Goal: Task Accomplishment & Management: Manage account settings

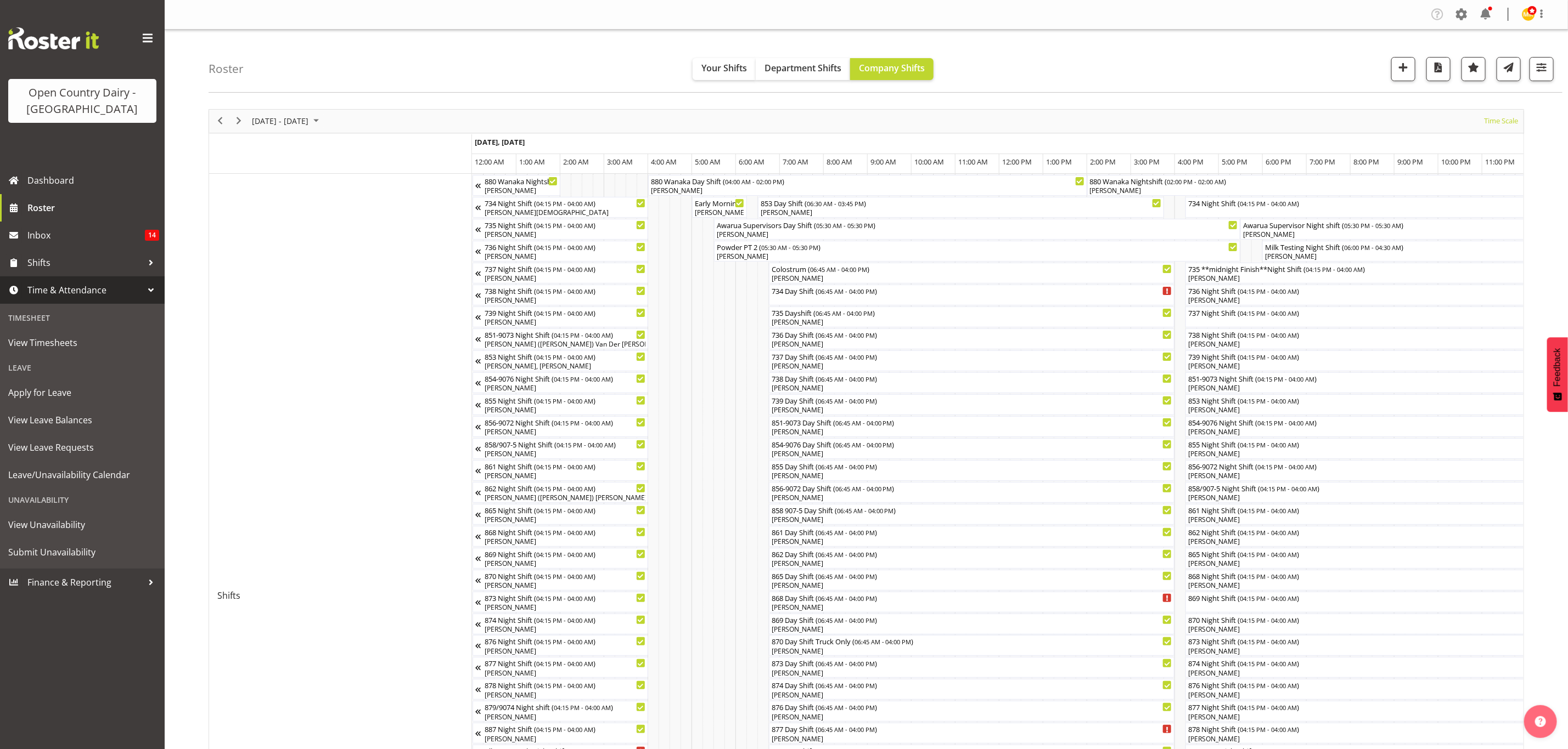
scroll to position [0, 5266]
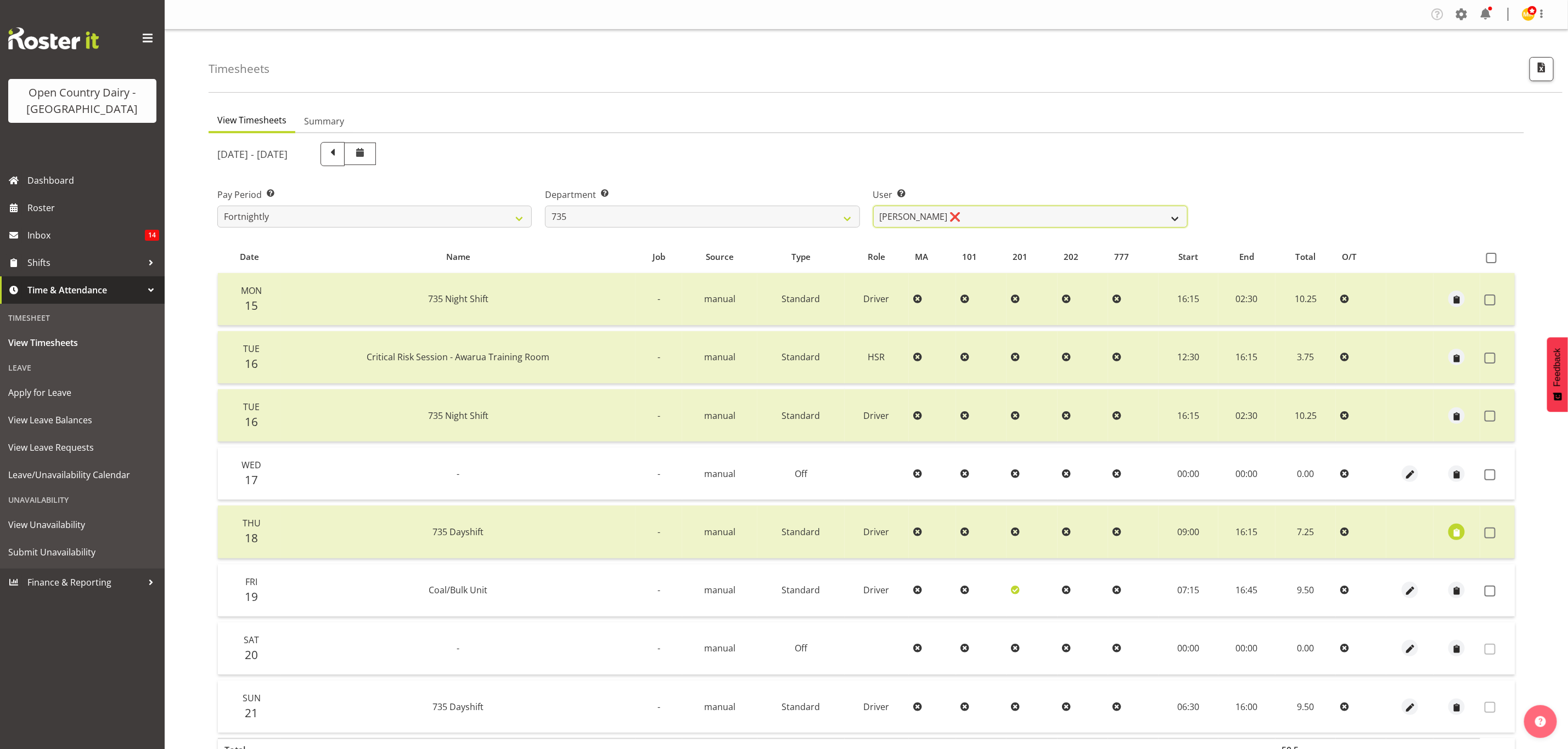
click at [1046, 220] on select "Brian Neas ❌ Cherie Williams ❌ Christopher Sutherland ❌ Stuart Craig ❌" at bounding box center [1030, 217] width 314 height 22
click at [1029, 177] on div "User Select user. Note: This is filtered down by the previous two drop-down ite…" at bounding box center [1030, 203] width 328 height 61
click at [723, 213] on select "734 735 736 737 738 739 851 853 854 855 856 858 861 862 865 867-9032 868 869 87…" at bounding box center [701, 217] width 314 height 22
click at [545, 206] on select "734 735 736 737 738 739 851 853 854 855 856 858 861 862 865 867-9032 868 869 87…" at bounding box center [701, 217] width 314 height 22
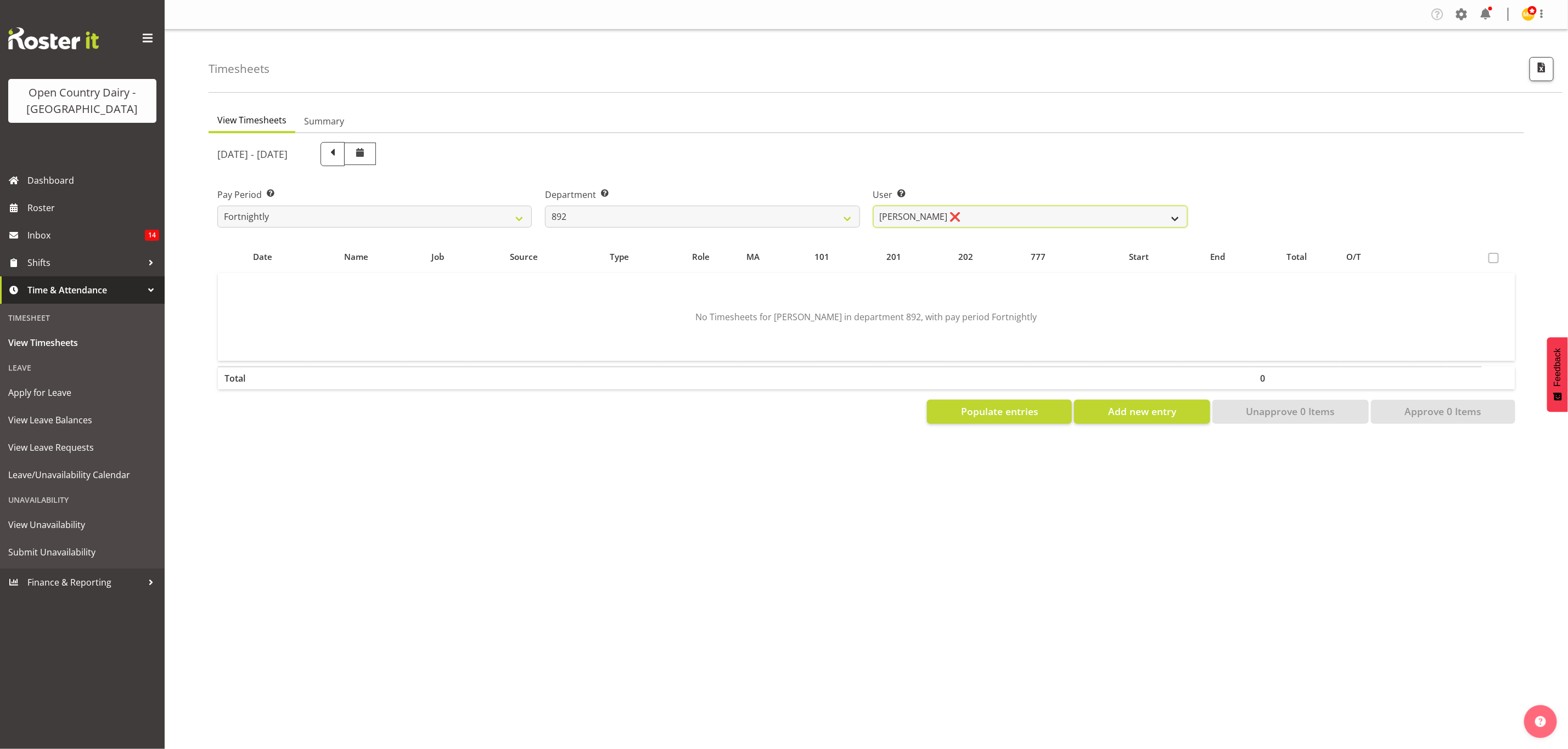
click at [986, 214] on select "Brittany Willis ❌ Danny Davies ❌ David McKenzie ❌ Josh Winship ❌ Reece Calvert ❌" at bounding box center [1030, 217] width 314 height 22
click at [684, 206] on select "734 735 736 737 738 739 851 853 854 855 856 858 861 862 865 867-9032 868 869 87…" at bounding box center [701, 217] width 314 height 22
click at [545, 206] on select "734 735 736 737 738 739 851 853 854 855 856 858 861 862 865 867-9032 868 869 87…" at bounding box center [701, 217] width 314 height 22
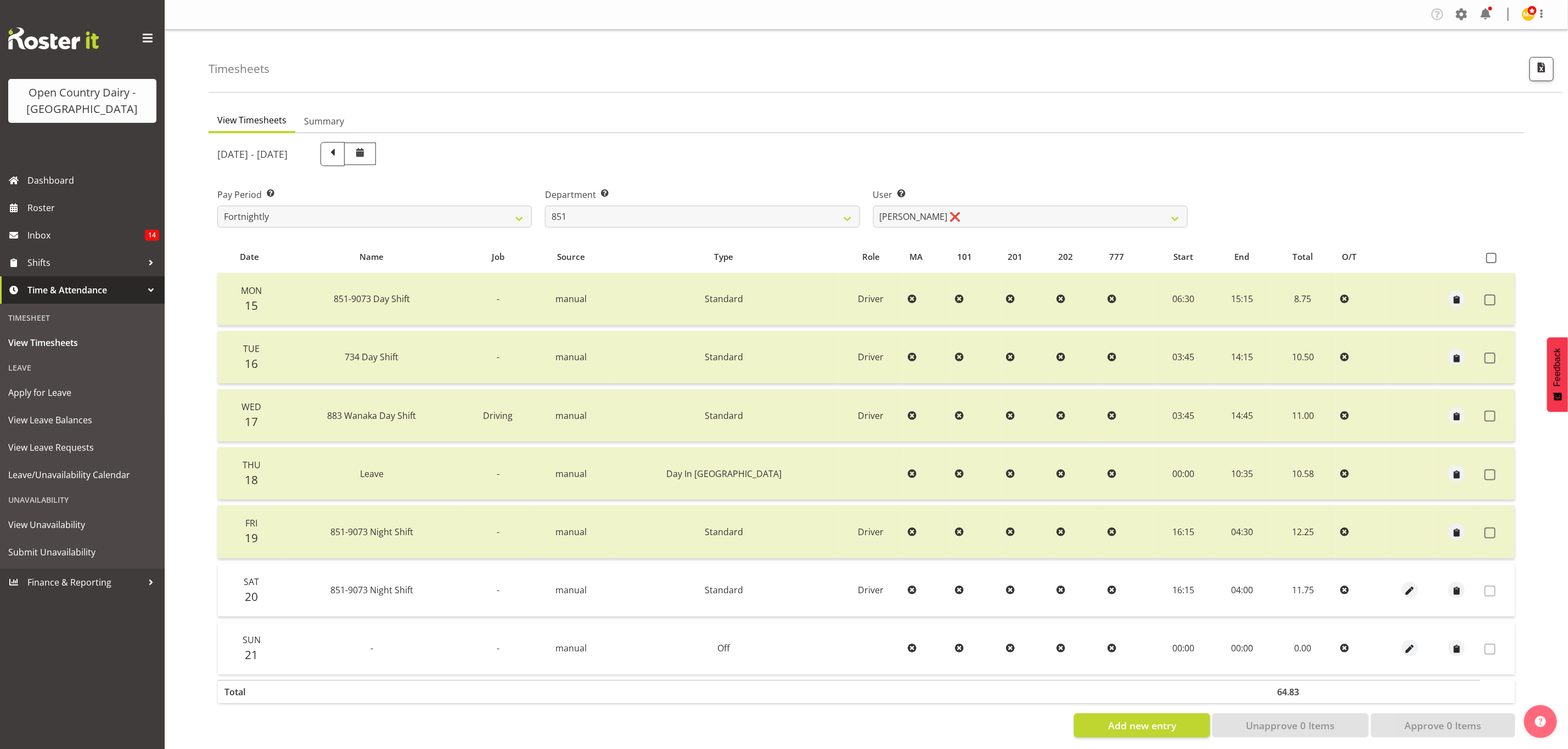
click at [930, 215] on div "September 15th - September 21st 2025 Pay Period Select which pay period you wou…" at bounding box center [866, 436] width 1298 height 602
click at [930, 215] on select "Hayden Batt ❌ Martin Black ❌ Stacey Wilson ❌" at bounding box center [1030, 217] width 314 height 22
click at [782, 212] on select "734 735 736 737 738 739 851 853 854 855 856 858 861 862 865 867-9032 868 869 87…" at bounding box center [701, 217] width 314 height 22
click at [545, 206] on select "734 735 736 737 738 739 851 853 854 855 856 858 861 862 865 867-9032 868 869 87…" at bounding box center [701, 217] width 314 height 22
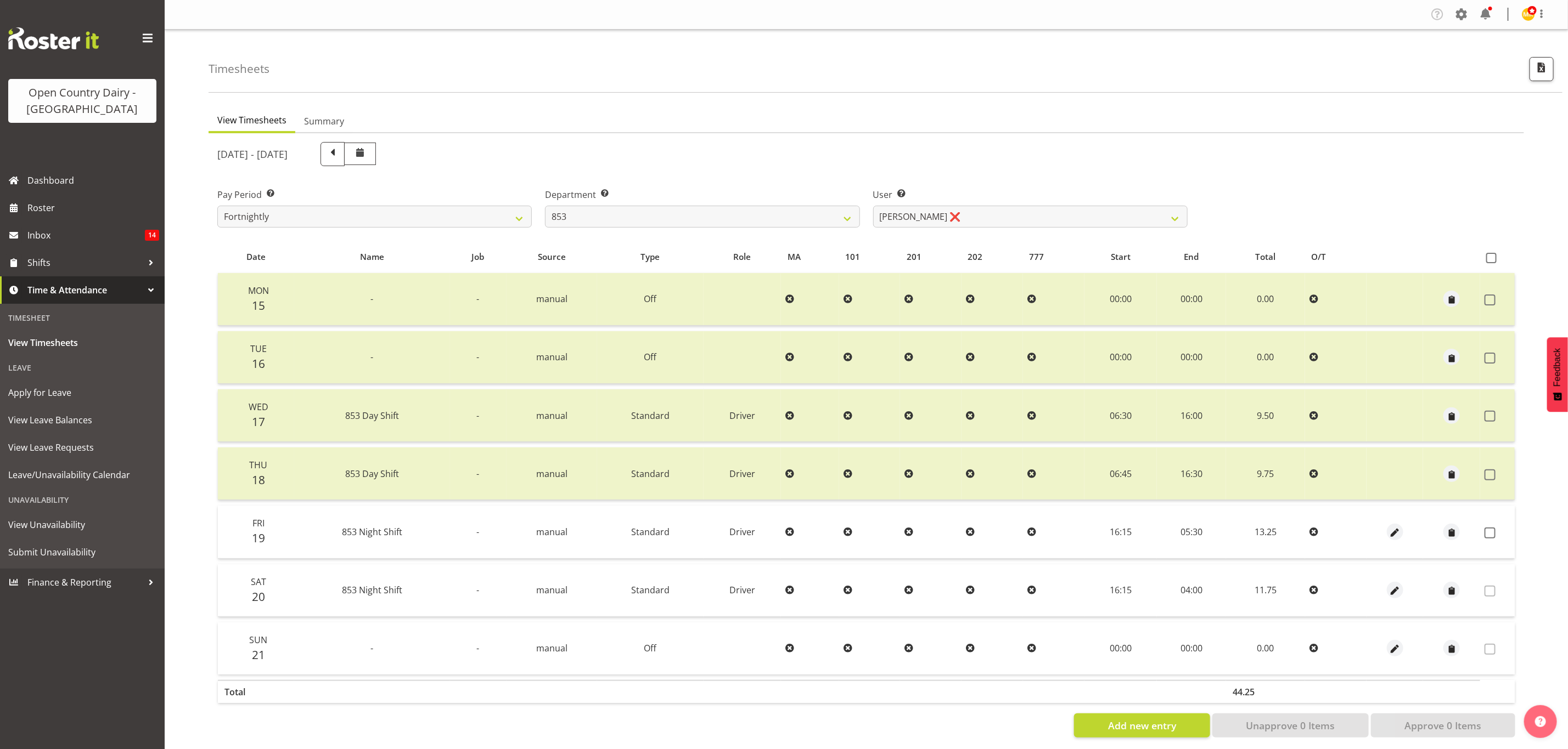
click at [929, 216] on div "September 15th - September 21st 2025 Pay Period Select which pay period you wou…" at bounding box center [866, 436] width 1298 height 602
click at [929, 216] on select "Christiaan Botha ❌ Kevin Stuck ❌ Marty Powell ❌ Sean O'Neill ❌" at bounding box center [1030, 217] width 314 height 22
drag, startPoint x: 913, startPoint y: 176, endPoint x: 856, endPoint y: 201, distance: 62.2
click at [913, 176] on div "User Select user. Note: This is filtered down by the previous two drop-down ite…" at bounding box center [1030, 203] width 328 height 61
click at [738, 226] on select "734 735 736 737 738 739 851 853 854 855 856 858 861 862 865 867-9032 868 869 87…" at bounding box center [701, 217] width 314 height 22
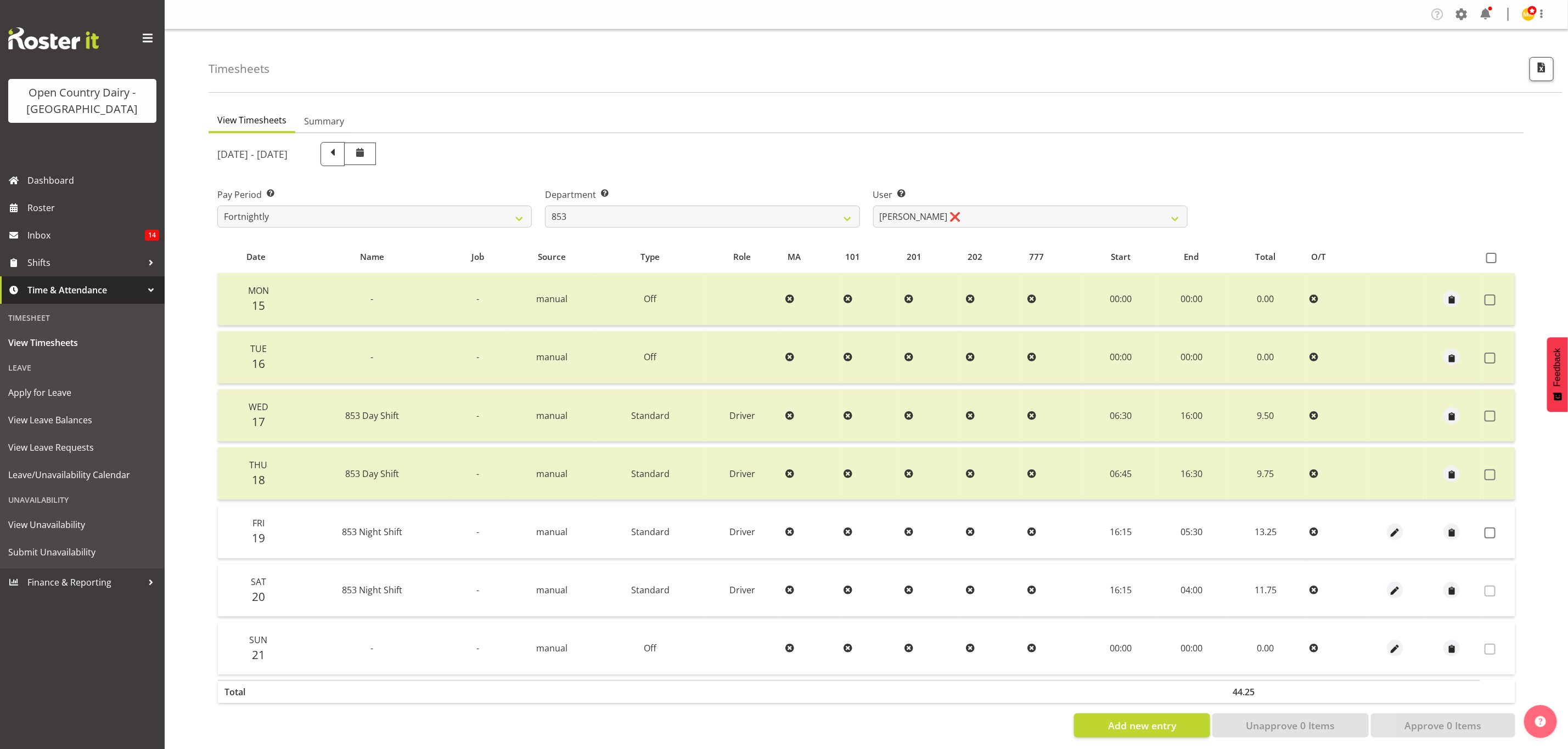
click at [753, 131] on ul "View Timesheets Summary" at bounding box center [866, 121] width 1315 height 24
click at [683, 206] on select "734 735 736 737 738 739 851 853 854 855 856 858 861 862 865 867-9032 868 869 87…" at bounding box center [701, 217] width 314 height 22
select select "906"
click at [545, 206] on select "734 735 736 737 738 739 851 853 854 855 856 858 861 862 865 867-9032 868 869 87…" at bounding box center [701, 217] width 314 height 22
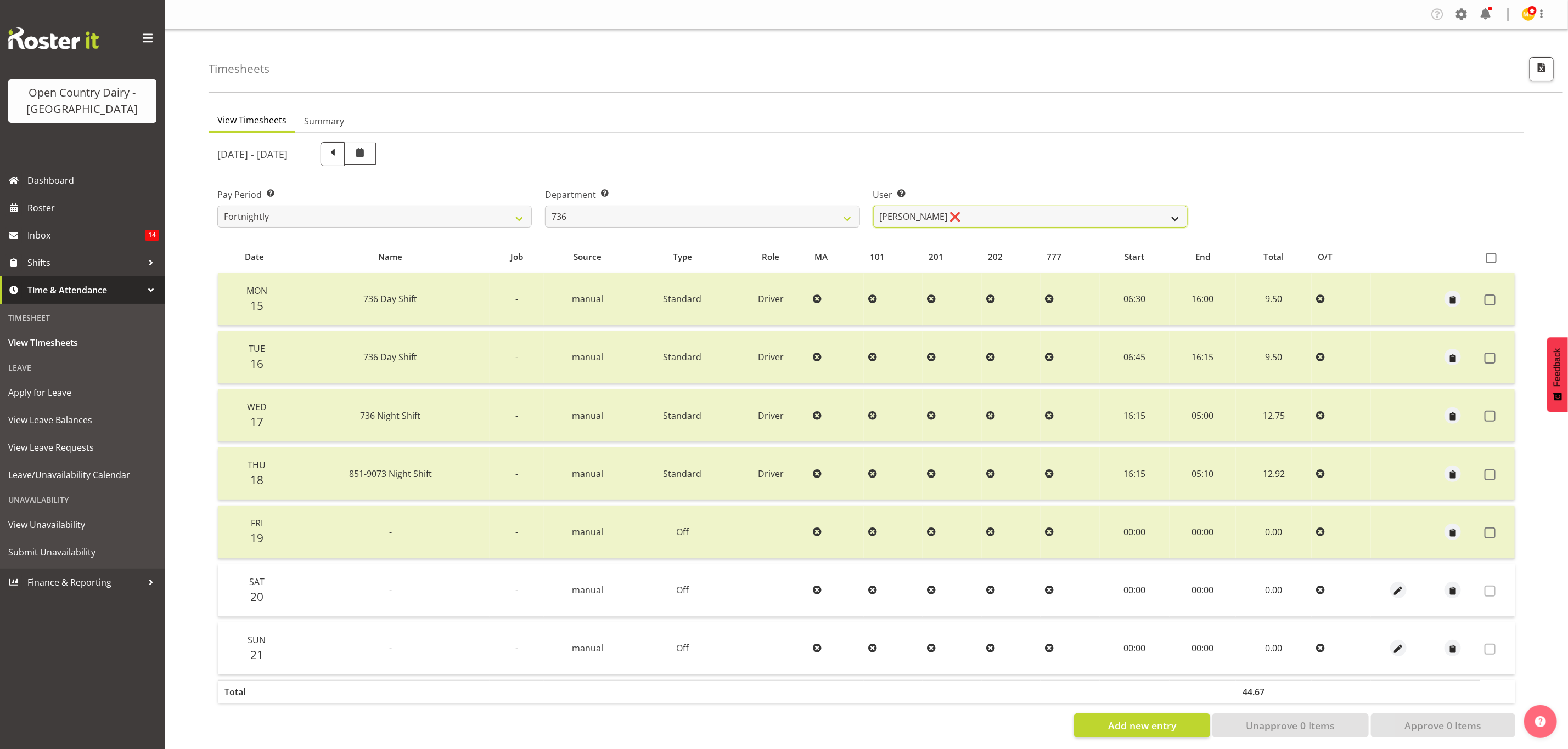
click at [1011, 220] on select "Andy Van Brecht ❌ Gavin Hamilton ❌ Jamie Seaton ❌ Kerrod Ward ❌" at bounding box center [1030, 217] width 314 height 22
select select "7434"
click at [873, 206] on select "Andy Van Brecht ❌ Gavin Hamilton ❌ Jamie Seaton ❌ Kerrod Ward ❌" at bounding box center [1030, 217] width 314 height 22
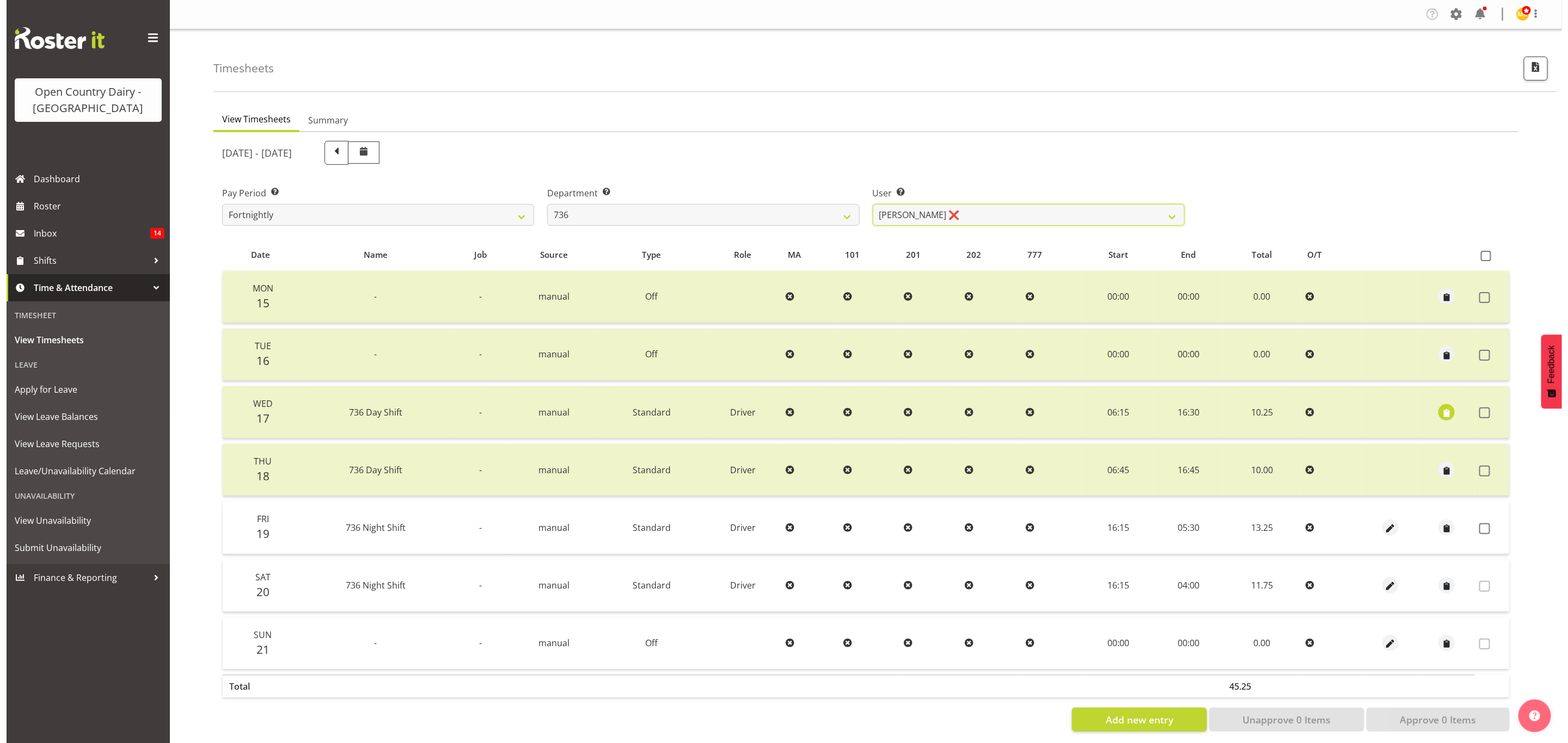
scroll to position [13, 0]
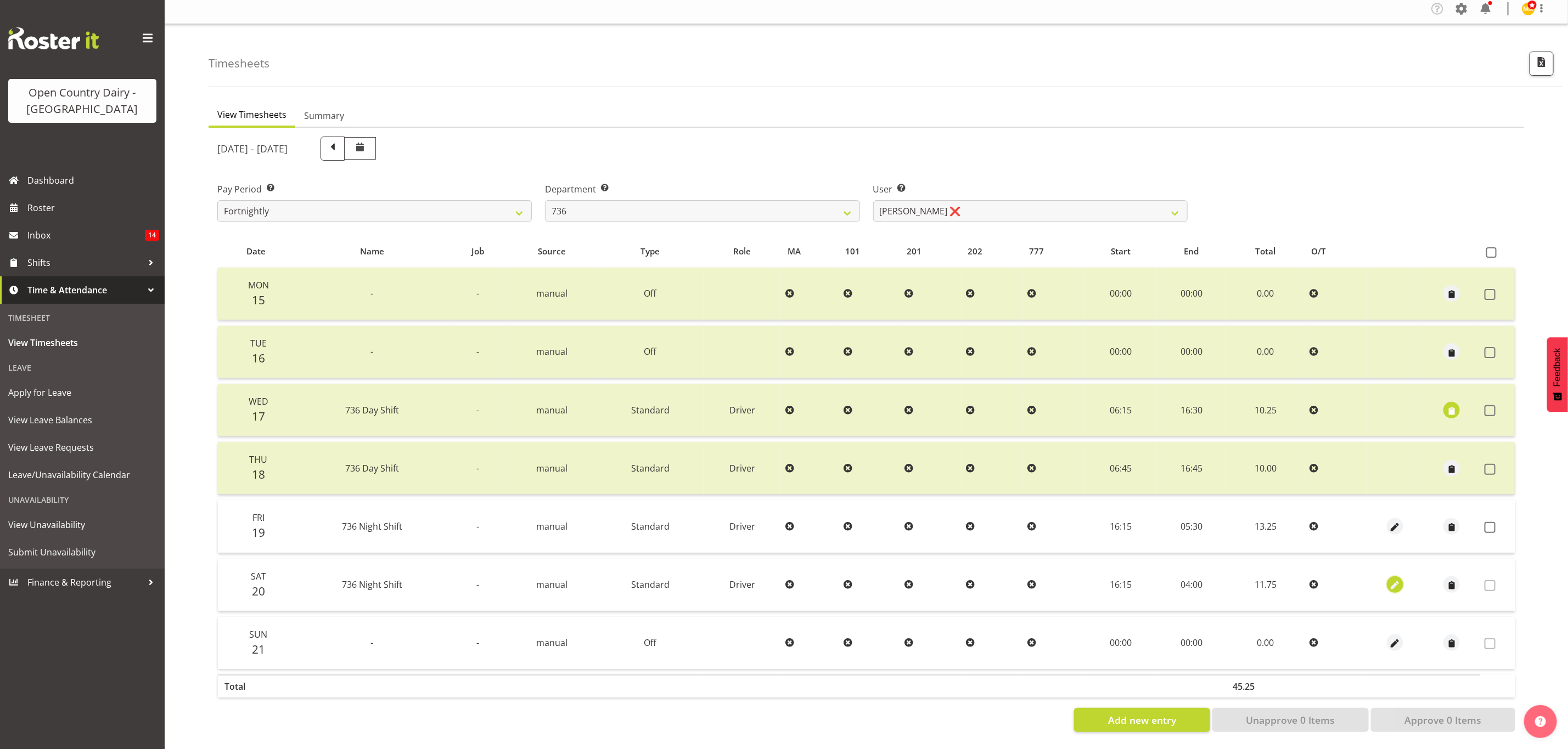
click at [1396, 580] on span "button" at bounding box center [1395, 586] width 13 height 13
select select "Standard"
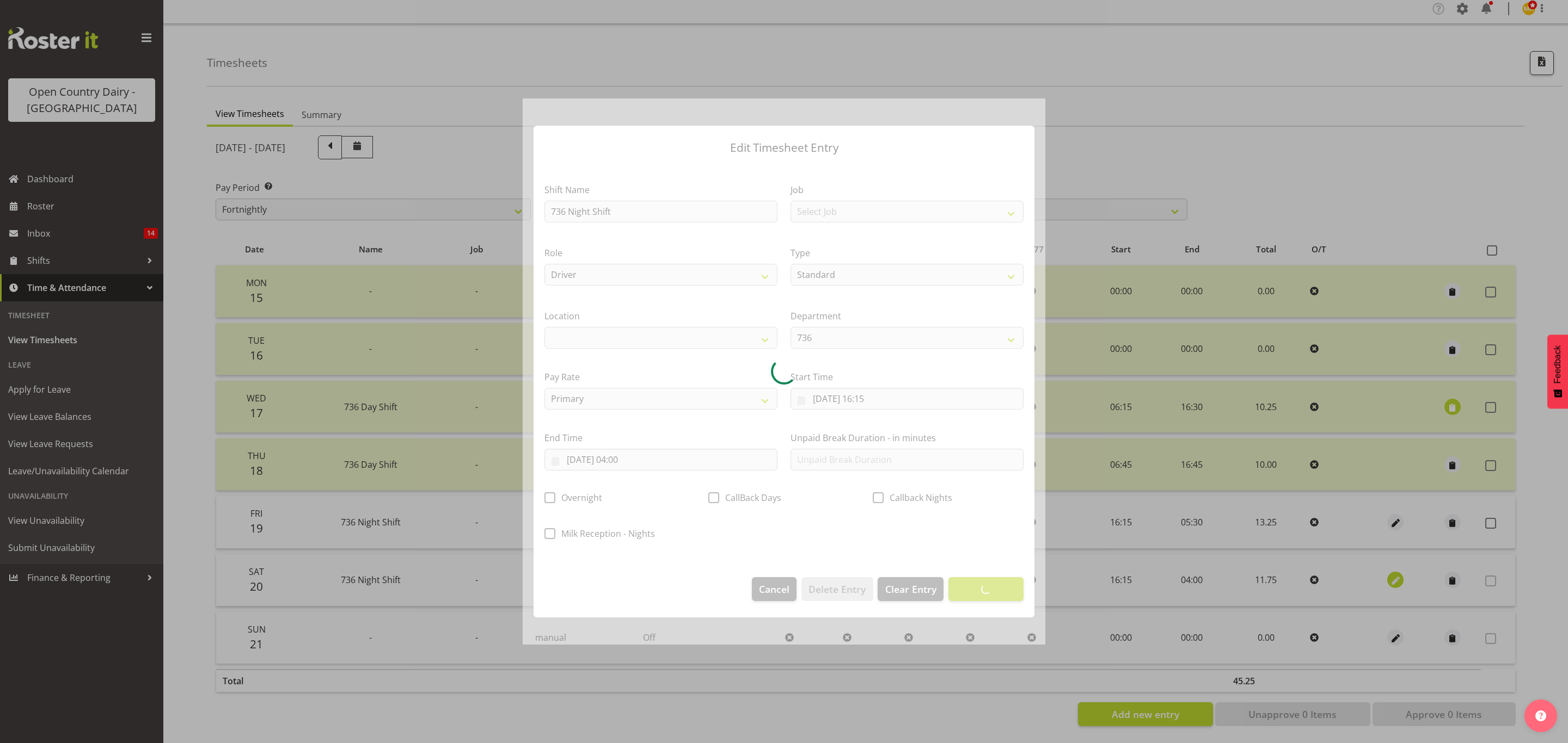
select select
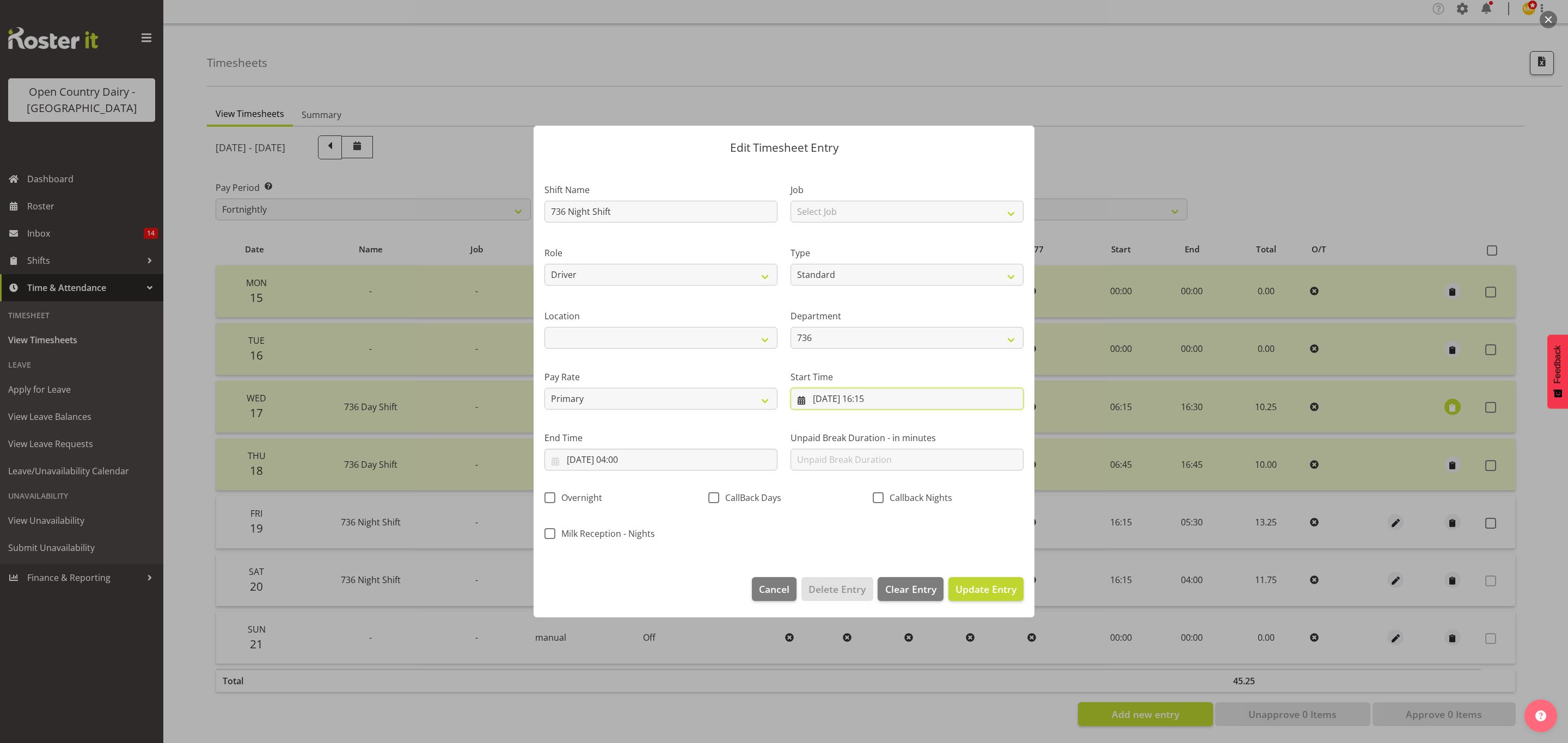
click at [954, 401] on input "20/09/2025, 16:15" at bounding box center [907, 399] width 233 height 22
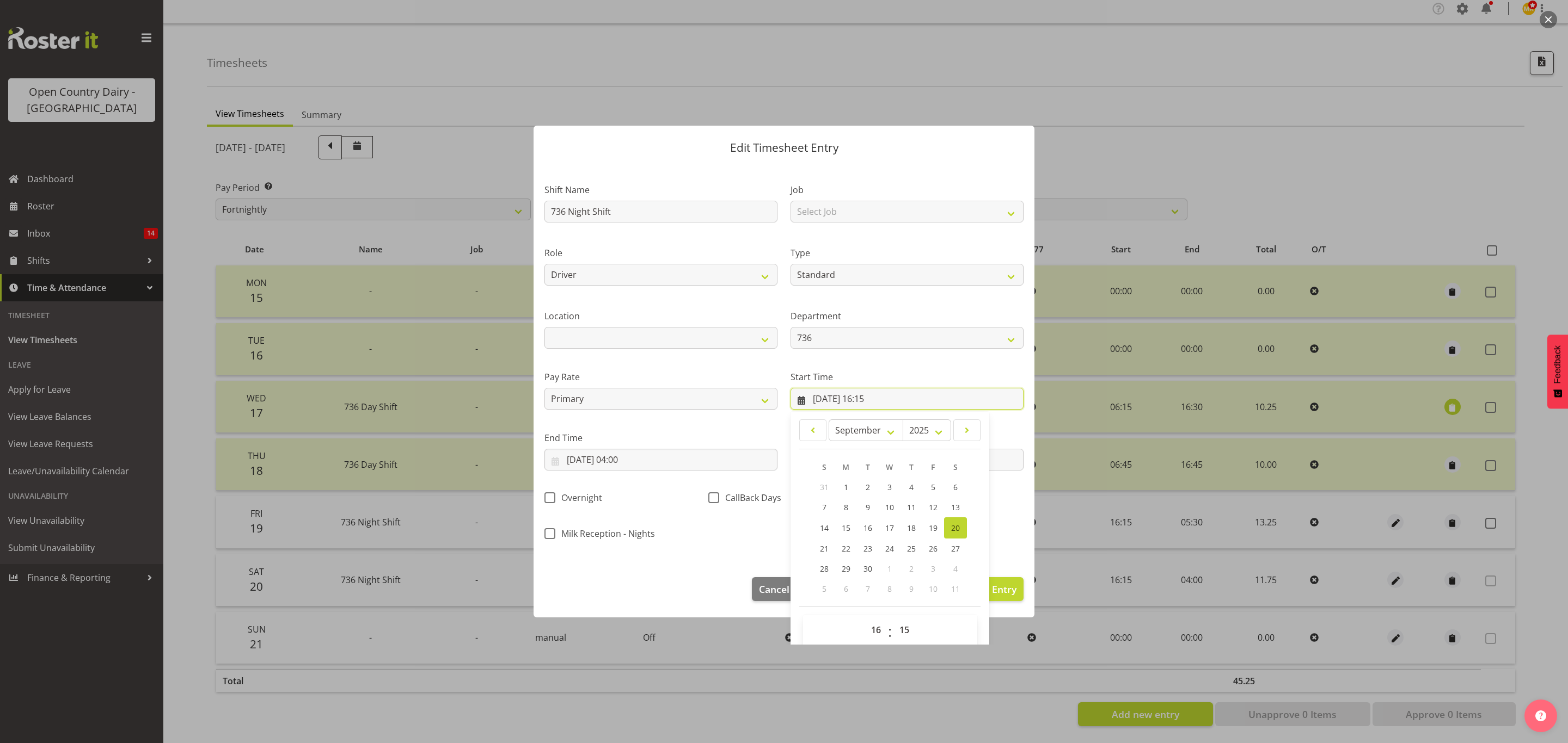
click at [954, 401] on input "20/09/2025, 16:15" at bounding box center [907, 399] width 233 height 22
click at [752, 450] on input "21/09/2025, 04:00" at bounding box center [661, 460] width 233 height 22
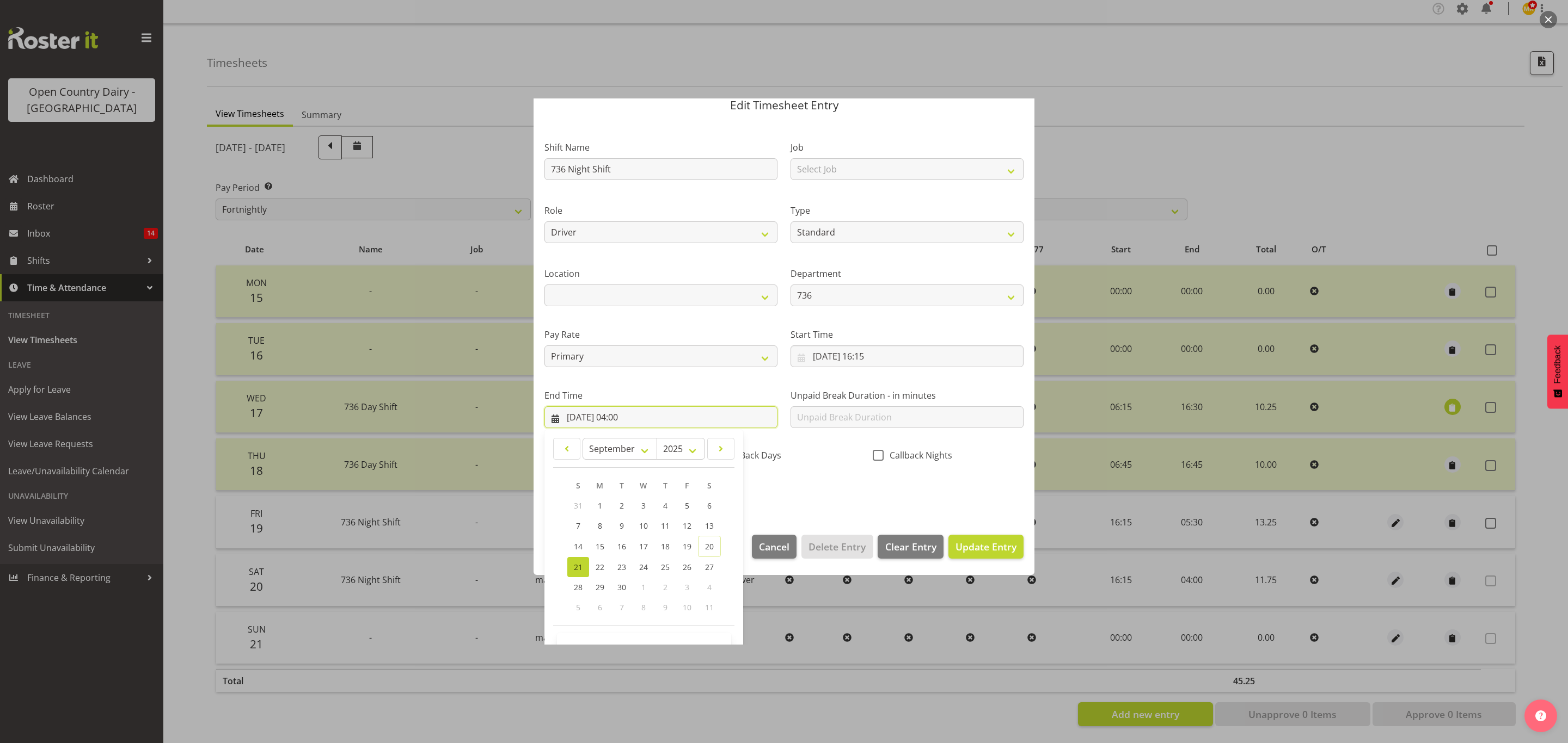
scroll to position [75, 0]
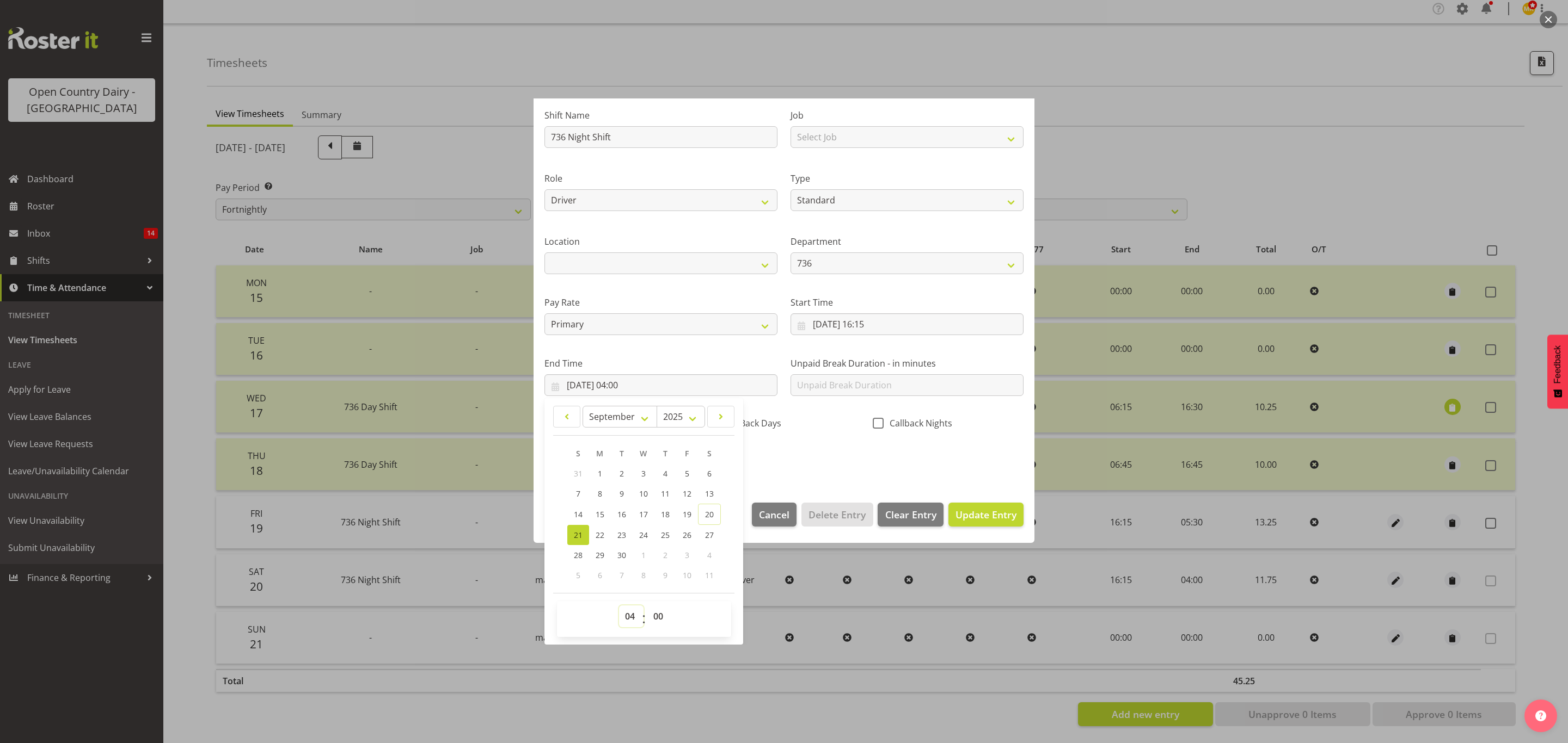
click at [625, 613] on select "00 01 02 03 04 05 06 07 08 09 10 11 12 13 14 15 16 17 18 19 20 21 22 23" at bounding box center [630, 617] width 24 height 22
select select "5"
click at [619, 606] on select "00 01 02 03 04 05 06 07 08 09 10 11 12 13 14 15 16 17 18 19 20 21 22 23" at bounding box center [630, 617] width 24 height 22
type input "21/09/2025, 05:00"
click at [666, 622] on select "00 01 02 03 04 05 06 07 08 09 10 11 12 13 14 15 16 17 18 19 20 21 22 23 24 25 2…" at bounding box center [659, 617] width 24 height 22
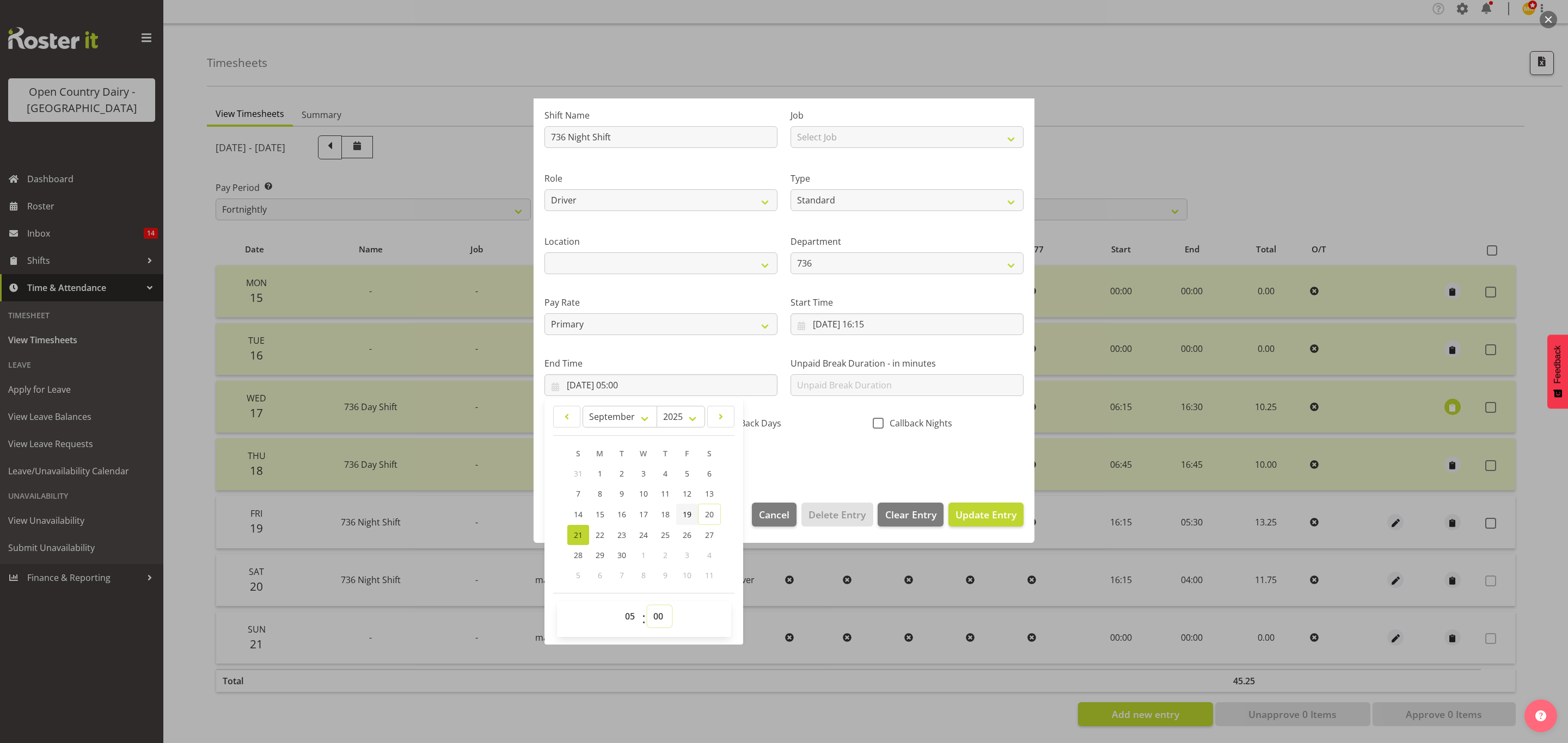
select select "30"
click at [648, 606] on select "00 01 02 03 04 05 06 07 08 09 10 11 12 13 14 15 16 17 18 19 20 21 22 23 24 25 2…" at bounding box center [659, 617] width 24 height 22
type input "21/09/2025, 05:30"
click at [796, 477] on section "Shift Name 736 Night Shift Job Select Job Connecting /unconnecting Trailers Dri…" at bounding box center [784, 290] width 500 height 403
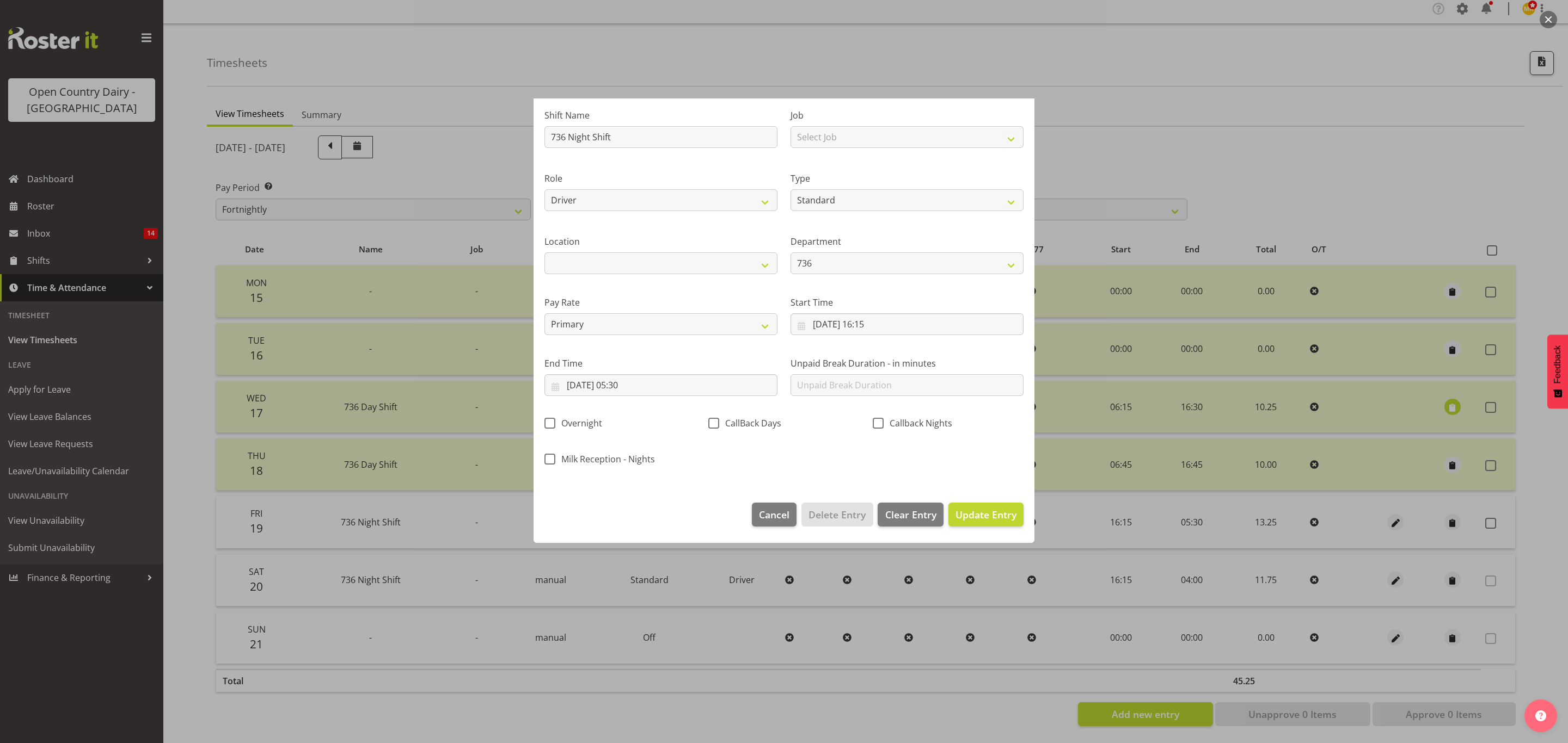
scroll to position [0, 0]
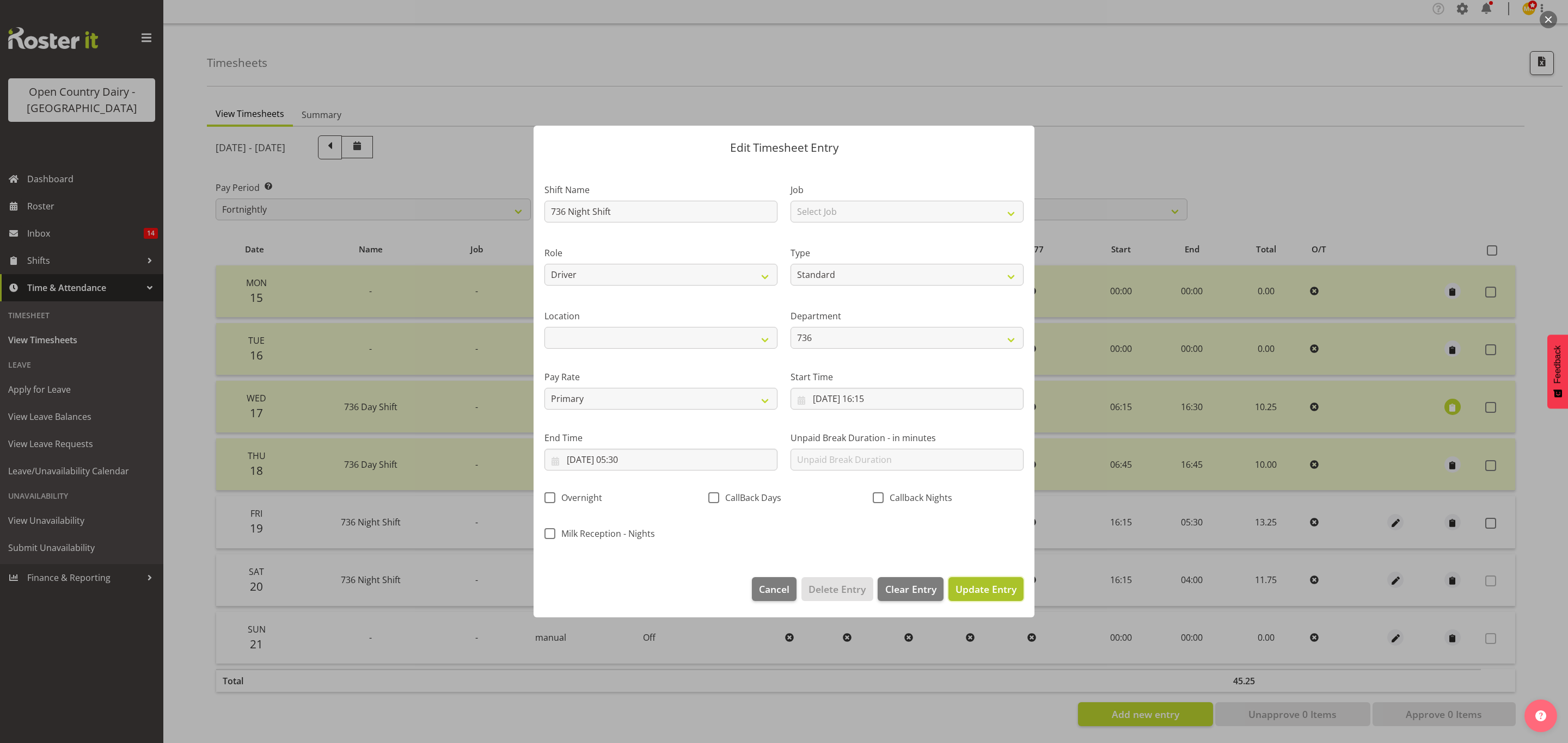
click at [979, 597] on span "Update Entry" at bounding box center [985, 589] width 61 height 14
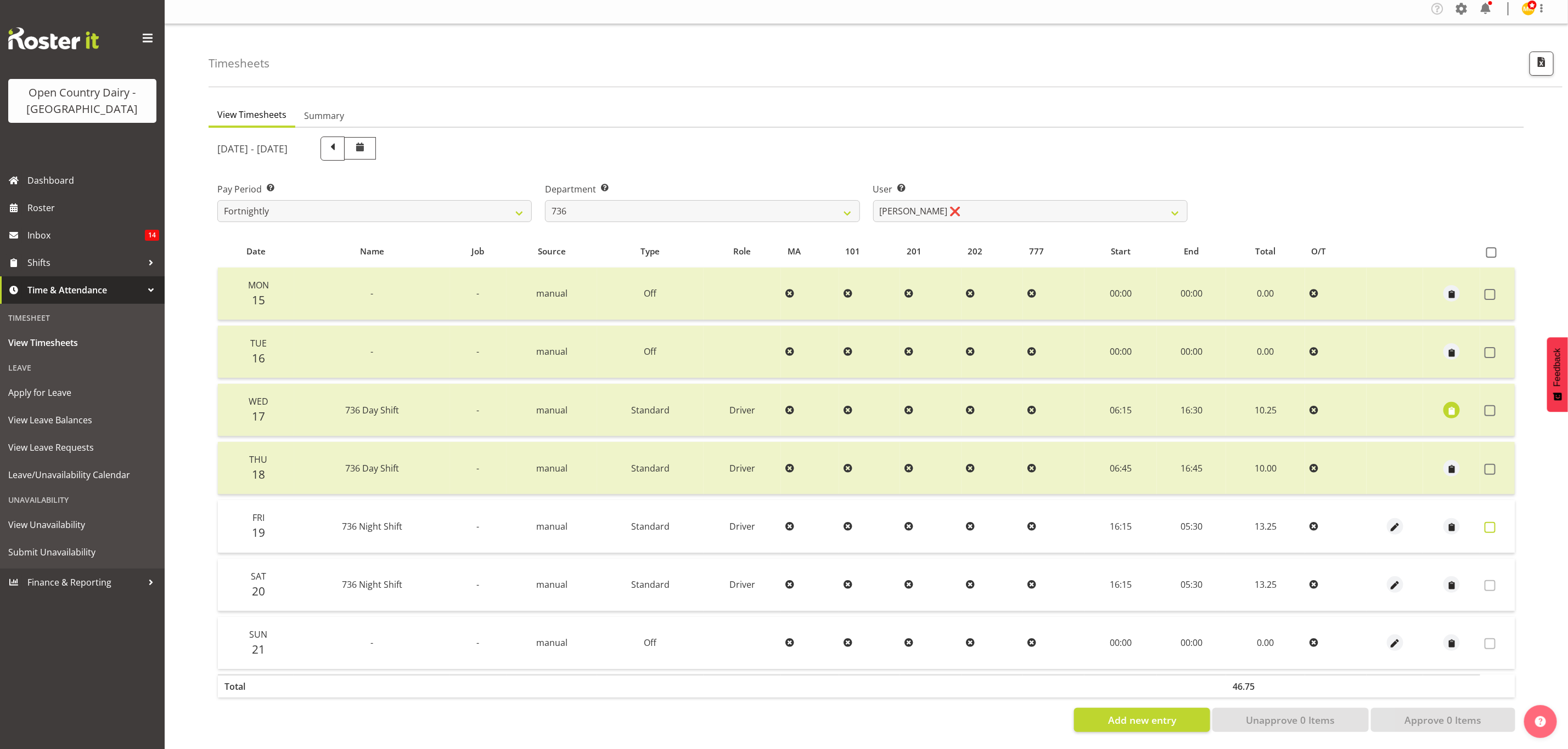
click at [1493, 522] on span at bounding box center [1489, 527] width 11 height 11
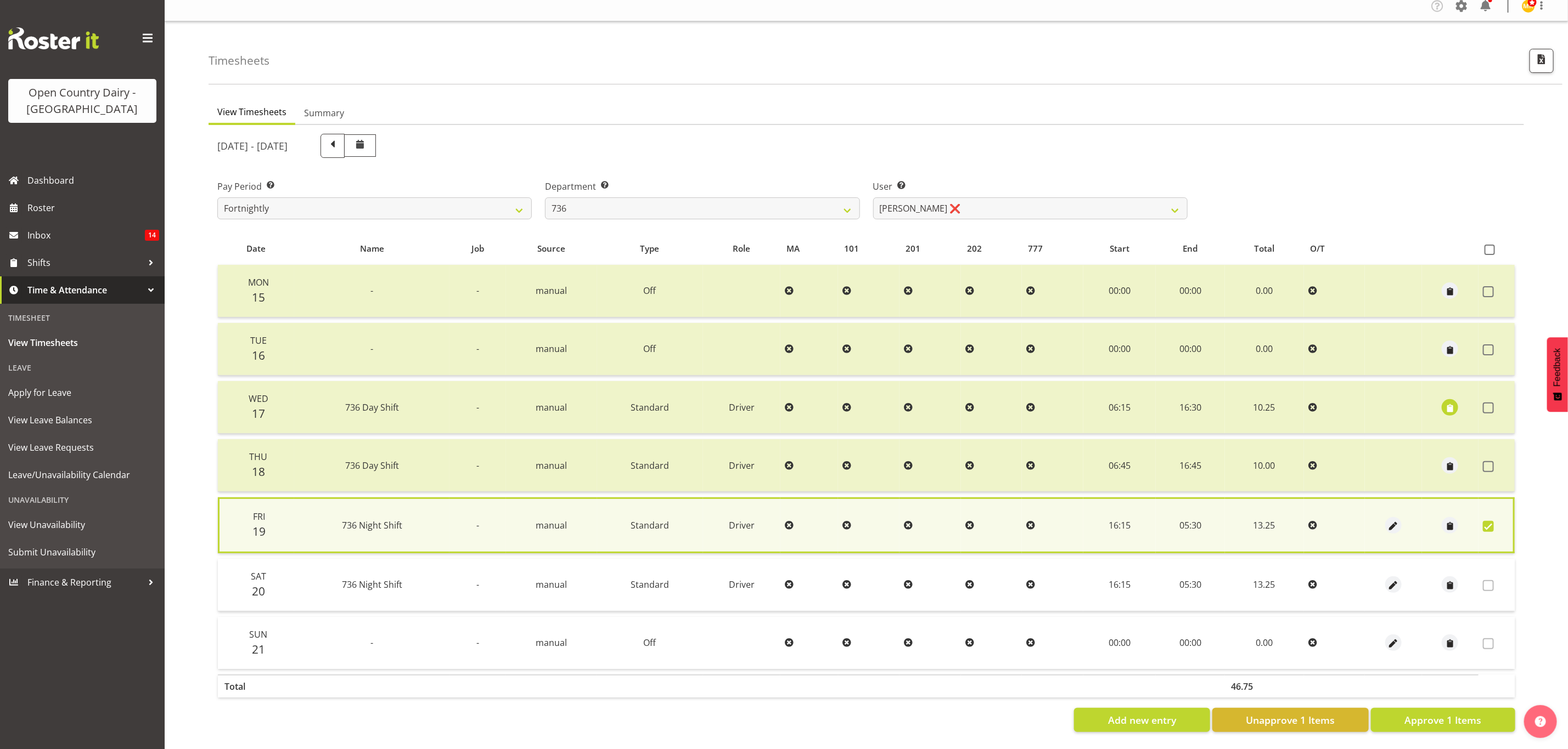
click at [1485, 583] on span at bounding box center [1488, 586] width 11 height 11
click at [1487, 581] on span at bounding box center [1488, 586] width 11 height 11
click at [1488, 581] on span at bounding box center [1488, 586] width 11 height 11
click at [1488, 521] on span at bounding box center [1488, 526] width 11 height 11
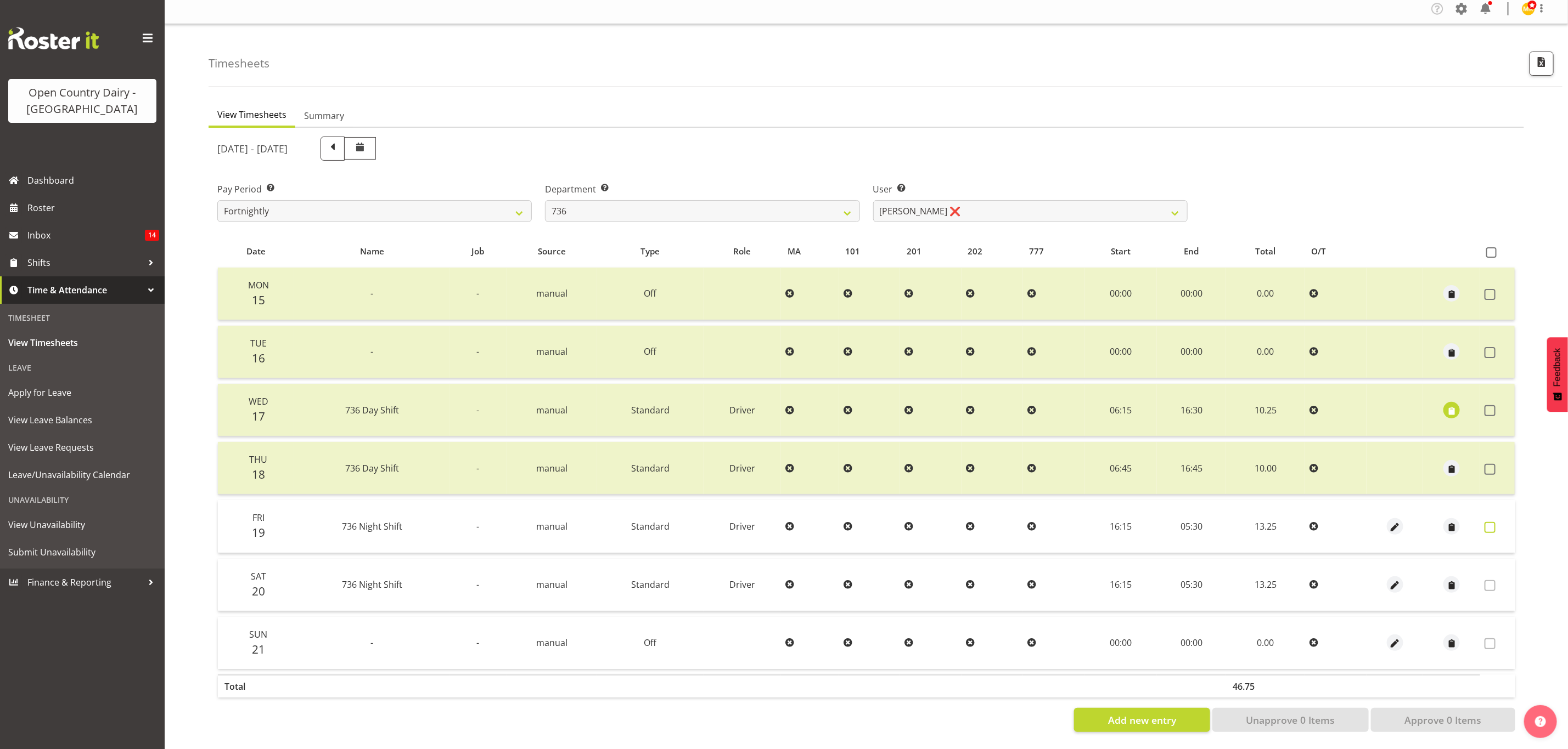
click at [1485, 522] on span at bounding box center [1489, 527] width 11 height 11
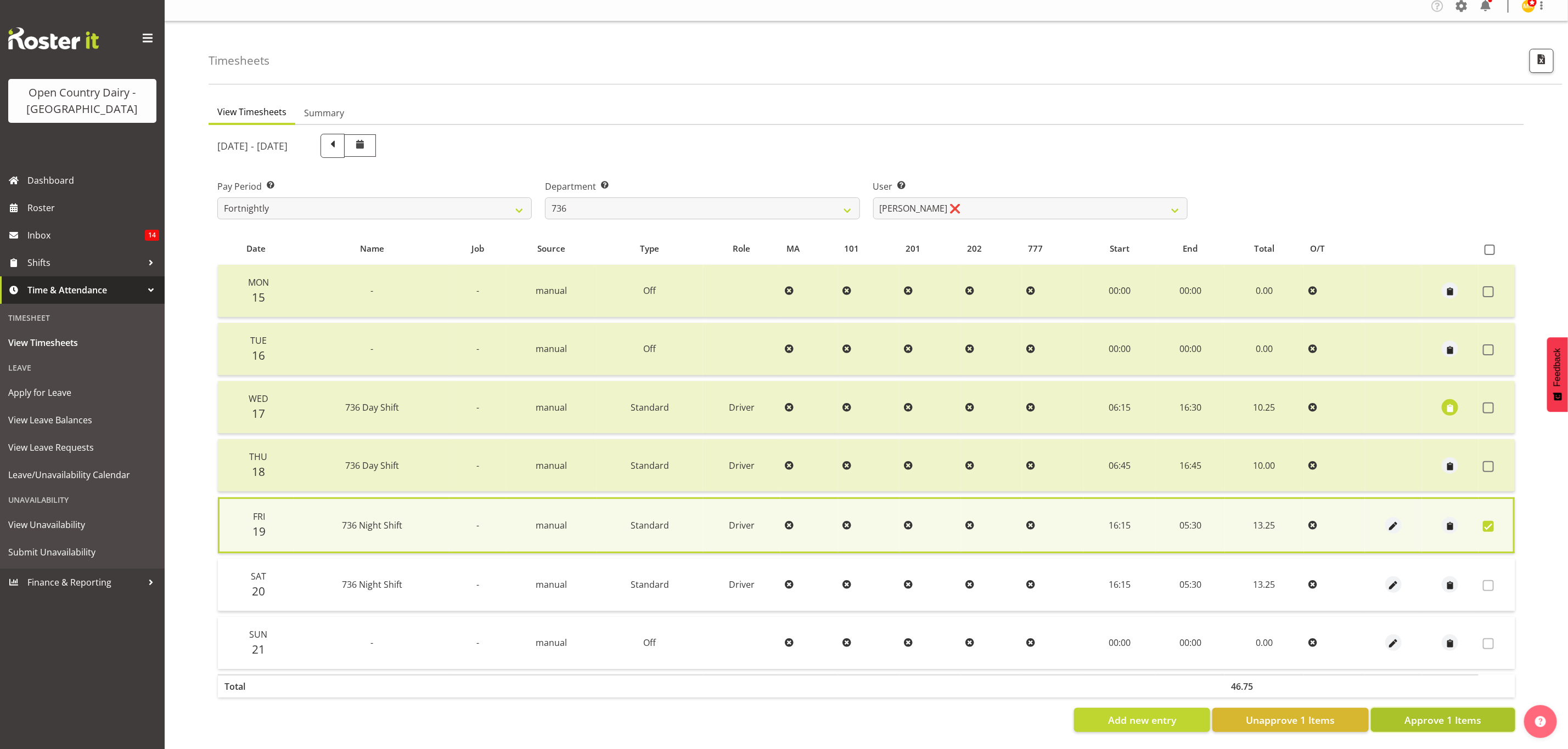
click at [1461, 715] on span "Approve 1 Items" at bounding box center [1443, 720] width 77 height 14
checkbox input "false"
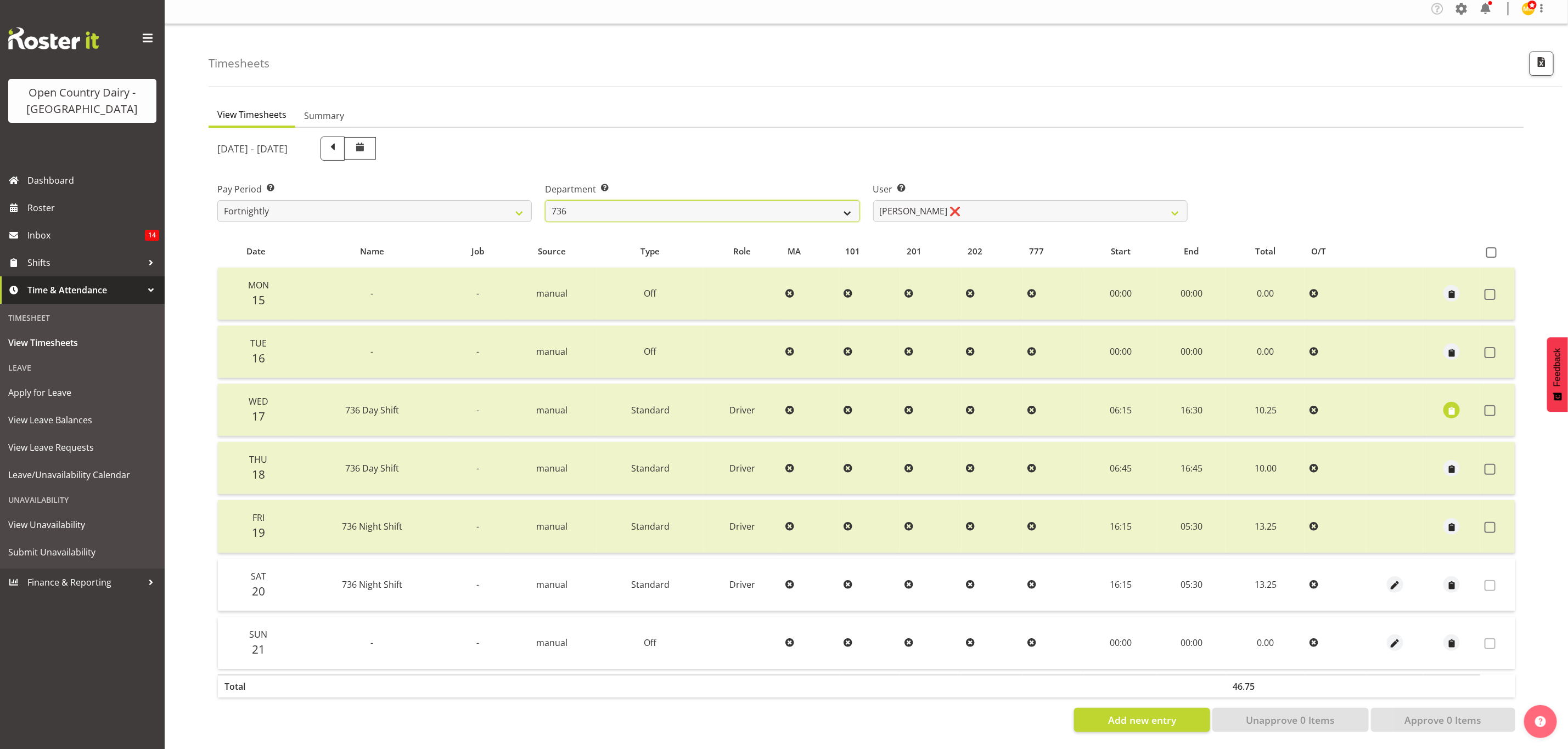
click at [693, 214] on select "734 735 736 737 738 739 851 853 854 855 856 858 861 862 865 867-9032 868 869 87…" at bounding box center [701, 211] width 314 height 22
select select "903"
click at [545, 200] on select "734 735 736 737 738 739 851 853 854 855 856 858 861 862 865 867-9032 868 869 87…" at bounding box center [701, 211] width 314 height 22
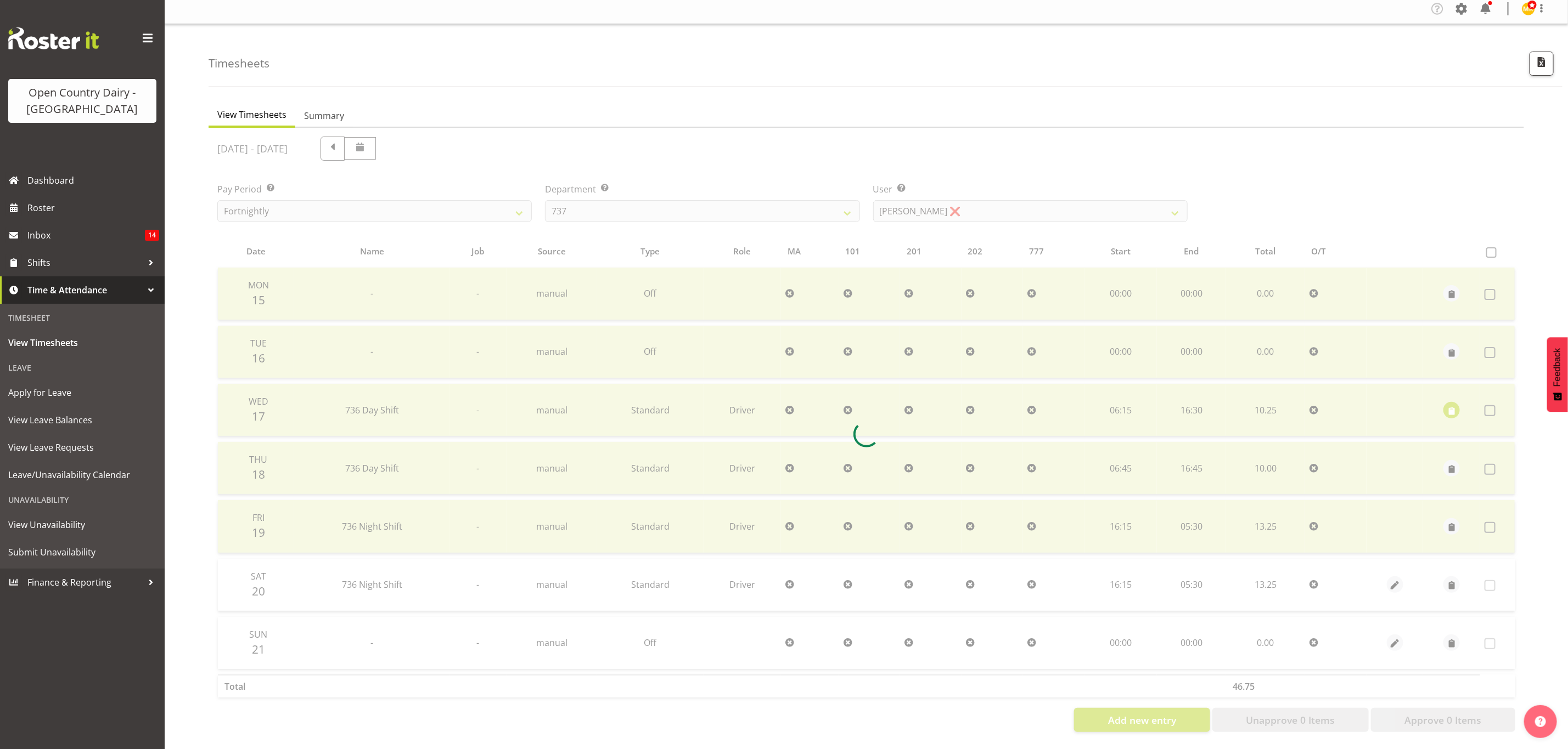
click at [905, 199] on div at bounding box center [866, 435] width 1315 height 613
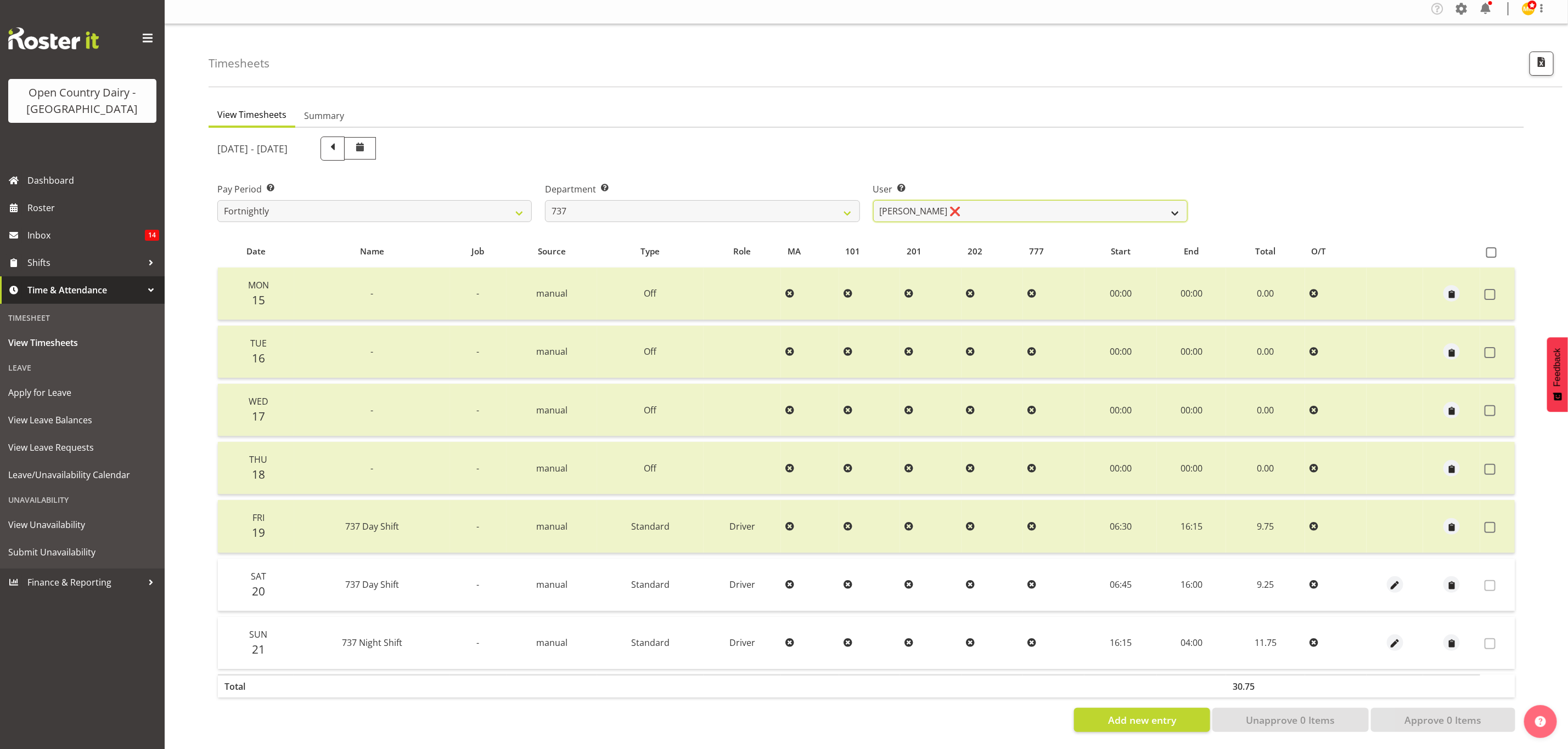
click at [905, 200] on select "Andrew Crawford ❌ Ashley Bragg ❌ Jack Townley ❌ Richard Turnbull ❌" at bounding box center [1030, 211] width 314 height 22
select select "11648"
click at [873, 200] on select "Andrew Crawford ❌ Ashley Bragg ❌ Jack Townley ❌ Richard Turnbull ❌" at bounding box center [1030, 211] width 314 height 22
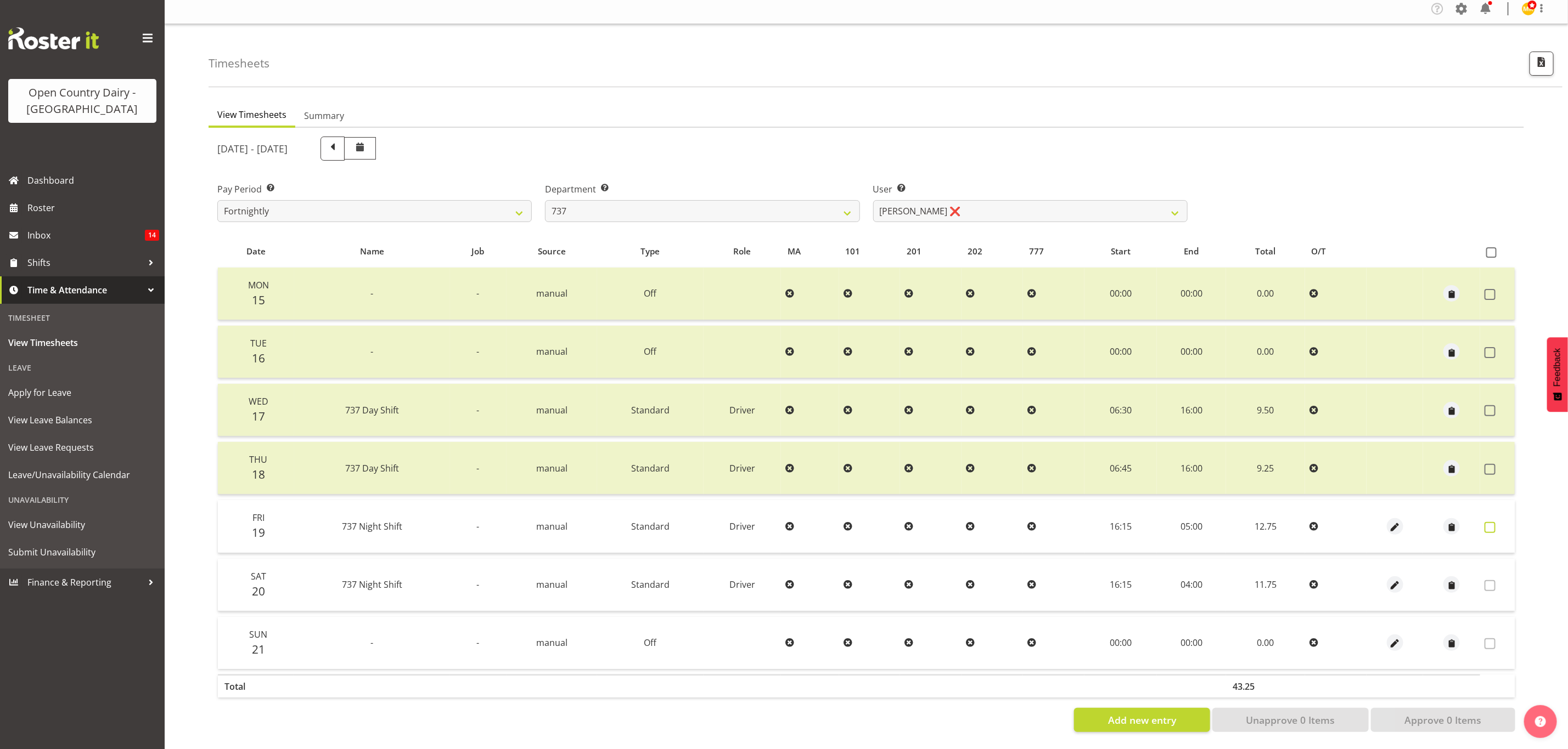
click at [1487, 522] on span at bounding box center [1489, 527] width 11 height 11
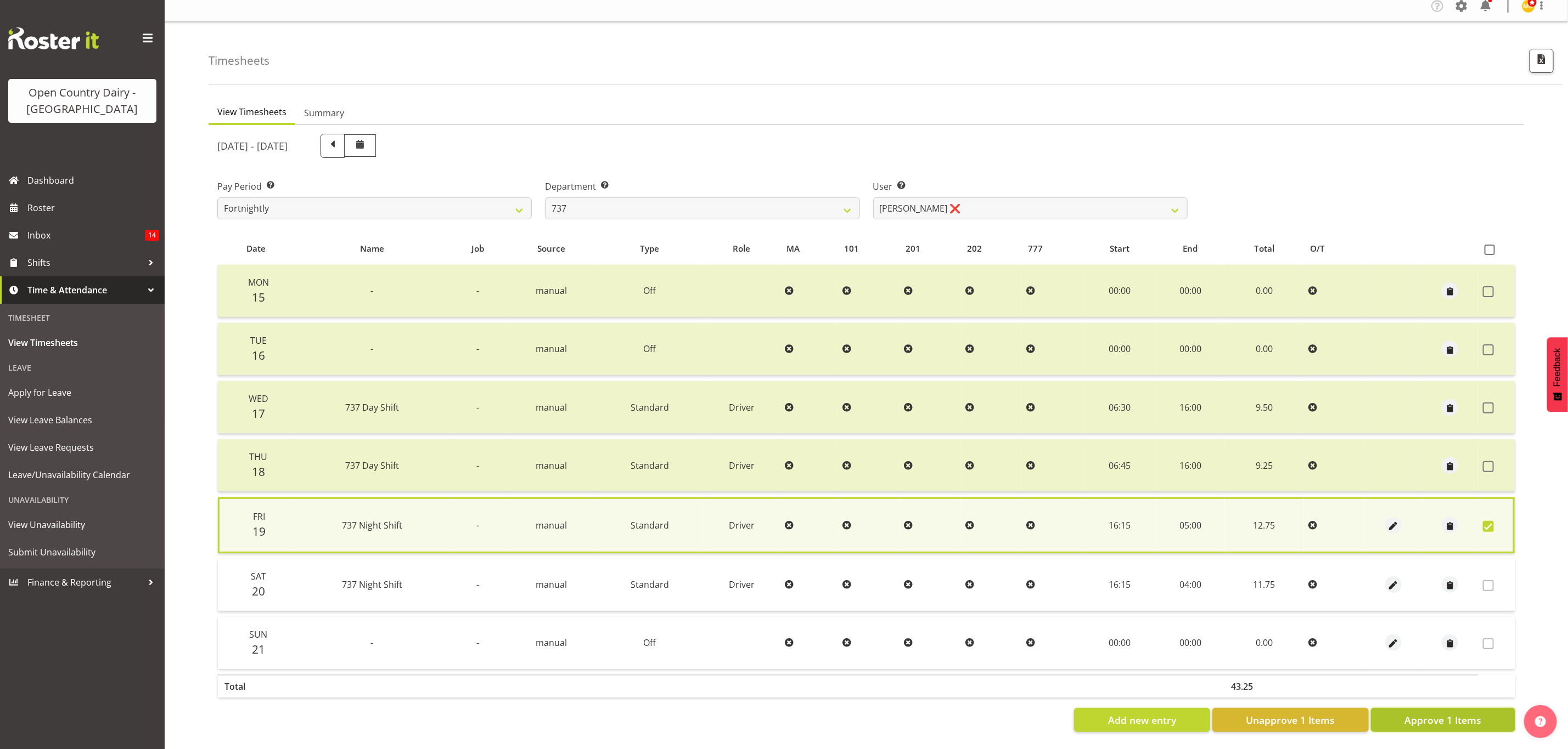
click at [1442, 713] on span "Approve 1 Items" at bounding box center [1443, 720] width 77 height 14
checkbox input "false"
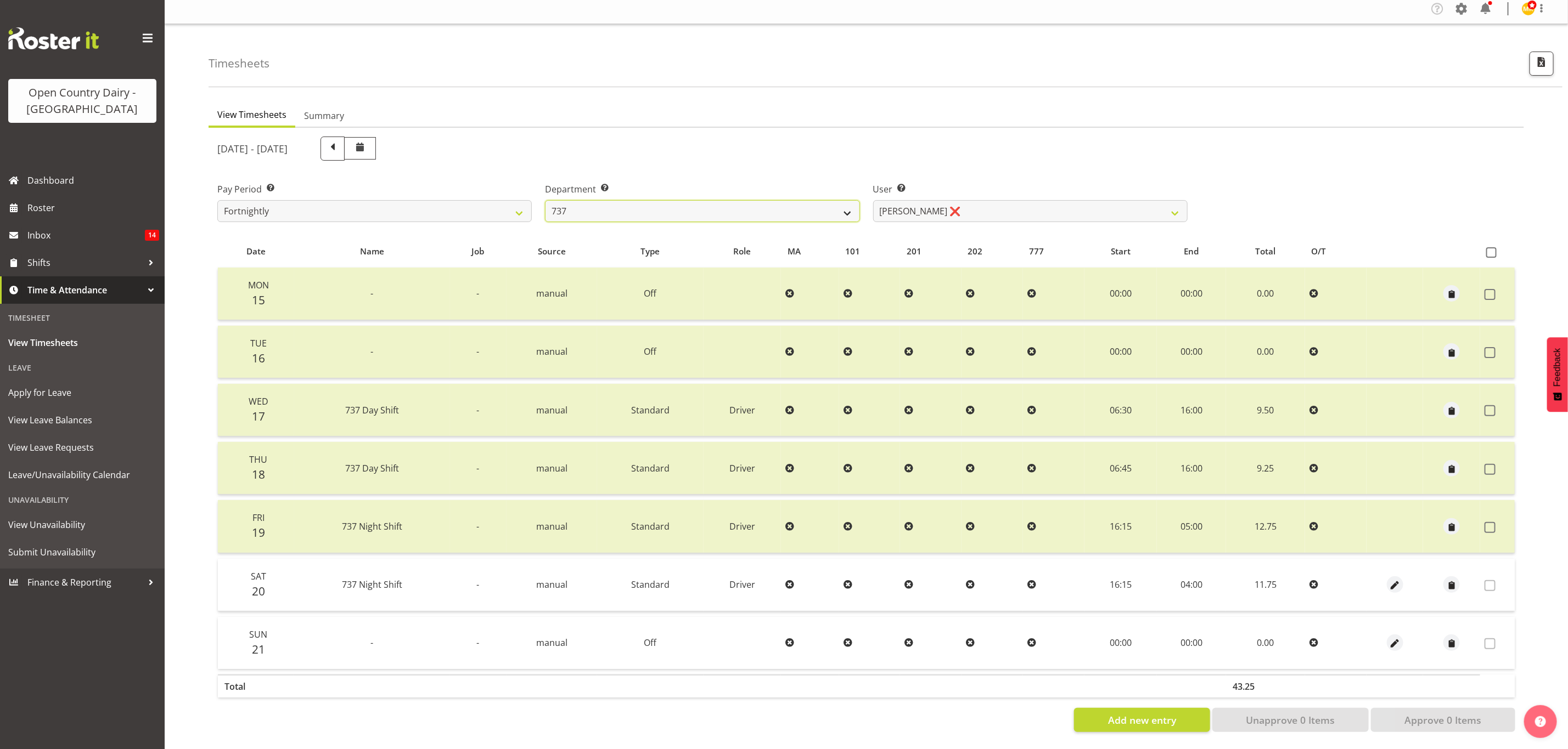
drag, startPoint x: 735, startPoint y: 204, endPoint x: 733, endPoint y: 209, distance: 5.4
click at [735, 204] on select "734 735 736 737 738 739 851 853 854 855 856 858 861 862 865 867-9032 868 869 87…" at bounding box center [701, 211] width 314 height 22
select select "904"
click at [545, 200] on select "734 735 736 737 738 739 851 853 854 855 856 858 861 862 865 867-9032 868 869 87…" at bounding box center [701, 211] width 314 height 22
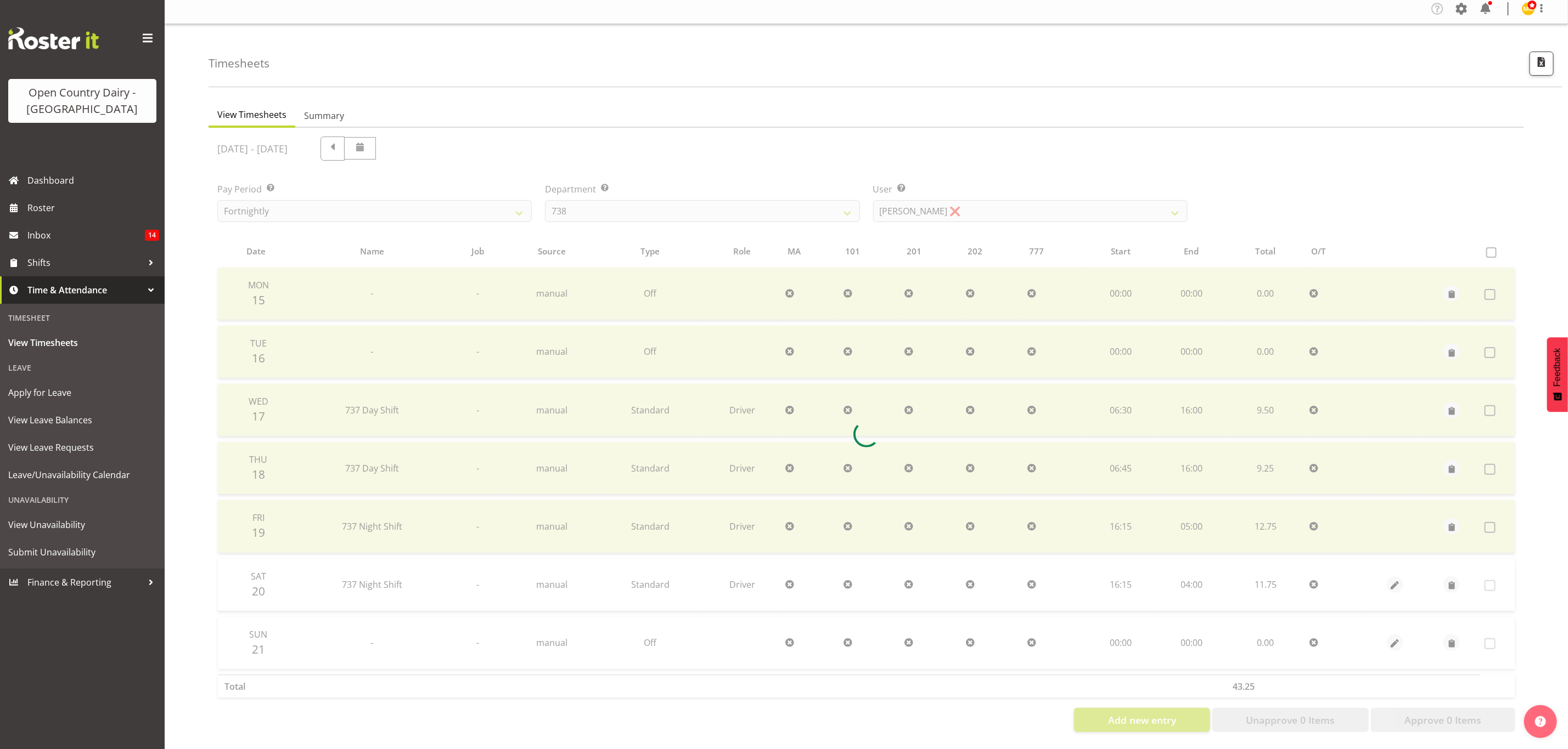
click at [932, 209] on div at bounding box center [866, 435] width 1315 height 613
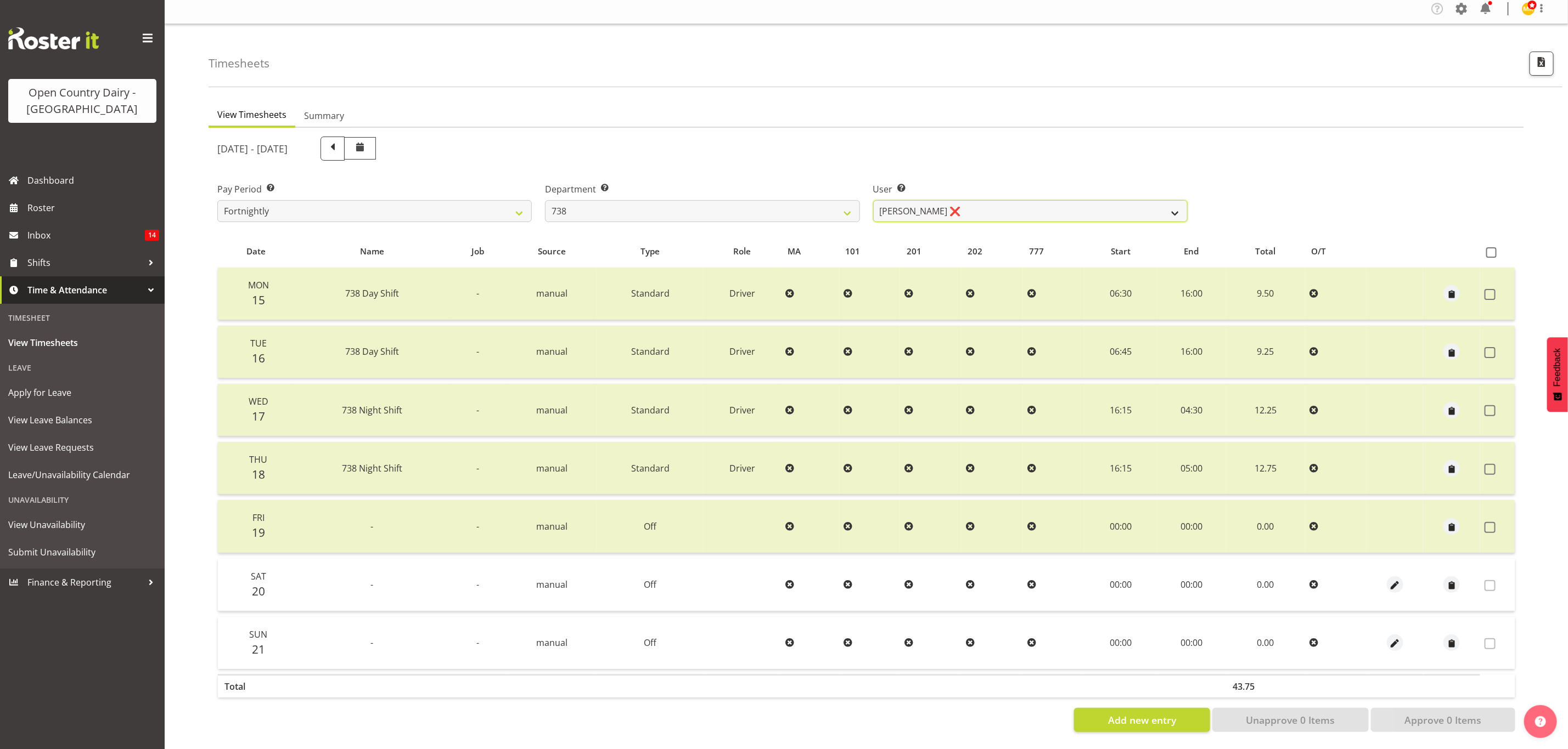
click at [935, 201] on select "Christopher Gamble ❌ Marcy Tuuta ❌ Raymond Campbell ❌ Tama Irvine ❌" at bounding box center [1030, 211] width 314 height 22
select select "10093"
click at [873, 200] on select "Christopher Gamble ❌ Marcy Tuuta ❌ Raymond Campbell ❌ Tama Irvine ❌" at bounding box center [1030, 211] width 314 height 22
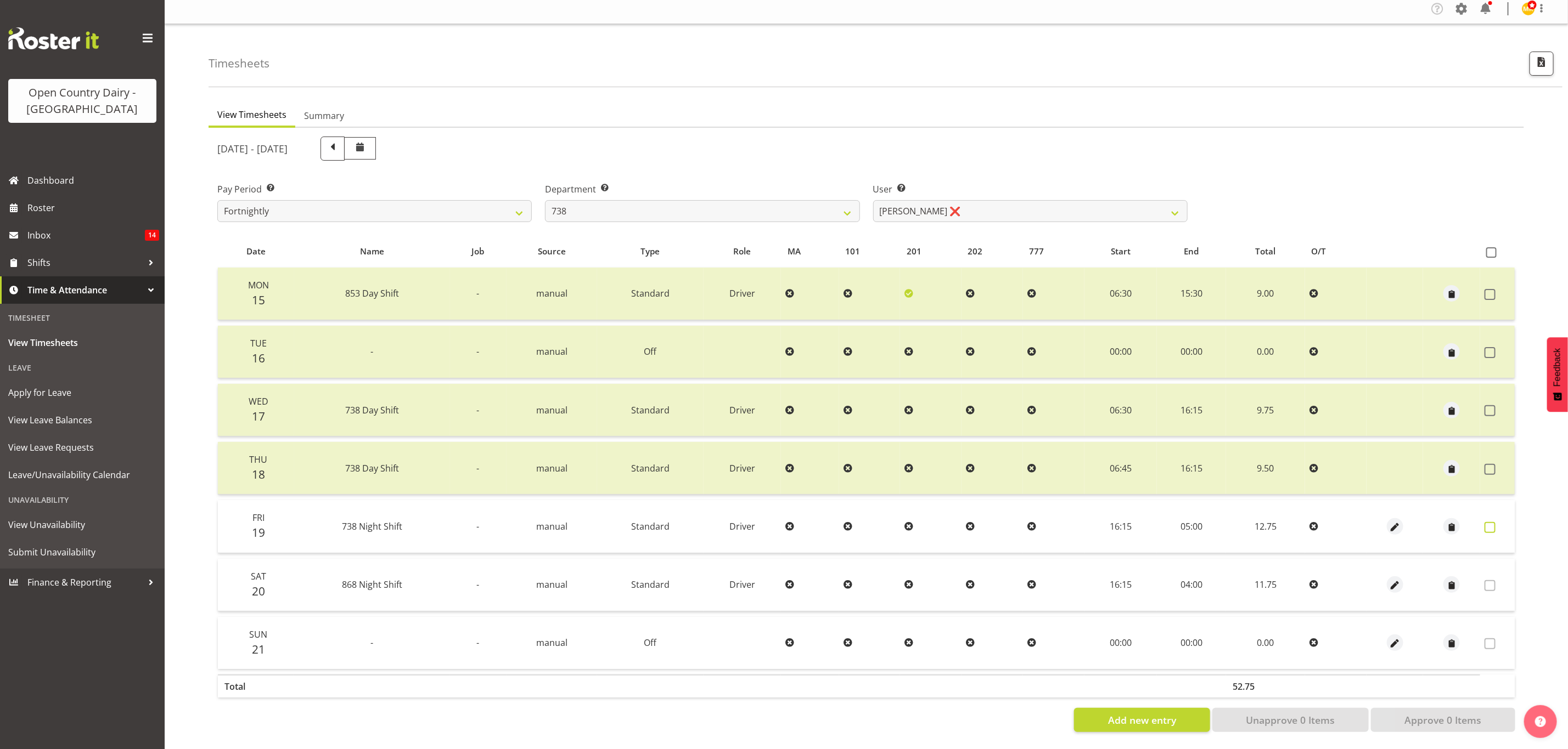
click at [1493, 522] on span at bounding box center [1489, 527] width 11 height 11
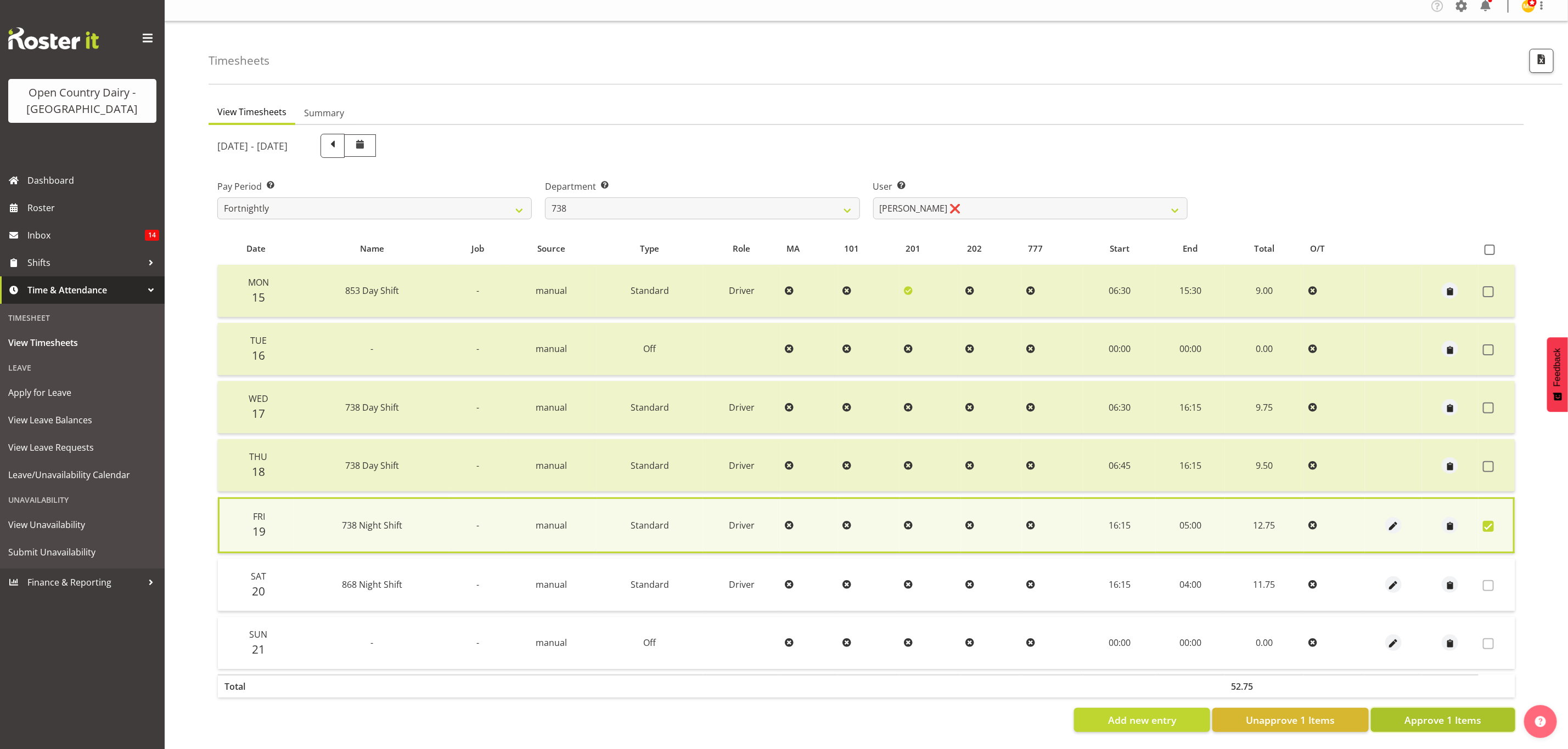
click at [1444, 713] on span "Approve 1 Items" at bounding box center [1443, 720] width 77 height 14
checkbox input "false"
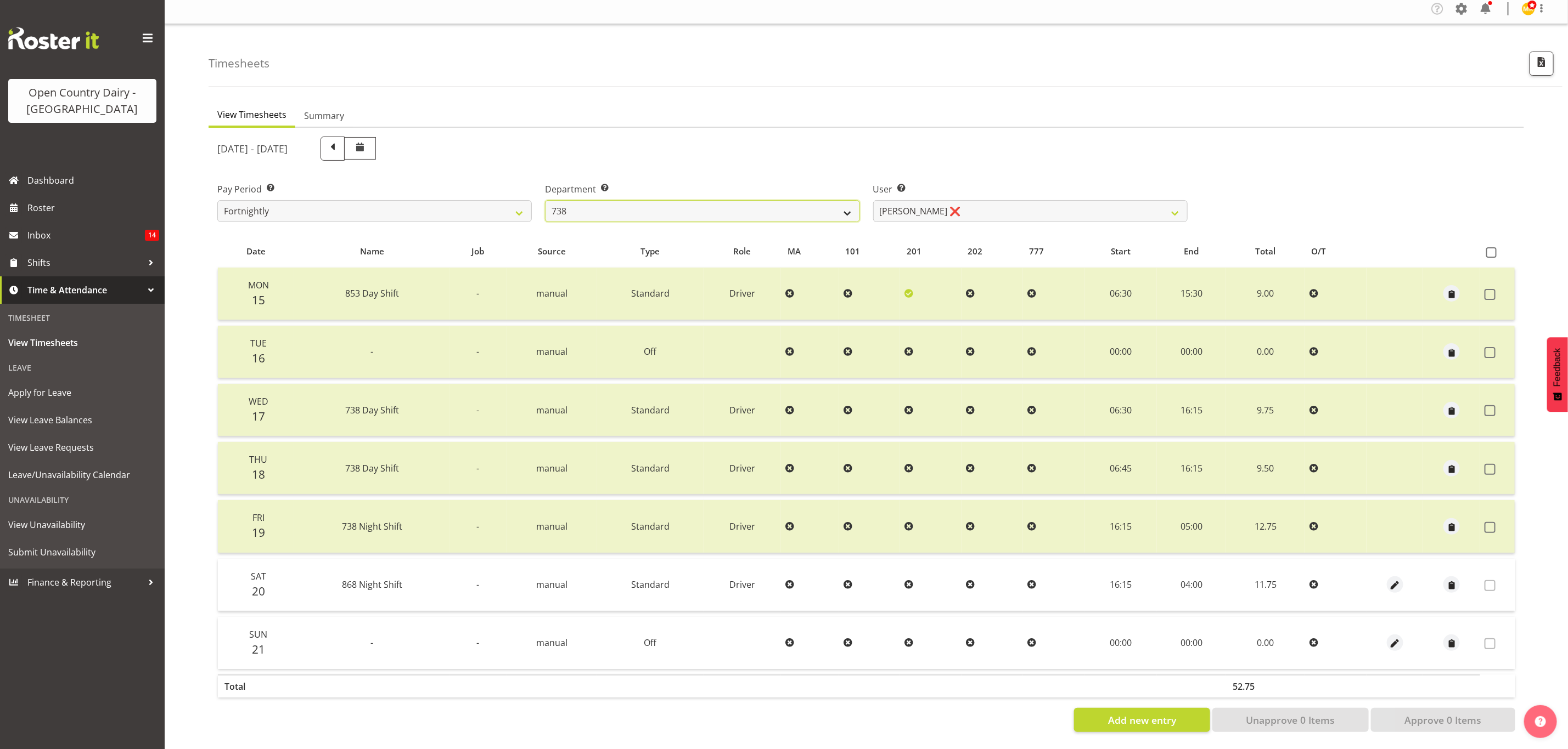
click at [659, 204] on select "734 735 736 737 738 739 851 853 854 855 856 858 861 862 865 867-9032 868 869 87…" at bounding box center [701, 211] width 314 height 22
select select "902"
click at [545, 200] on select "734 735 736 737 738 739 851 853 854 855 856 858 861 862 865 867-9032 868 869 87…" at bounding box center [701, 211] width 314 height 22
select select "11649"
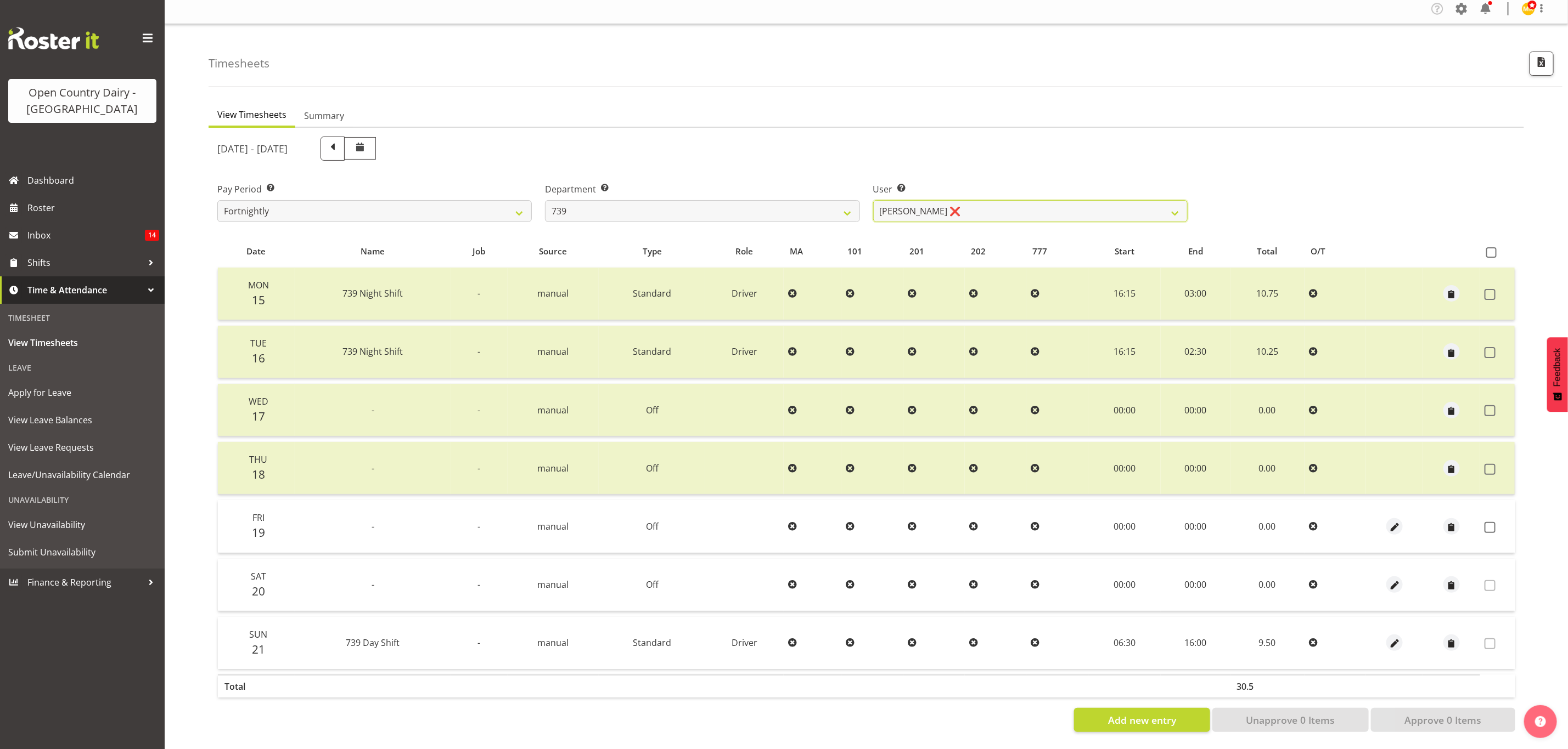
drag, startPoint x: 998, startPoint y: 212, endPoint x: 991, endPoint y: 292, distance: 80.3
click at [991, 292] on div "September 15th - September 21st 2025 Pay Period Select which pay period you wou…" at bounding box center [866, 431] width 1298 height 602
click at [961, 158] on div "September 15th - September 21st 2025 Pay Period Select which pay period you wou…" at bounding box center [866, 431] width 1298 height 602
click at [657, 217] on div "Department Select which department you would like to view. 734 735 736 737 738 …" at bounding box center [701, 198] width 328 height 61
click at [751, 187] on label "Department Select which department you would like to view." at bounding box center [701, 189] width 314 height 13
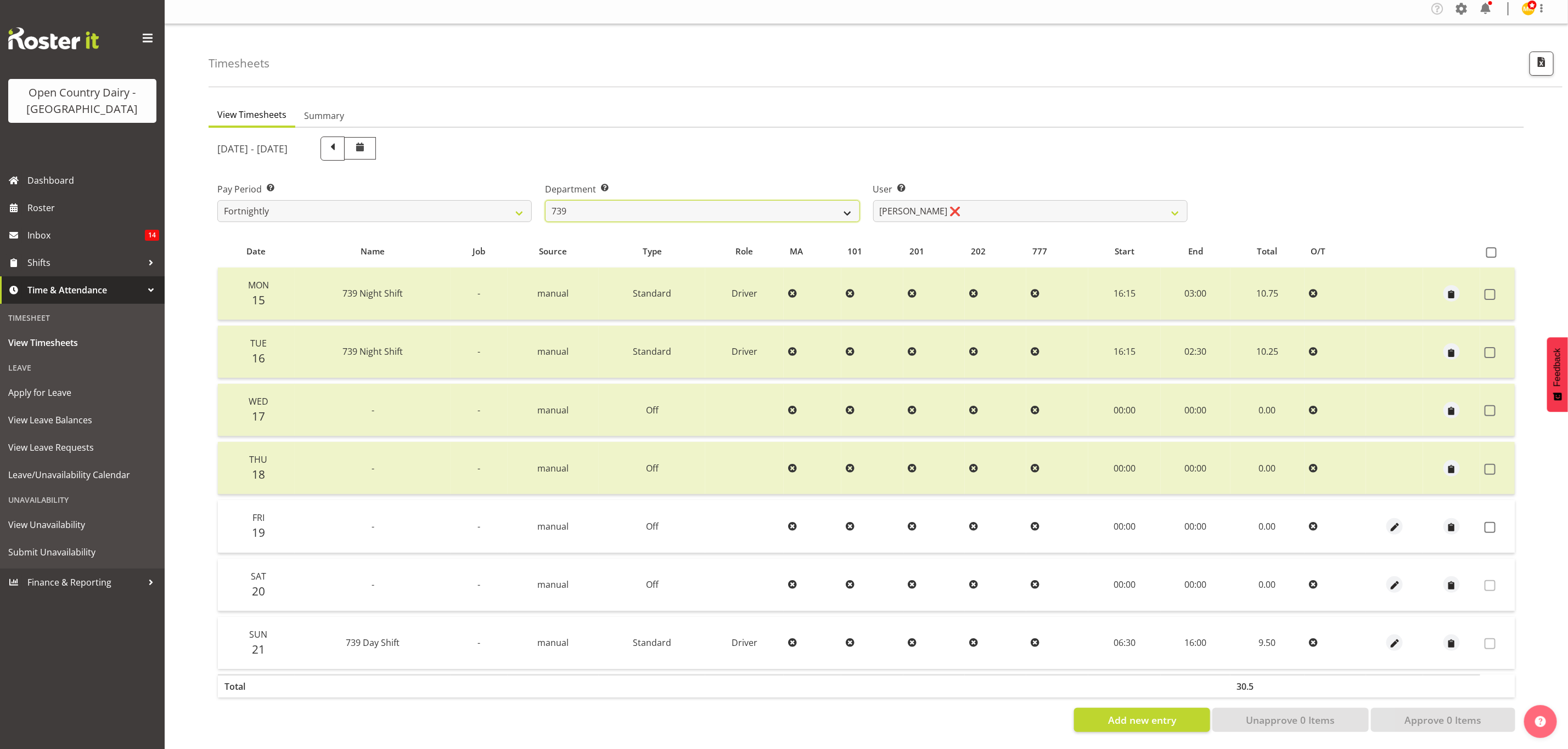
click at [756, 208] on select "734 735 736 737 738 739 851 853 854 855 856 858 861 862 865 867-9032 868 869 87…" at bounding box center [701, 211] width 314 height 22
select select "676"
click at [545, 200] on select "734 735 736 737 738 739 851 853 854 855 856 858 861 862 865 867-9032 868 869 87…" at bounding box center [701, 211] width 314 height 22
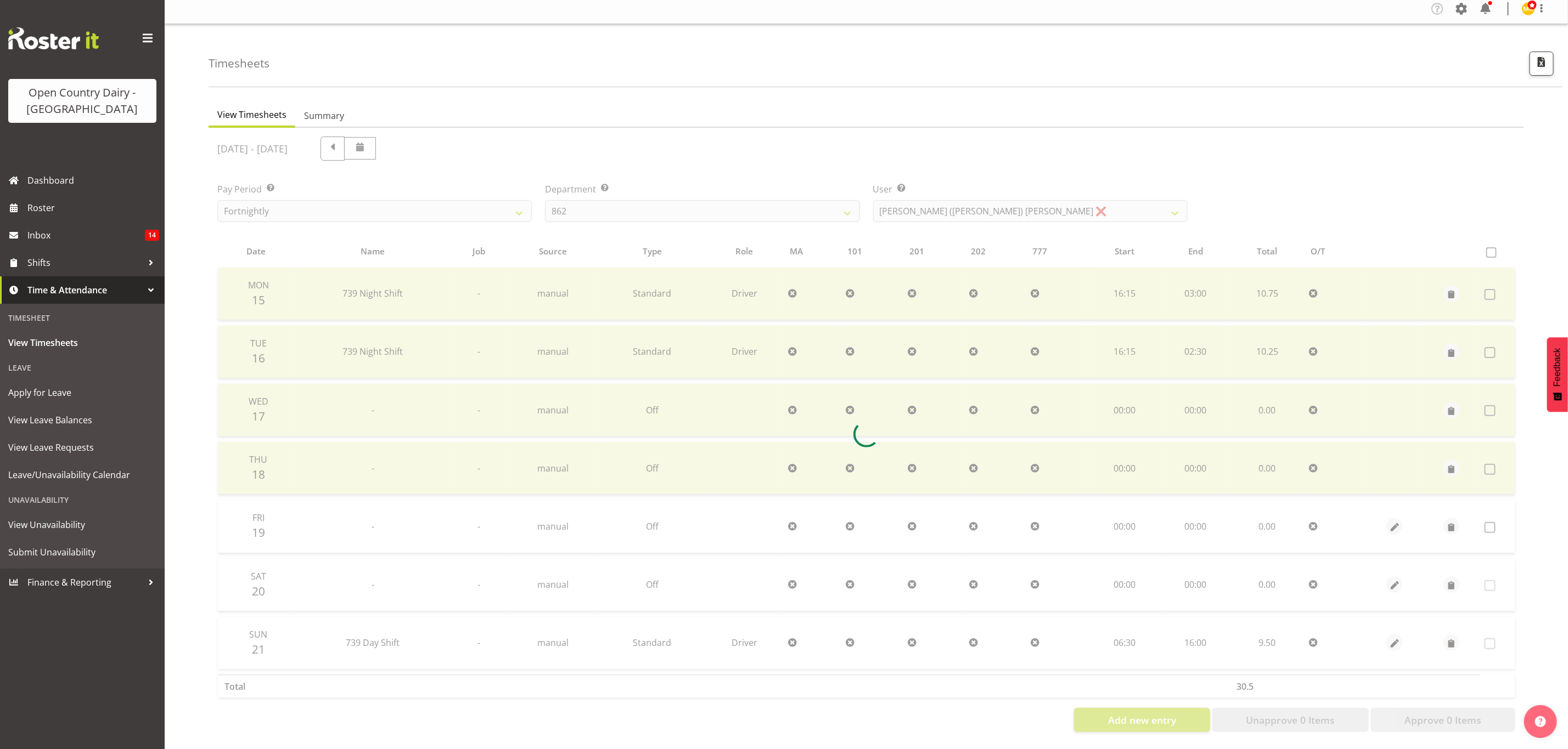
click at [981, 196] on div at bounding box center [866, 435] width 1315 height 613
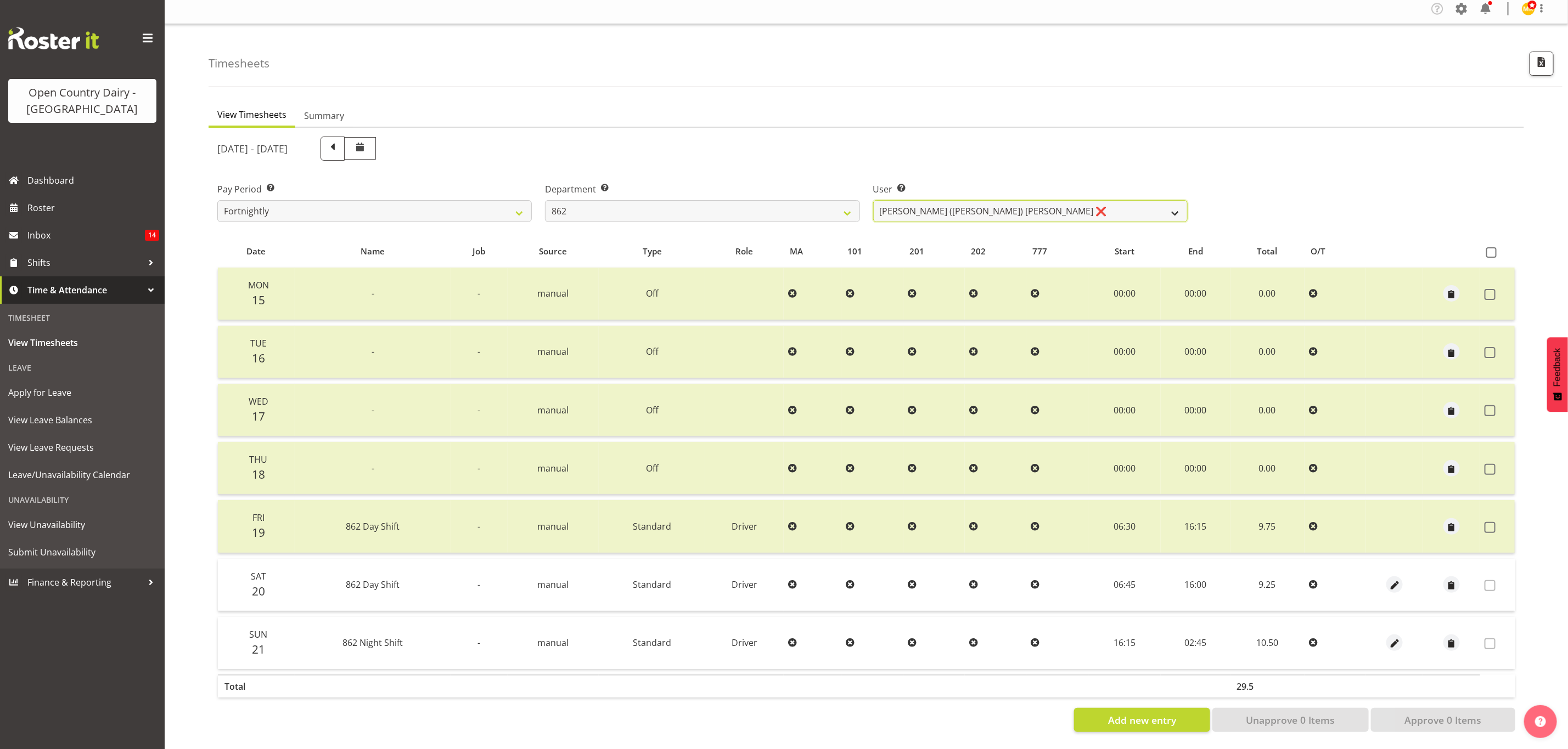
click at [990, 206] on select "Bennie (David) Smith ❌ Colin Schwarz ❌ Forbes O'Reilly ❌ Tracy Inder ❌" at bounding box center [1030, 211] width 314 height 22
select select "11000"
click at [873, 200] on select "Bennie (David) Smith ❌ Colin Schwarz ❌ Forbes O'Reilly ❌ Tracy Inder ❌" at bounding box center [1030, 211] width 314 height 22
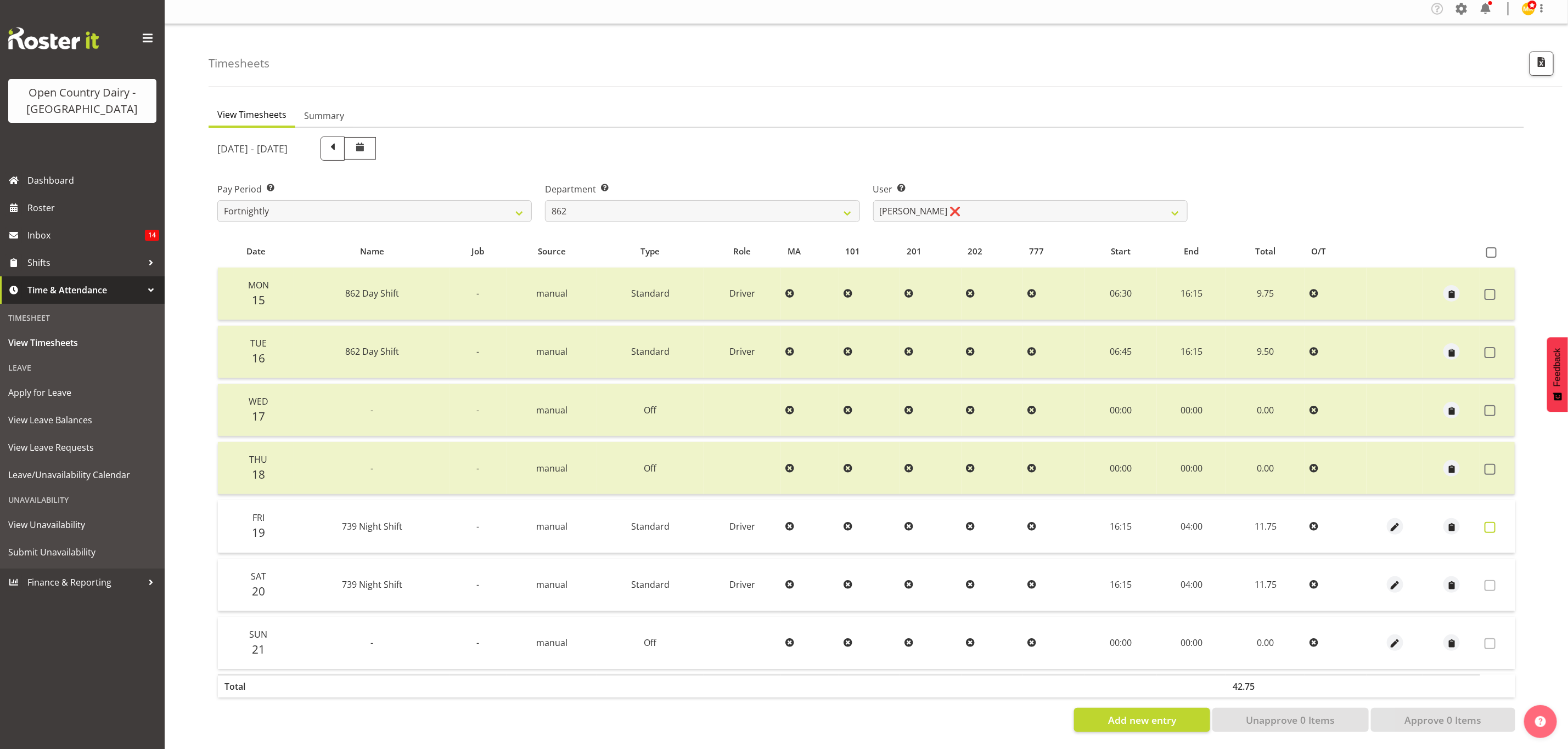
click at [1497, 522] on label at bounding box center [1493, 527] width 17 height 11
checkbox input "true"
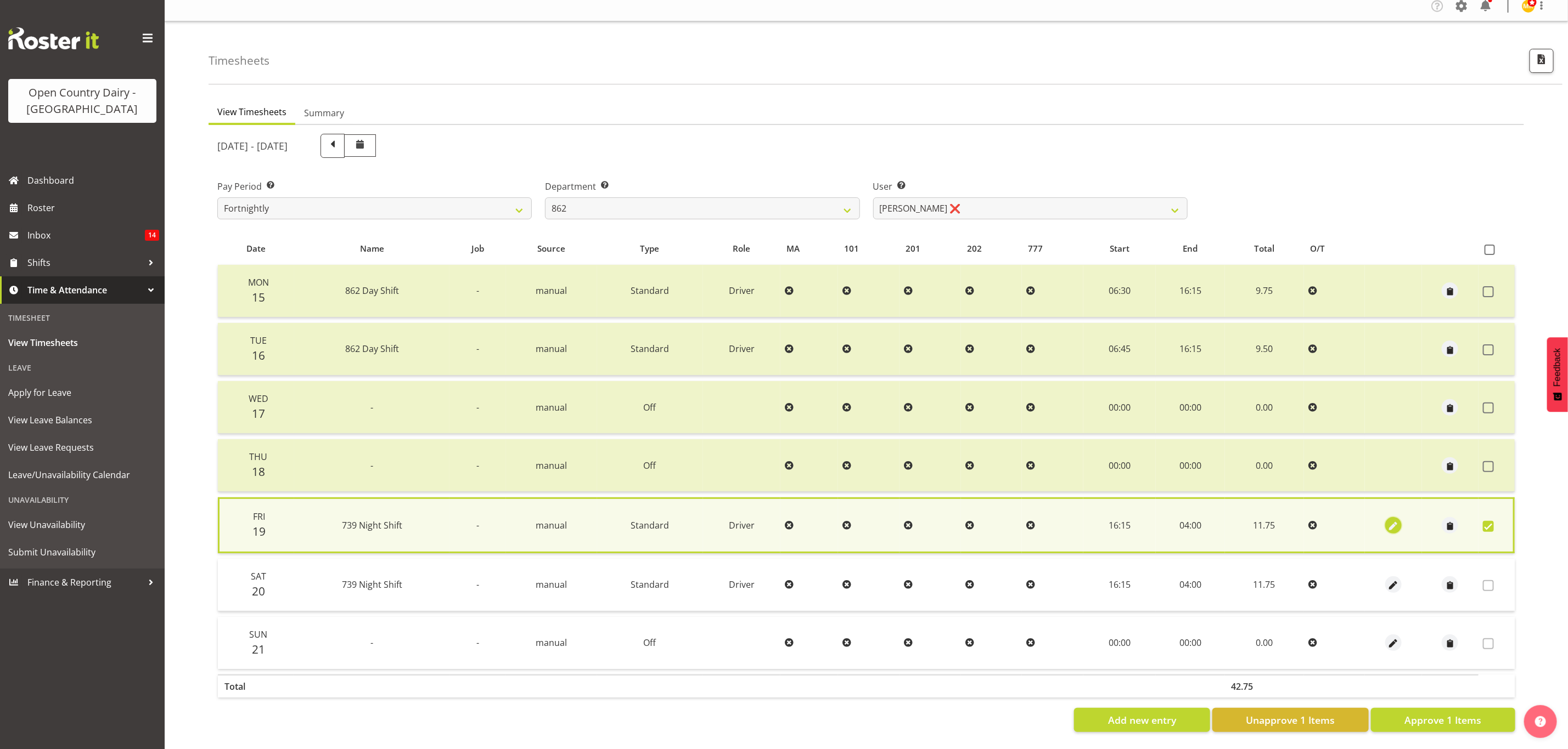
click at [1395, 520] on span "button" at bounding box center [1393, 526] width 13 height 13
select select "Standard"
select select "902"
select select "8"
select select "2025"
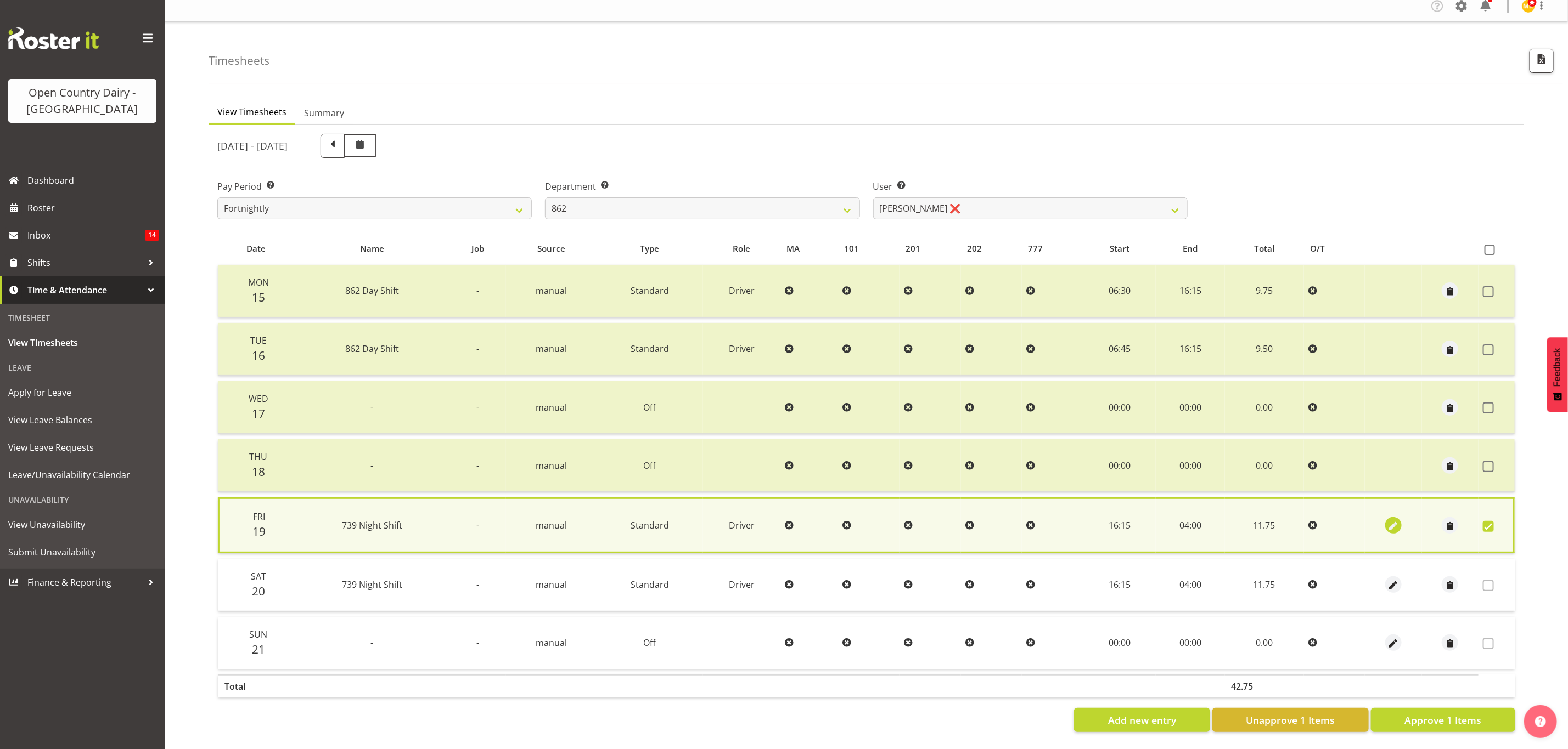
select select "4"
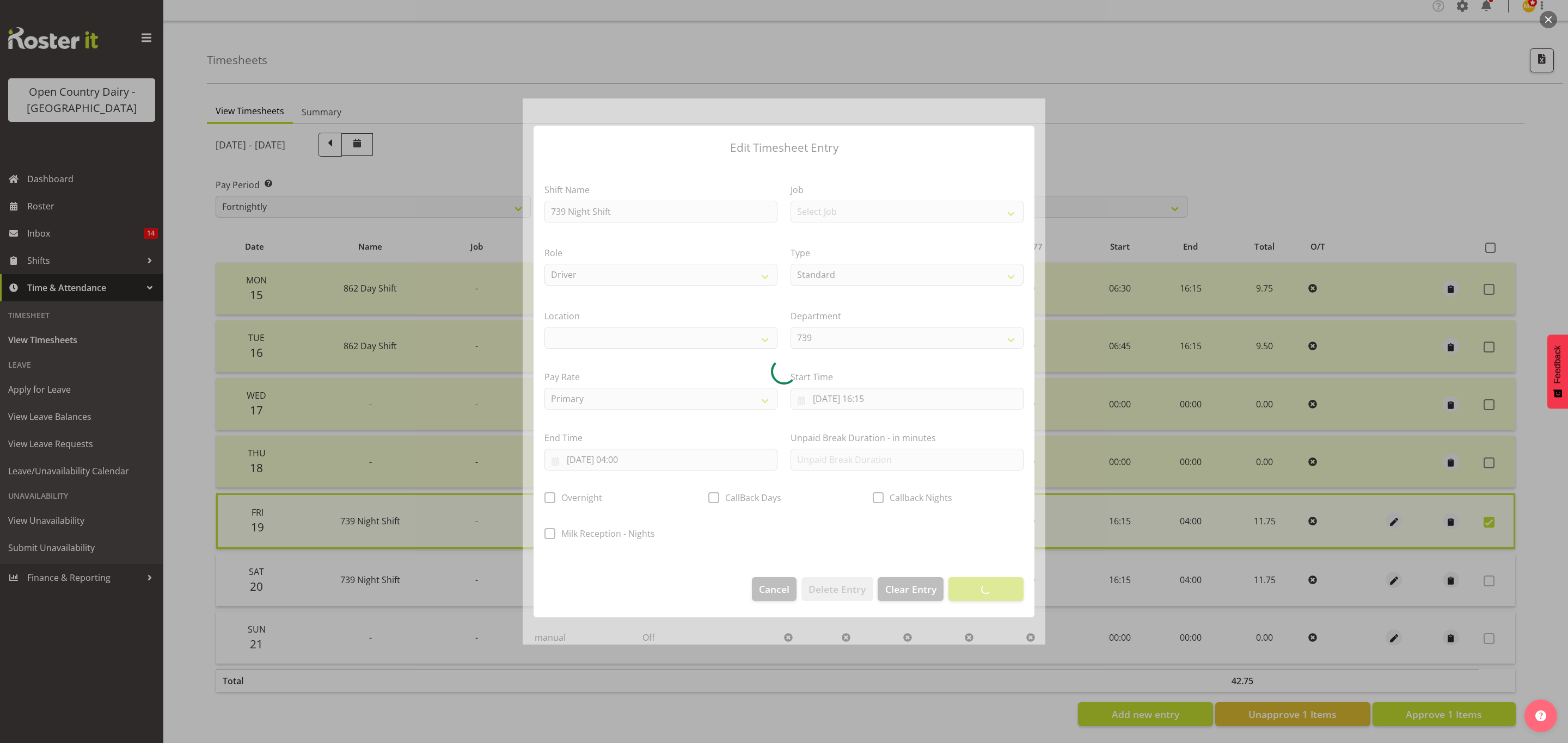
select select
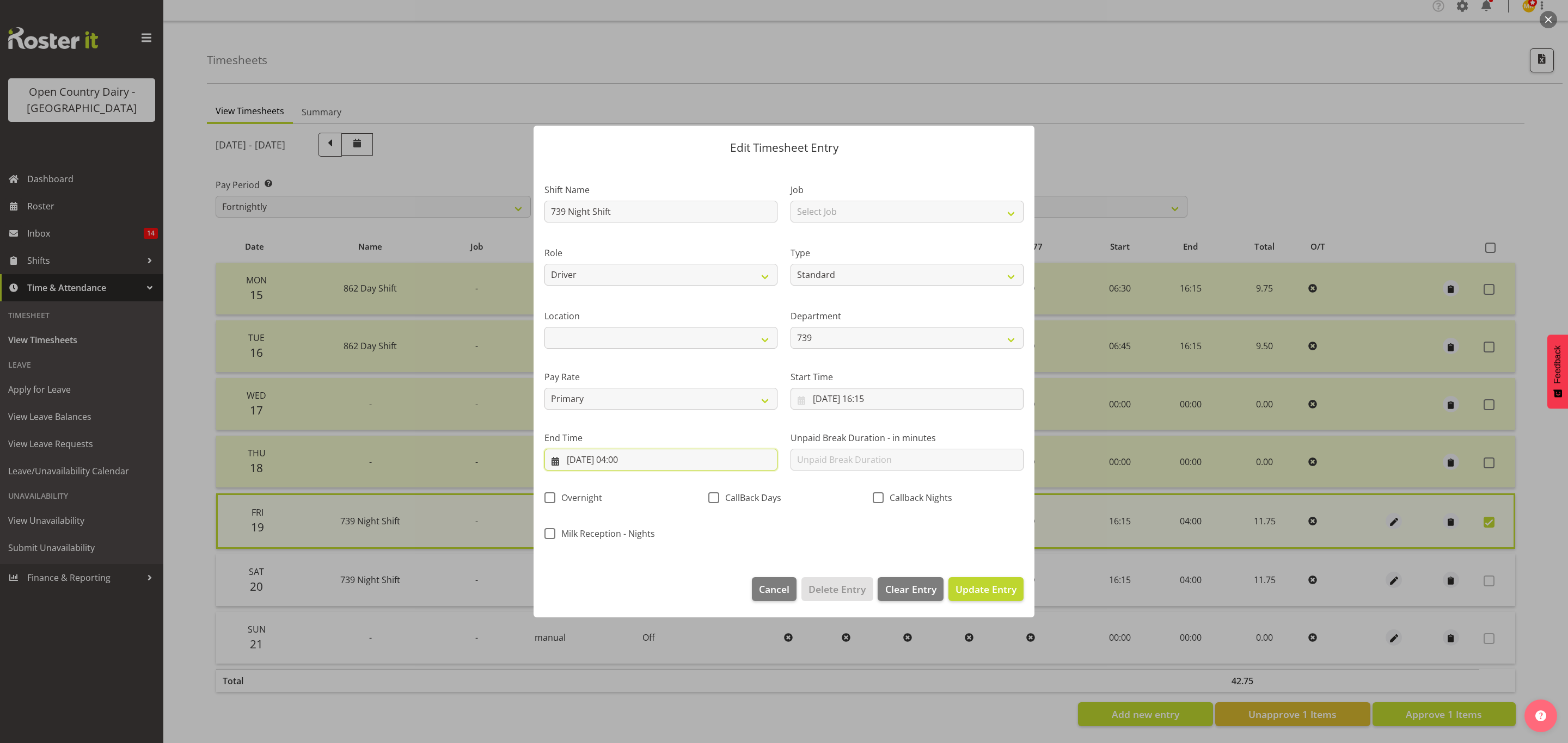
click at [650, 457] on input "20/09/2025, 04:00" at bounding box center [661, 460] width 233 height 22
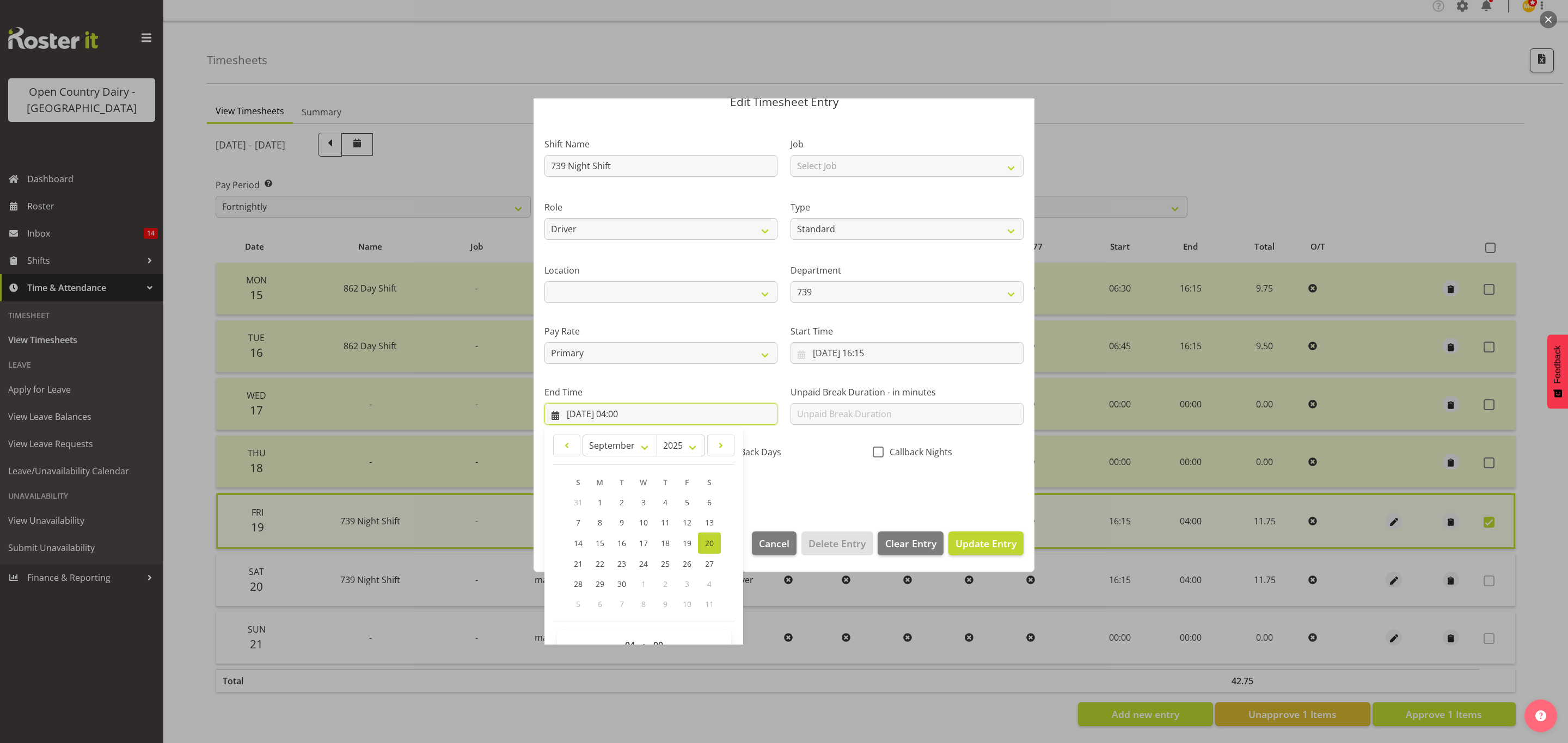
scroll to position [75, 0]
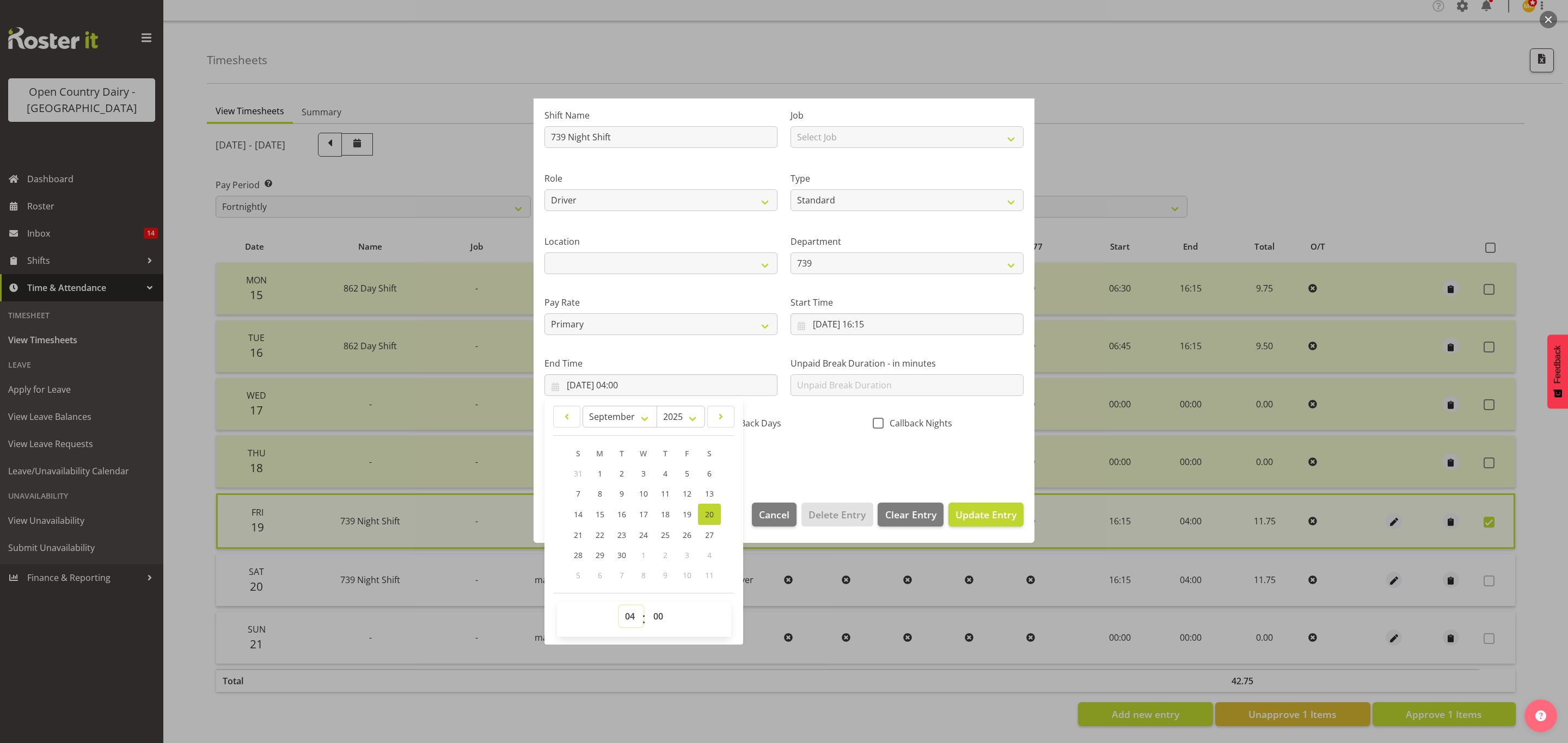
click at [629, 611] on select "00 01 02 03 04 05 06 07 08 09 10 11 12 13 14 15 16 17 18 19 20 21 22 23" at bounding box center [630, 617] width 24 height 22
select select "5"
click at [619, 606] on select "00 01 02 03 04 05 06 07 08 09 10 11 12 13 14 15 16 17 18 19 20 21 22 23" at bounding box center [630, 617] width 24 height 22
type input "20/09/2025, 05:00"
click at [662, 622] on select "00 01 02 03 04 05 06 07 08 09 10 11 12 13 14 15 16 17 18 19 20 21 22 23 24 25 2…" at bounding box center [659, 617] width 24 height 22
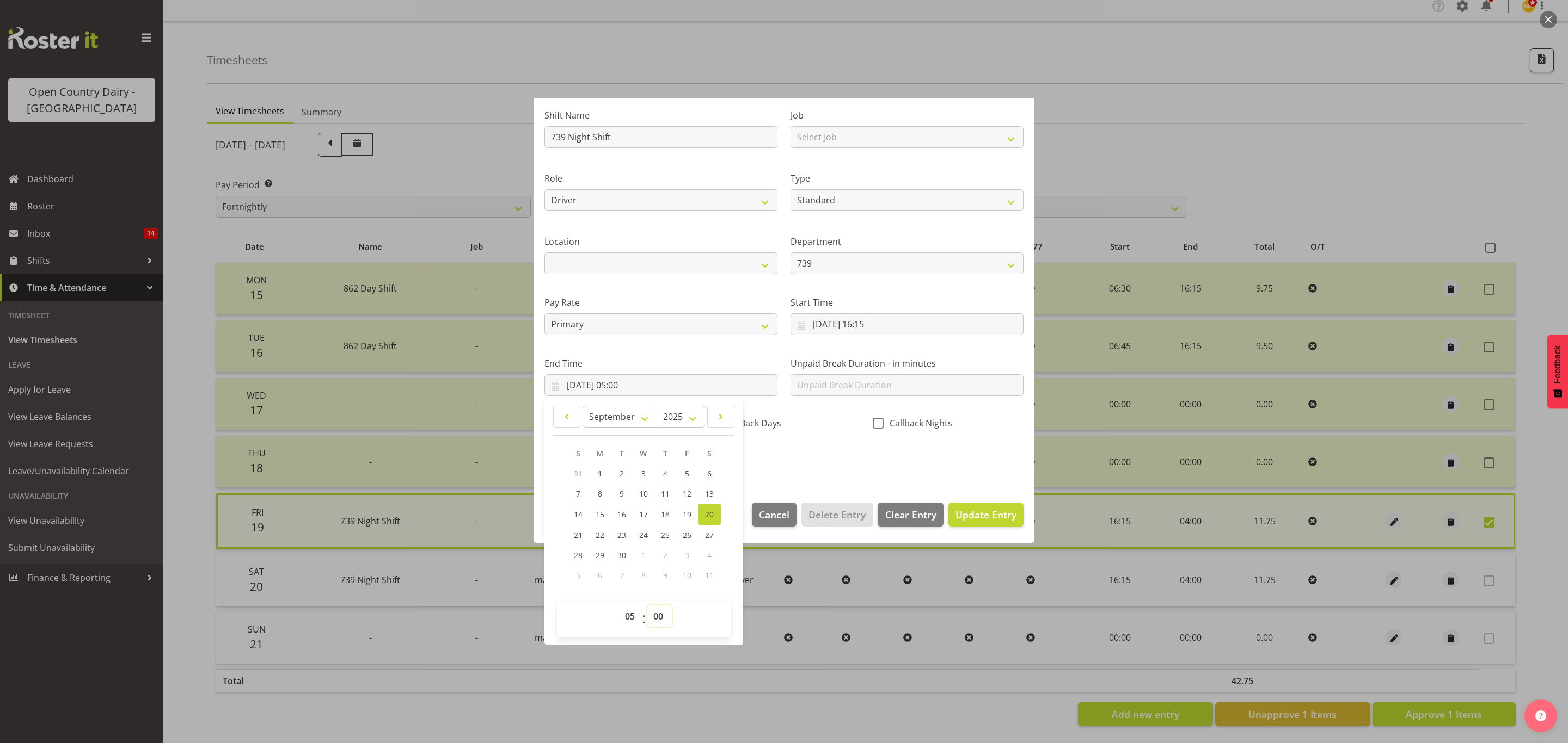
select select "30"
click at [648, 606] on select "00 01 02 03 04 05 06 07 08 09 10 11 12 13 14 15 16 17 18 19 20 21 22 23 24 25 2…" at bounding box center [659, 617] width 24 height 22
type input "20/09/2025, 05:30"
click at [783, 457] on div "Shift Name 739 Night Shift Job Select Job Connecting /unconnecting Trailers Dri…" at bounding box center [784, 284] width 492 height 381
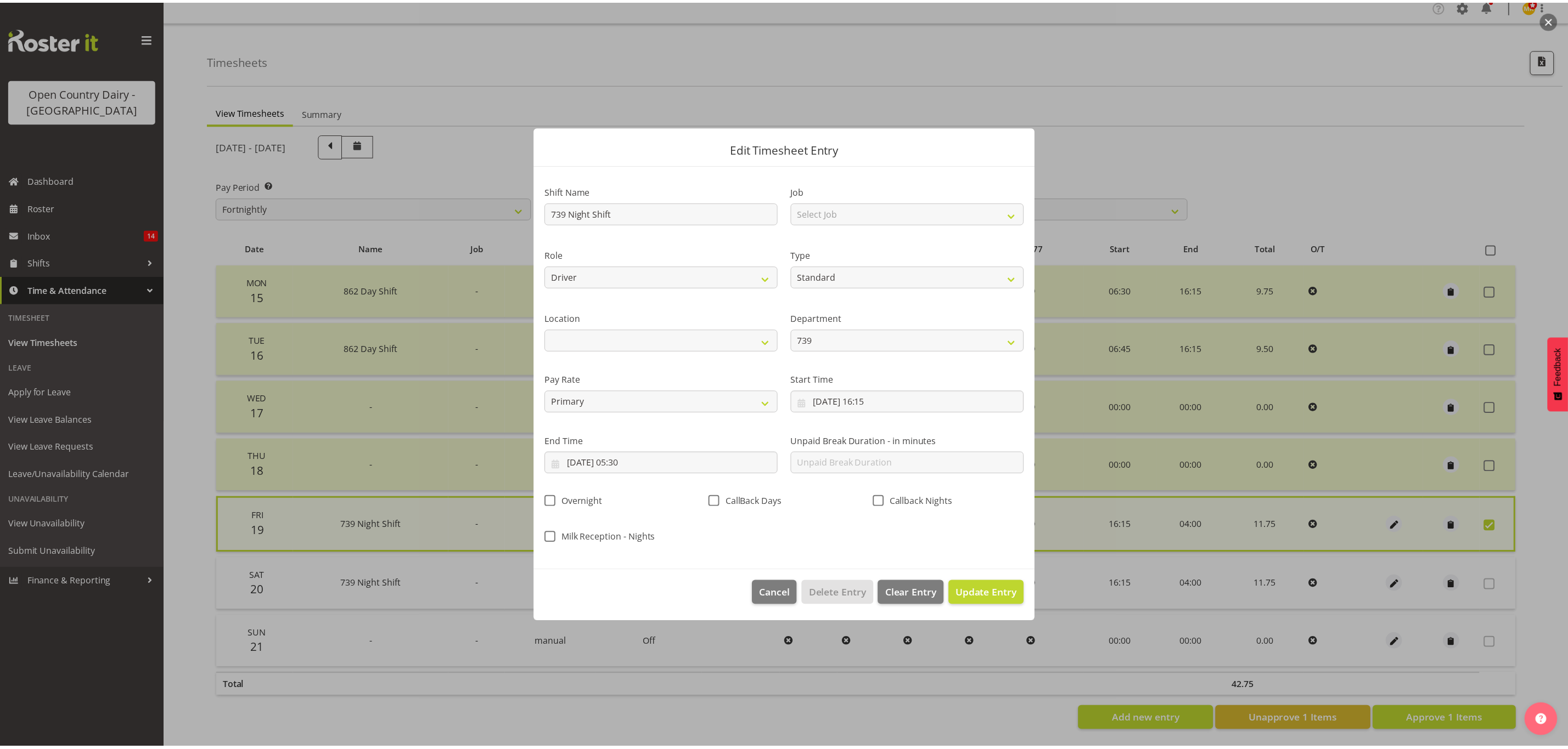
scroll to position [0, 0]
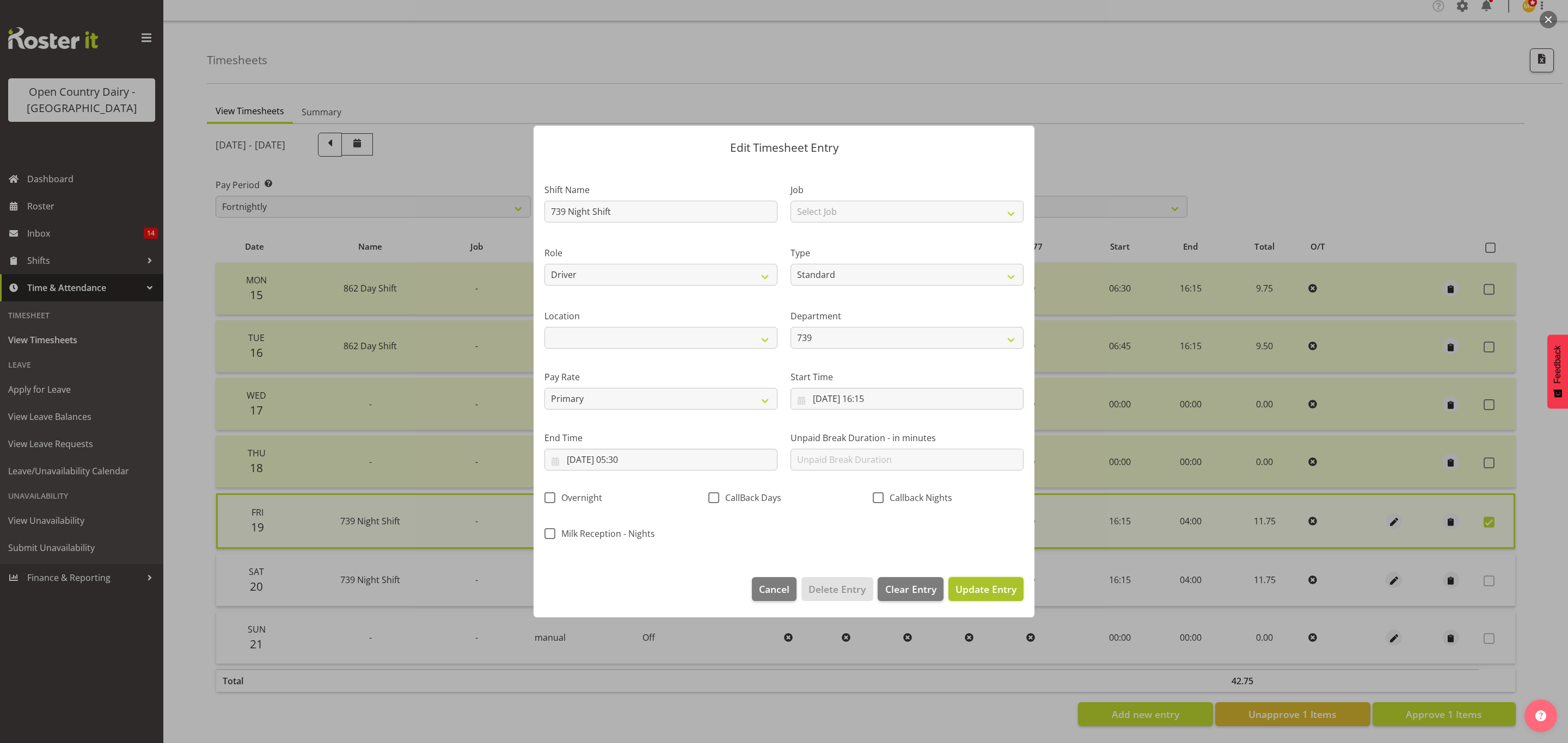
click at [969, 588] on span "Update Entry" at bounding box center [985, 589] width 61 height 13
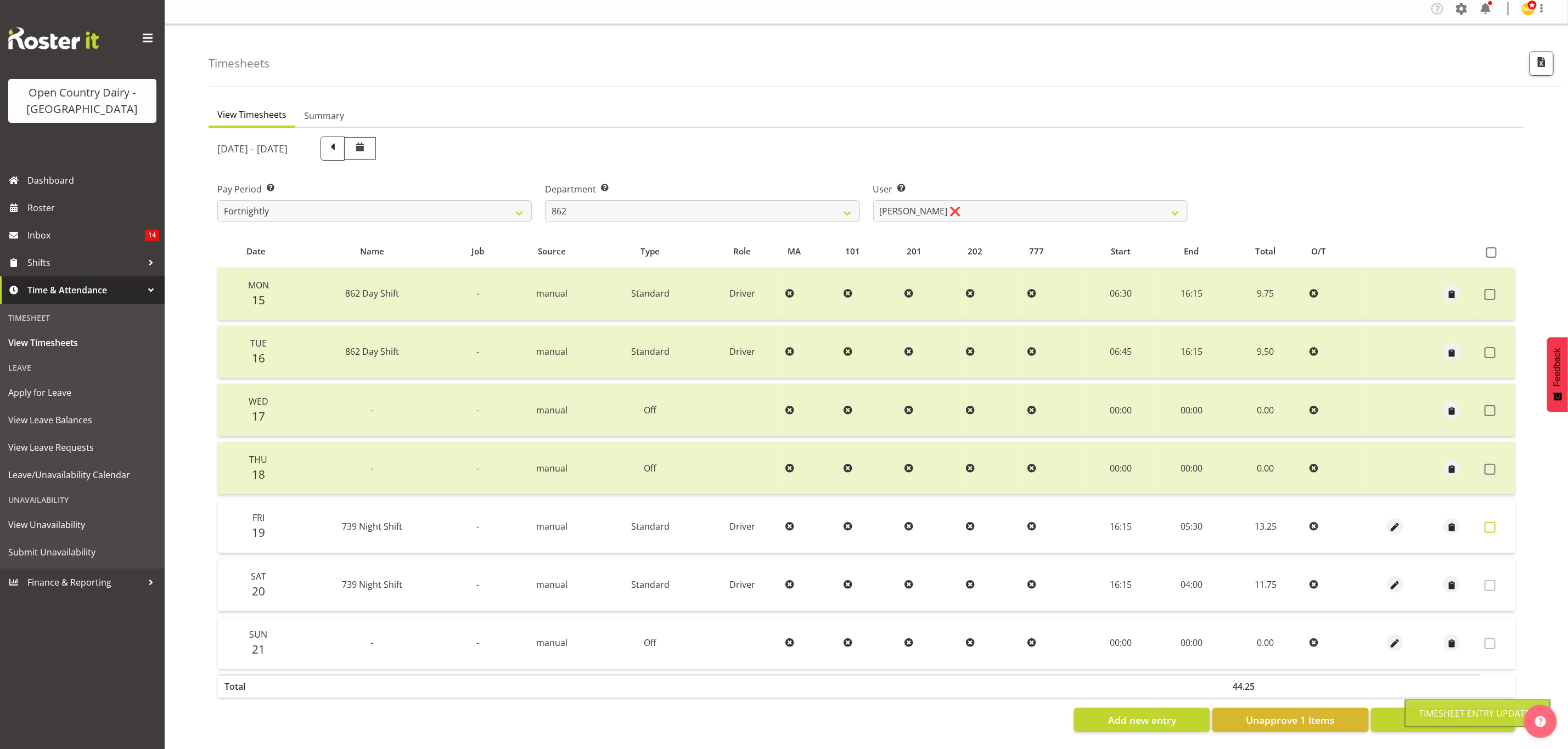
click at [1500, 522] on label at bounding box center [1493, 527] width 17 height 11
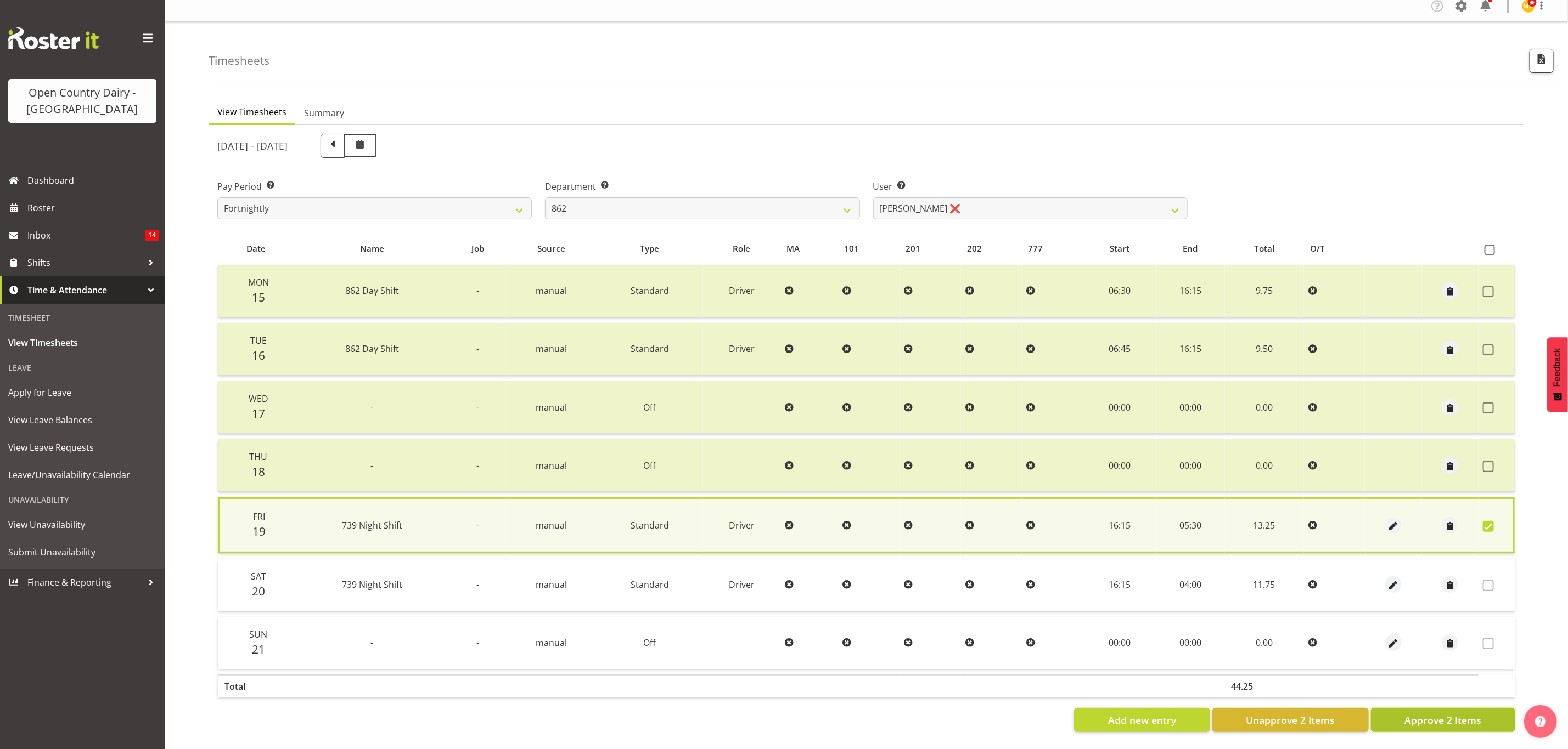
click at [1453, 713] on span "Approve 2 Items" at bounding box center [1443, 720] width 77 height 14
checkbox input "false"
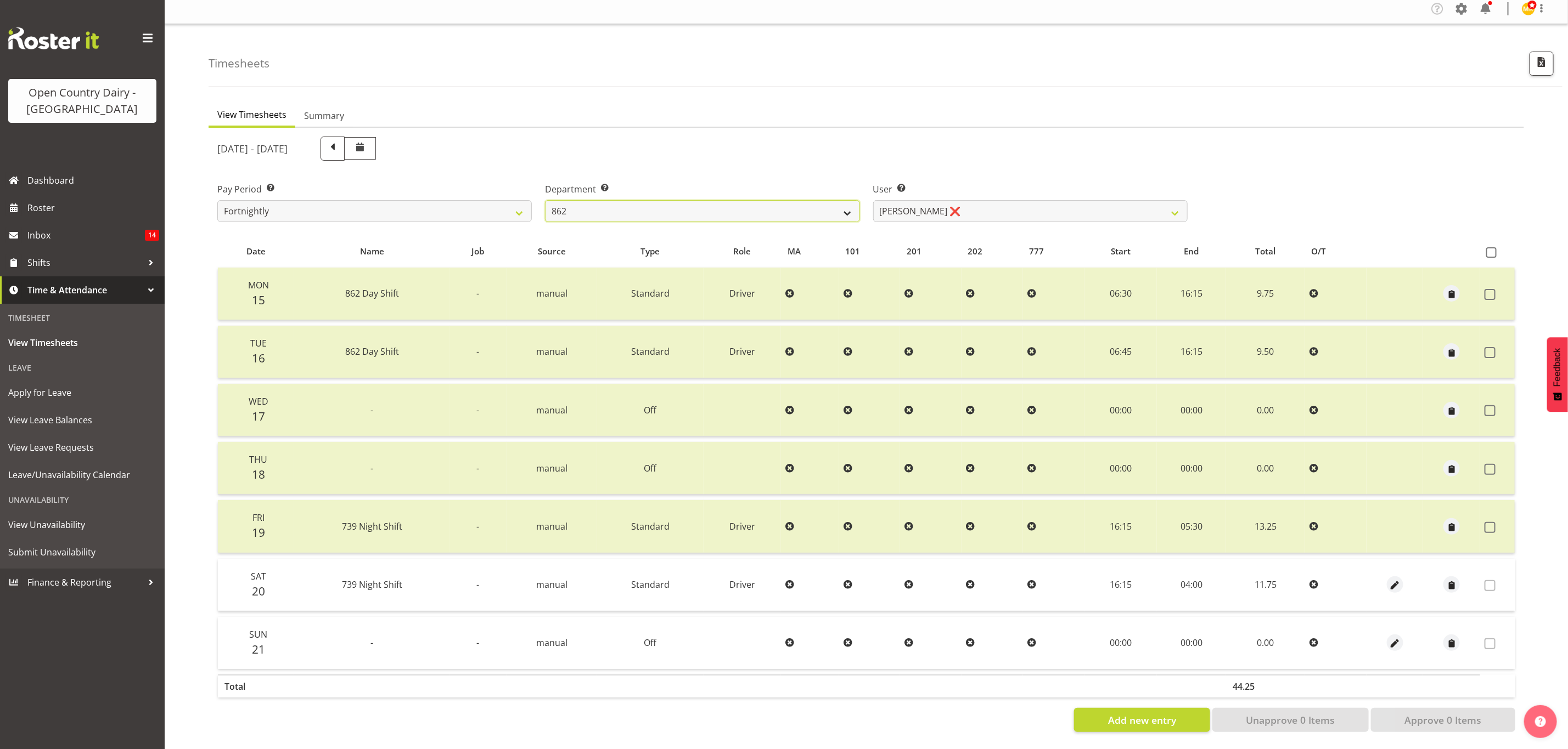
click at [792, 203] on select "734 735 736 737 738 739 851 853 854 855 856 858 861 862 865 867-9032 868 869 87…" at bounding box center [701, 211] width 314 height 22
select select "755"
click at [545, 200] on select "734 735 736 737 738 739 851 853 854 855 856 858 861 862 865 867-9032 868 869 87…" at bounding box center [701, 211] width 314 height 22
select select "10940"
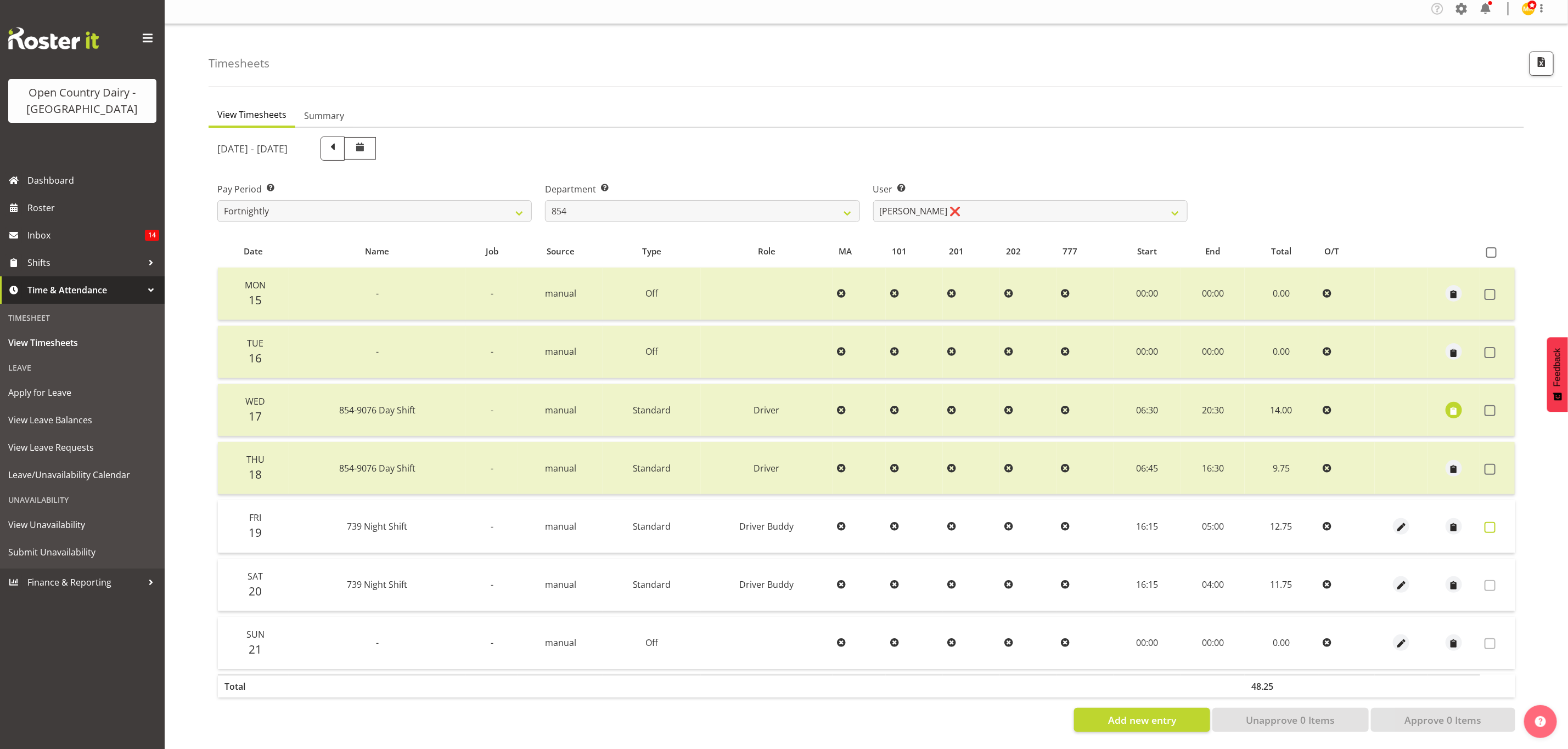
click at [1495, 522] on label at bounding box center [1493, 527] width 17 height 11
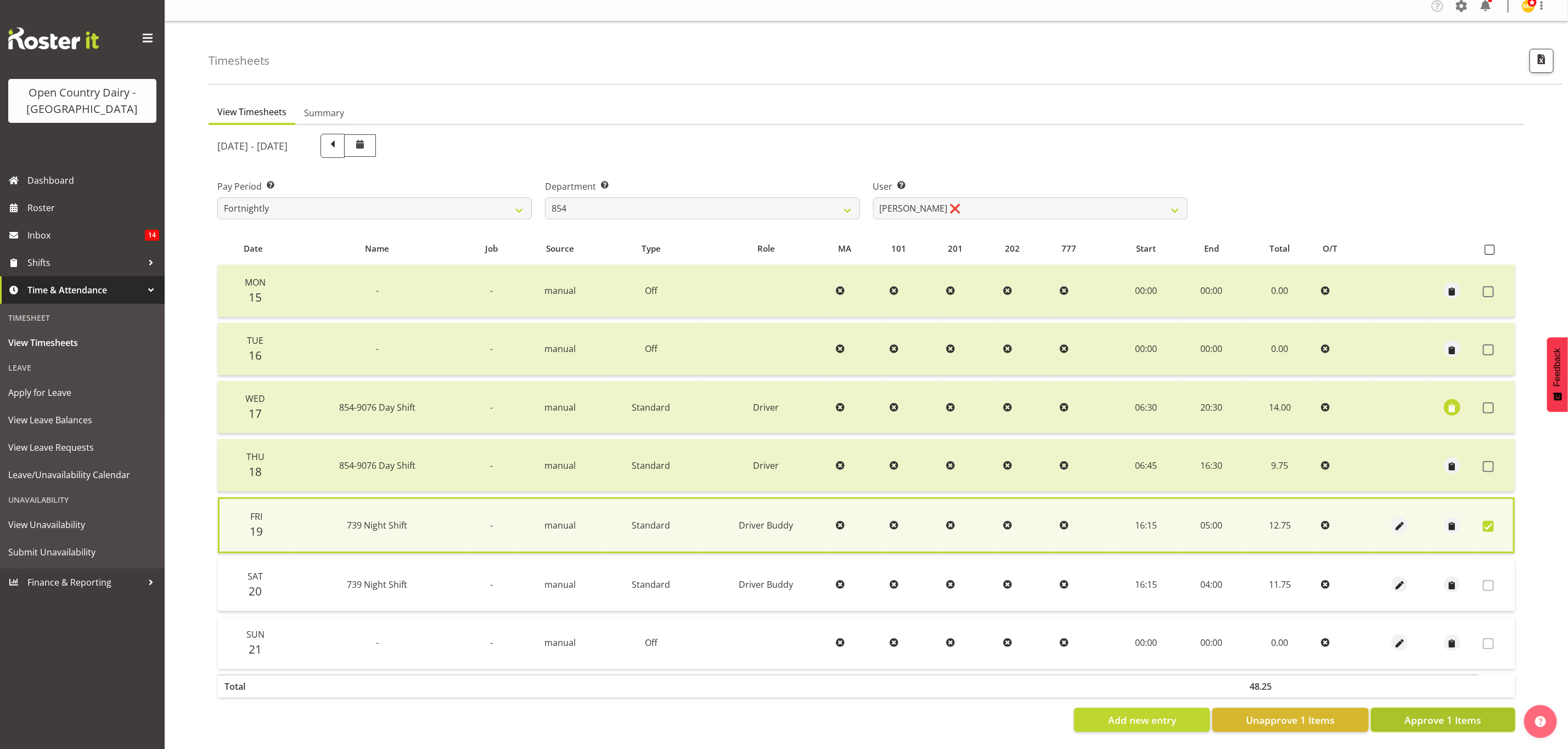
click at [1420, 713] on span "Approve 1 Items" at bounding box center [1443, 720] width 77 height 14
checkbox input "false"
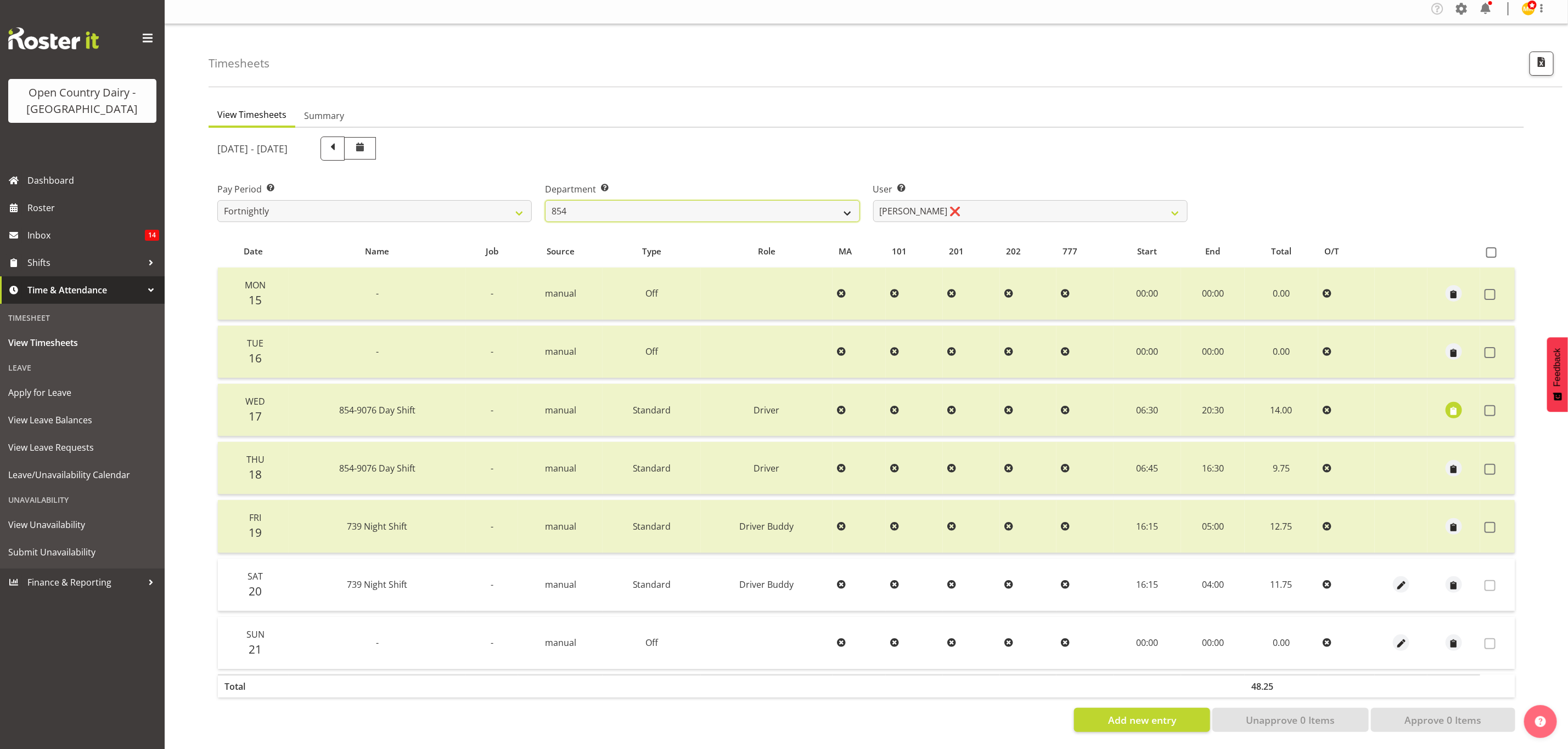
click at [705, 203] on select "734 735 736 737 738 739 851 853 854 855 856 858 861 862 865 867-9032 868 869 87…" at bounding box center [701, 211] width 314 height 22
select select "669"
click at [545, 200] on select "734 735 736 737 738 739 851 853 854 855 856 858 861 862 865 867-9032 868 869 87…" at bounding box center [701, 211] width 314 height 22
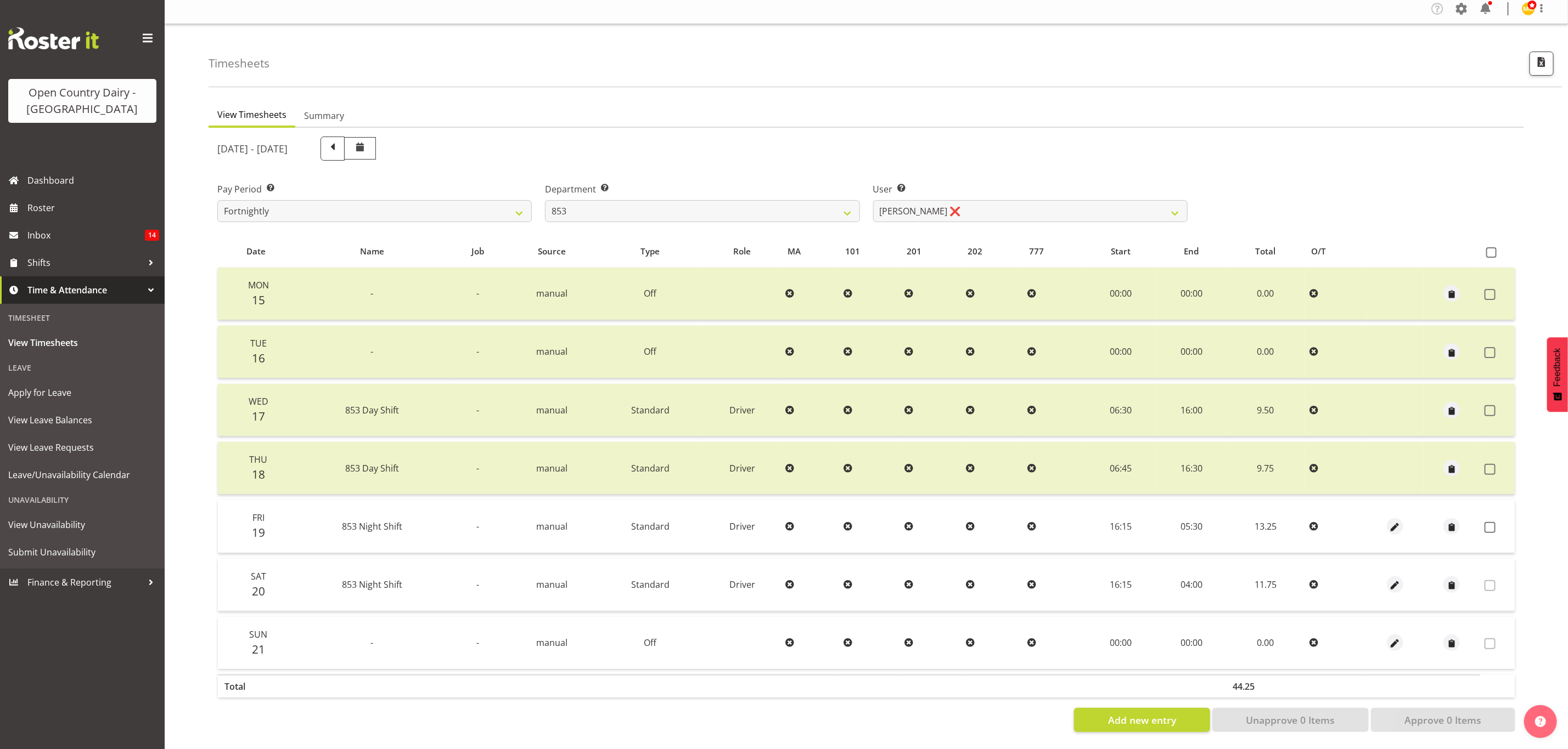
click at [942, 210] on div at bounding box center [866, 435] width 1315 height 613
click at [940, 206] on select "Christiaan Botha ❌ Kevin Stuck ❌ Marty Powell ❌ Sean O'Neill ❌" at bounding box center [1030, 211] width 314 height 22
click at [975, 130] on div "September 15th - September 21st 2025" at bounding box center [701, 148] width 983 height 38
click at [1487, 522] on span at bounding box center [1489, 527] width 11 height 11
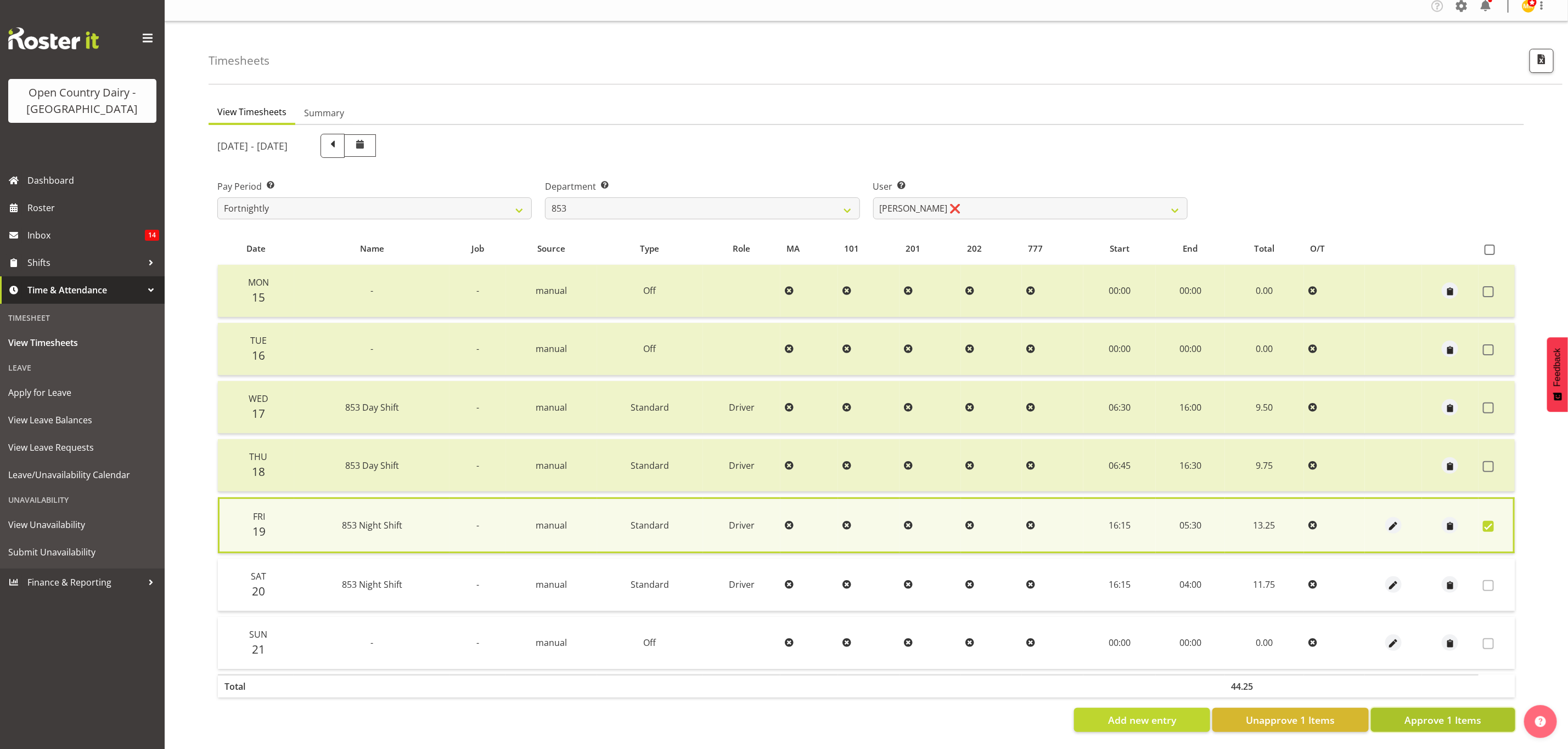
click at [1436, 713] on span "Approve 1 Items" at bounding box center [1443, 720] width 77 height 14
checkbox input "false"
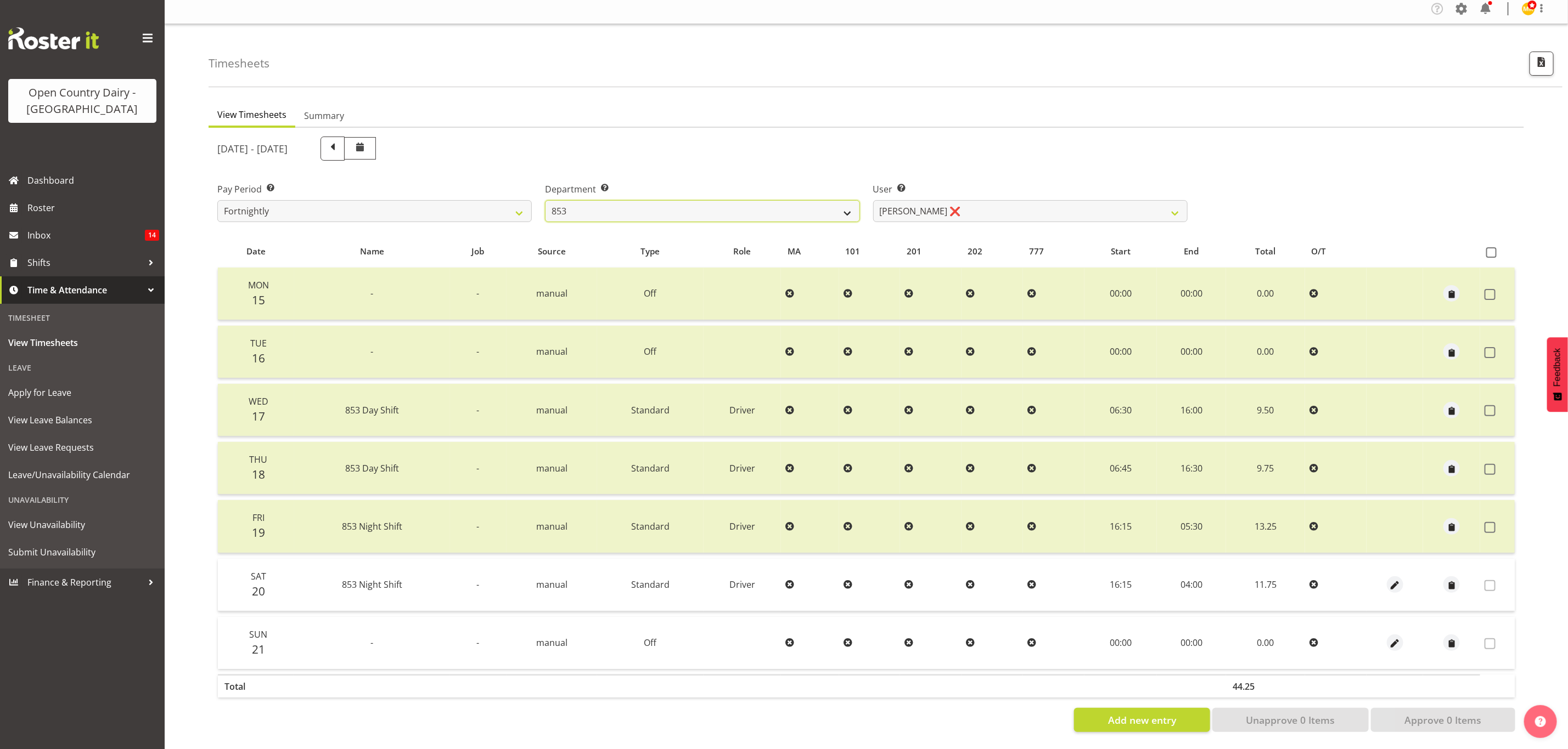
click at [644, 200] on select "734 735 736 737 738 739 851 853 854 855 856 858 861 862 865 867-9032 868 869 87…" at bounding box center [701, 211] width 314 height 22
select select "675"
click at [545, 200] on select "734 735 736 737 738 739 851 853 854 855 856 858 861 862 865 867-9032 868 869 87…" at bounding box center [701, 211] width 314 height 22
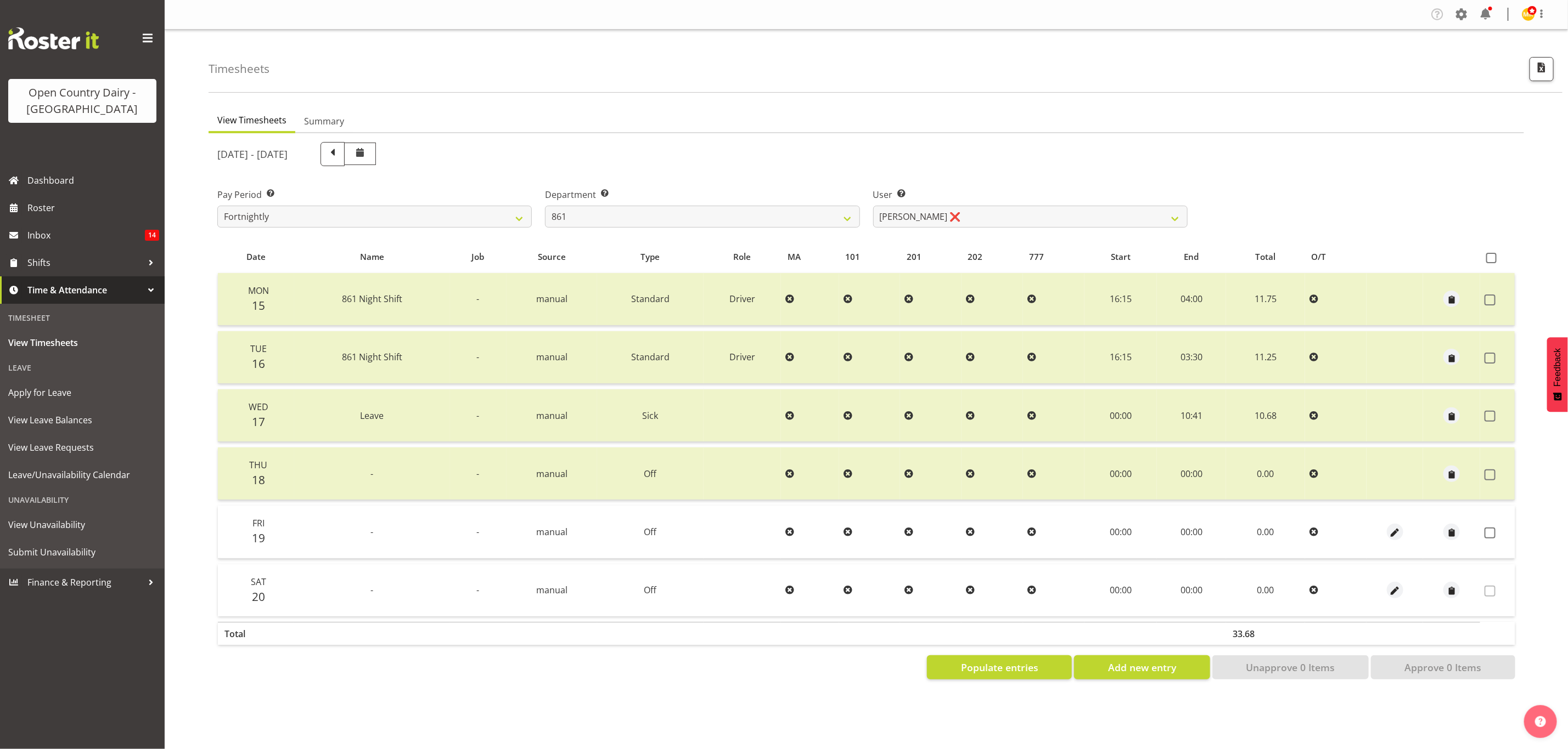
click at [997, 198] on label "User Select user. Note: This is filtered down by the previous two drop-down ite…" at bounding box center [1030, 195] width 314 height 13
click at [1000, 210] on select "Barry McIntosh ❌ Matthew Welland ❌ Philip Peek ❌" at bounding box center [1030, 217] width 314 height 22
select select "7460"
click at [873, 206] on select "Barry McIntosh ❌ Matthew Welland ❌ Philip Peek ❌" at bounding box center [1030, 217] width 314 height 22
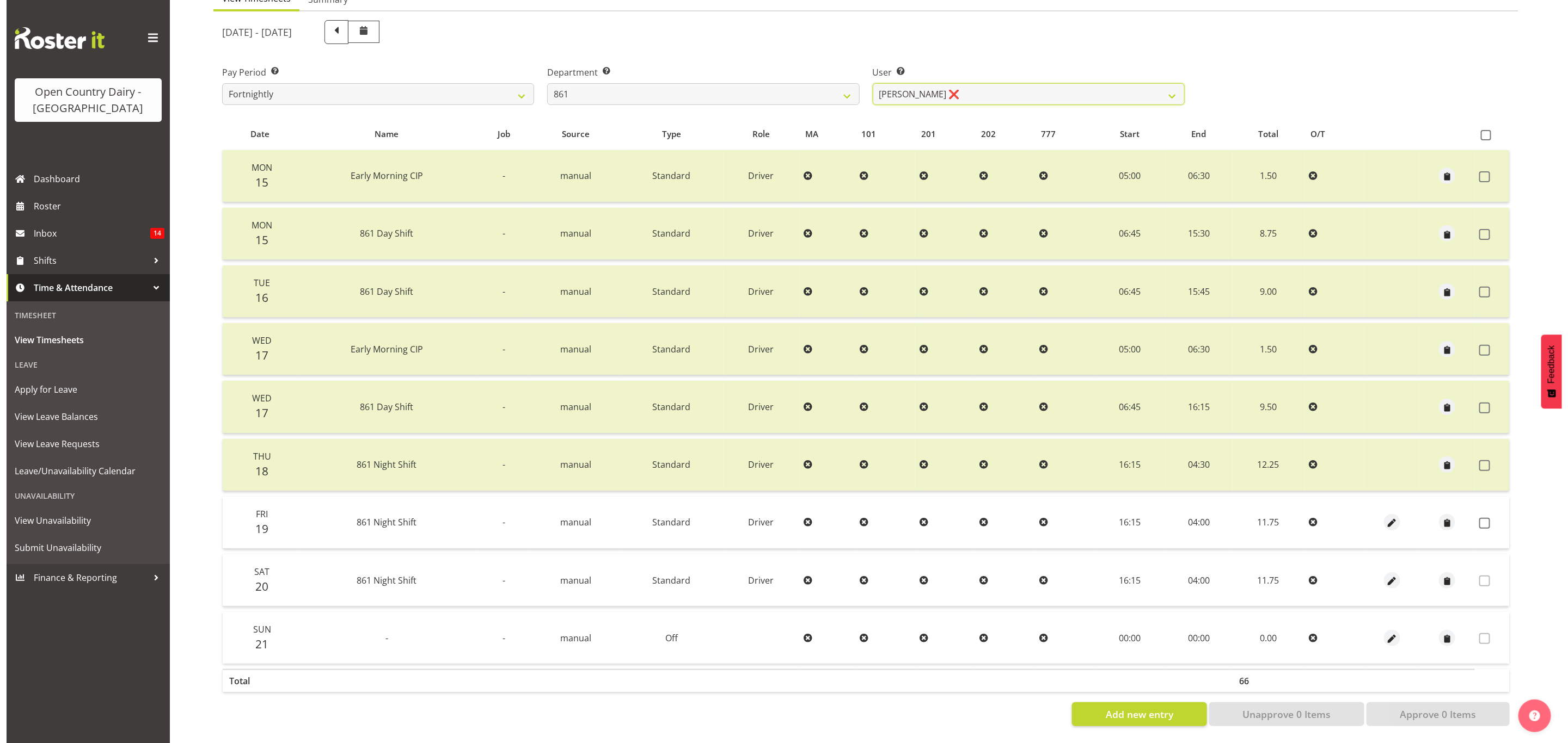
scroll to position [128, 0]
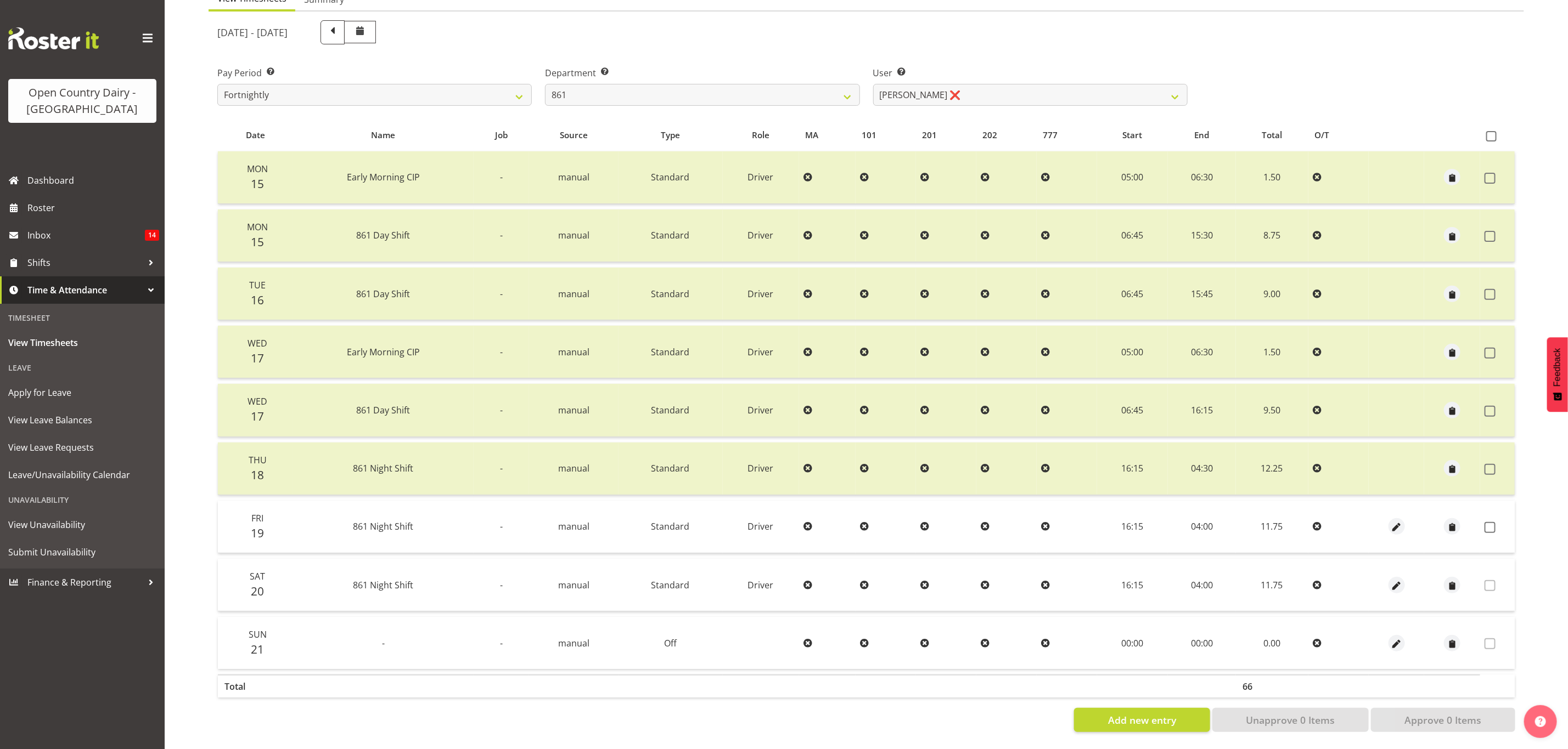
click at [1495, 524] on td at bounding box center [1497, 527] width 34 height 53
click at [1390, 580] on span "button" at bounding box center [1396, 586] width 13 height 13
select select "Standard"
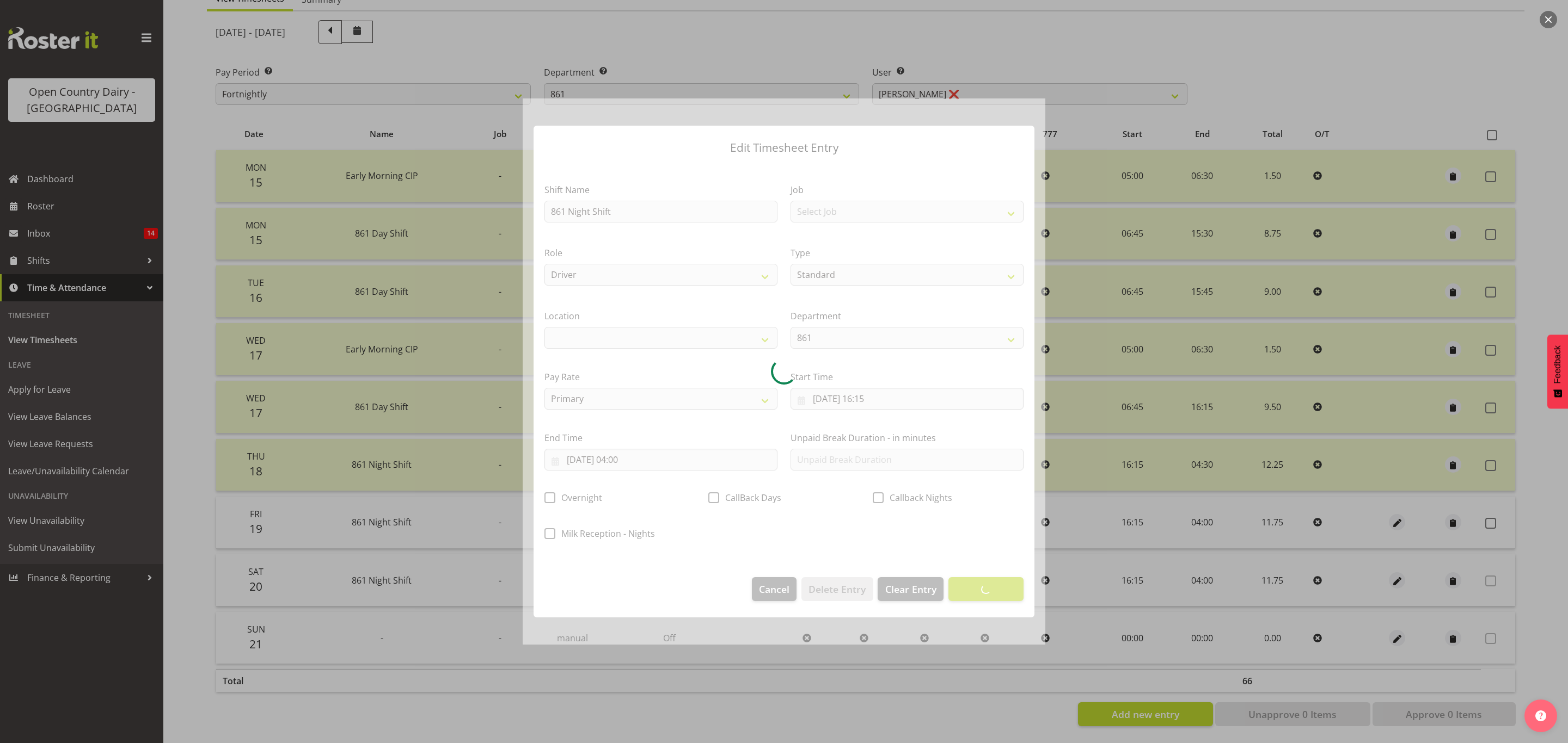
select select
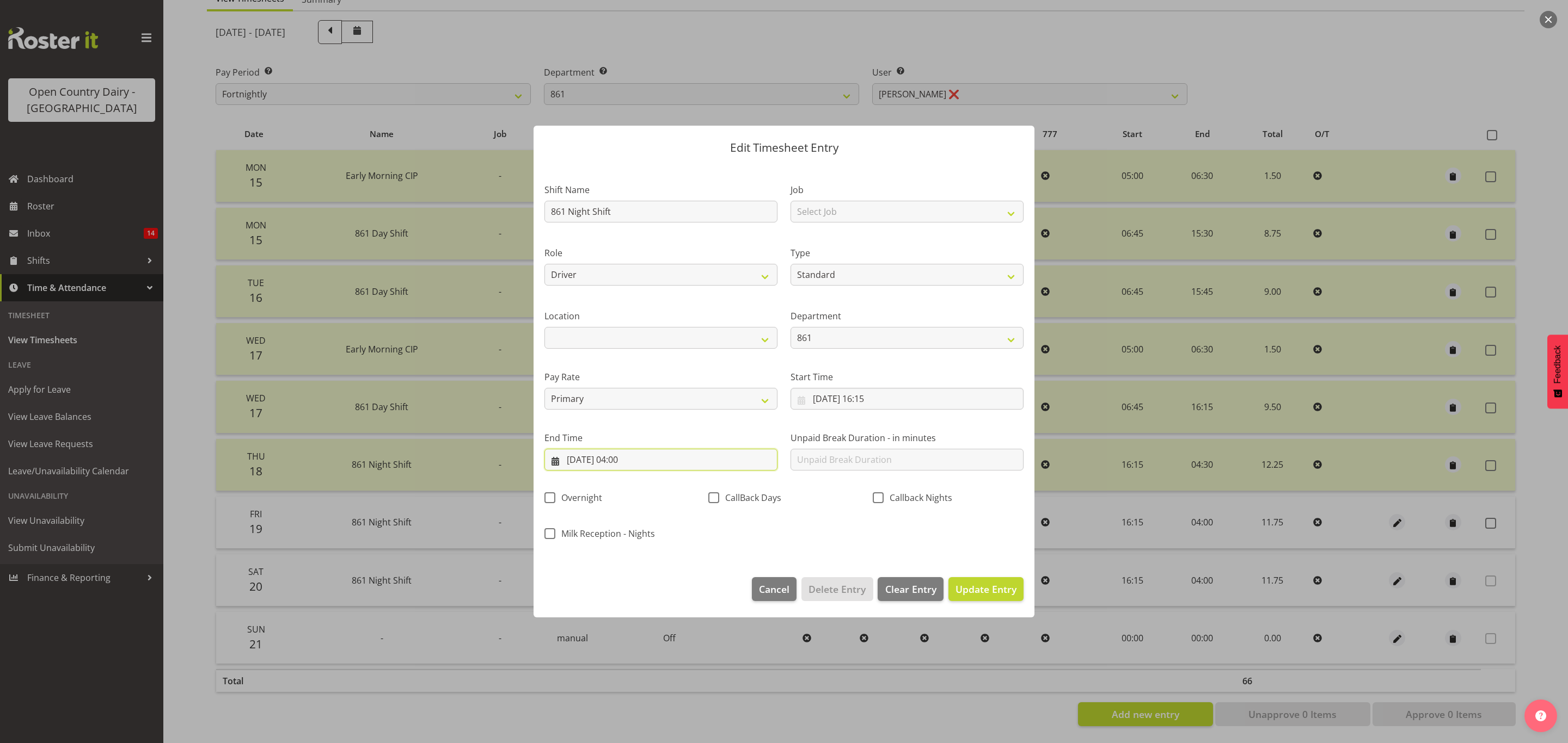
click at [657, 455] on input "21/09/2025, 04:00" at bounding box center [661, 460] width 233 height 22
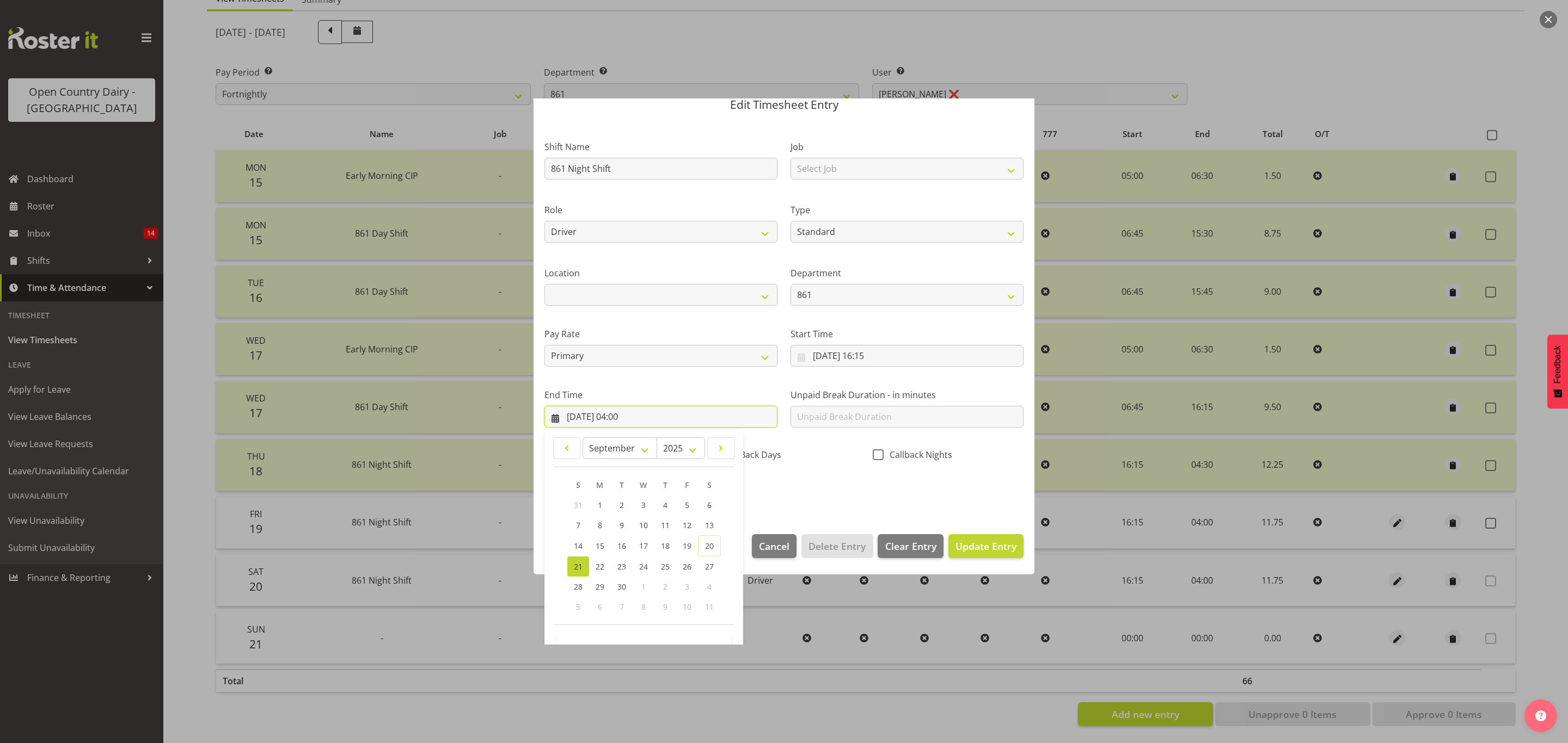
scroll to position [75, 0]
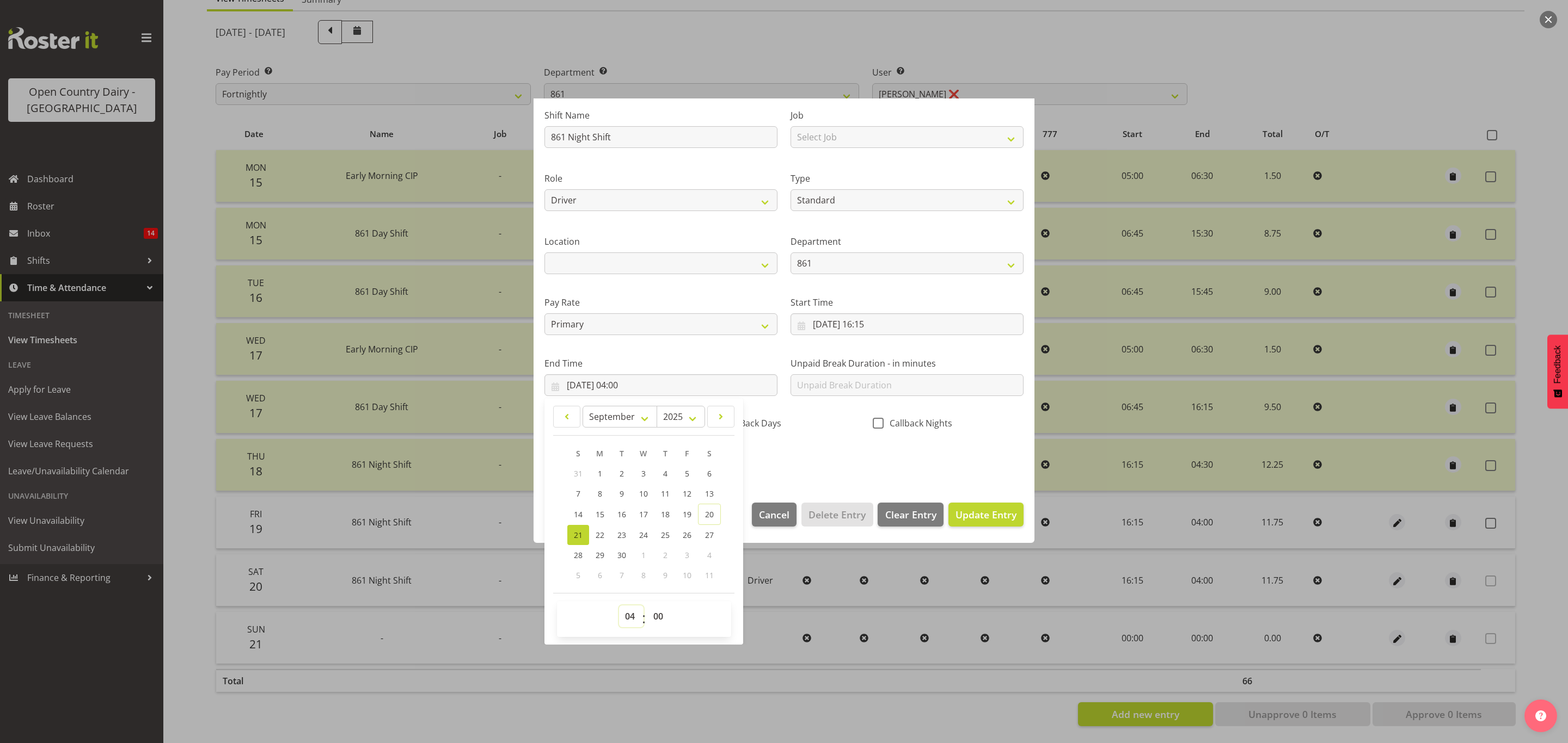
click at [630, 611] on select "00 01 02 03 04 05 06 07 08 09 10 11 12 13 14 15 16 17 18 19 20 21 22 23" at bounding box center [630, 617] width 24 height 22
select select "5"
click at [619, 606] on select "00 01 02 03 04 05 06 07 08 09 10 11 12 13 14 15 16 17 18 19 20 21 22 23" at bounding box center [630, 617] width 24 height 22
type input "21/09/2025, 05:00"
click at [949, 506] on button "Update Entry" at bounding box center [986, 514] width 75 height 24
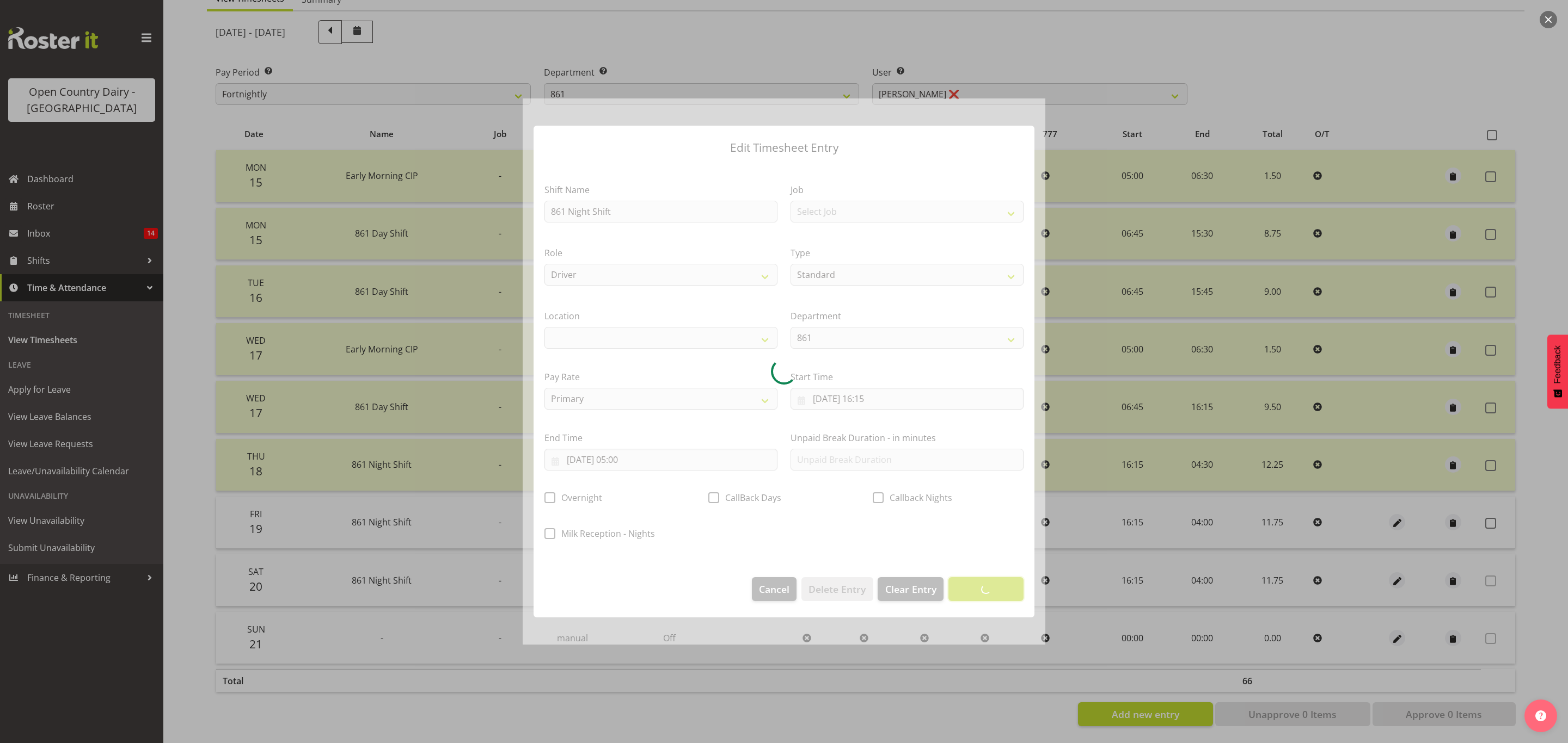
scroll to position [0, 0]
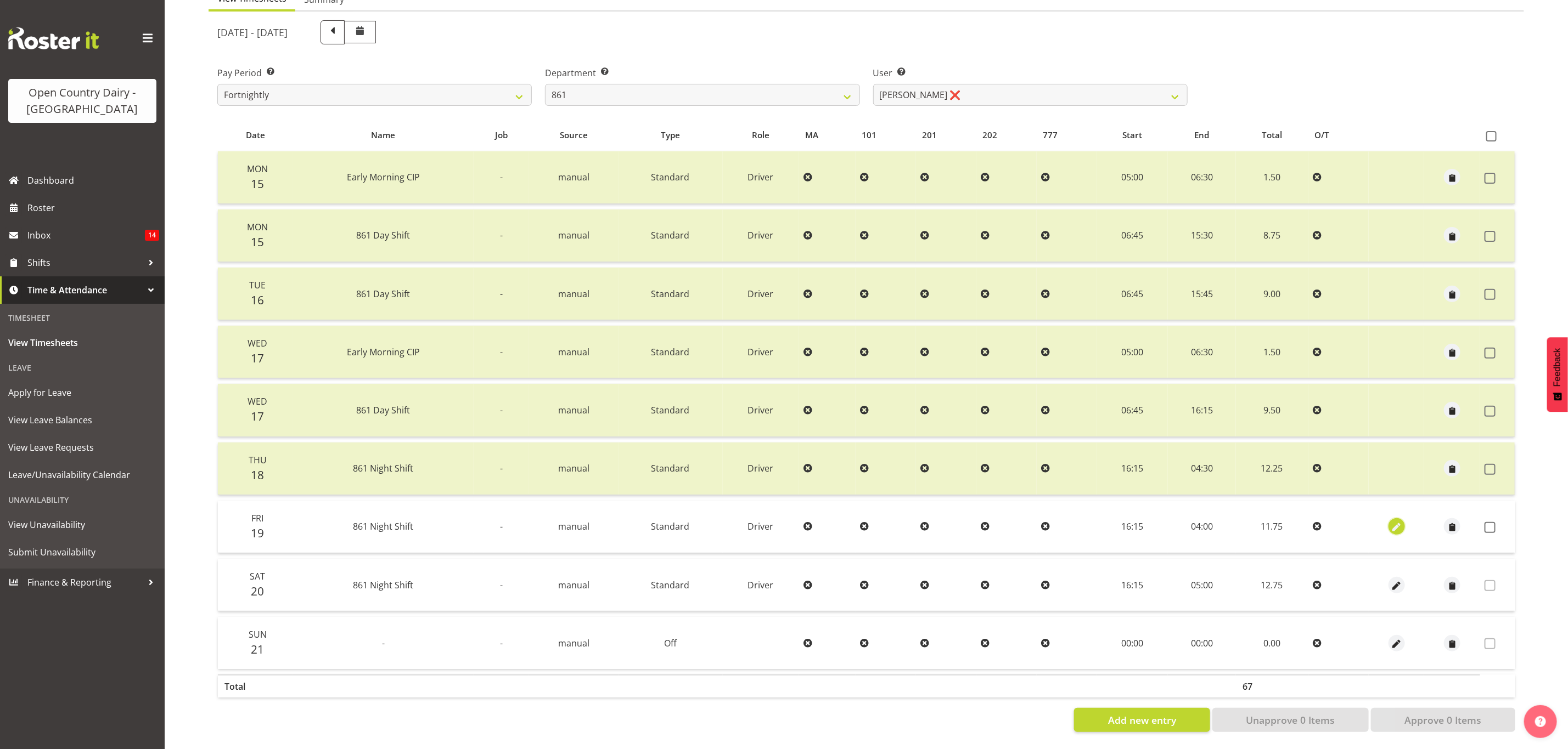
click at [1396, 522] on span "button" at bounding box center [1396, 528] width 13 height 13
select select "Standard"
select select "8"
select select "2025"
select select "4"
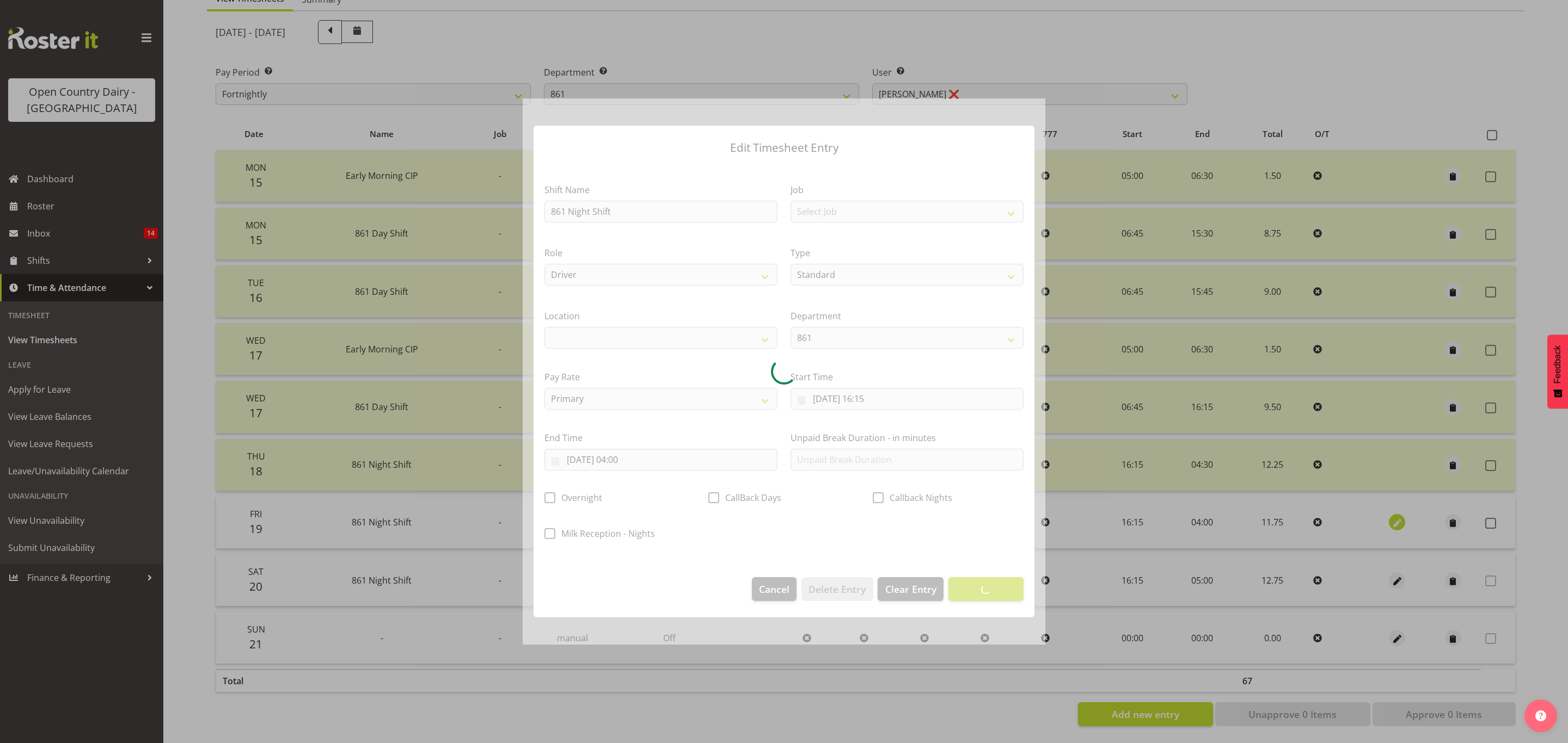
select select
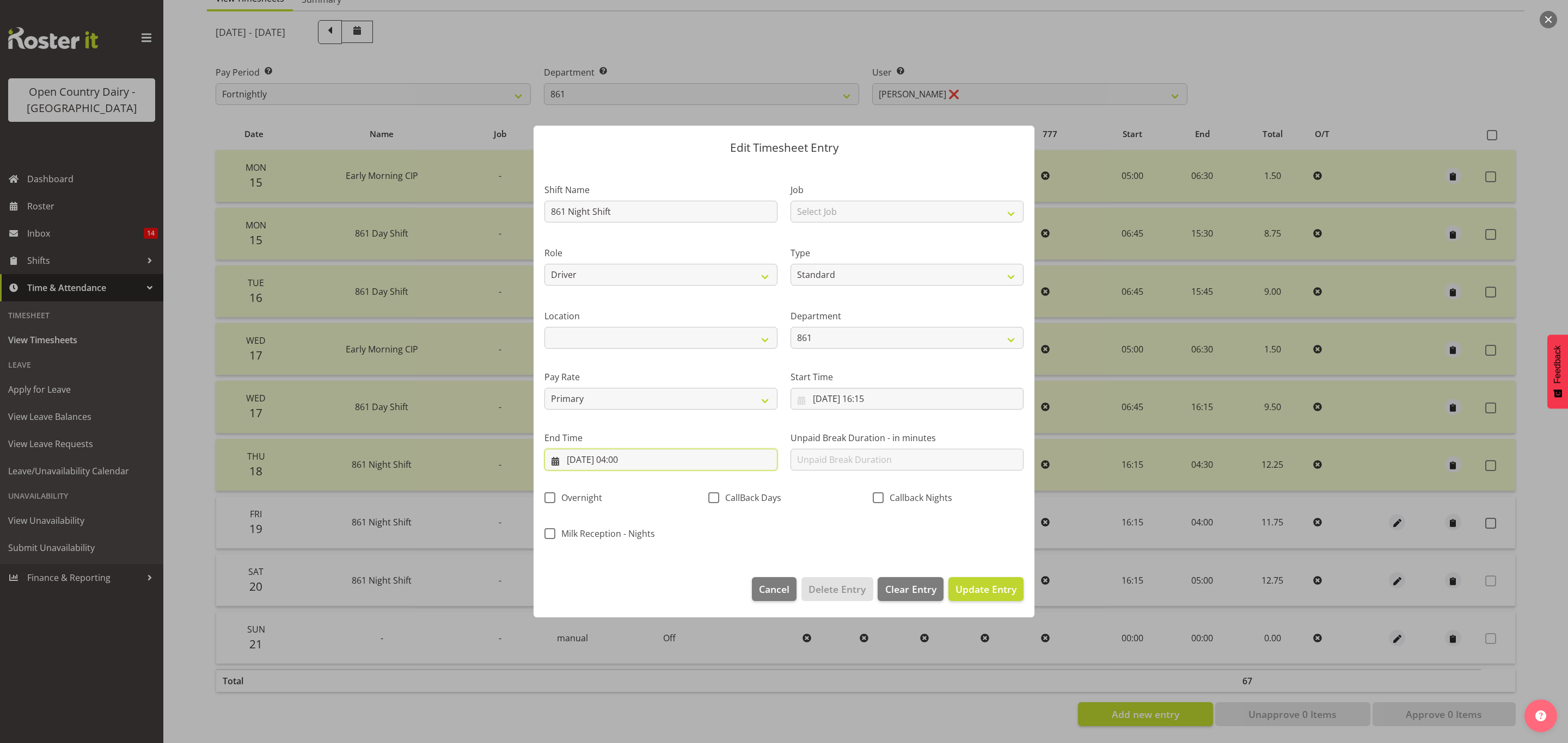
click at [683, 465] on input "20/09/2025, 04:00" at bounding box center [661, 460] width 233 height 22
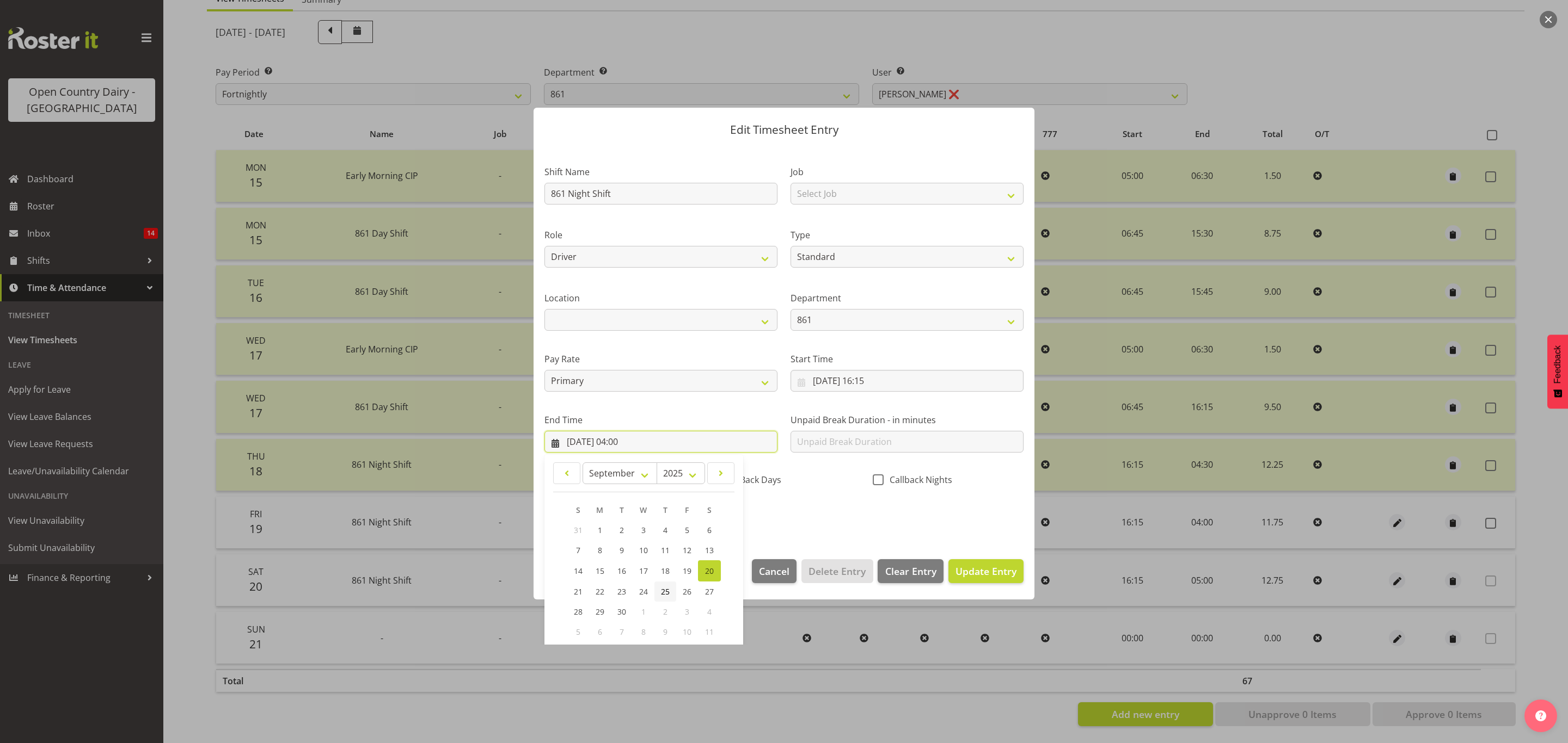
scroll to position [75, 0]
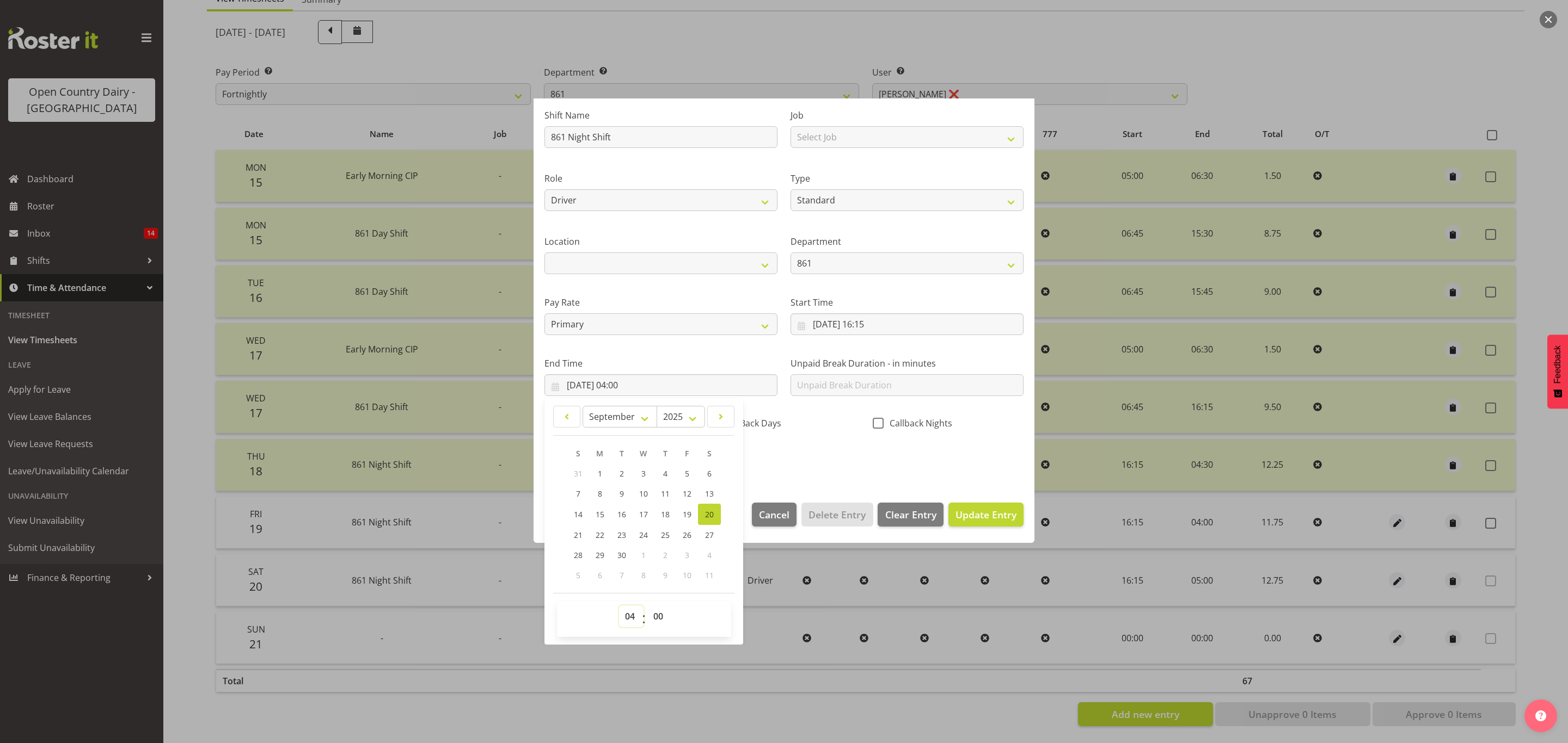
click at [634, 622] on select "00 01 02 03 04 05 06 07 08 09 10 11 12 13 14 15 16 17 18 19 20 21 22 23" at bounding box center [630, 617] width 24 height 22
select select "5"
click at [619, 606] on select "00 01 02 03 04 05 06 07 08 09 10 11 12 13 14 15 16 17 18 19 20 21 22 23" at bounding box center [630, 617] width 24 height 22
type input "20/09/2025, 05:00"
click at [977, 489] on section "Shift Name 861 Night Shift Job Select Job Connecting /unconnecting Trailers Dri…" at bounding box center [784, 290] width 500 height 403
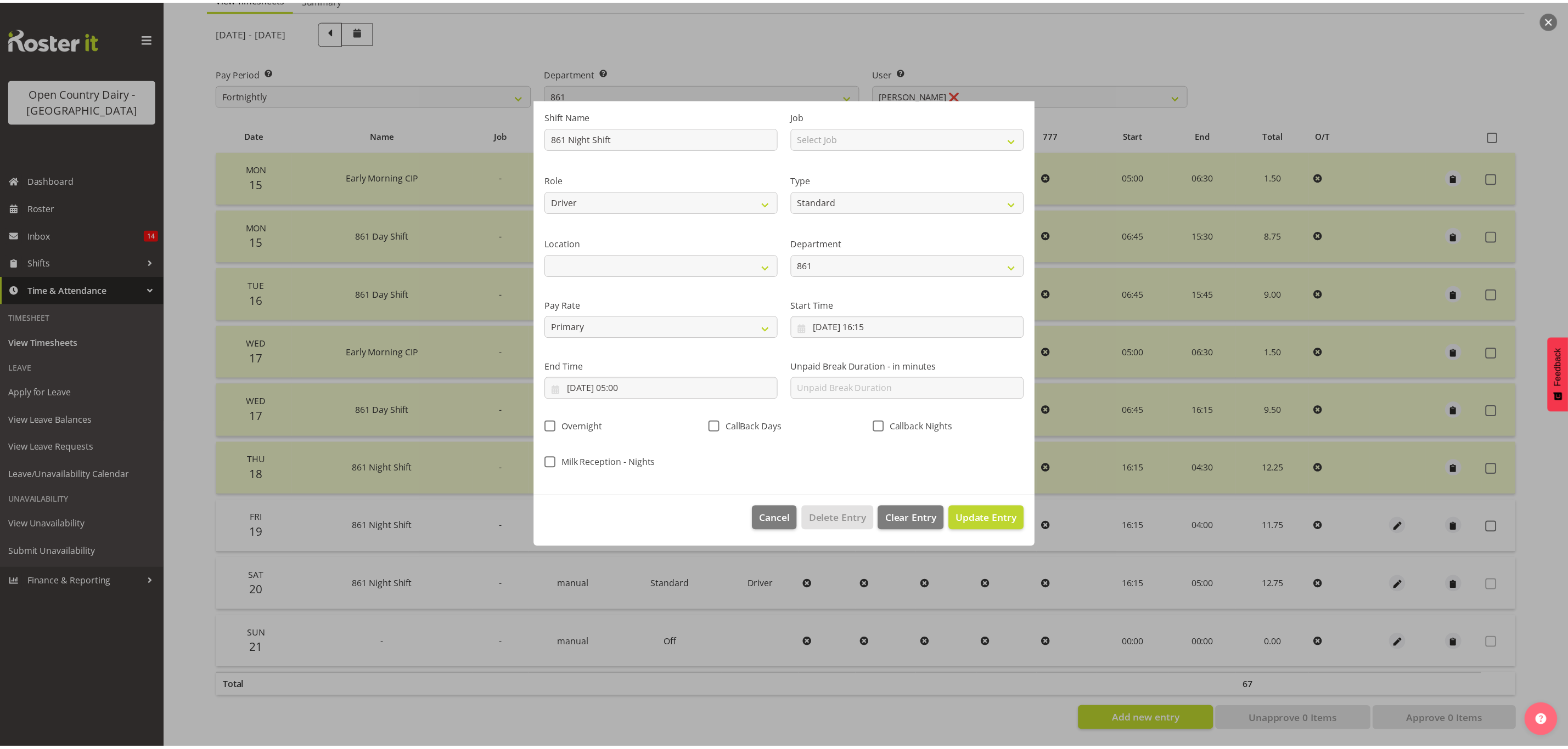
scroll to position [0, 0]
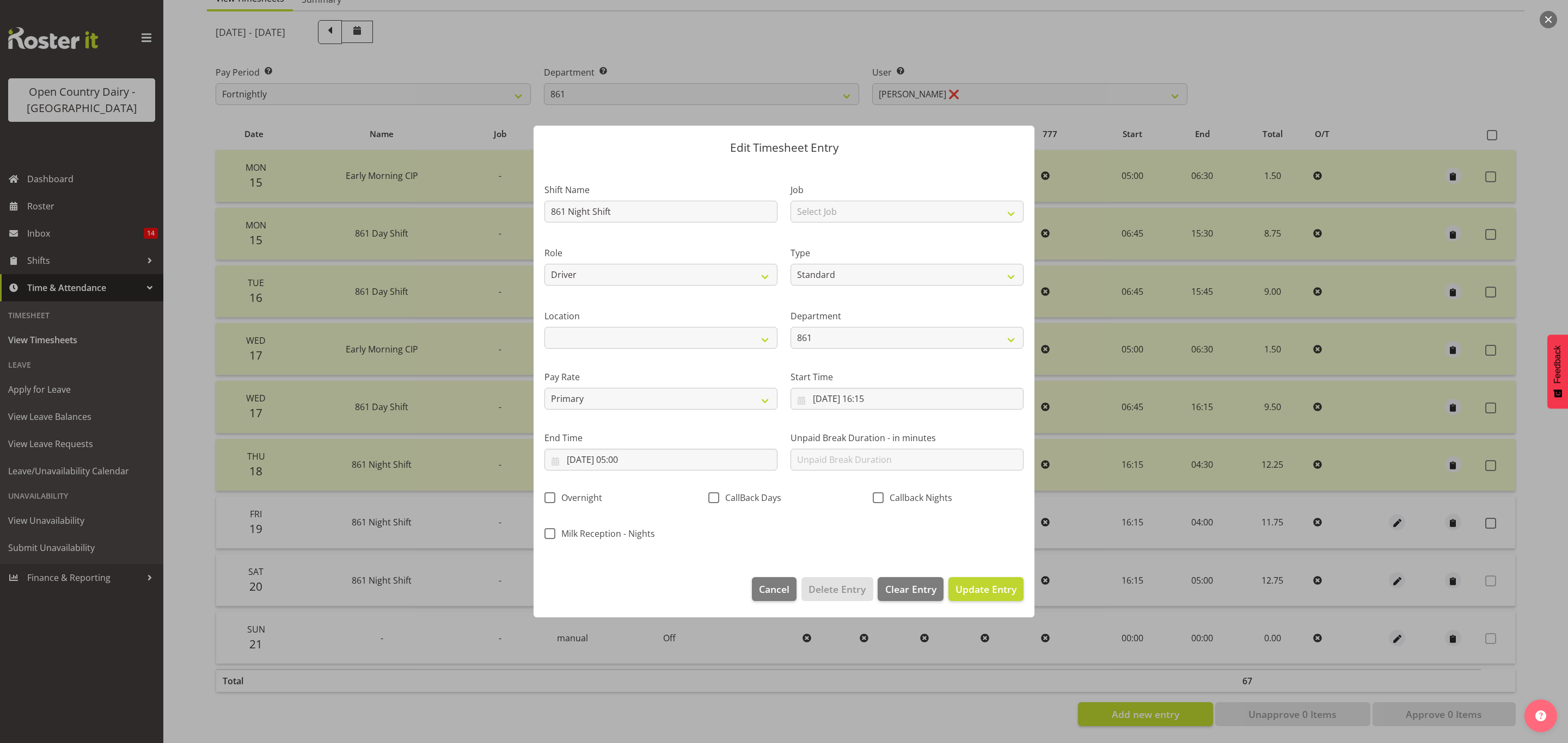
click at [975, 519] on div "Shift Name 861 Night Shift Job Select Job Connecting /unconnecting Trailers Dri…" at bounding box center [784, 358] width 492 height 381
click at [977, 585] on span "Update Entry" at bounding box center [985, 589] width 61 height 13
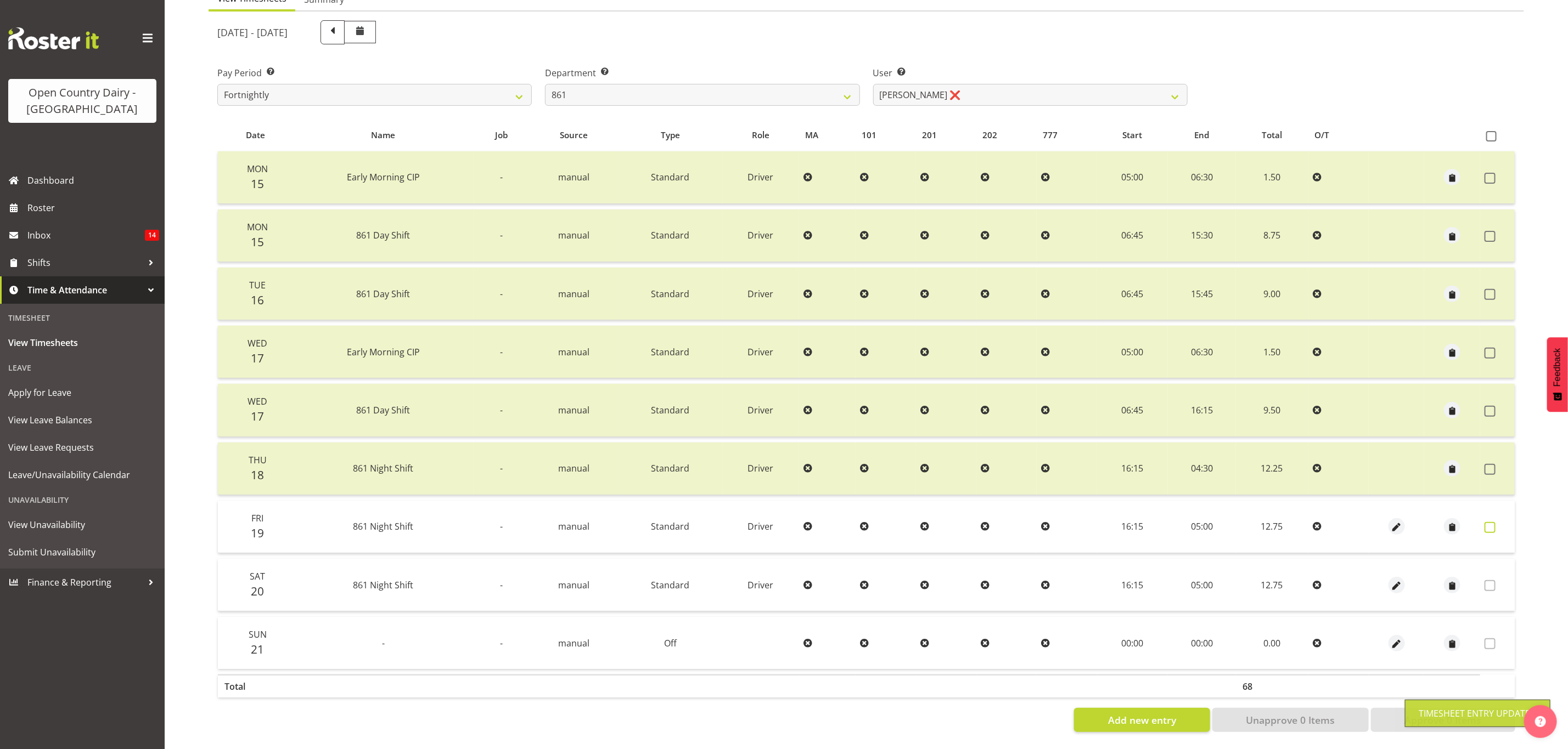
click at [1488, 522] on span at bounding box center [1489, 527] width 11 height 11
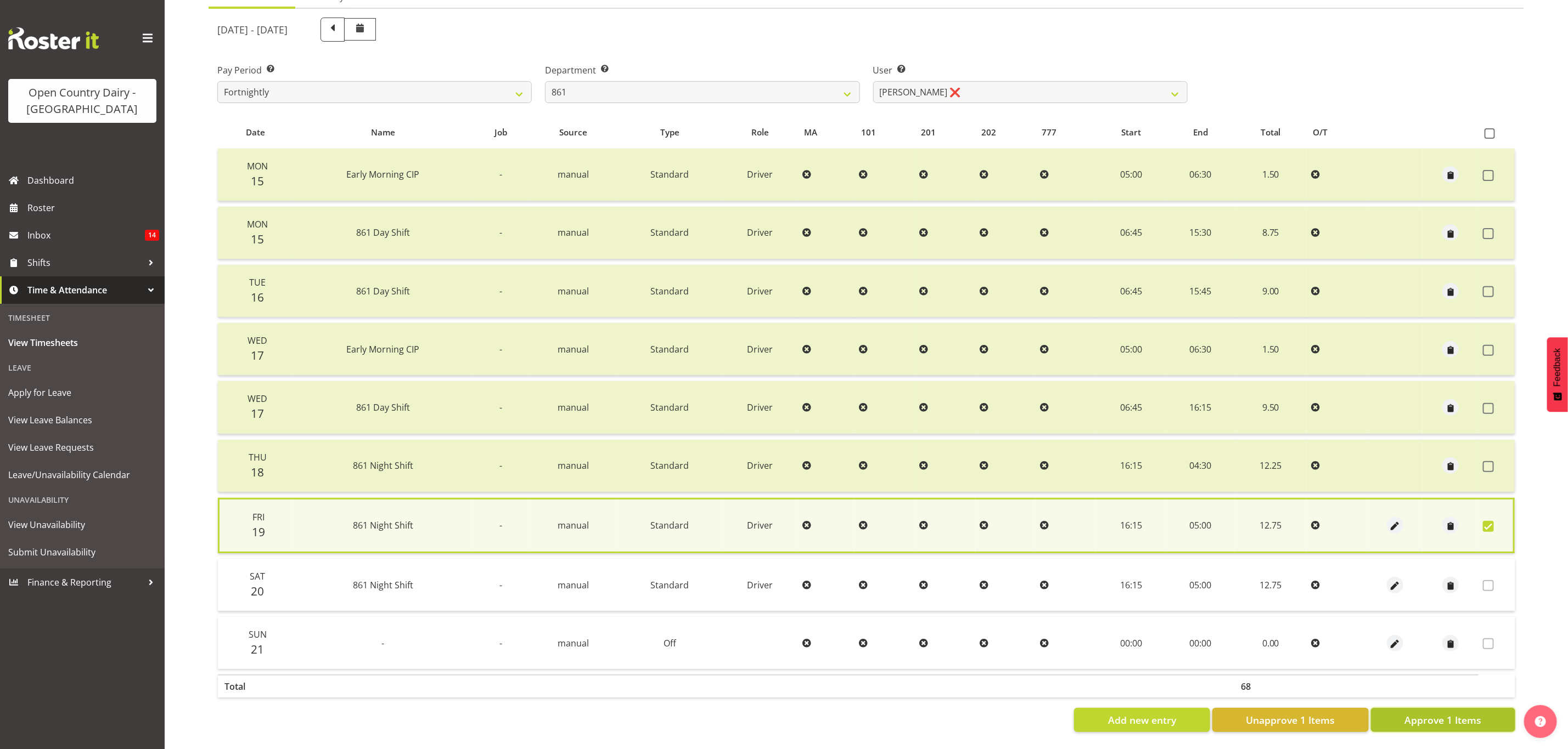
click at [1431, 713] on span "Approve 1 Items" at bounding box center [1443, 720] width 77 height 14
checkbox input "false"
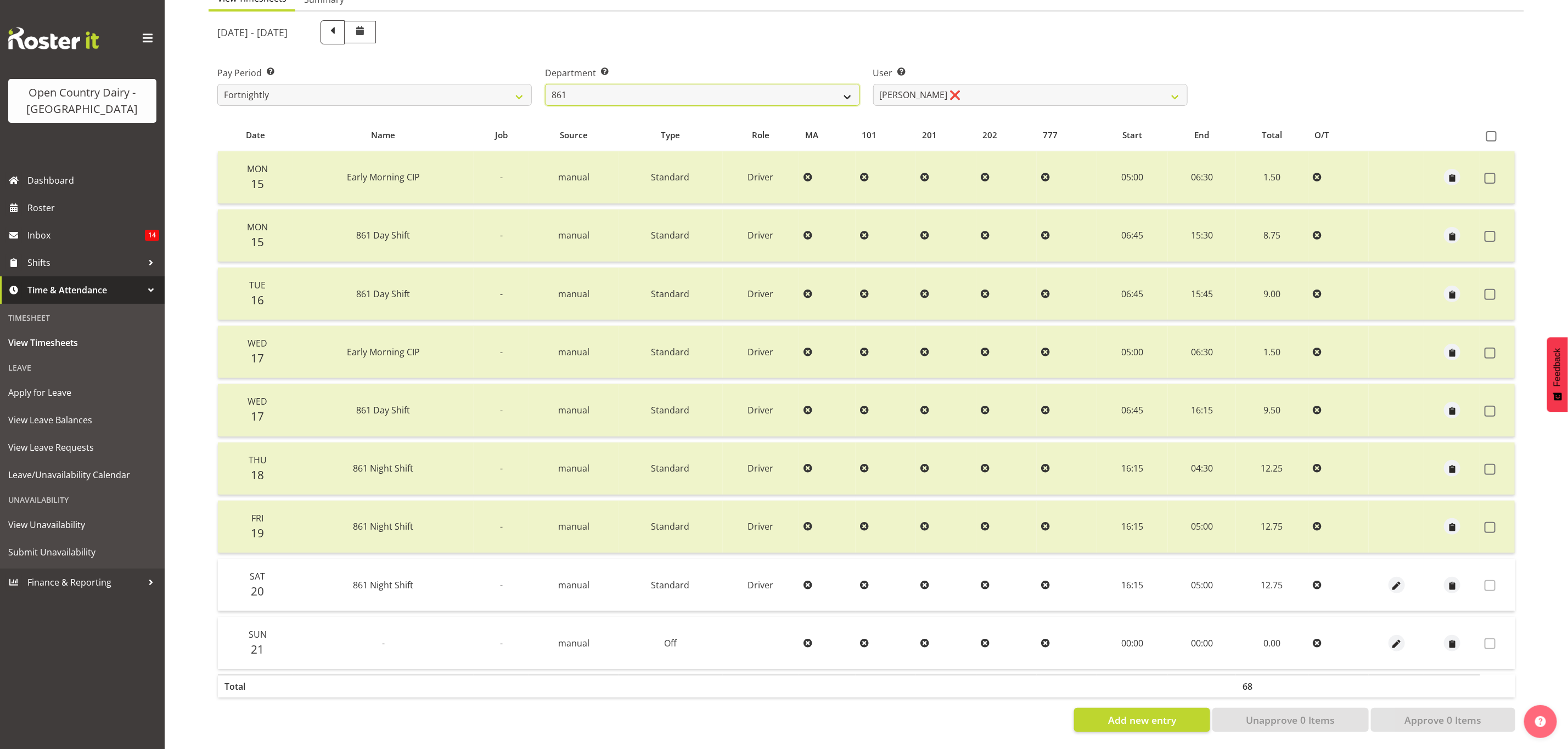
click at [631, 84] on select "734 735 736 737 738 739 851 853 854 855 856 858 861 862 865 867-9032 868 869 87…" at bounding box center [701, 95] width 314 height 22
select select "676"
click at [545, 84] on select "734 735 736 737 738 739 851 853 854 855 856 858 861 862 865 867-9032 868 869 87…" at bounding box center [701, 95] width 314 height 22
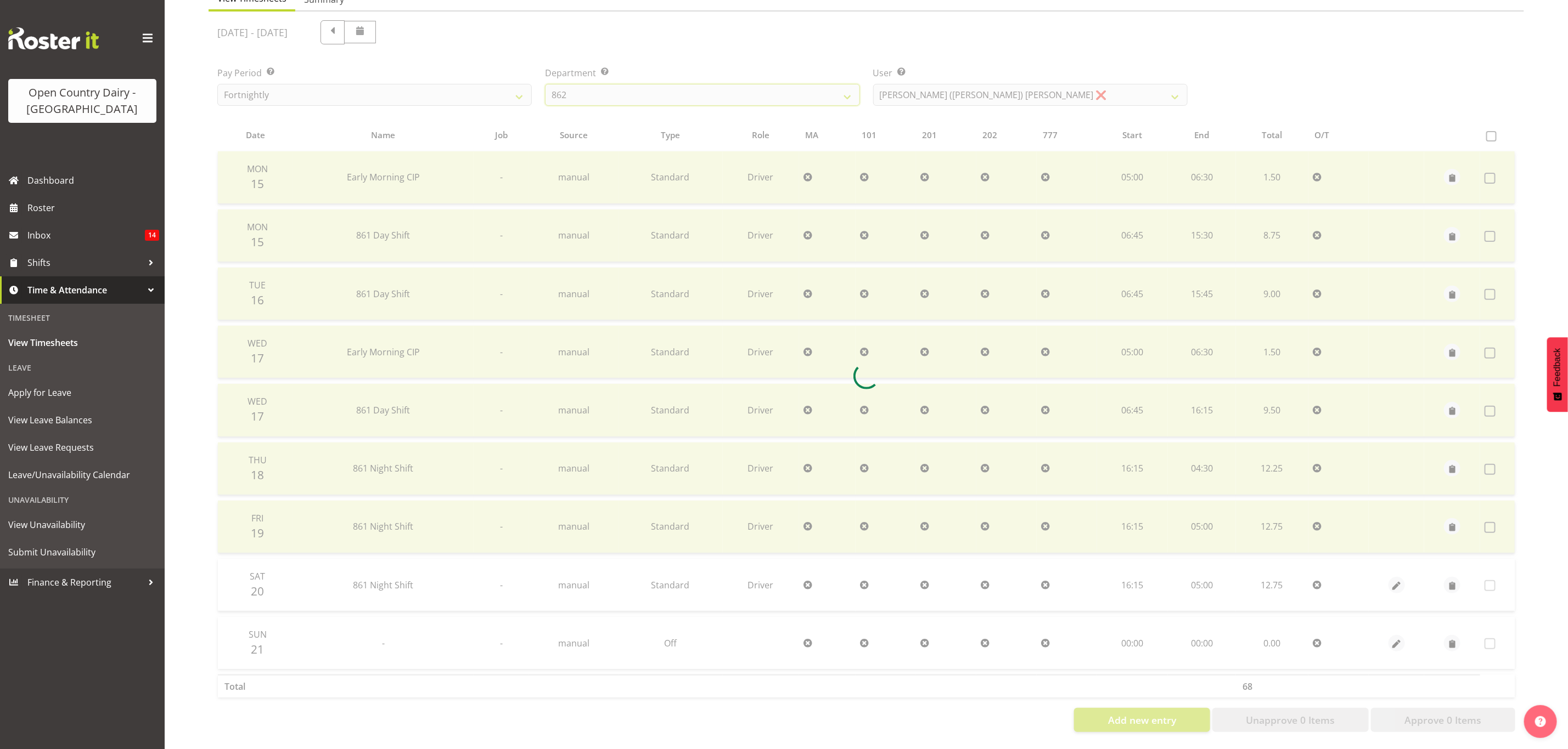
scroll to position [13, 0]
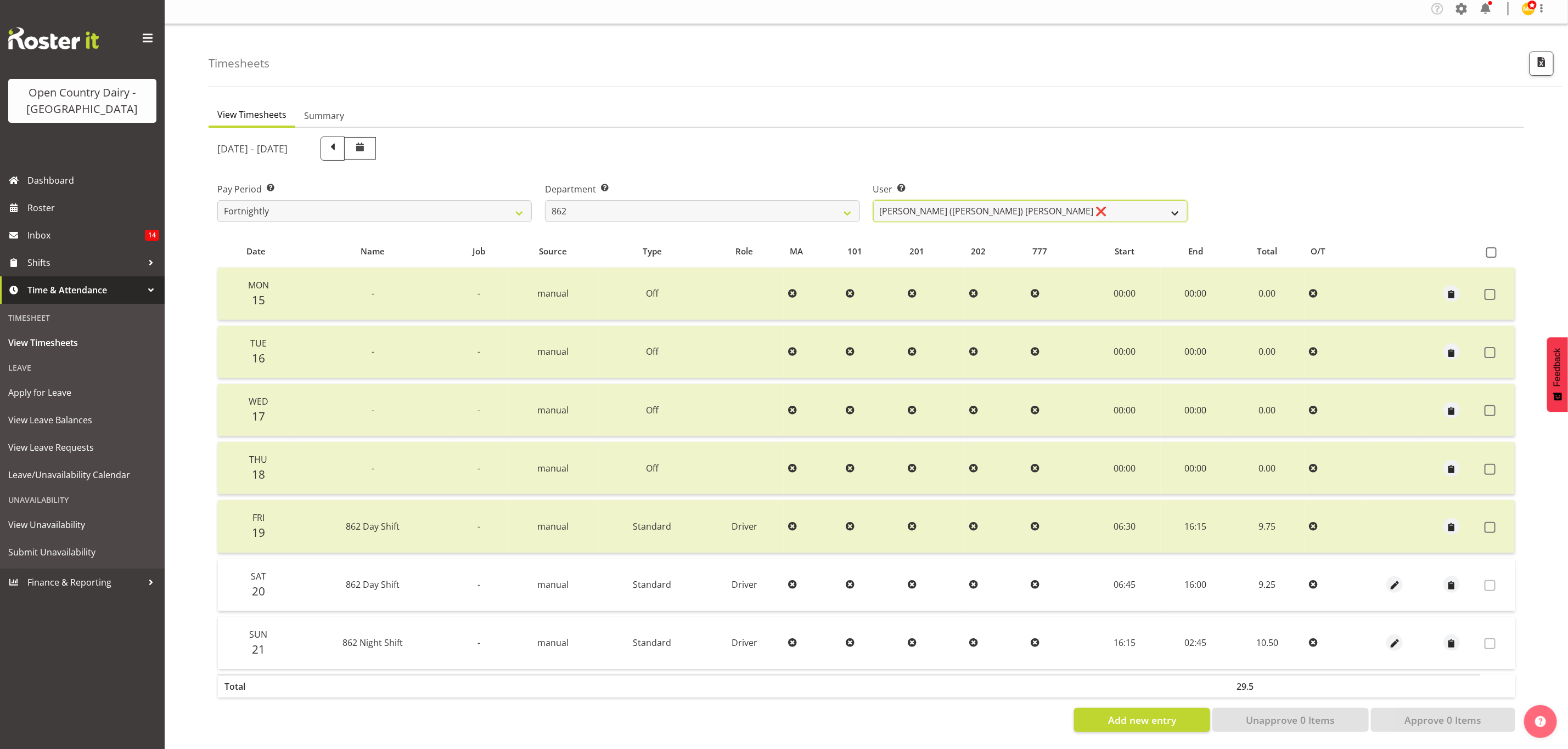
click at [934, 201] on select "Bennie (David) Smith ❌ Colin Schwarz ❌ Forbes O'Reilly ❌ Tracy Inder ❌" at bounding box center [1030, 211] width 314 height 22
select select "10208"
click at [873, 200] on select "Bennie (David) Smith ❌ Colin Schwarz ❌ Forbes O'Reilly ❌ Tracy Inder ❌" at bounding box center [1030, 211] width 314 height 22
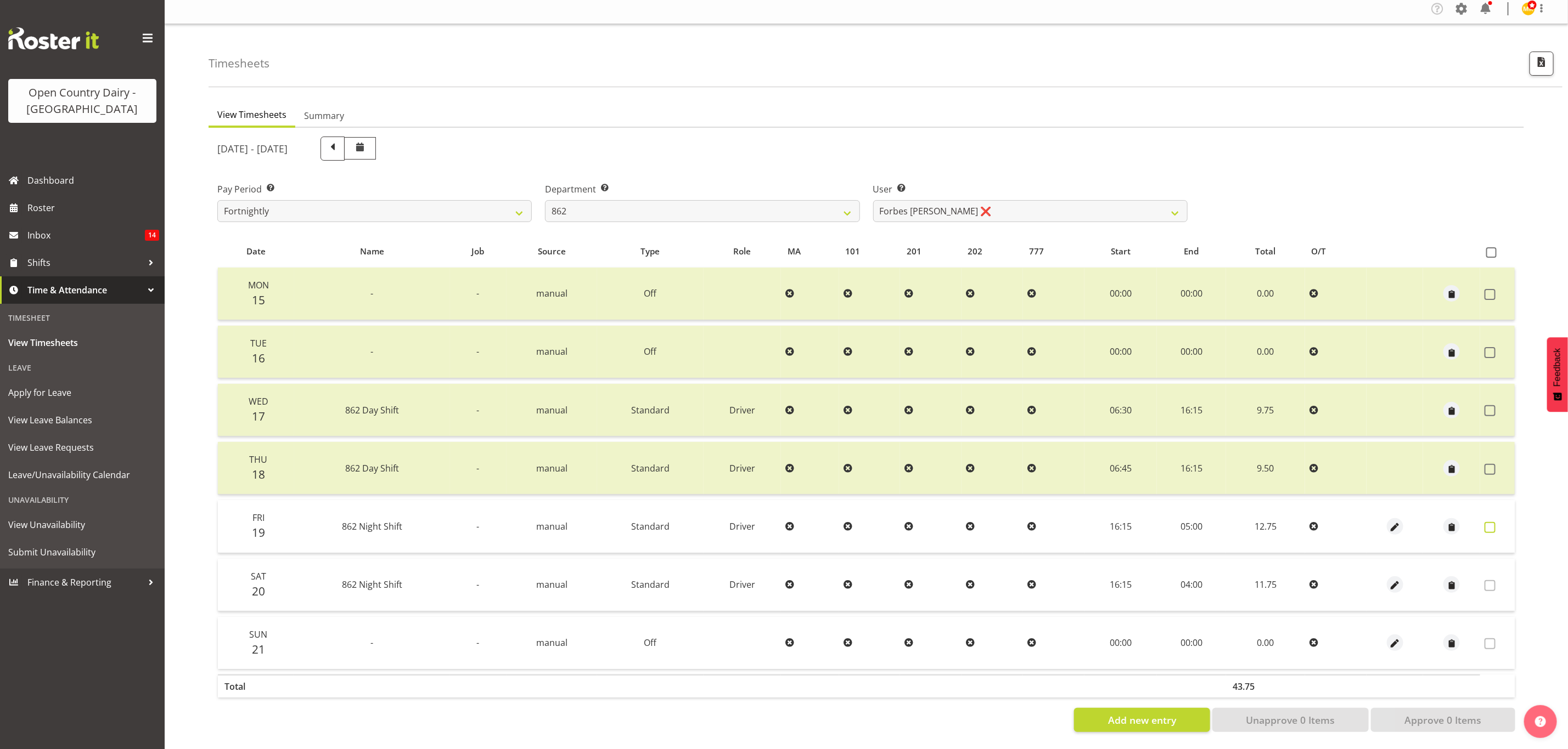
click at [1493, 522] on span at bounding box center [1489, 527] width 11 height 11
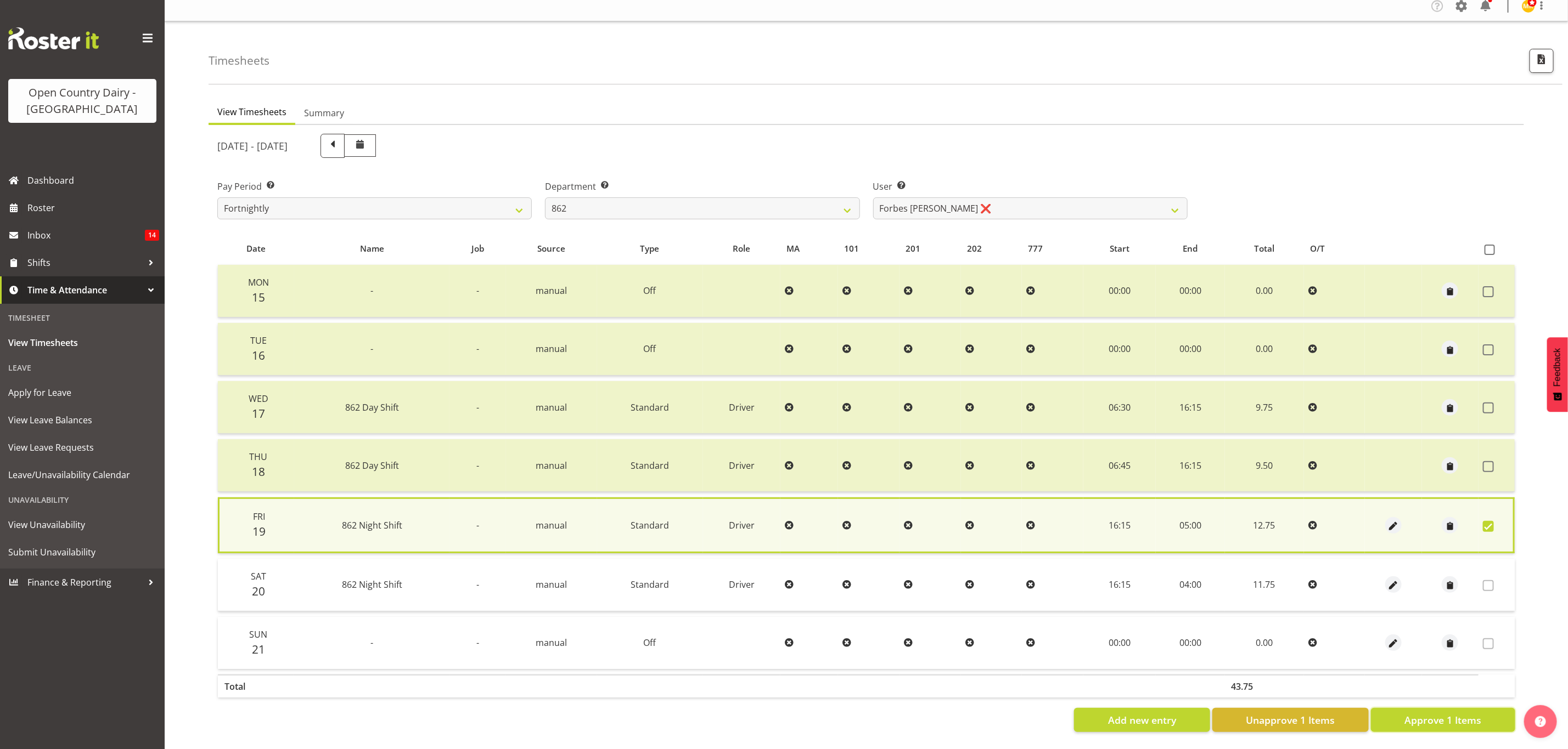
click at [1431, 713] on span "Approve 1 Items" at bounding box center [1443, 720] width 77 height 14
checkbox input "false"
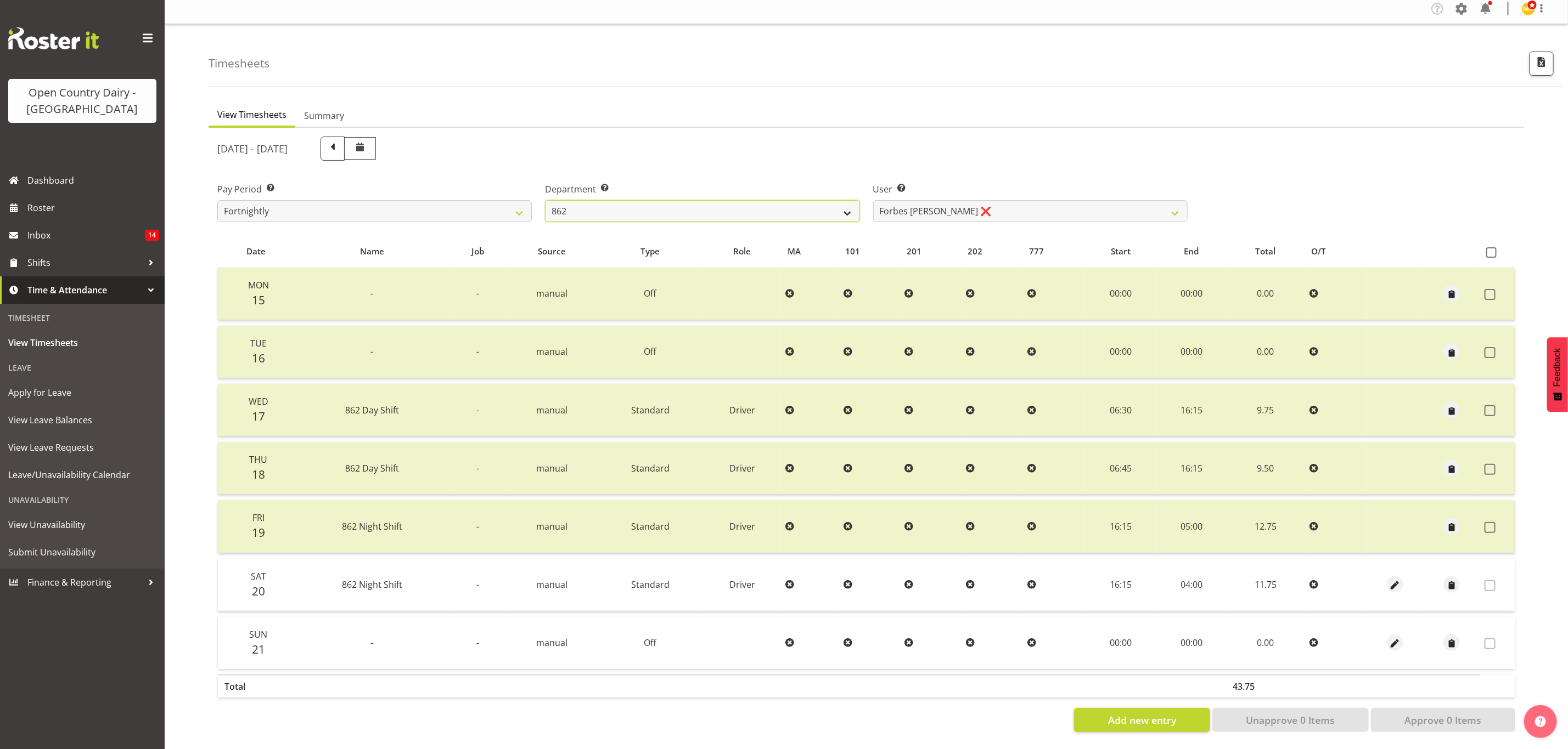
click at [648, 209] on select "734 735 736 737 738 739 851 853 854 855 856 858 861 862 865 867-9032 868 869 87…" at bounding box center [701, 211] width 314 height 22
select select "681"
click at [545, 200] on select "734 735 736 737 738 739 851 853 854 855 856 858 861 862 865 867-9032 868 869 87…" at bounding box center [701, 211] width 314 height 22
select select "7377"
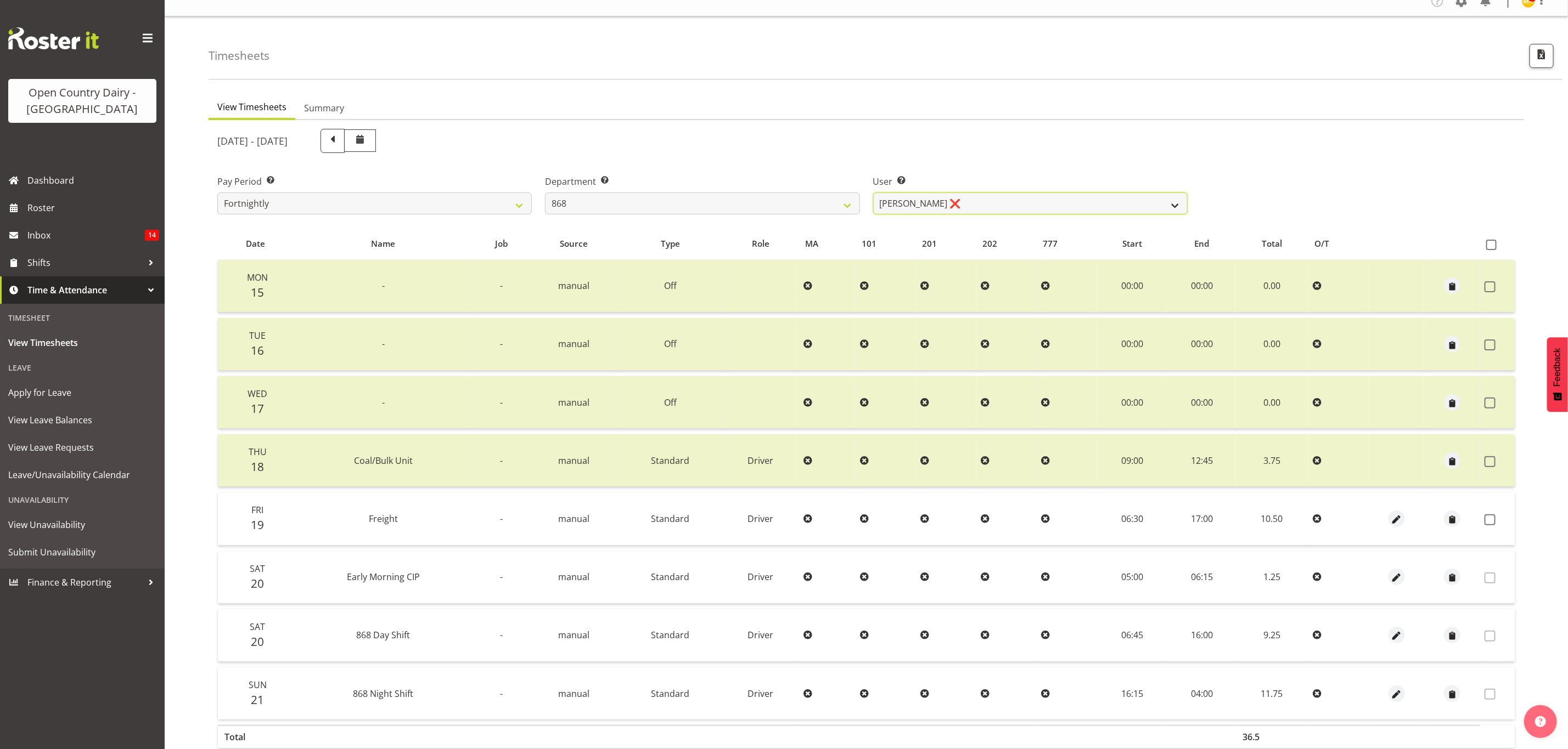
click at [1043, 209] on select "Alan Rolton ❌ Cassidy Williams ❌ Christopher McIver ❌ Darin Ayling ❌" at bounding box center [1030, 204] width 314 height 22
drag, startPoint x: 939, startPoint y: 150, endPoint x: 884, endPoint y: 178, distance: 61.7
click at [935, 155] on div "September 15th - September 21st 2025" at bounding box center [701, 141] width 983 height 38
click at [797, 187] on label "Department Select which department you would like to view." at bounding box center [701, 182] width 314 height 13
click at [766, 208] on select "734 735 736 737 738 739 851 853 854 855 856 858 861 862 865 867-9032 868 869 87…" at bounding box center [701, 204] width 314 height 22
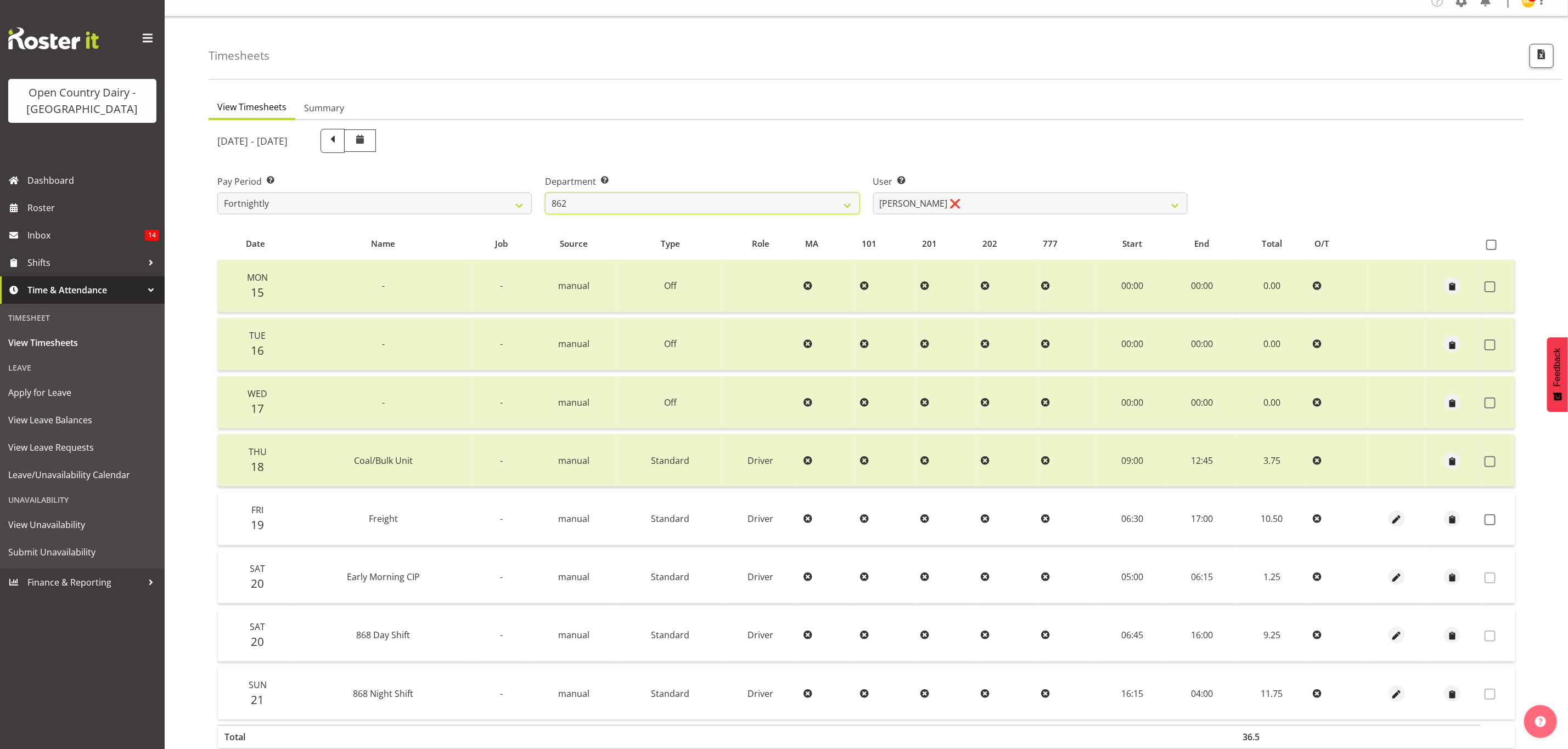
click at [545, 193] on select "734 735 736 737 738 739 851 853 854 855 856 858 861 862 865 867-9032 868 869 87…" at bounding box center [701, 204] width 314 height 22
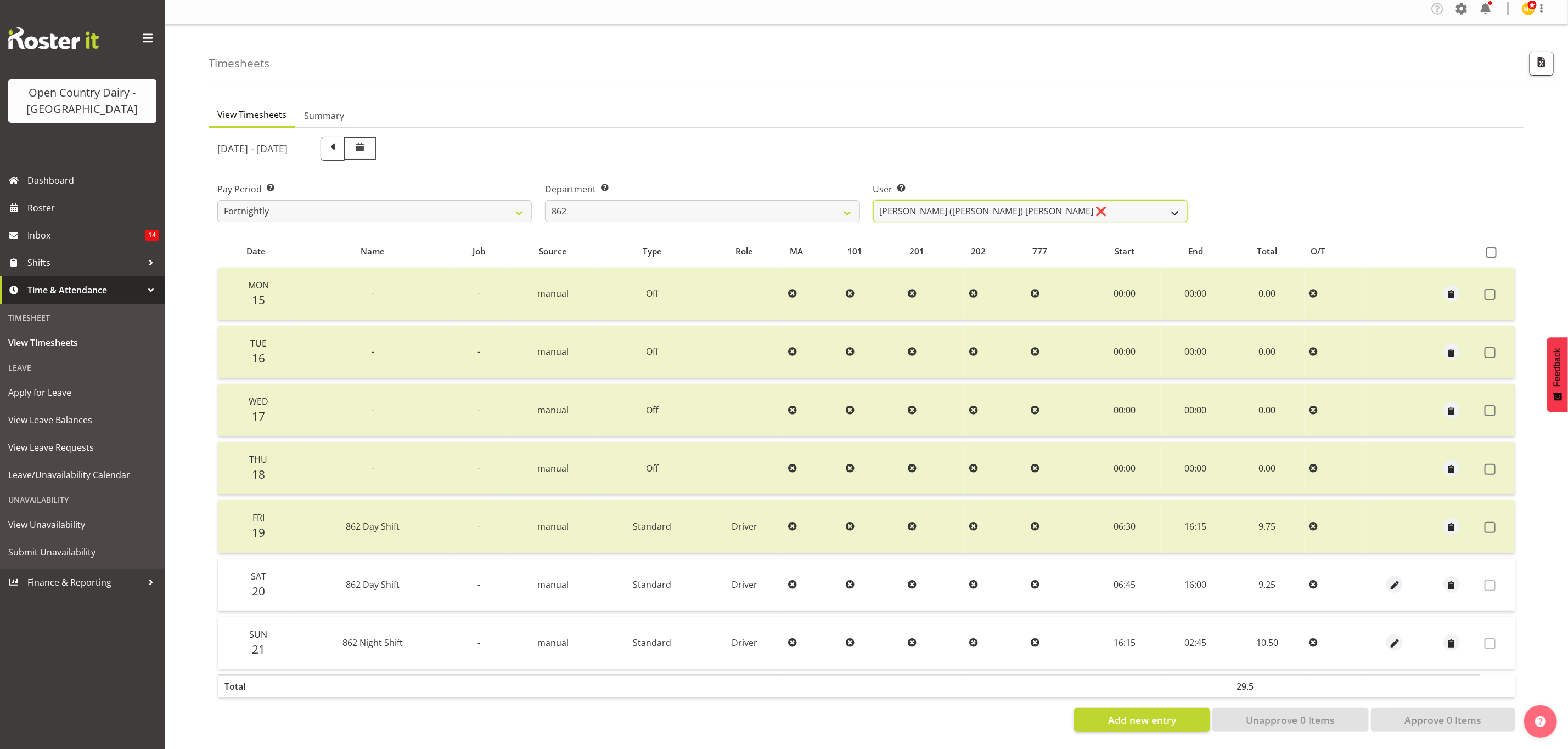
click at [940, 201] on select "Bennie (David) Smith ❌ Colin Schwarz ❌ Forbes O'Reilly ❌ Tracy Inder ❌" at bounding box center [1030, 211] width 314 height 22
click at [875, 144] on div "September 15th - September 21st 2025" at bounding box center [702, 148] width 970 height 24
click at [768, 210] on select "734 735 736 737 738 739 851 853 854 855 856 858 861 862 865 867-9032 868 869 87…" at bounding box center [701, 211] width 314 height 22
click at [545, 200] on select "734 735 736 737 738 739 851 853 854 855 856 858 861 862 865 867-9032 868 869 87…" at bounding box center [701, 211] width 314 height 22
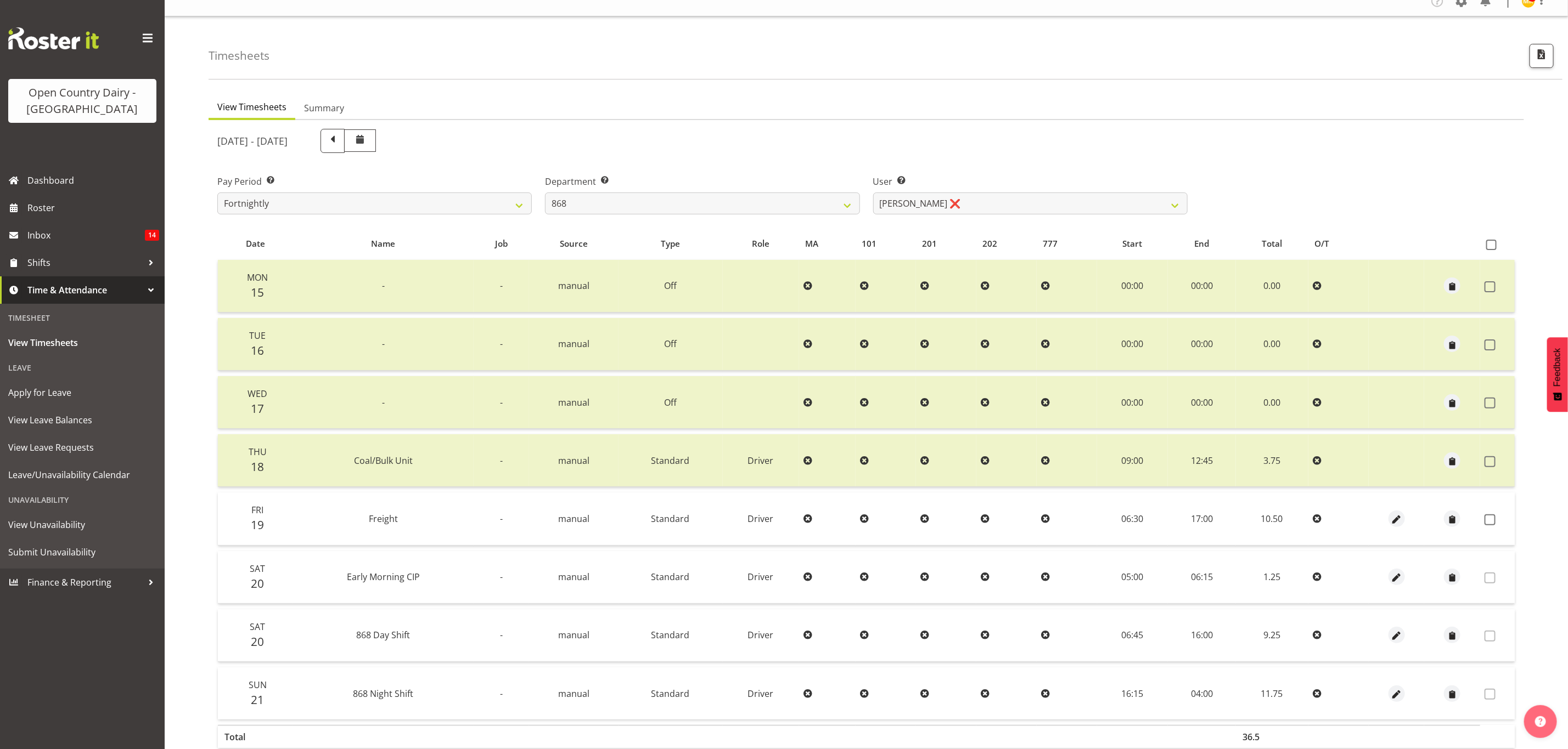
click at [975, 201] on div "September 15th - September 21st 2025 Pay Period Select which pay period you wou…" at bounding box center [866, 452] width 1298 height 660
click at [975, 201] on select "Alan Rolton ❌ Cassidy Williams ❌ Christopher McIver ❌ Darin Ayling ❌" at bounding box center [1030, 204] width 314 height 22
drag, startPoint x: 975, startPoint y: 201, endPoint x: 928, endPoint y: 208, distance: 47.5
click at [971, 201] on select "Alan Rolton ❌ Cassidy Williams ❌ Christopher McIver ❌ Darin Ayling ❌" at bounding box center [1030, 204] width 314 height 22
click at [776, 206] on select "734 735 736 737 738 739 851 853 854 855 856 858 861 862 865 867-9032 868 869 87…" at bounding box center [701, 204] width 314 height 22
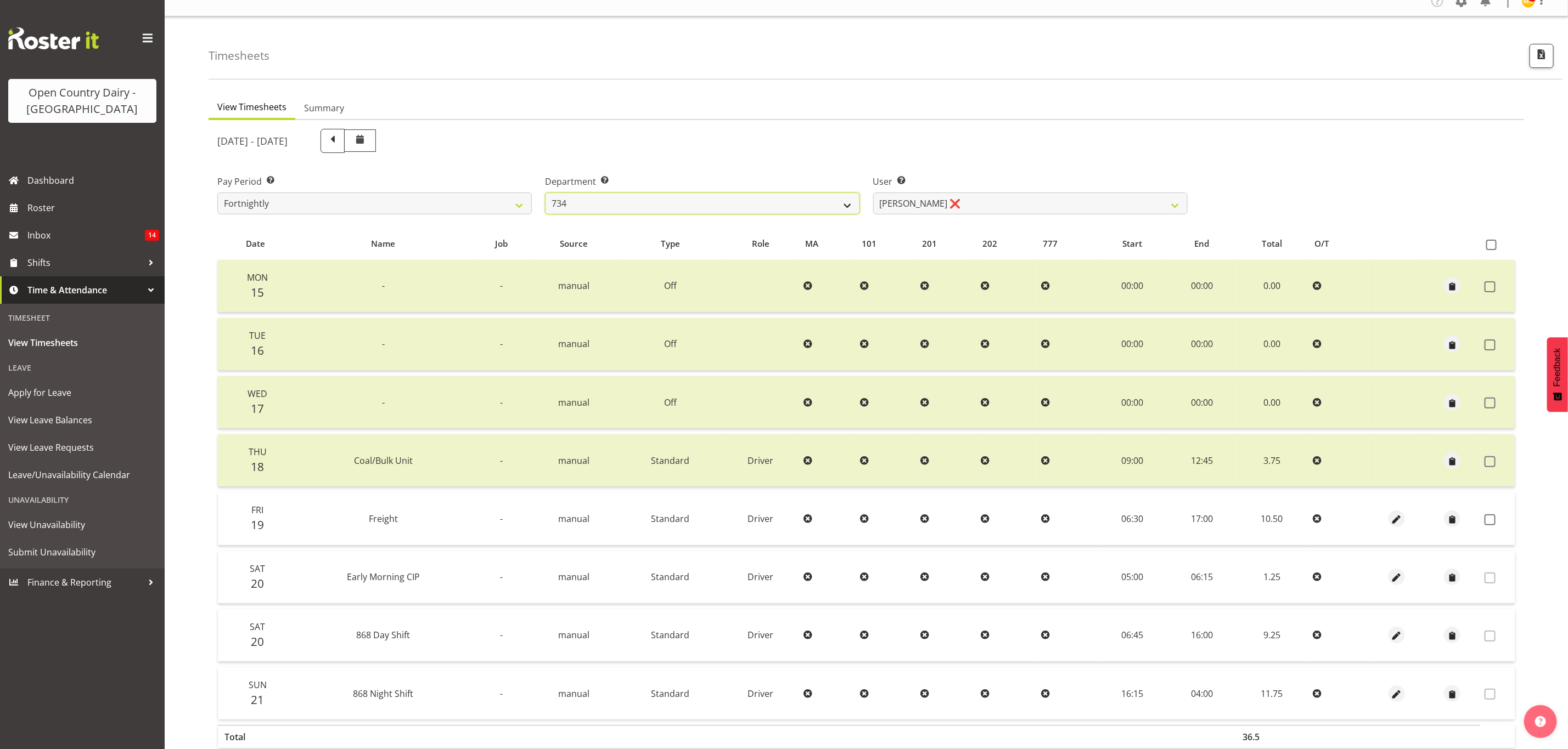
click at [545, 193] on select "734 735 736 737 738 739 851 853 854 855 856 858 861 862 865 867-9032 868 869 87…" at bounding box center [701, 204] width 314 height 22
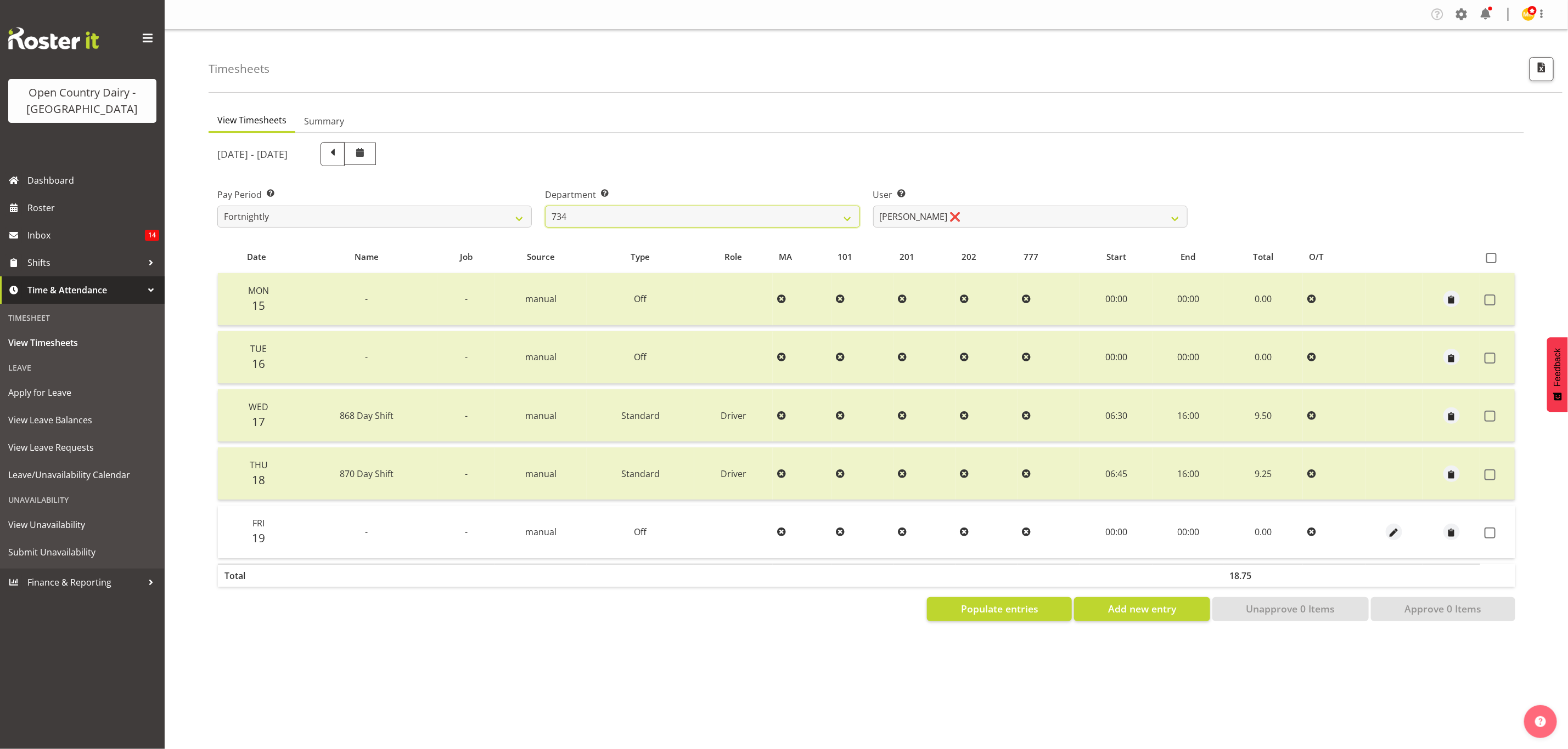
scroll to position [0, 0]
click at [1396, 527] on span "button" at bounding box center [1394, 533] width 13 height 13
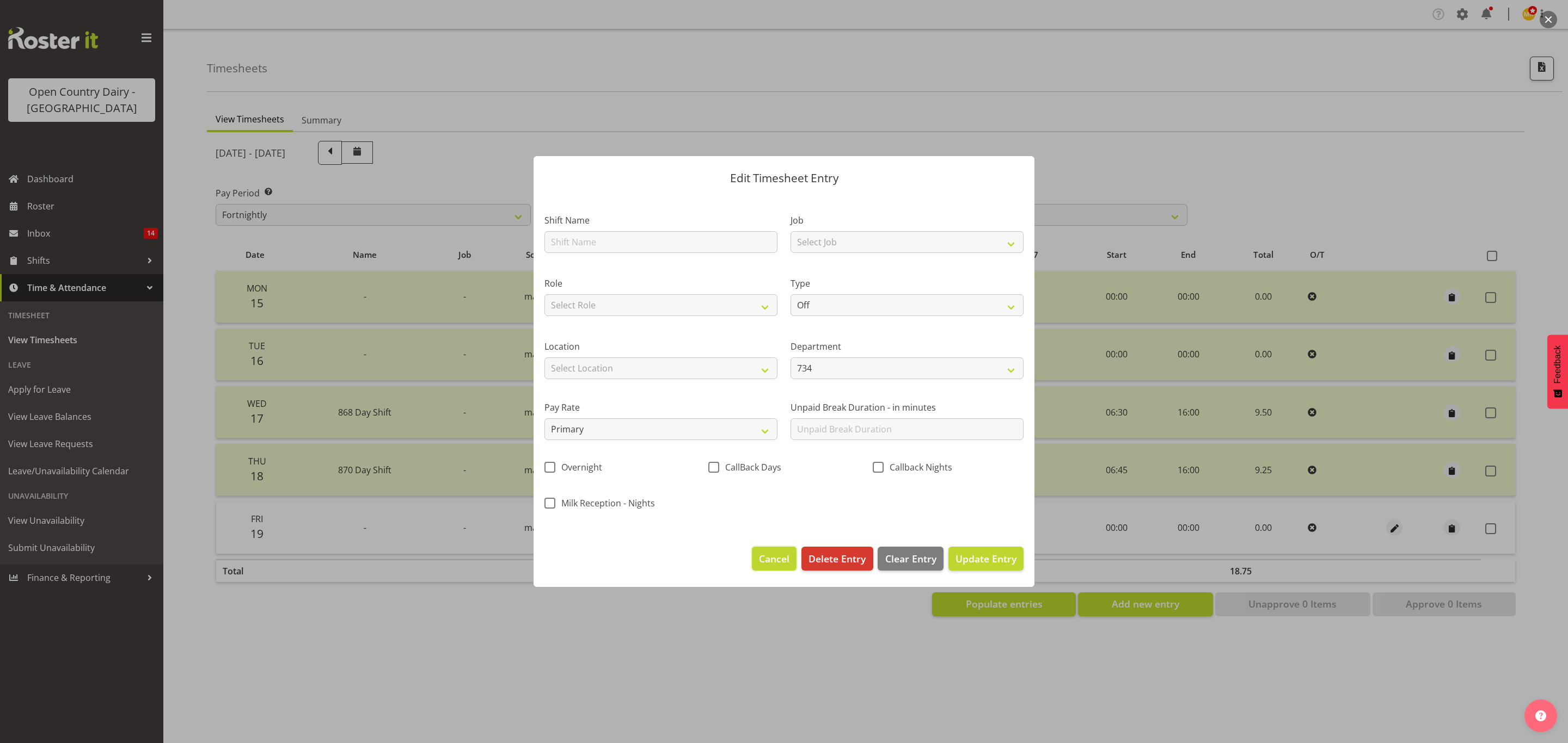
click at [772, 549] on button "Cancel" at bounding box center [774, 558] width 45 height 24
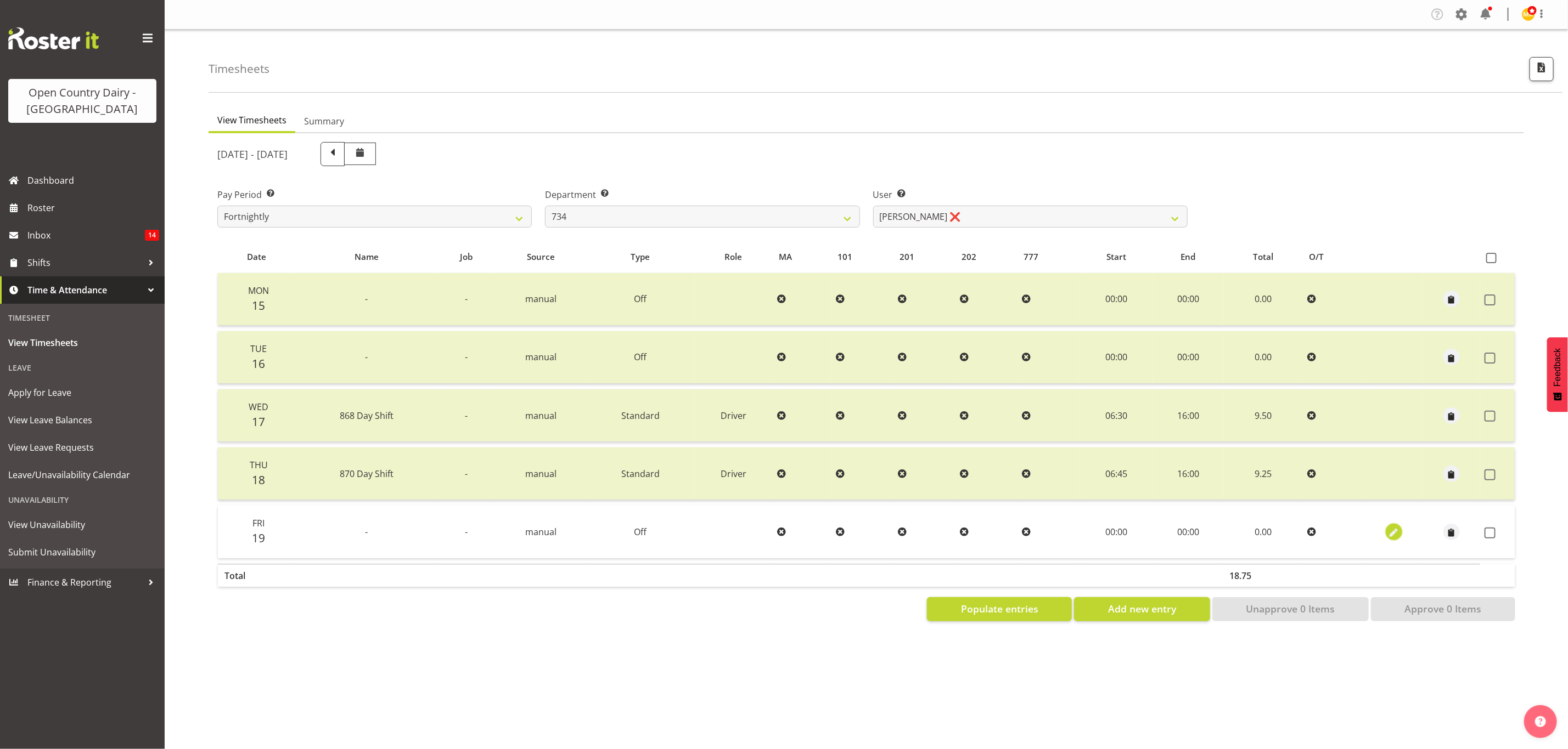
click at [1401, 530] on button "button" at bounding box center [1394, 532] width 17 height 17
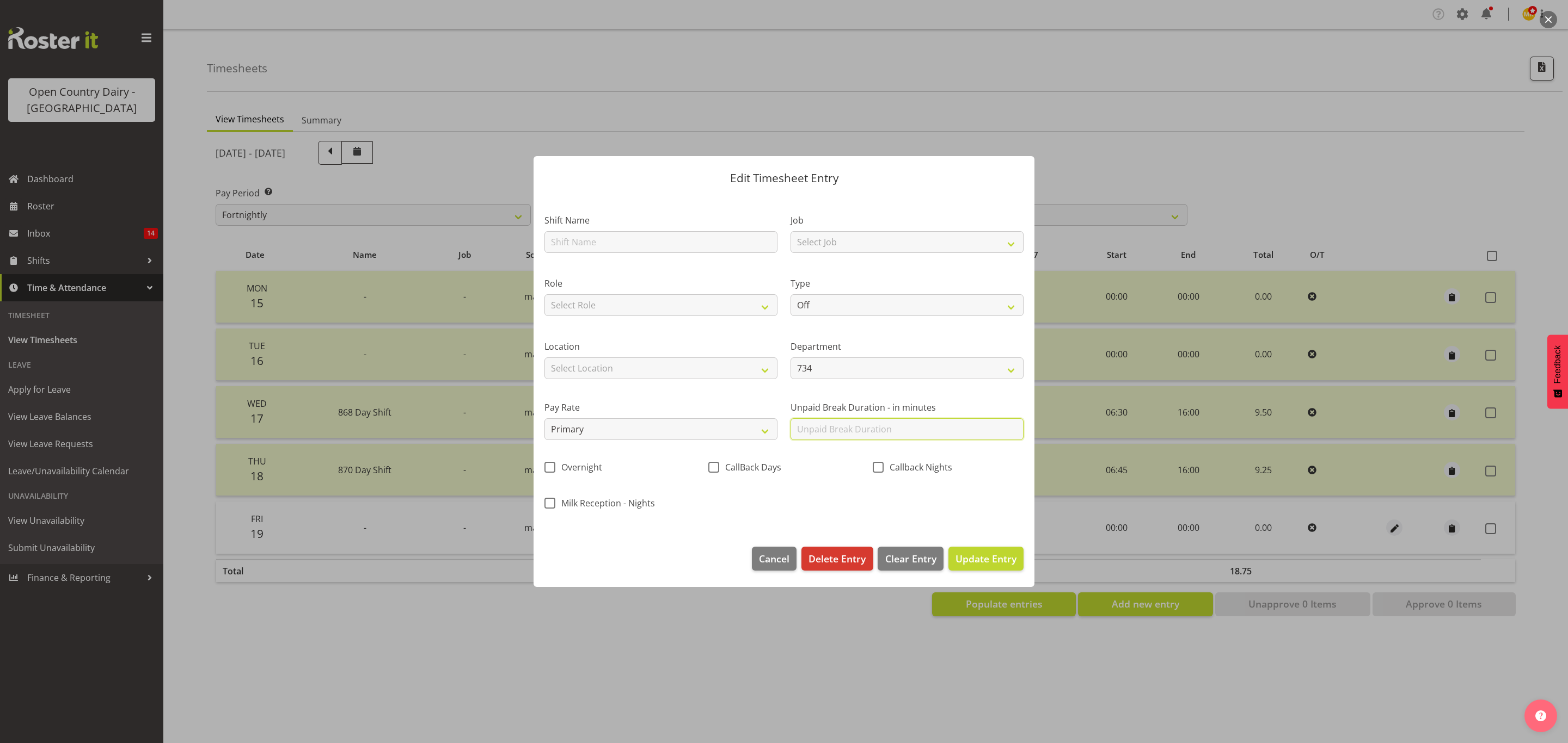
click at [890, 435] on input "text" at bounding box center [907, 430] width 233 height 22
click at [622, 577] on footer "Cancel Delete Entry Clear Entry Update Entry" at bounding box center [784, 562] width 500 height 52
click at [785, 557] on span "Cancel" at bounding box center [774, 558] width 31 height 14
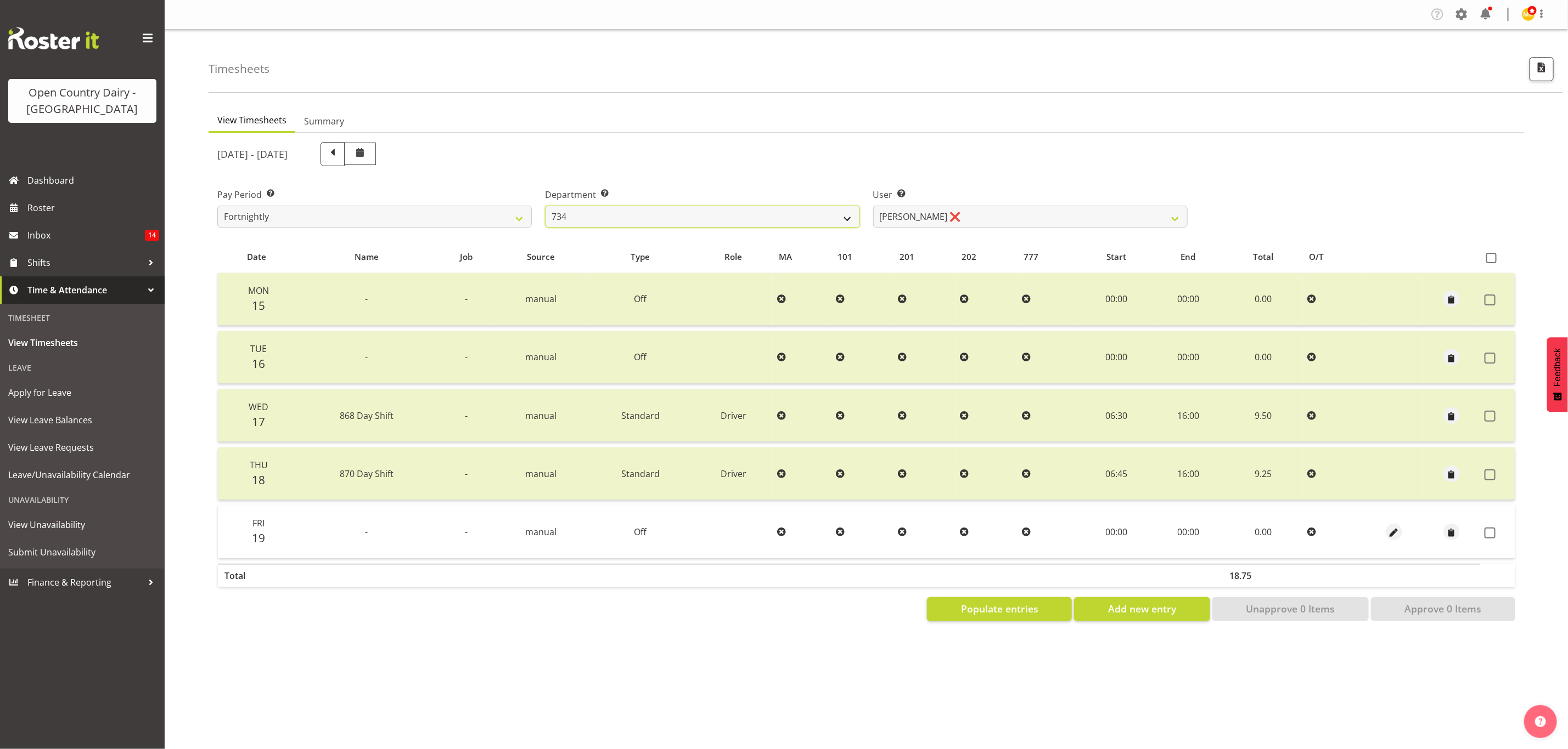
click at [588, 214] on select "734 735 736 737 738 739 851 853 854 855 856 858 861 862 865 867-9032 868 869 87…" at bounding box center [701, 217] width 314 height 22
select select "682"
click at [545, 206] on select "734 735 736 737 738 739 851 853 854 855 856 858 861 862 865 867-9032 868 869 87…" at bounding box center [701, 217] width 314 height 22
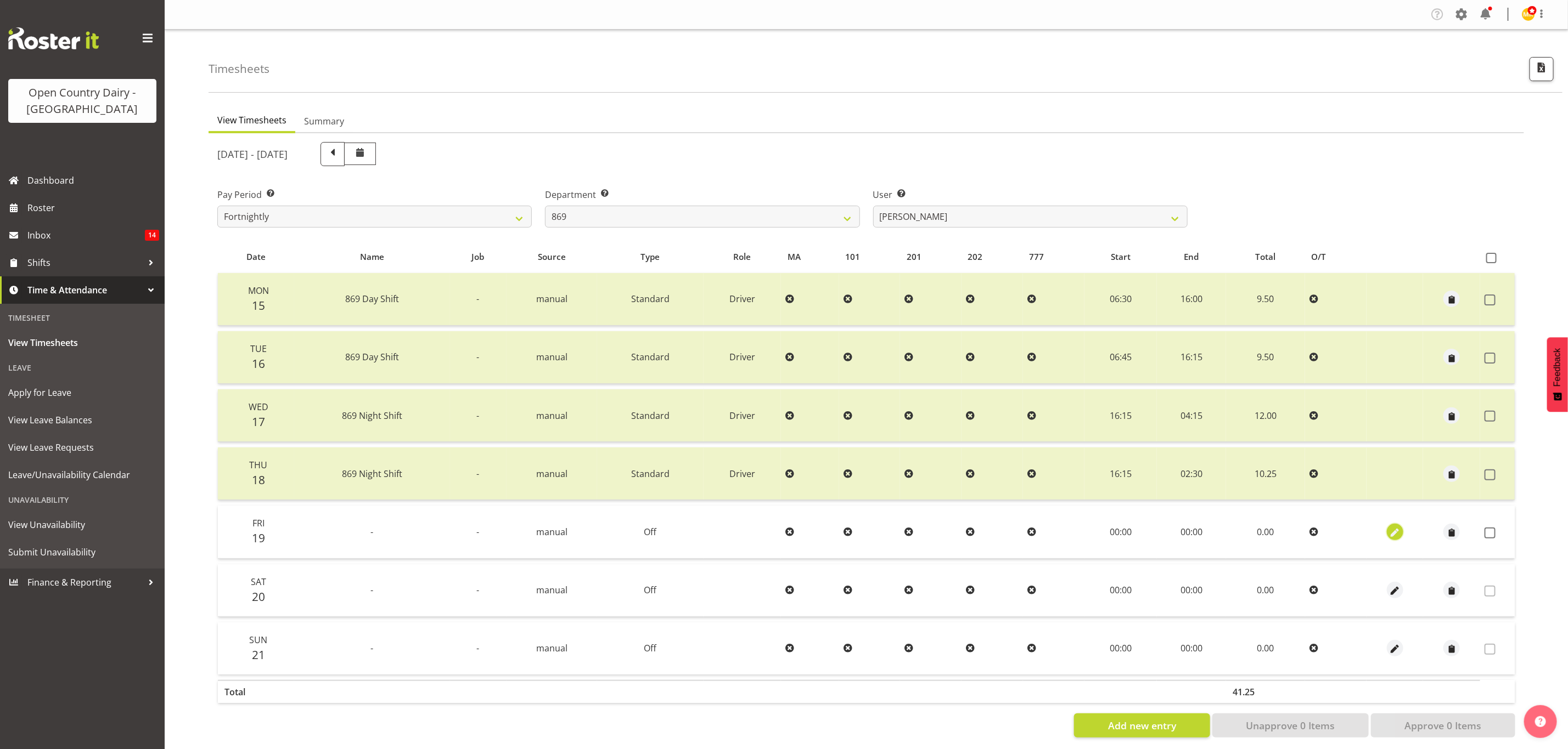
click at [1393, 524] on span "button" at bounding box center [1395, 531] width 13 height 16
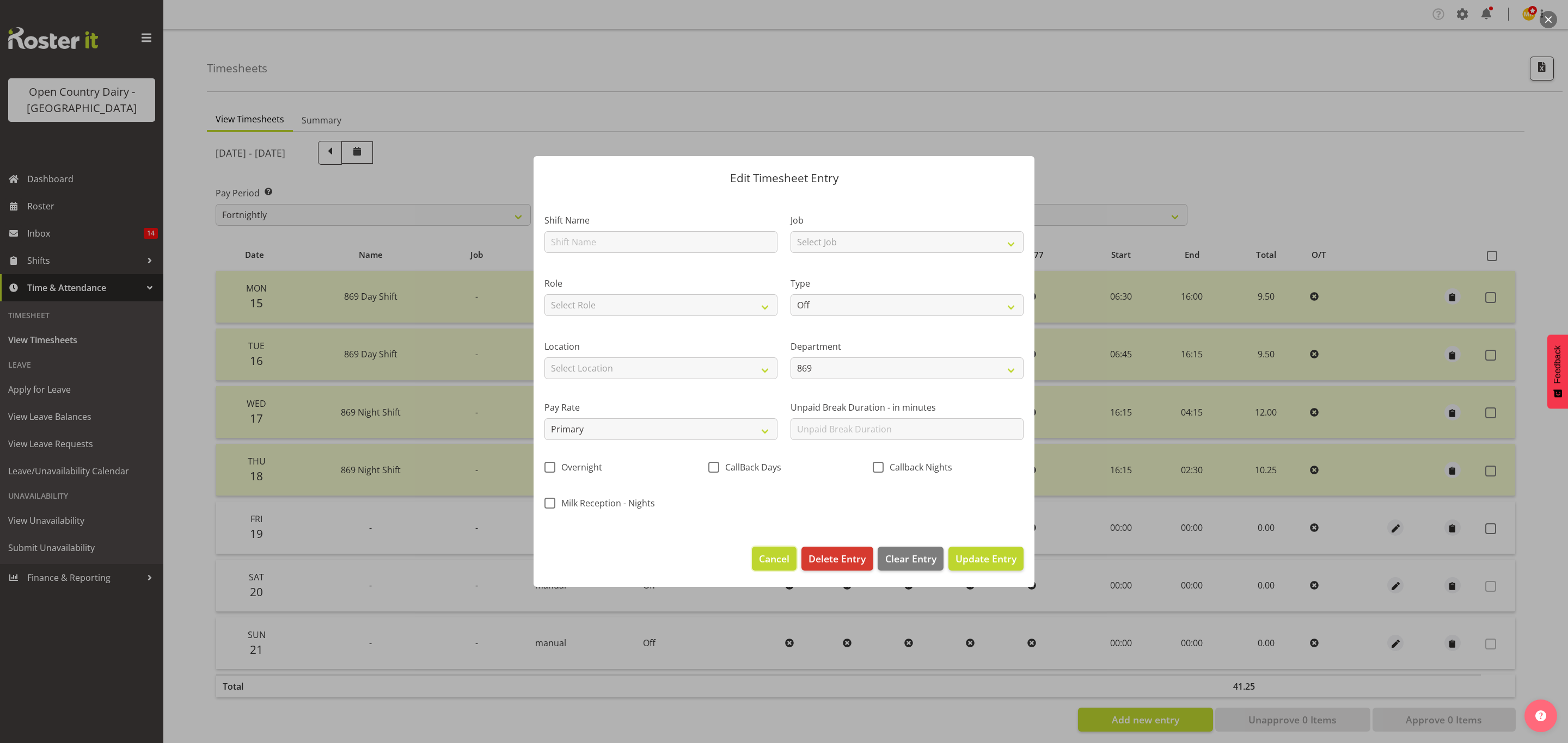
click at [760, 557] on span "Cancel" at bounding box center [774, 558] width 31 height 14
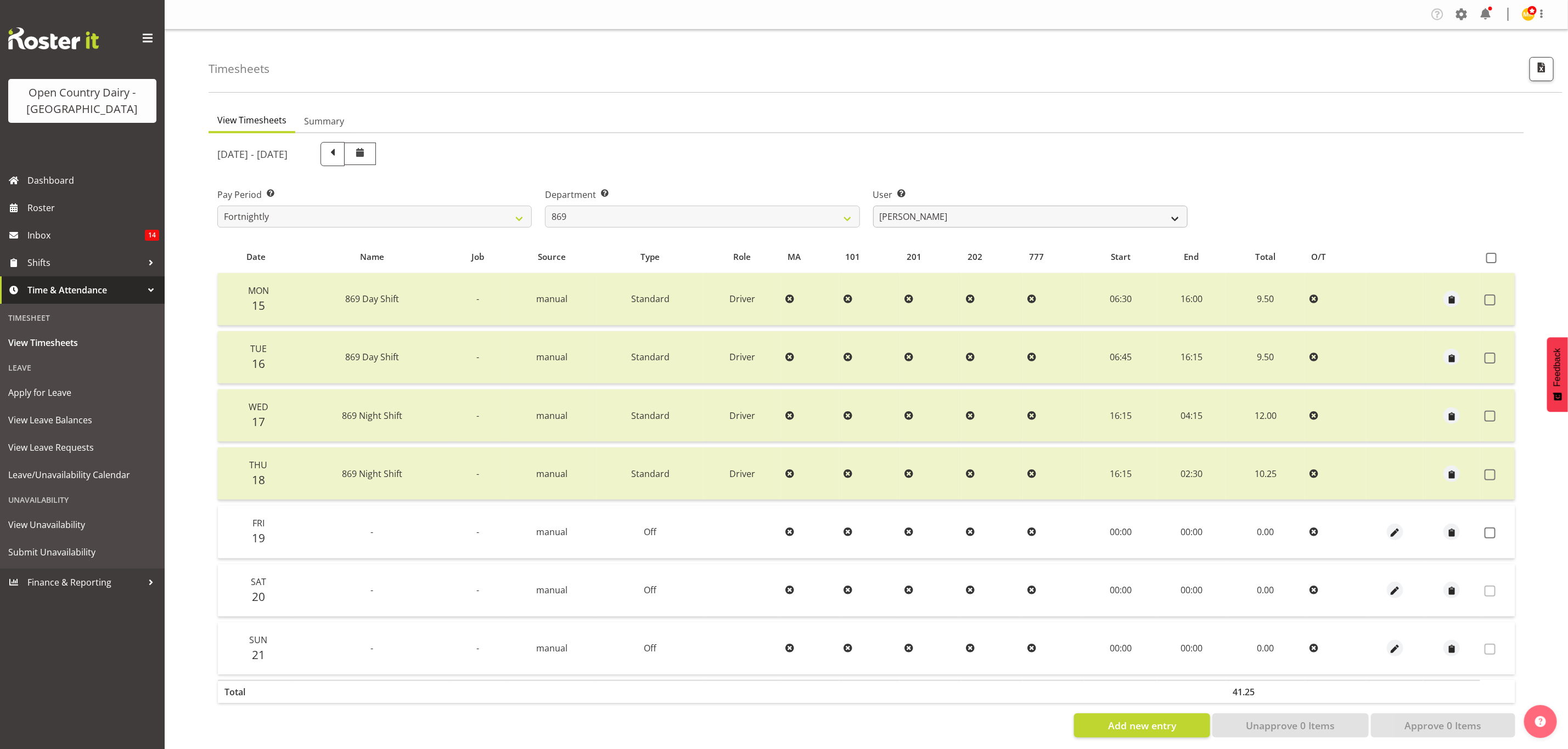
click at [1003, 234] on div "September 15th - September 21st 2025 Pay Period Select which pay period you wou…" at bounding box center [866, 436] width 1298 height 602
click at [1003, 217] on select "Barry O'Donnell ❌ Barry Johnston ❌ Jason Soper ❌ Peter Wieczorek ❌" at bounding box center [1030, 217] width 314 height 22
select select "10302"
click at [873, 206] on select "Barry O'Donnell ❌ Barry Johnston ❌ Jason Soper ❌ Peter Wieczorek ❌" at bounding box center [1030, 217] width 314 height 22
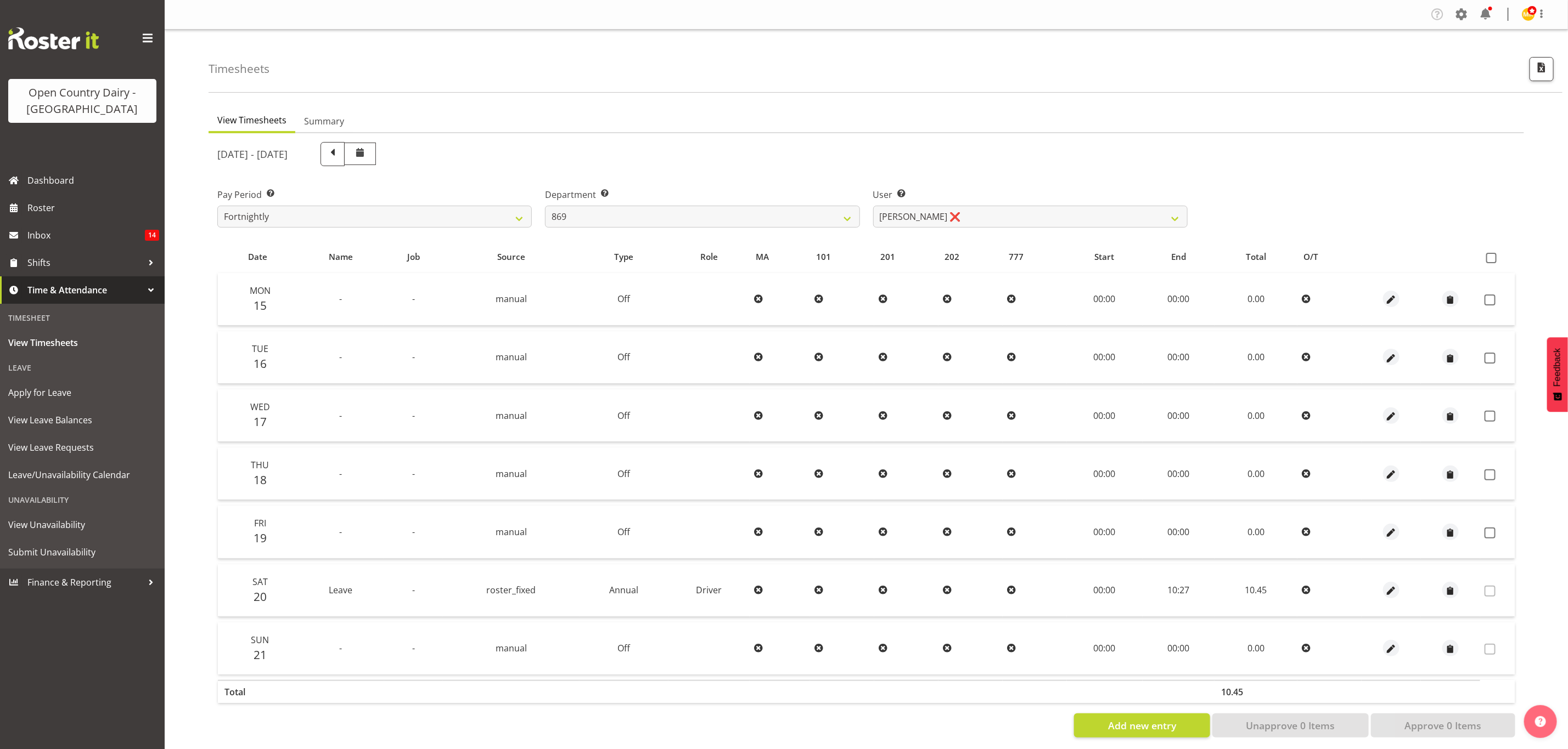
click at [870, 107] on div "View Timesheets Summary September 15th - September 21st 2025 Pay Period Select …" at bounding box center [888, 427] width 1359 height 653
click at [903, 216] on select "Barry O'Donnell ❌ Barry Johnston ❌ Jason Soper ❌ Peter Wieczorek ❌" at bounding box center [1030, 217] width 314 height 22
drag, startPoint x: 942, startPoint y: 175, endPoint x: 937, endPoint y: 180, distance: 7.1
click at [942, 175] on div "User Select user. Note: This is filtered down by the previous two drop-down ite…" at bounding box center [1030, 203] width 328 height 61
click at [807, 218] on select "734 735 736 737 738 739 851 853 854 855 856 858 861 862 865 867-9032 868 869 87…" at bounding box center [701, 217] width 314 height 22
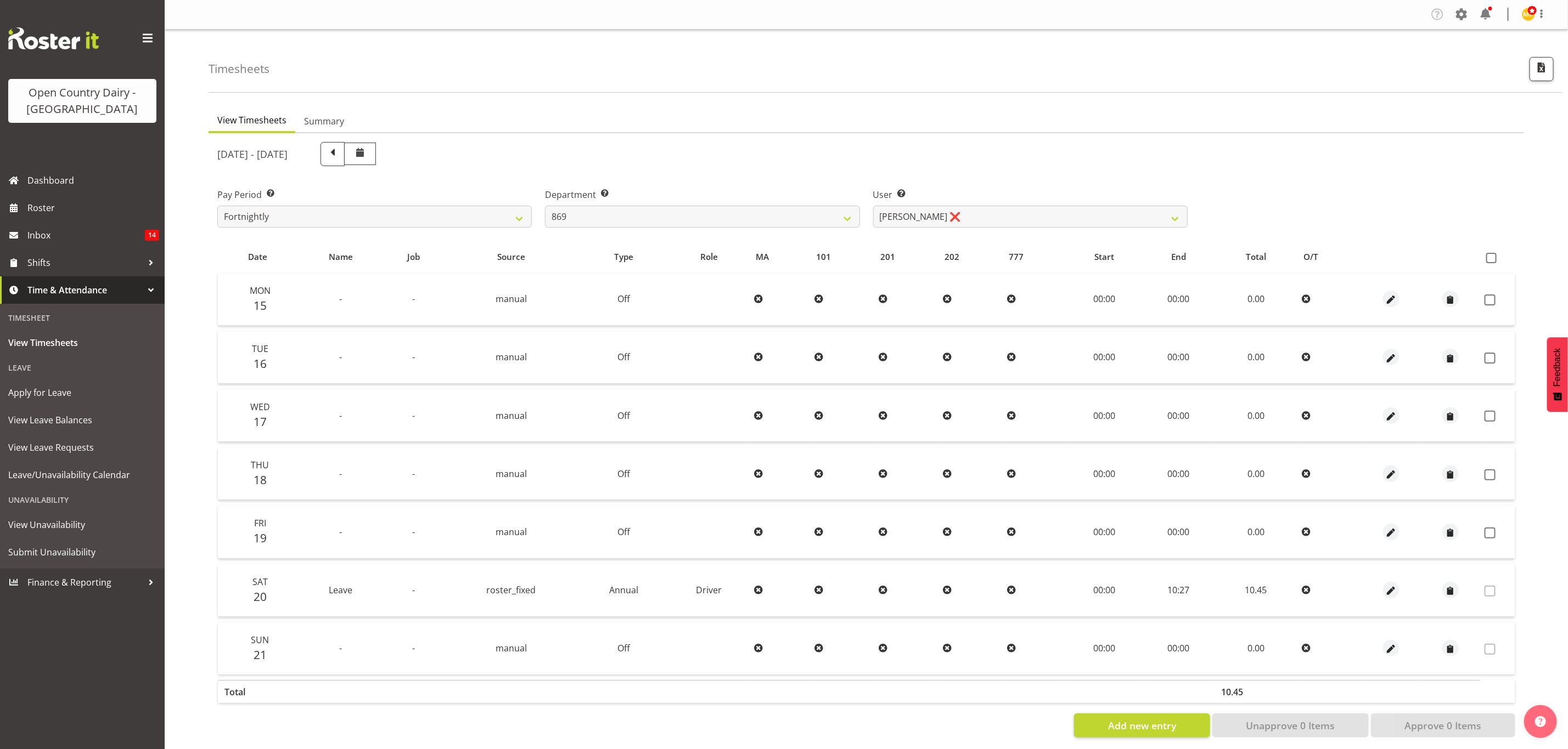
click at [811, 179] on div "Department Select which department you would like to view. 734 735 736 737 738 …" at bounding box center [701, 203] width 328 height 61
click at [660, 212] on select "734 735 736 737 738 739 851 853 854 855 856 858 861 862 865 867-9032 868 869 87…" at bounding box center [701, 217] width 314 height 22
select select "683"
click at [545, 206] on select "734 735 736 737 738 739 851 853 854 855 856 858 861 862 865 867-9032 868 869 87…" at bounding box center [701, 217] width 314 height 22
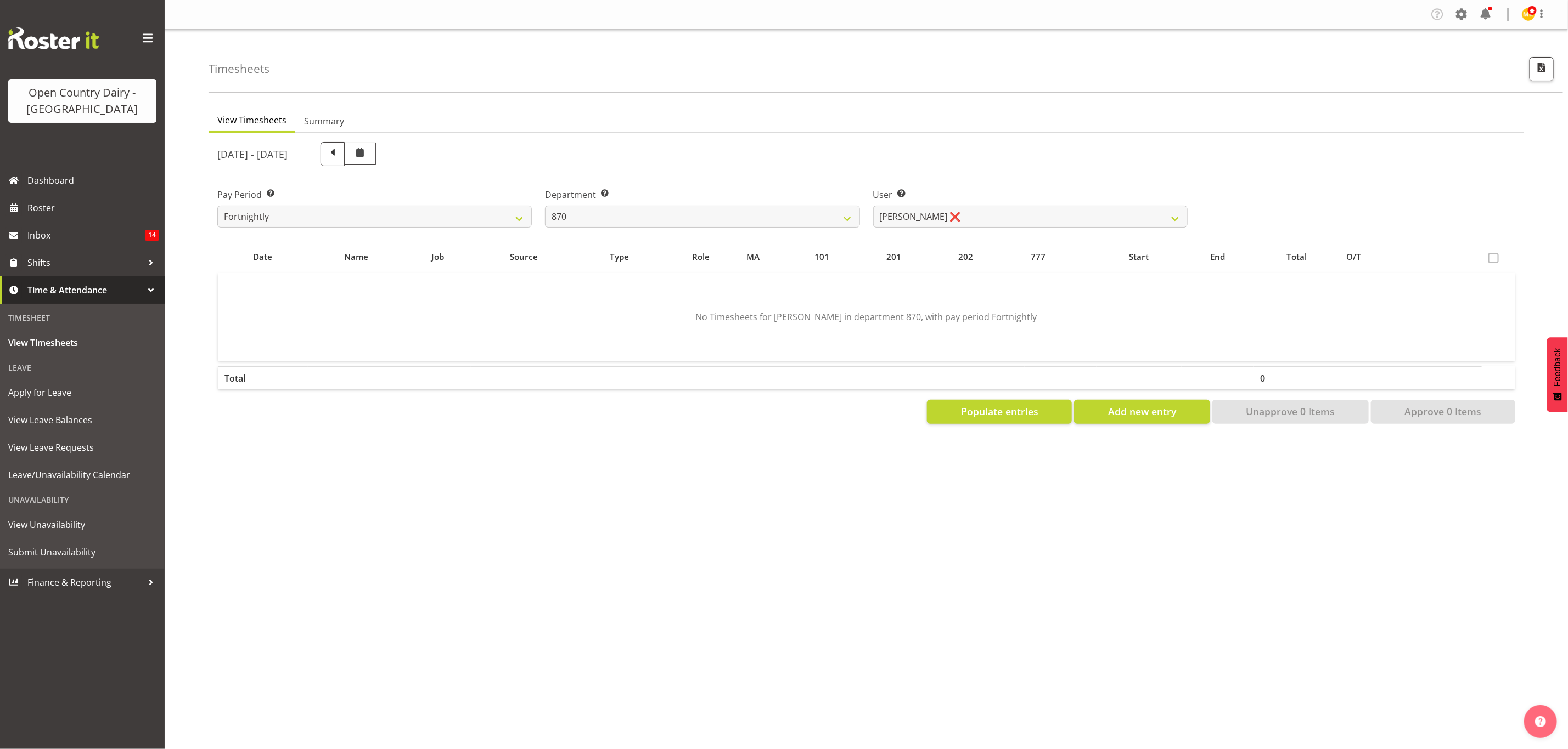
click at [947, 217] on div "September 15th - September 21st 2025 Pay Period Select which pay period you wou…" at bounding box center [866, 280] width 1298 height 288
click at [947, 217] on select "Andy Haywood ❌ David Young ❌ Stewart Matheson ❌" at bounding box center [1030, 217] width 314 height 22
select select "7473"
click at [873, 206] on select "Andy Haywood ❌ David Young ❌ Stewart Matheson ❌" at bounding box center [1030, 217] width 314 height 22
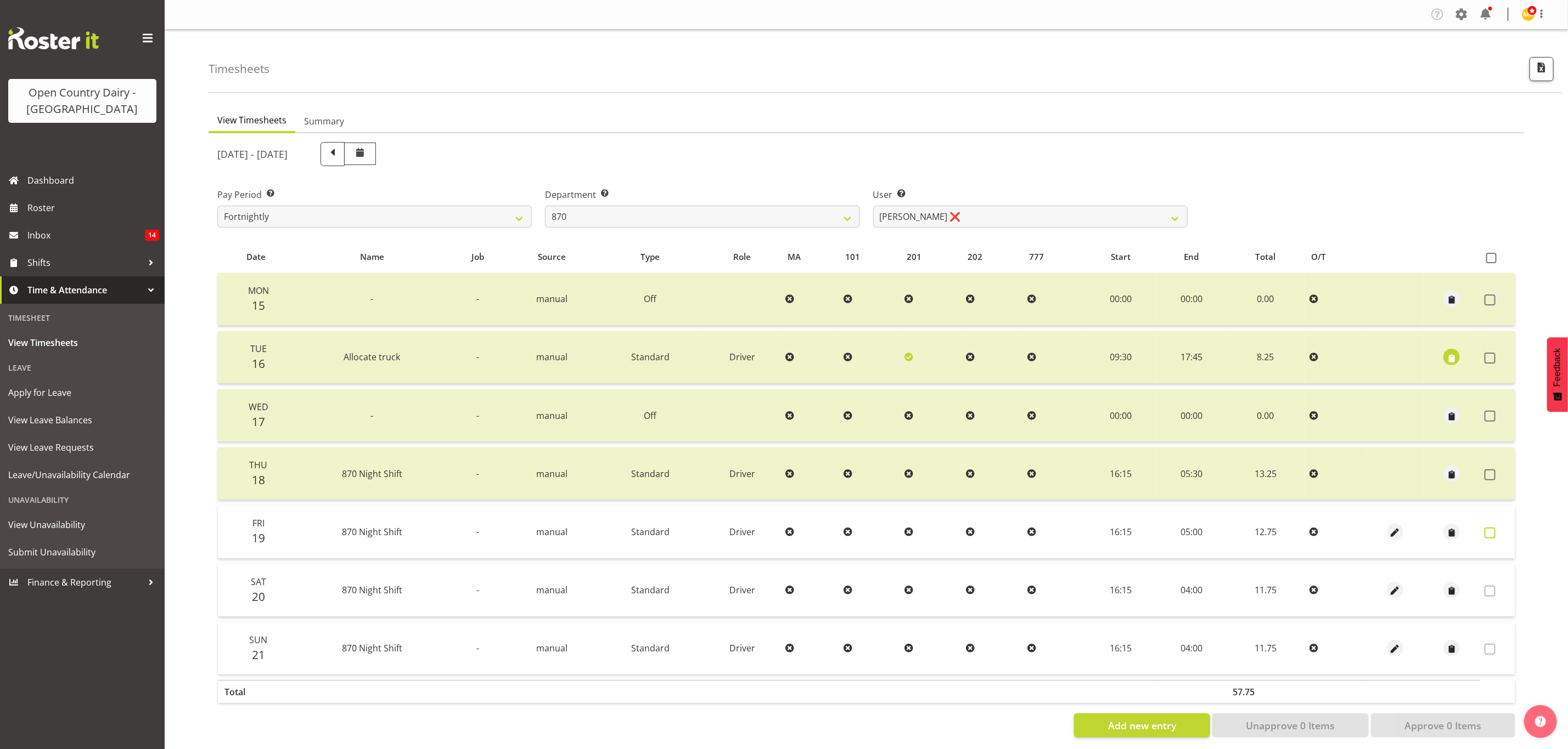
click at [1498, 528] on label at bounding box center [1493, 533] width 17 height 11
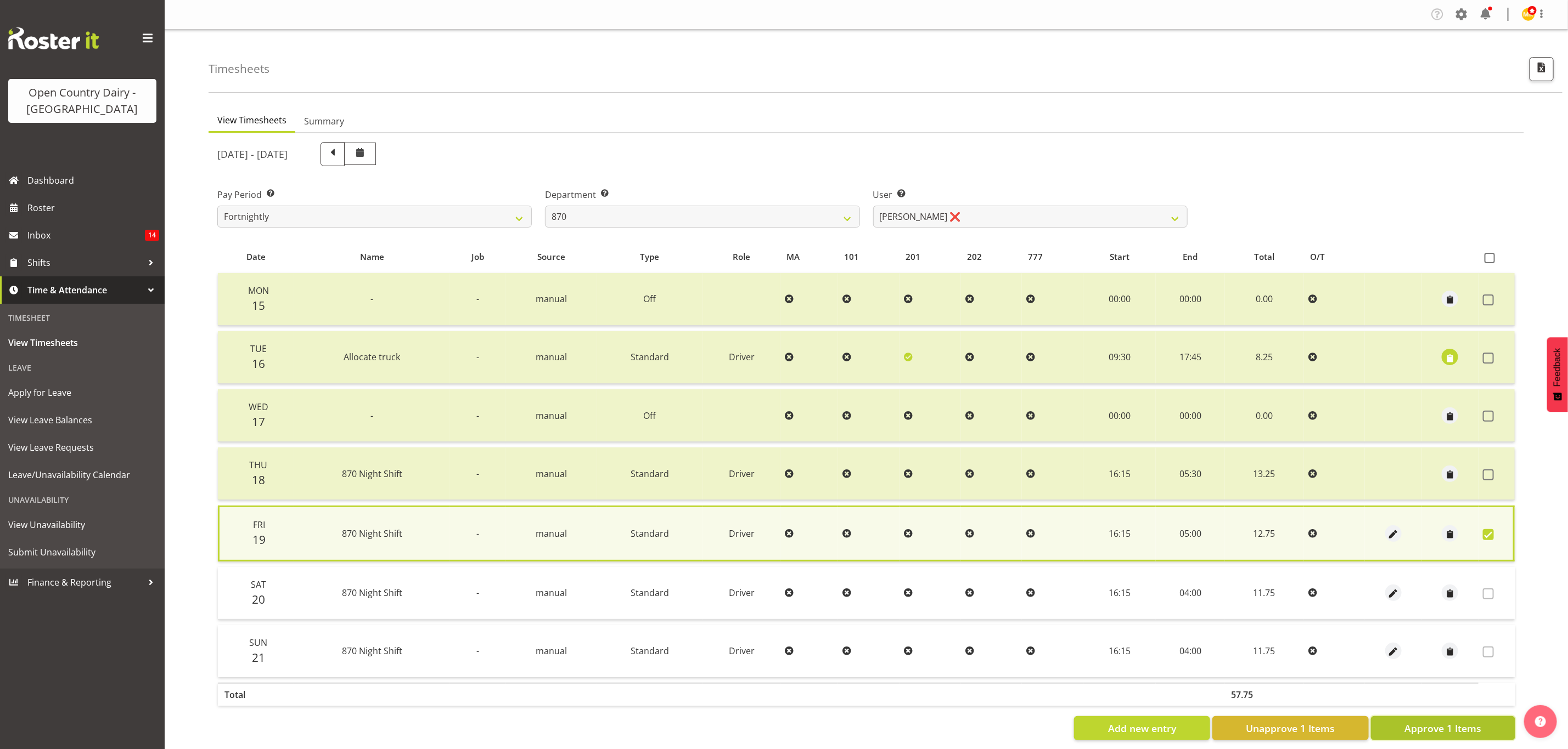
click at [1424, 716] on button "Approve 1 Items" at bounding box center [1443, 728] width 144 height 24
checkbox input "false"
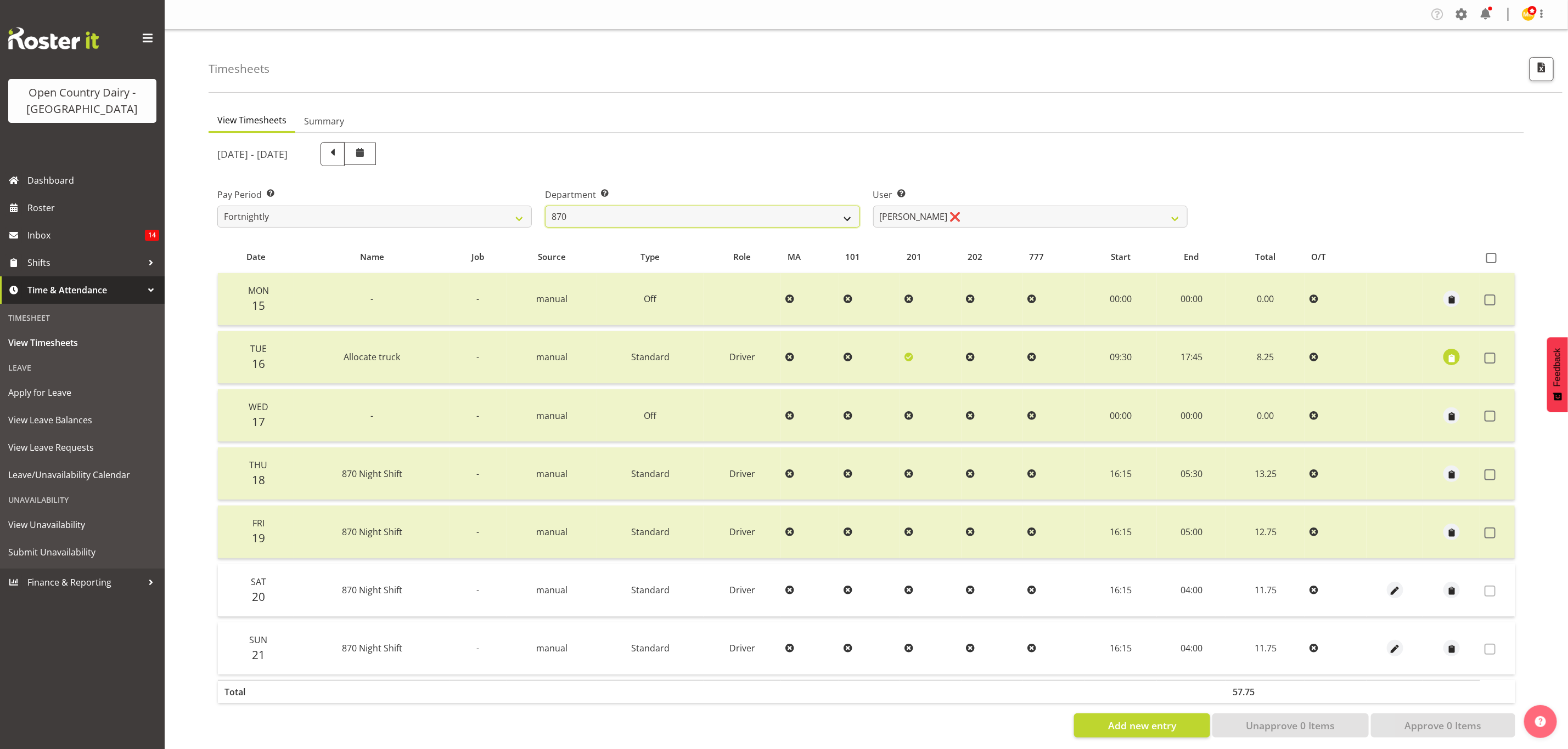
click at [712, 217] on select "734 735 736 737 738 739 851 853 854 855 856 858 861 862 865 867-9032 868 869 87…" at bounding box center [701, 217] width 314 height 22
select select "687"
click at [545, 206] on select "734 735 736 737 738 739 851 853 854 855 856 858 861 862 865 867-9032 868 869 87…" at bounding box center [701, 217] width 314 height 22
select select "10197"
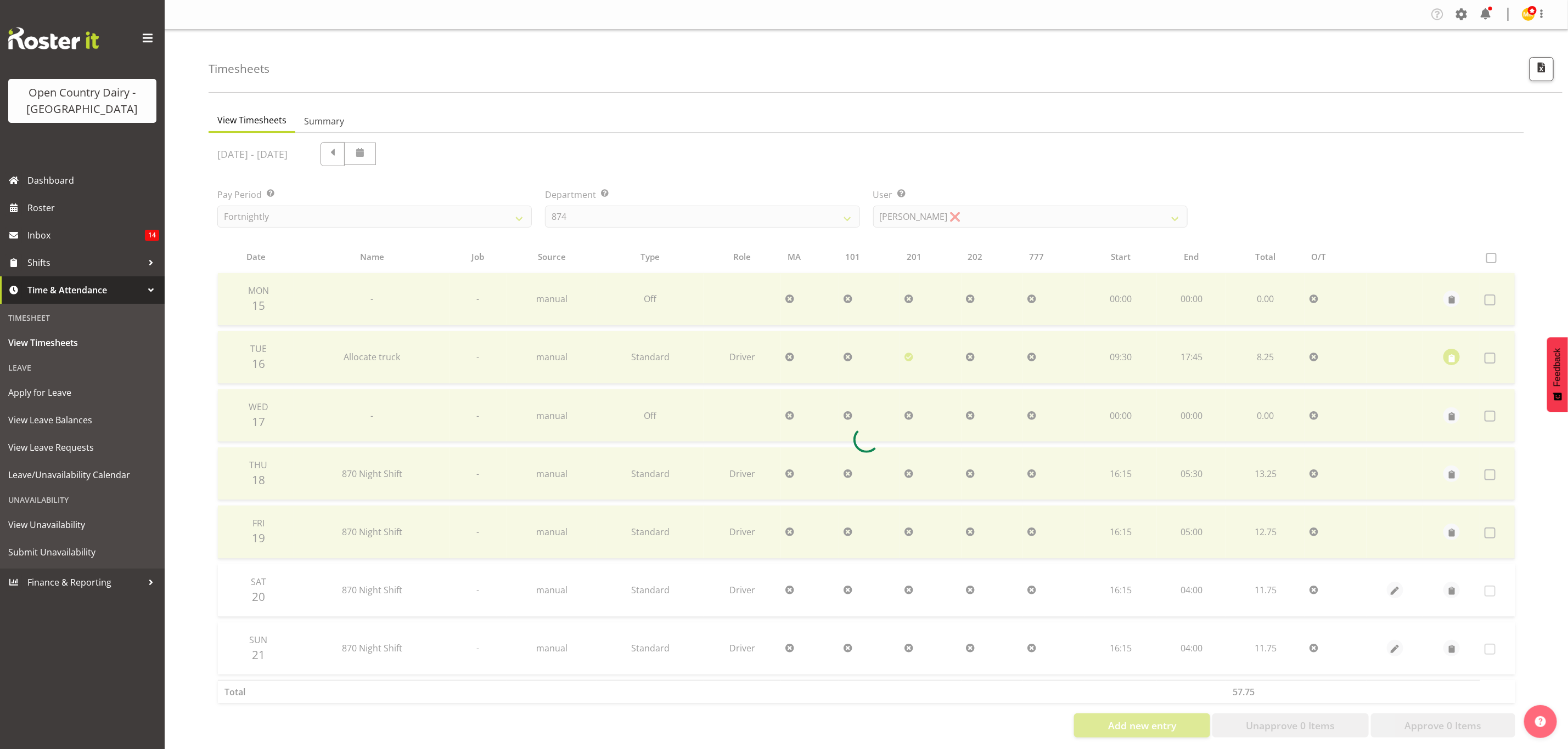
click at [1019, 232] on div at bounding box center [866, 440] width 1315 height 613
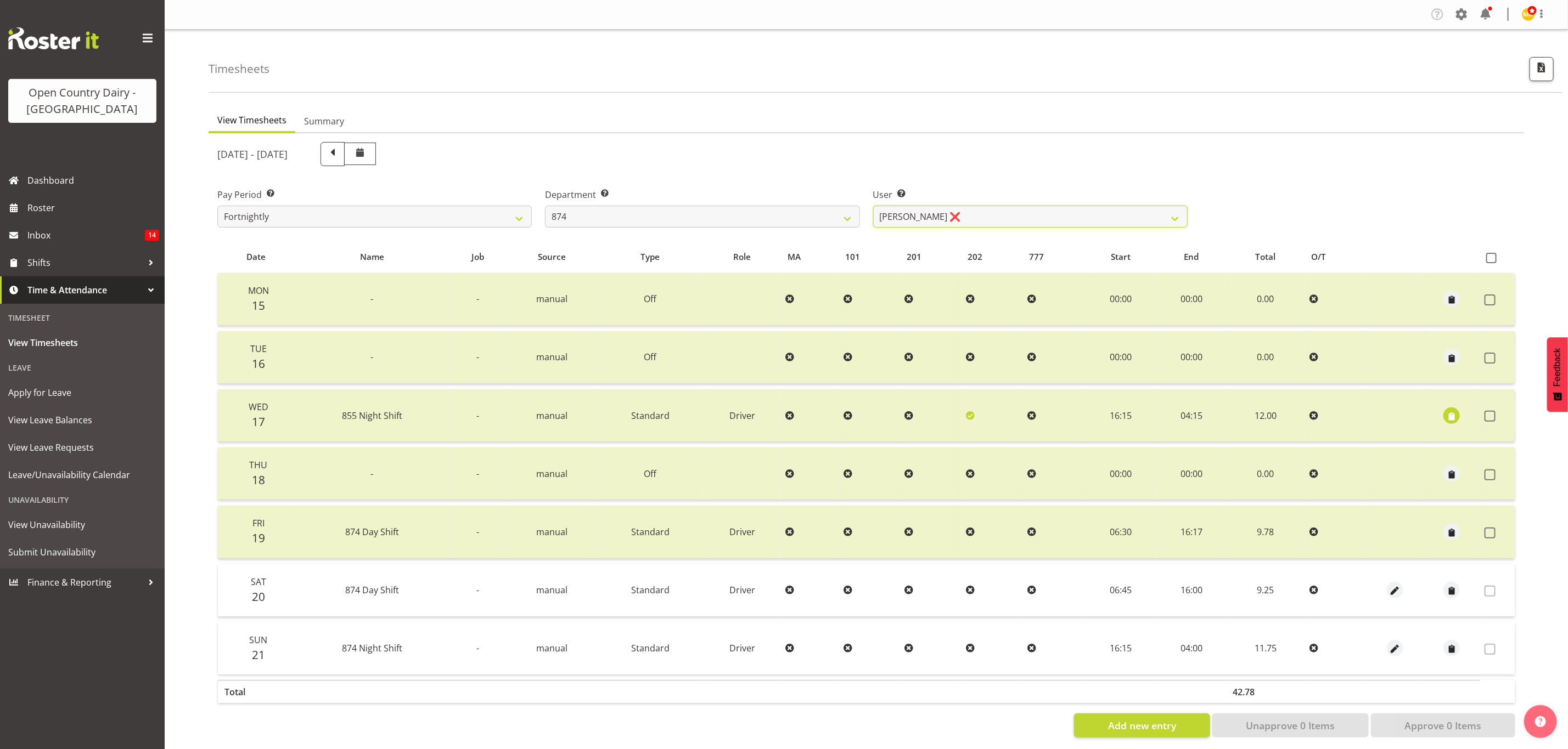
drag, startPoint x: 1019, startPoint y: 223, endPoint x: 1021, endPoint y: 230, distance: 7.3
click at [1021, 230] on div "User Select user. Note: This is filtered down by the previous two drop-down ite…" at bounding box center [1030, 203] width 328 height 61
click at [767, 210] on select "734 735 736 737 738 739 851 853 854 855 856 858 861 862 865 867-9032 868 869 87…" at bounding box center [701, 217] width 314 height 22
click at [545, 206] on select "734 735 736 737 738 739 851 853 854 855 856 858 861 862 865 867-9032 868 869 87…" at bounding box center [701, 217] width 314 height 22
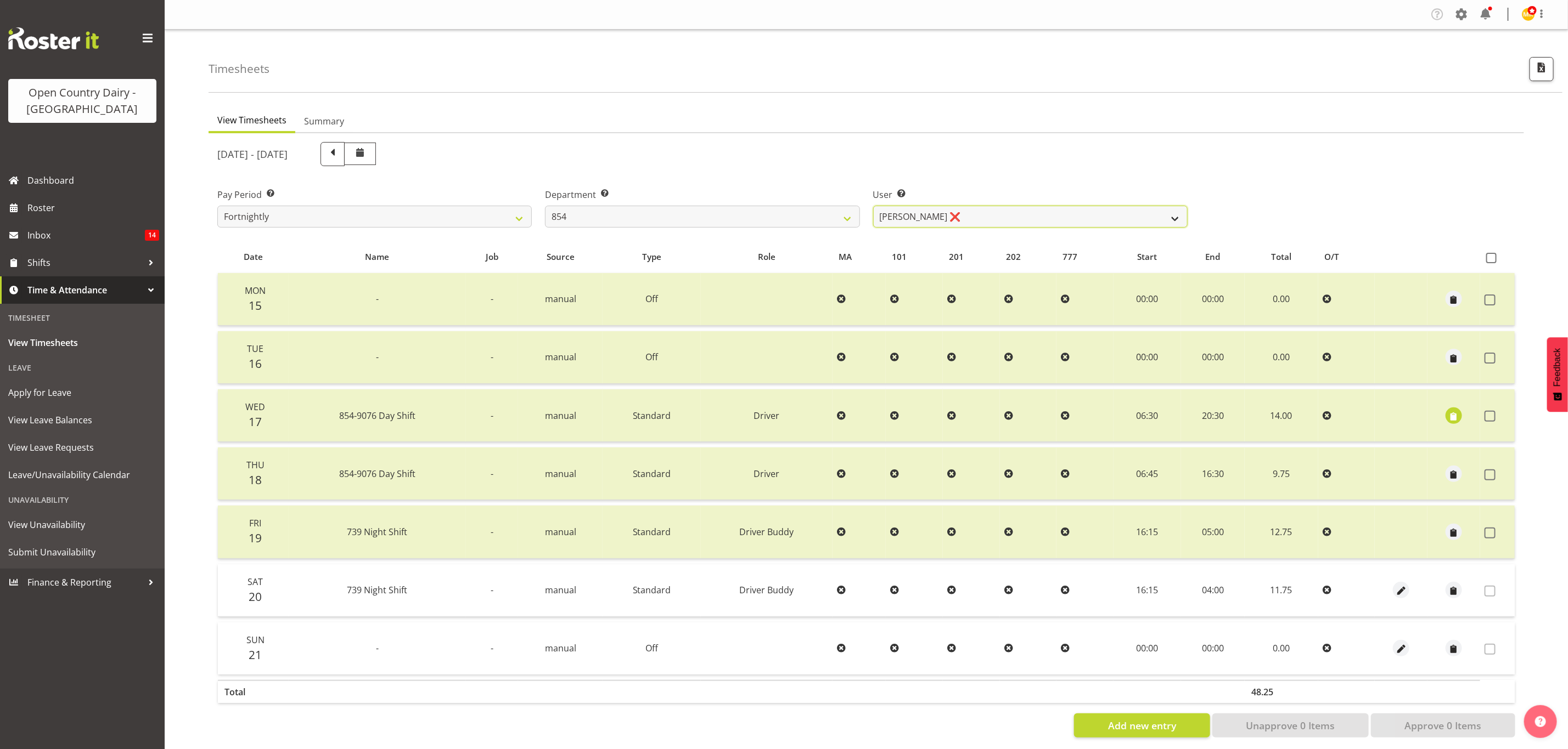
click at [964, 225] on select "Carl Johnstone ❌ John Rook ❌ Karl Nicol ❌ Raymond George ❌" at bounding box center [1030, 217] width 314 height 22
click at [795, 225] on select "734 735 736 737 738 739 851 853 854 855 856 858 861 862 865 867-9032 868 869 87…" at bounding box center [701, 217] width 314 height 22
select select "902"
click at [545, 206] on select "734 735 736 737 738 739 851 853 854 855 856 858 861 862 865 867-9032 868 869 87…" at bounding box center [701, 217] width 314 height 22
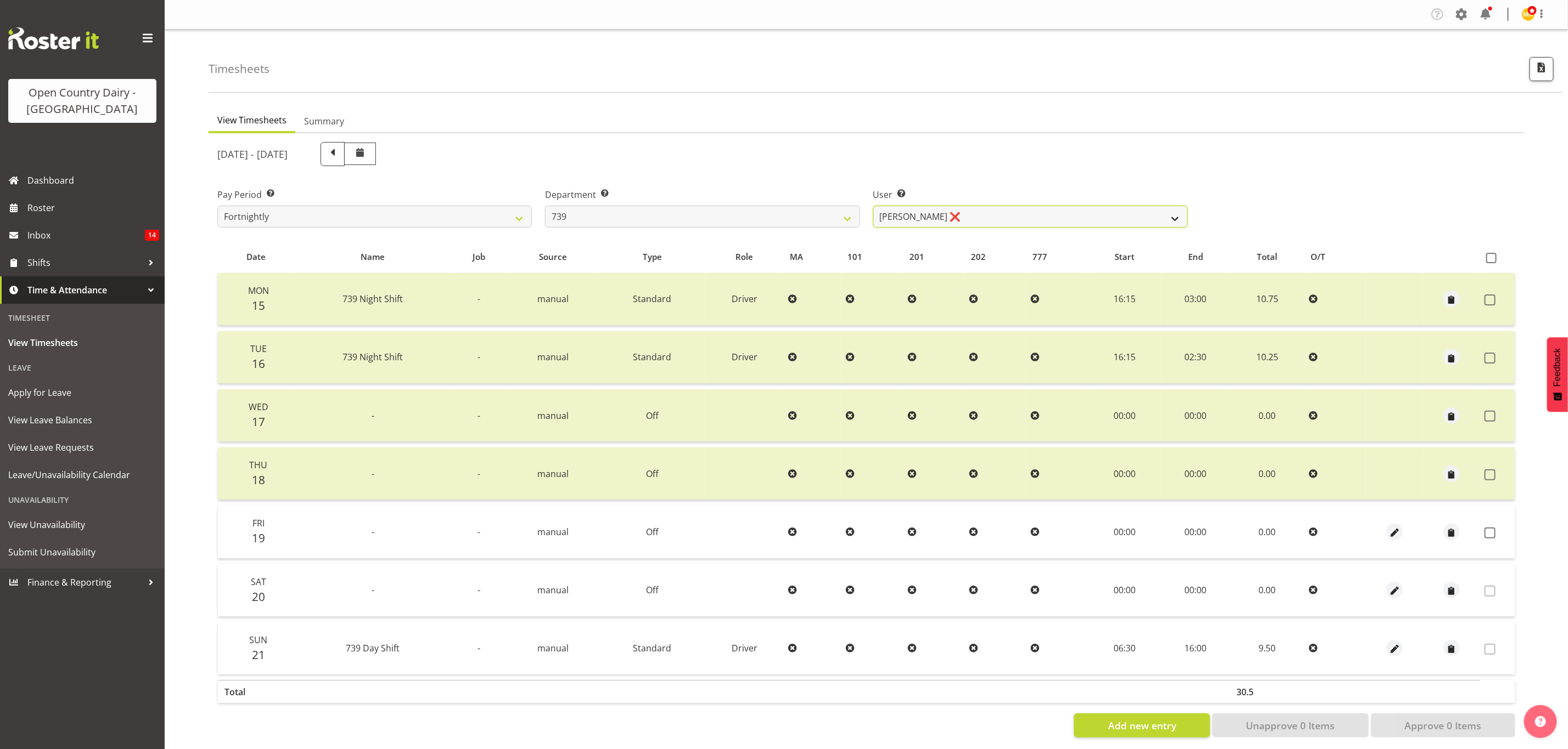
click at [1004, 220] on select "Erika McNaught ❌ Rachel Fletcher ❌ Rick Murphy ❌ Tish Veint ❌" at bounding box center [1030, 217] width 314 height 22
select select "9757"
click at [873, 206] on select "Erika McNaught ❌ Rachel Fletcher ❌ Rick Murphy ❌ Tish Veint ❌" at bounding box center [1030, 217] width 314 height 22
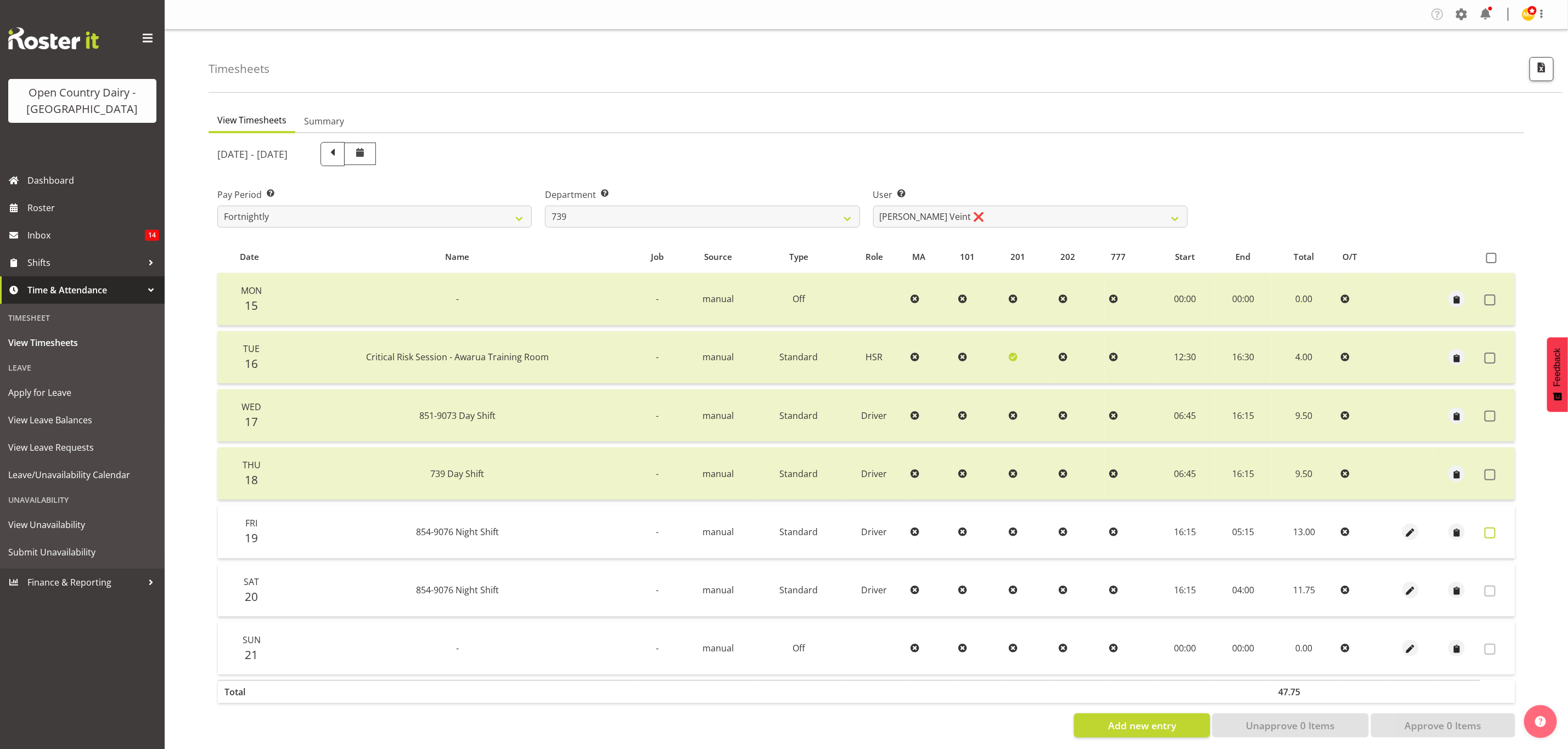
click at [1495, 528] on label at bounding box center [1493, 533] width 17 height 11
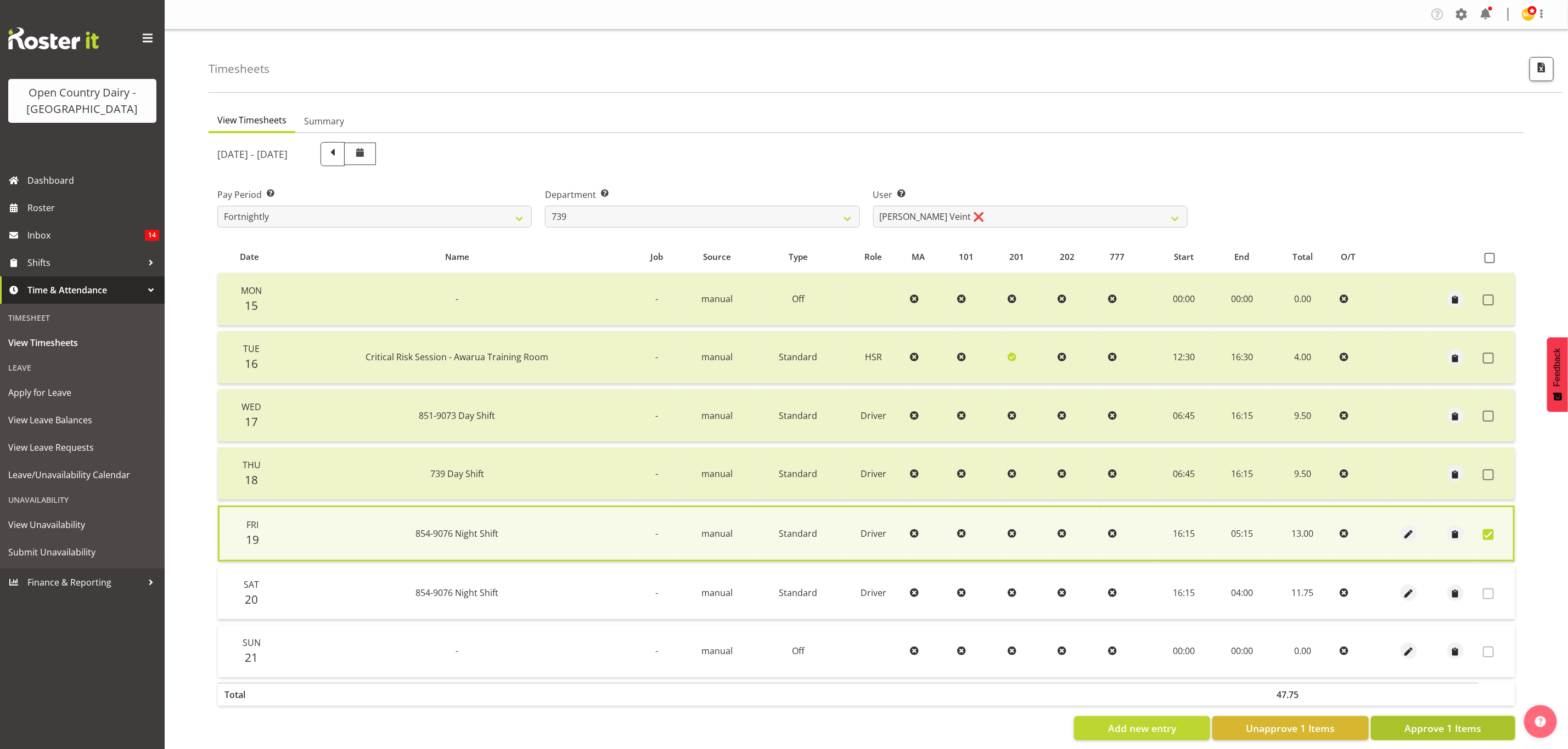
click at [1429, 721] on span "Approve 1 Items" at bounding box center [1443, 728] width 77 height 14
checkbox input "false"
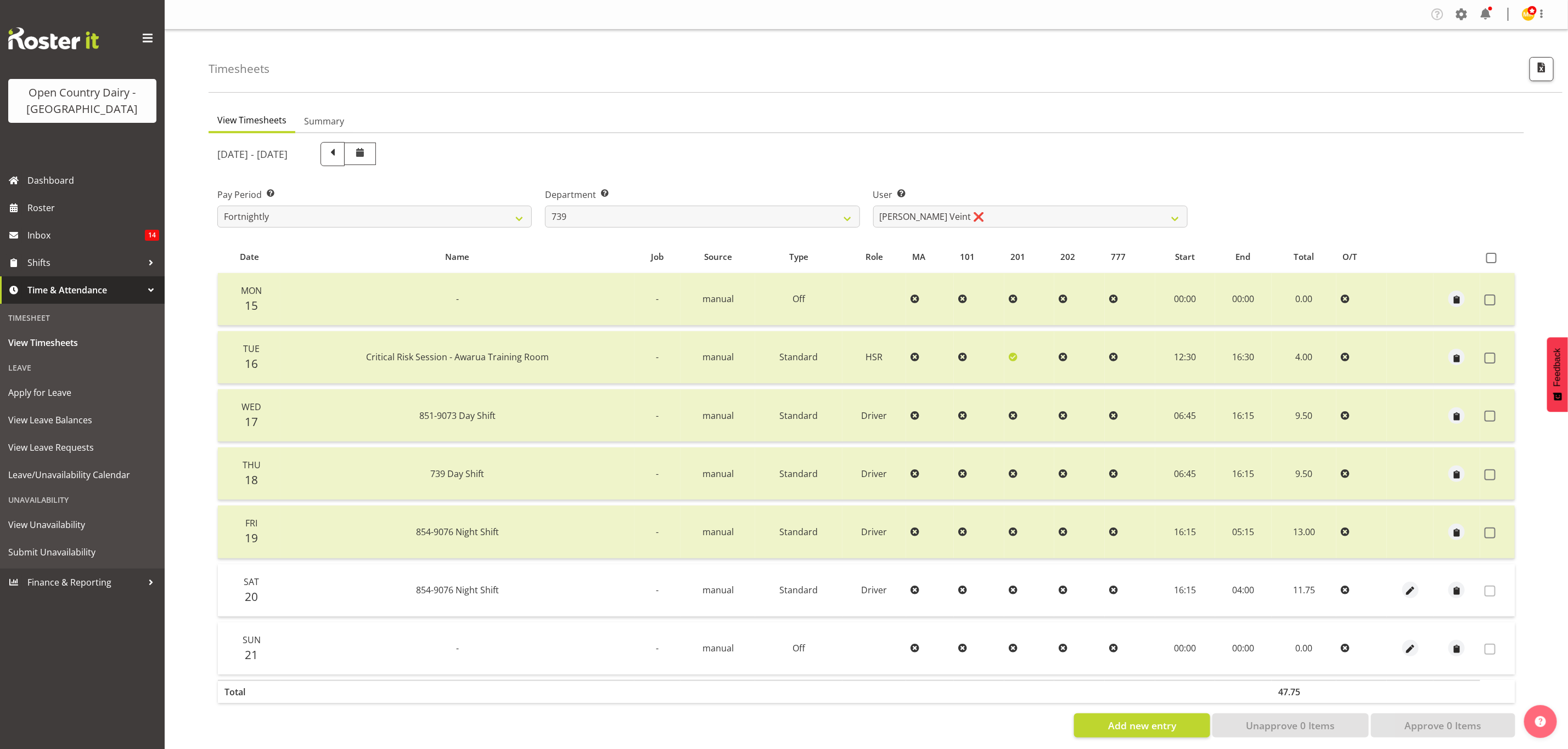
click at [675, 235] on div "September 15th - September 21st 2025 Pay Period Select which pay period you wou…" at bounding box center [866, 436] width 1298 height 602
click at [673, 217] on select "734 735 736 737 738 739 851 853 854 855 856 858 861 862 865 867-9032 868 869 87…" at bounding box center [701, 217] width 314 height 22
select select "671"
click at [545, 206] on select "734 735 736 737 738 739 851 853 854 855 856 858 861 862 865 867-9032 868 869 87…" at bounding box center [701, 217] width 314 height 22
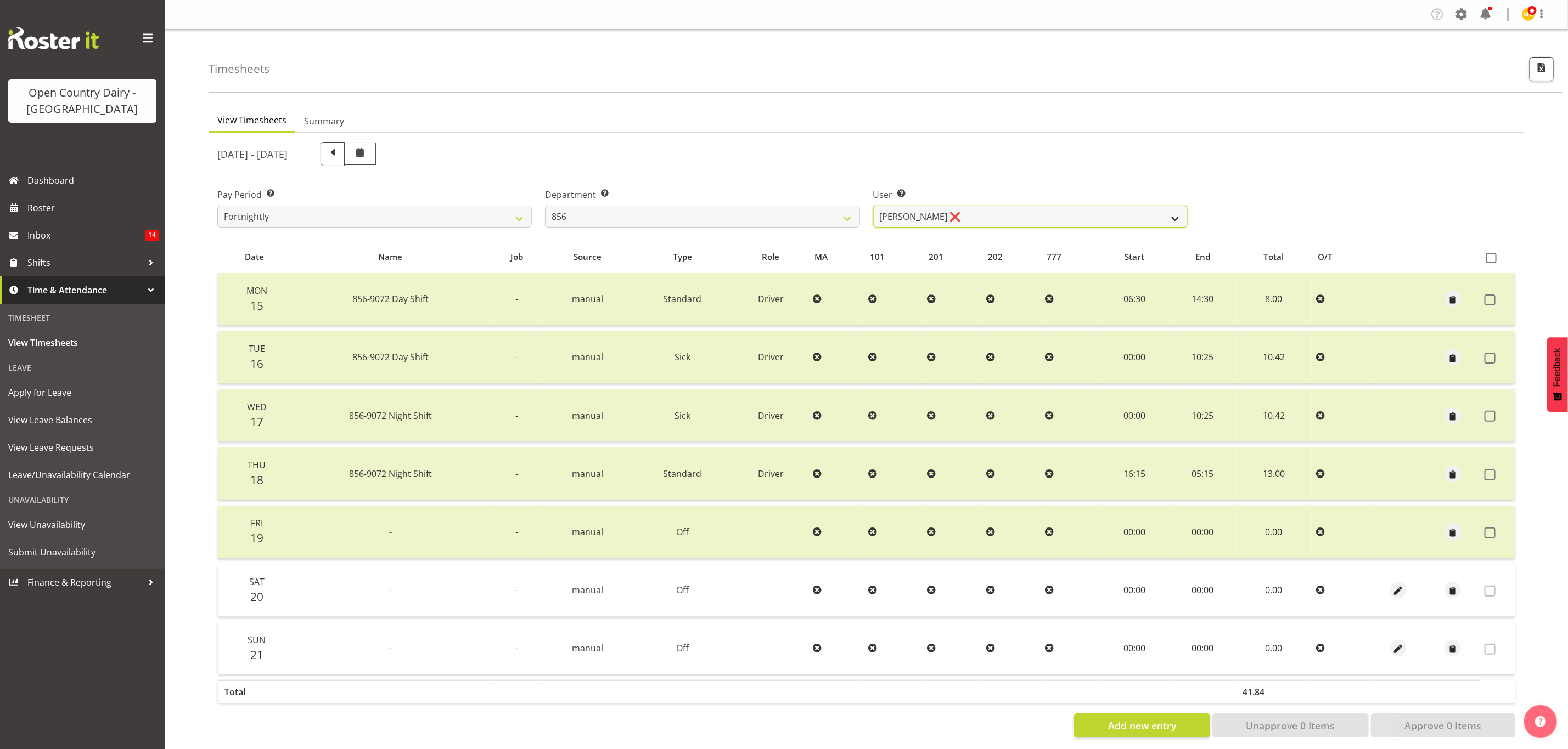
click at [1009, 212] on select "Bradley Parkhill ❌ James Matheson ❌ Jason Vercoe ❌ Tony Lee ❌" at bounding box center [1030, 217] width 314 height 22
select select "7435"
click at [873, 206] on select "Bradley Parkhill ❌ James Matheson ❌ Jason Vercoe ❌ Tony Lee ❌" at bounding box center [1030, 217] width 314 height 22
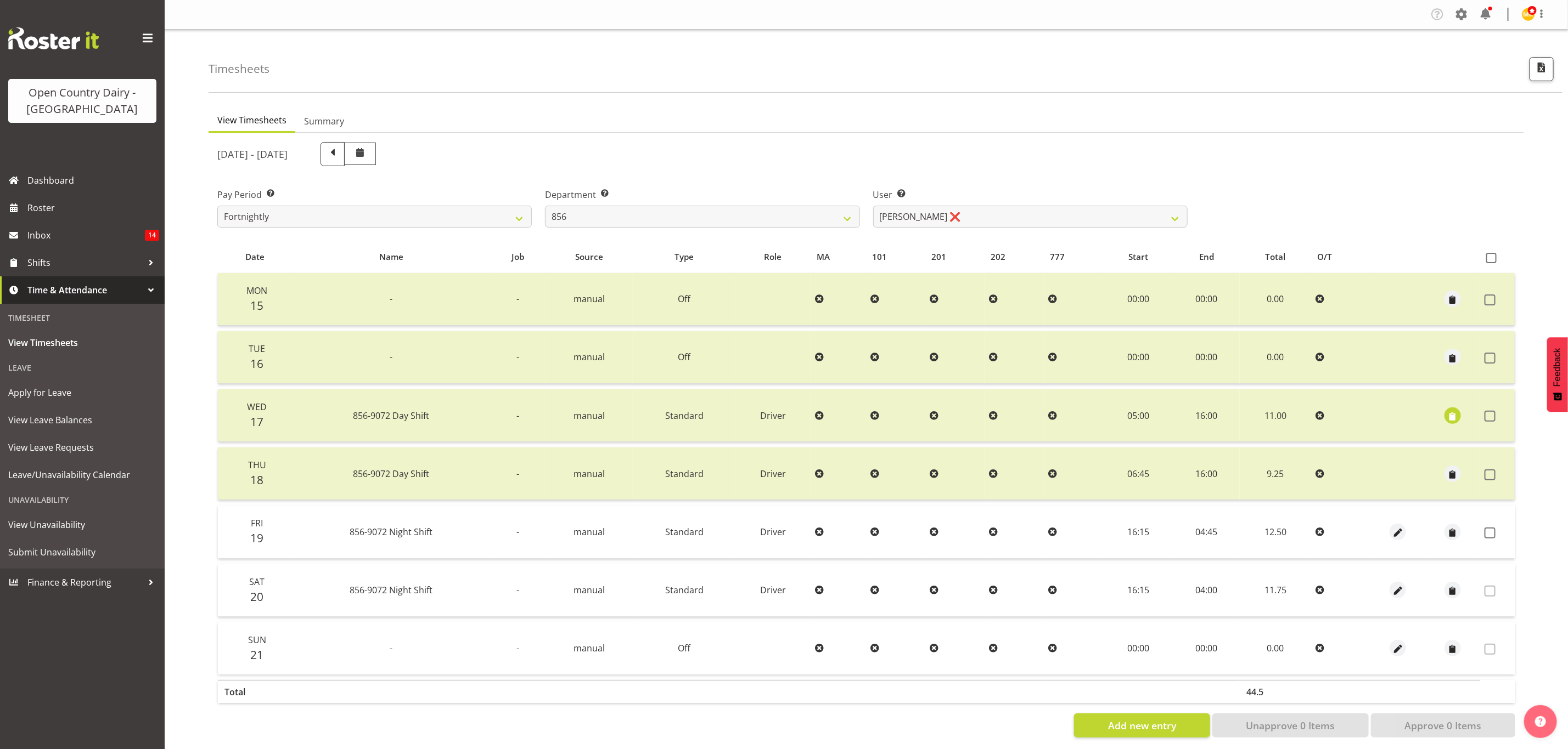
click at [1505, 525] on td at bounding box center [1497, 532] width 34 height 53
click at [1497, 537] on td at bounding box center [1497, 532] width 34 height 53
click at [1492, 534] on span at bounding box center [1489, 533] width 11 height 11
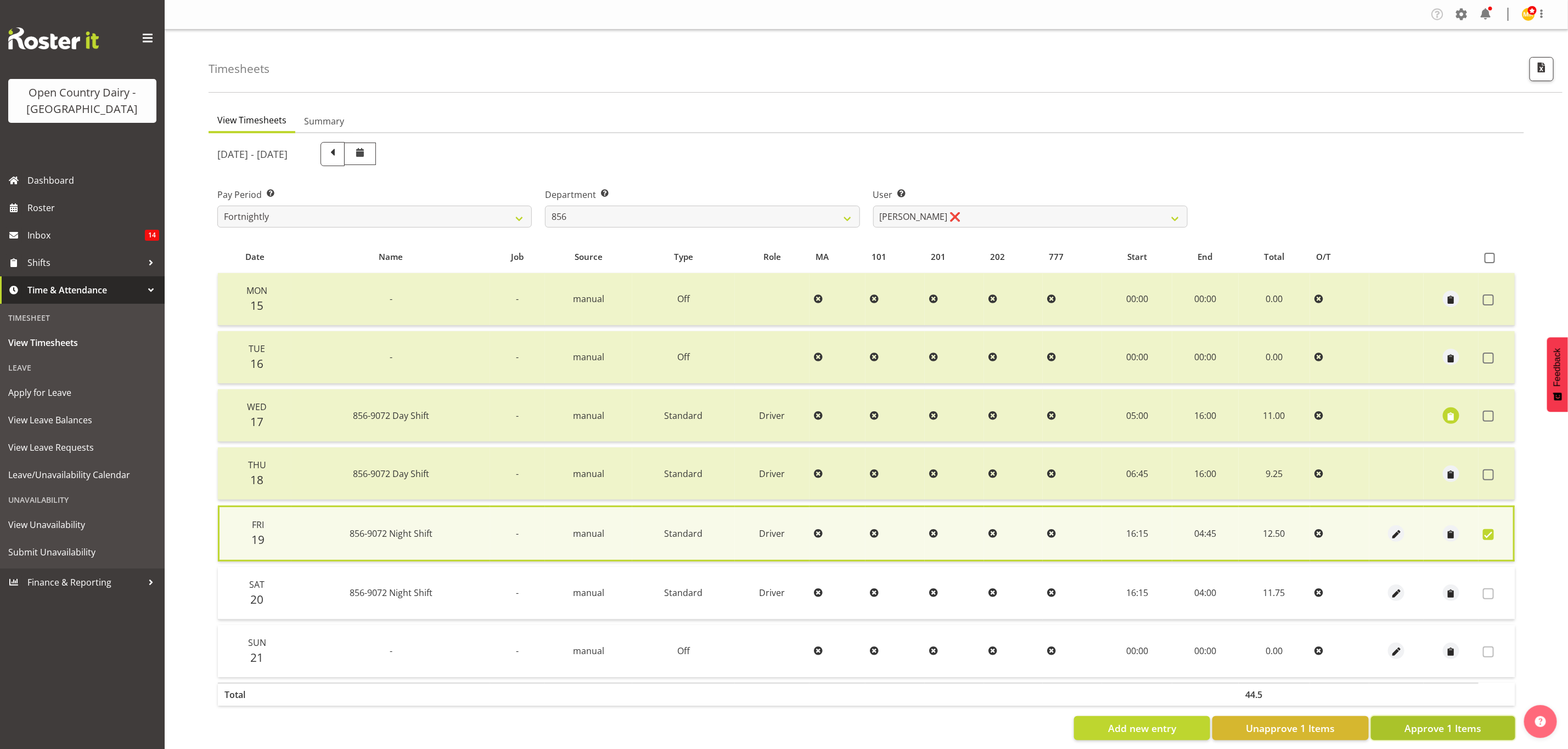
click at [1453, 716] on button "Approve 1 Items" at bounding box center [1443, 728] width 144 height 24
checkbox input "false"
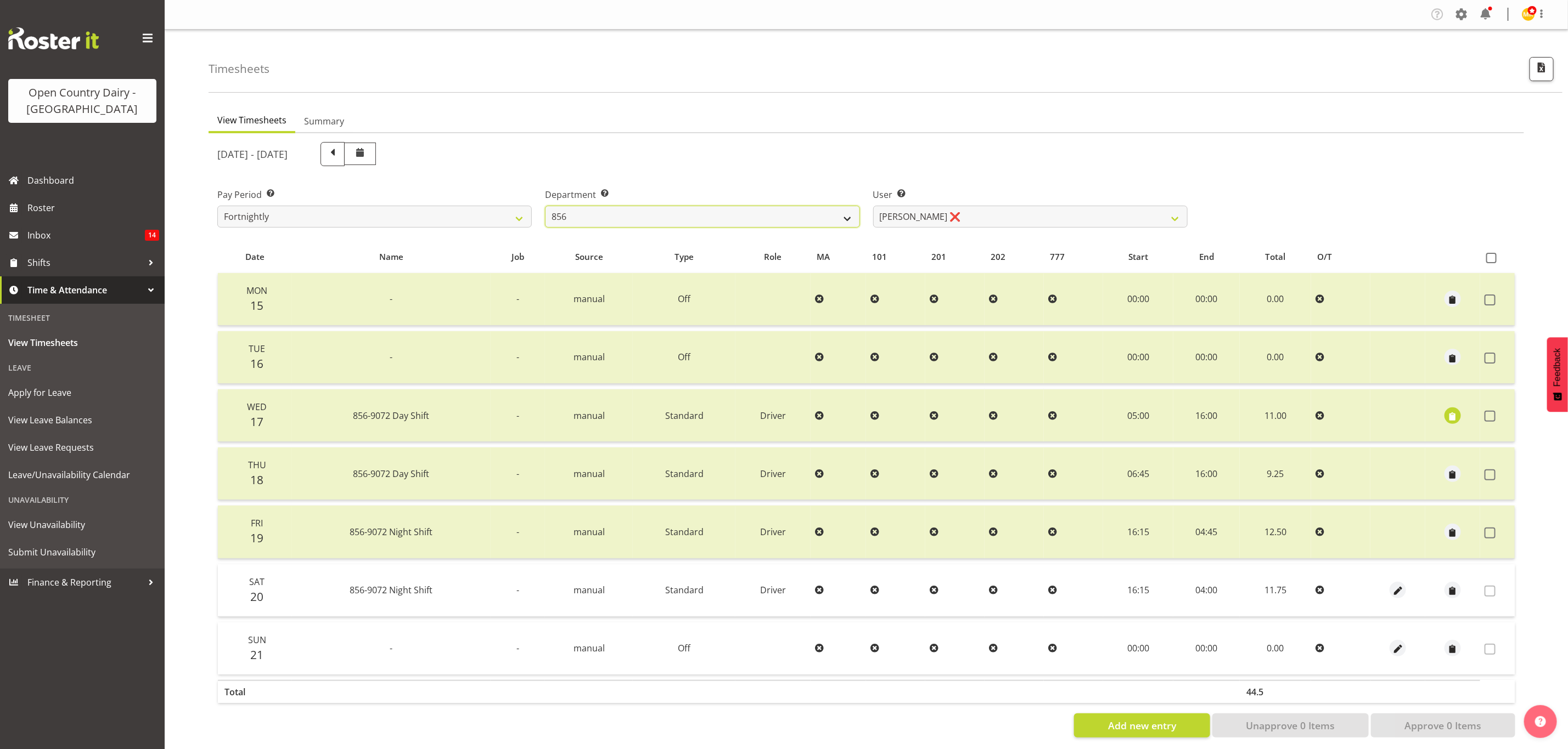
click at [749, 213] on select "734 735 736 737 738 739 851 853 854 855 856 858 861 862 865 867-9032 868 869 87…" at bounding box center [701, 217] width 314 height 22
select select "783"
click at [545, 206] on select "734 735 736 737 738 739 851 853 854 855 856 858 861 862 865 867-9032 868 869 87…" at bounding box center [701, 217] width 314 height 22
select select "10225"
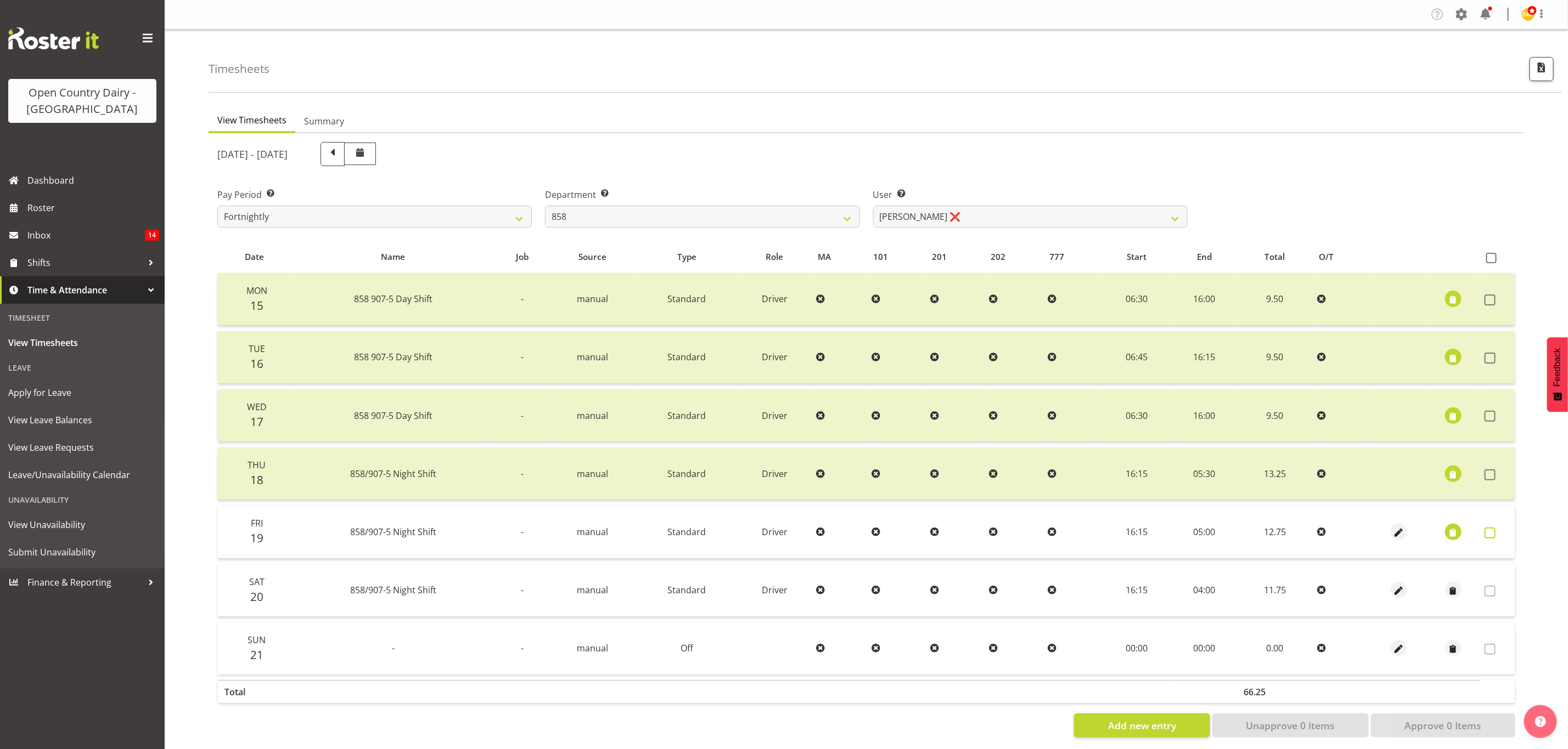
click at [1493, 528] on span at bounding box center [1489, 533] width 11 height 11
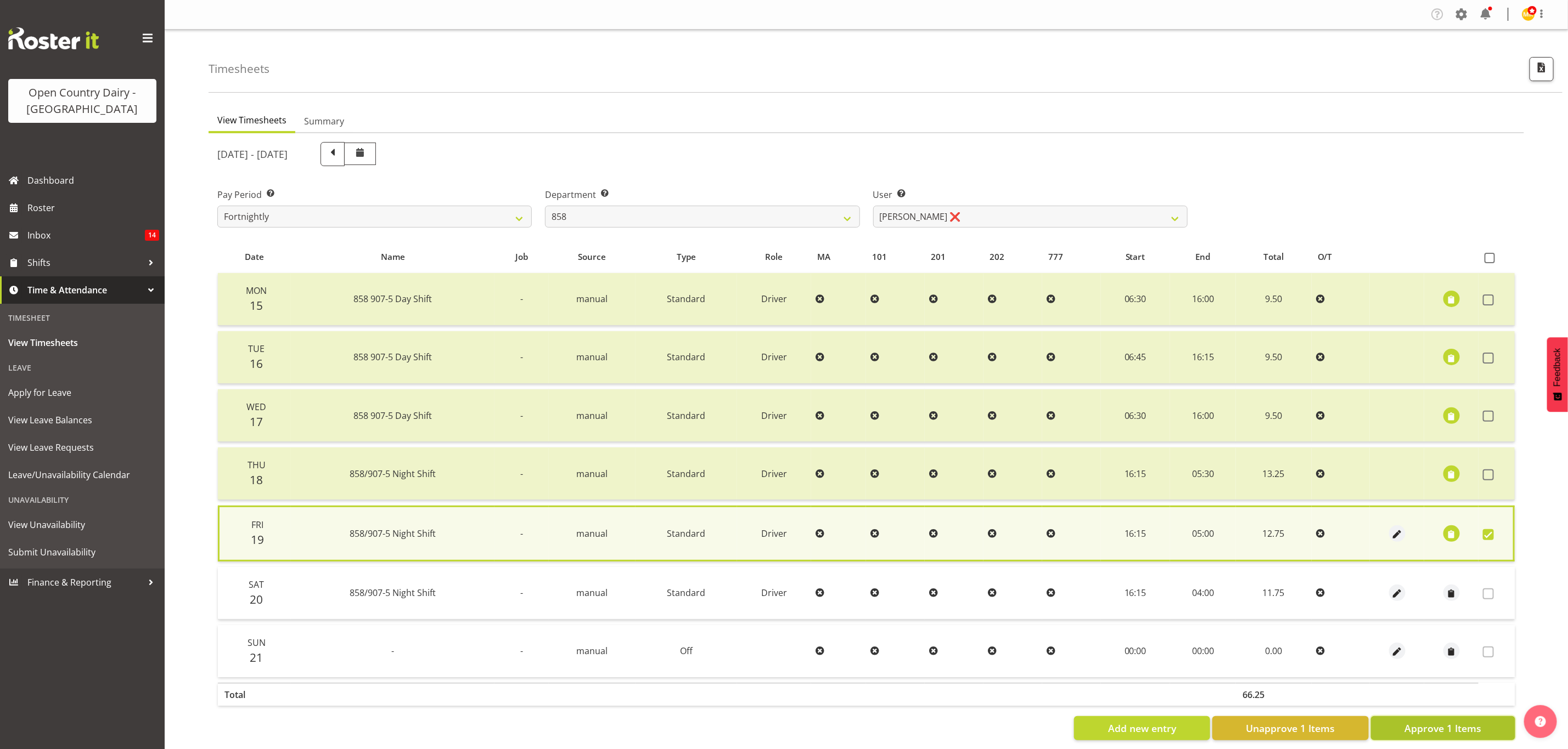
click at [1469, 721] on span "Approve 1 Items" at bounding box center [1443, 728] width 77 height 14
checkbox input "false"
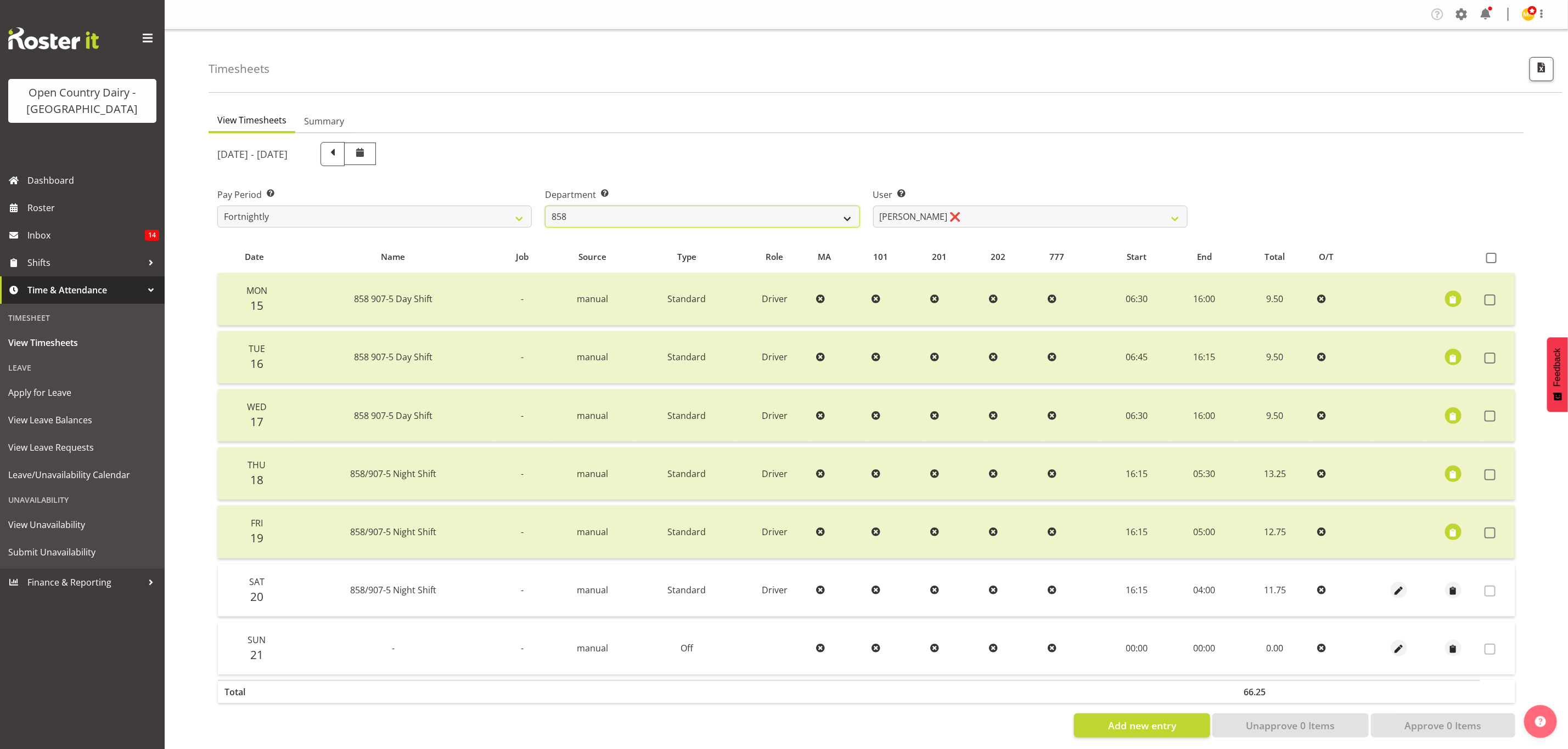
click at [807, 220] on select "734 735 736 737 738 739 851 853 854 855 856 858 861 862 865 867-9032 868 869 87…" at bounding box center [701, 217] width 314 height 22
select select "782"
click at [545, 206] on select "734 735 736 737 738 739 851 853 854 855 856 858 861 862 865 867-9032 868 869 87…" at bounding box center [701, 217] width 314 height 22
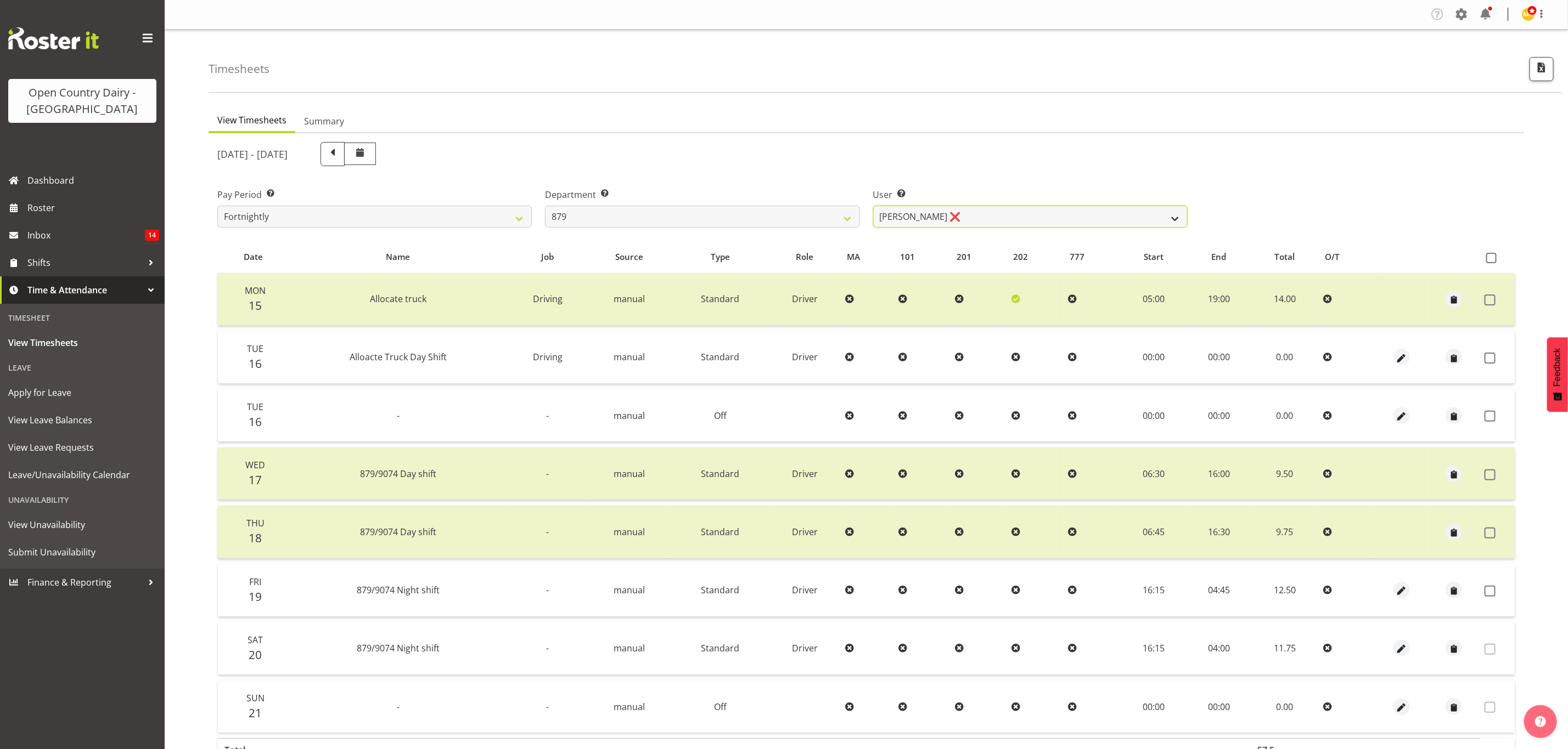
click at [1074, 218] on select "Bryan Windle ❌ John Dalton ❌ Rodney Hamilton ❌ Tony Corr ❌" at bounding box center [1030, 217] width 314 height 22
click at [1091, 158] on div "September 15th - September 21st 2025" at bounding box center [702, 154] width 970 height 24
click at [1497, 589] on label at bounding box center [1493, 591] width 17 height 11
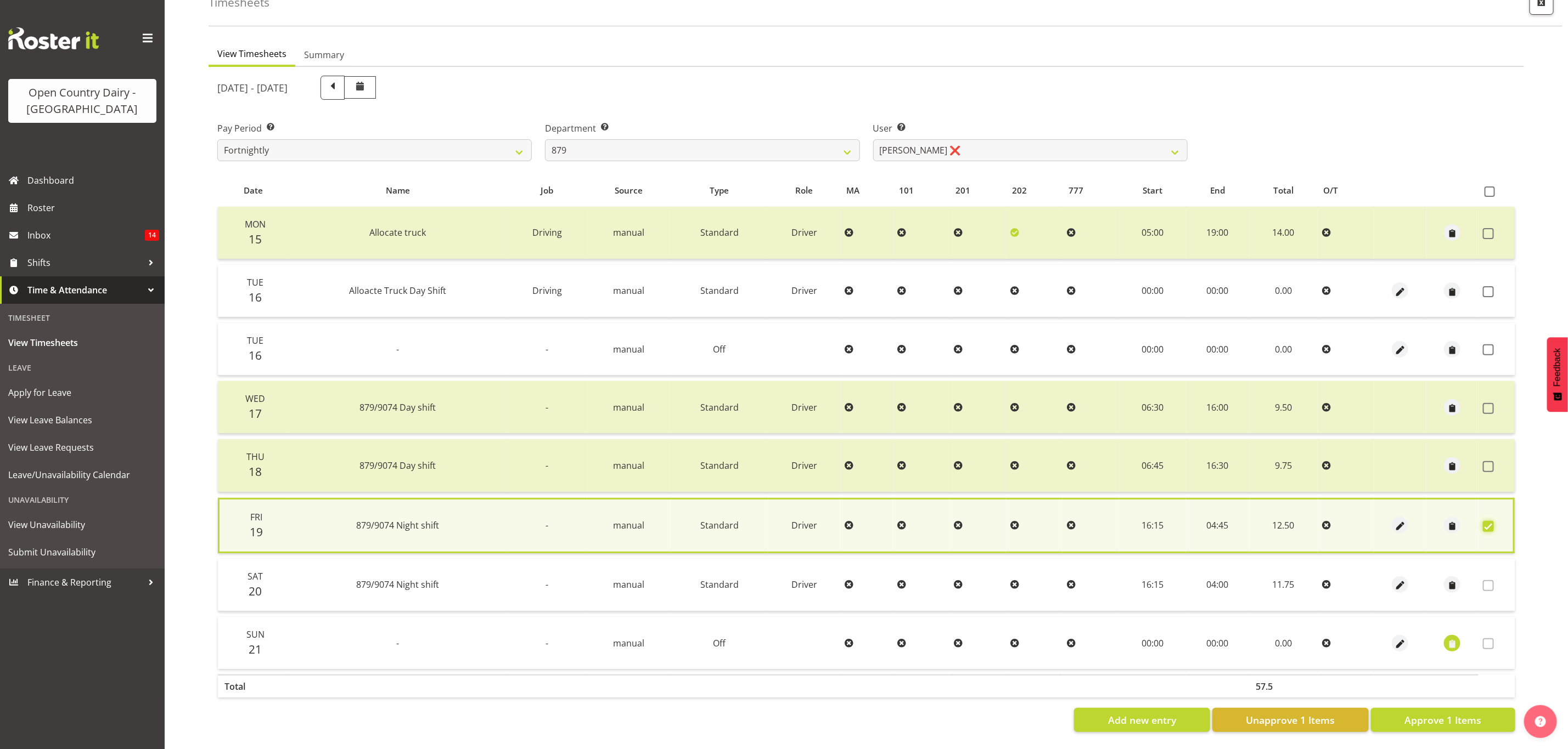
scroll to position [74, 0]
click at [1461, 694] on div "Date Name Job Source Type Role MA 101 201 202 777 Start End Total O/T Mon 15 Al…" at bounding box center [866, 453] width 1298 height 558
click at [1461, 713] on span "Approve 1 Items" at bounding box center [1443, 720] width 77 height 14
checkbox input "false"
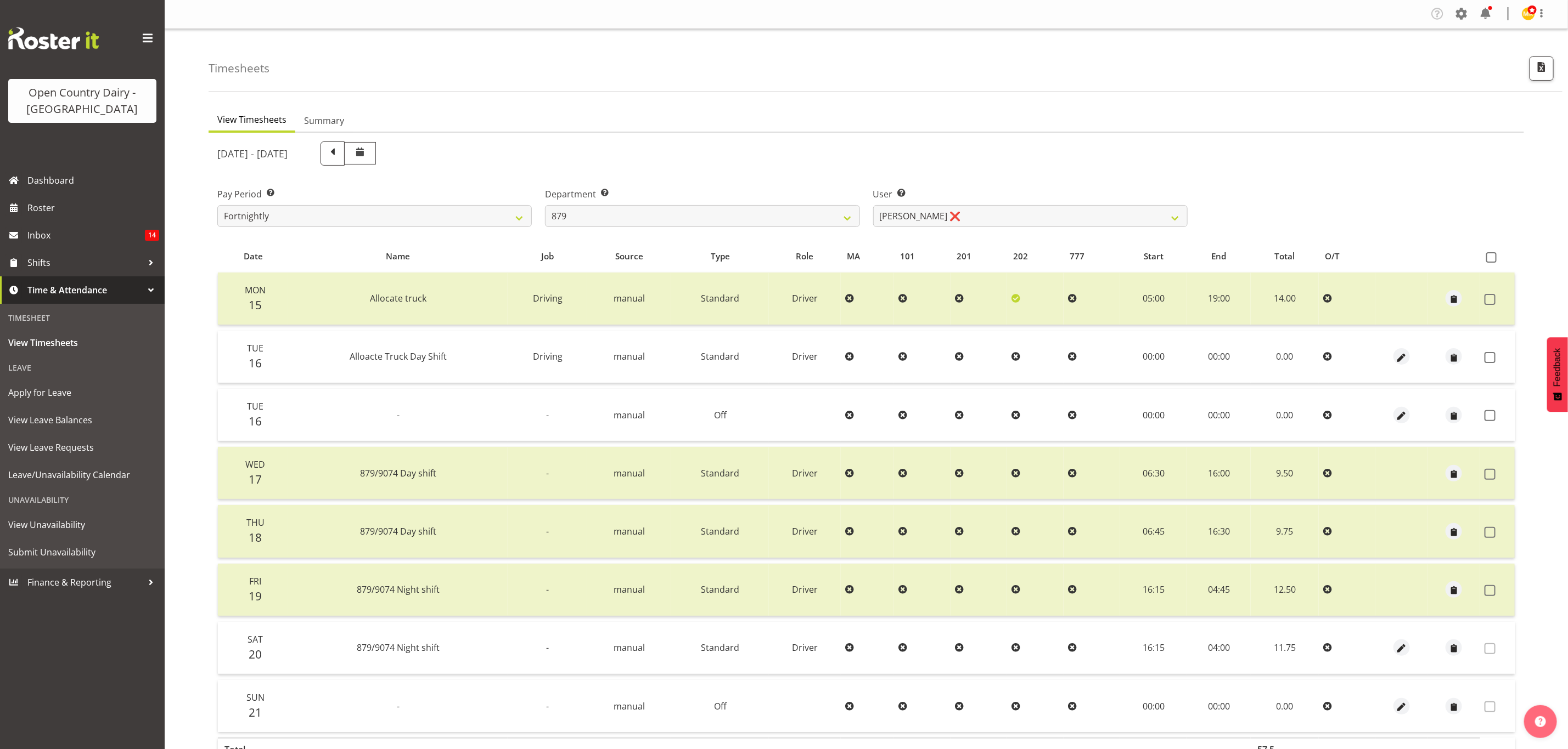
scroll to position [0, 0]
click at [768, 217] on select "734 735 736 737 738 739 851 853 854 855 856 858 861 862 865 867-9032 868 869 87…" at bounding box center [701, 217] width 314 height 22
select select "908"
click at [545, 206] on select "734 735 736 737 738 739 851 853 854 855 856 858 861 862 865 867-9032 868 869 87…" at bounding box center [701, 217] width 314 height 22
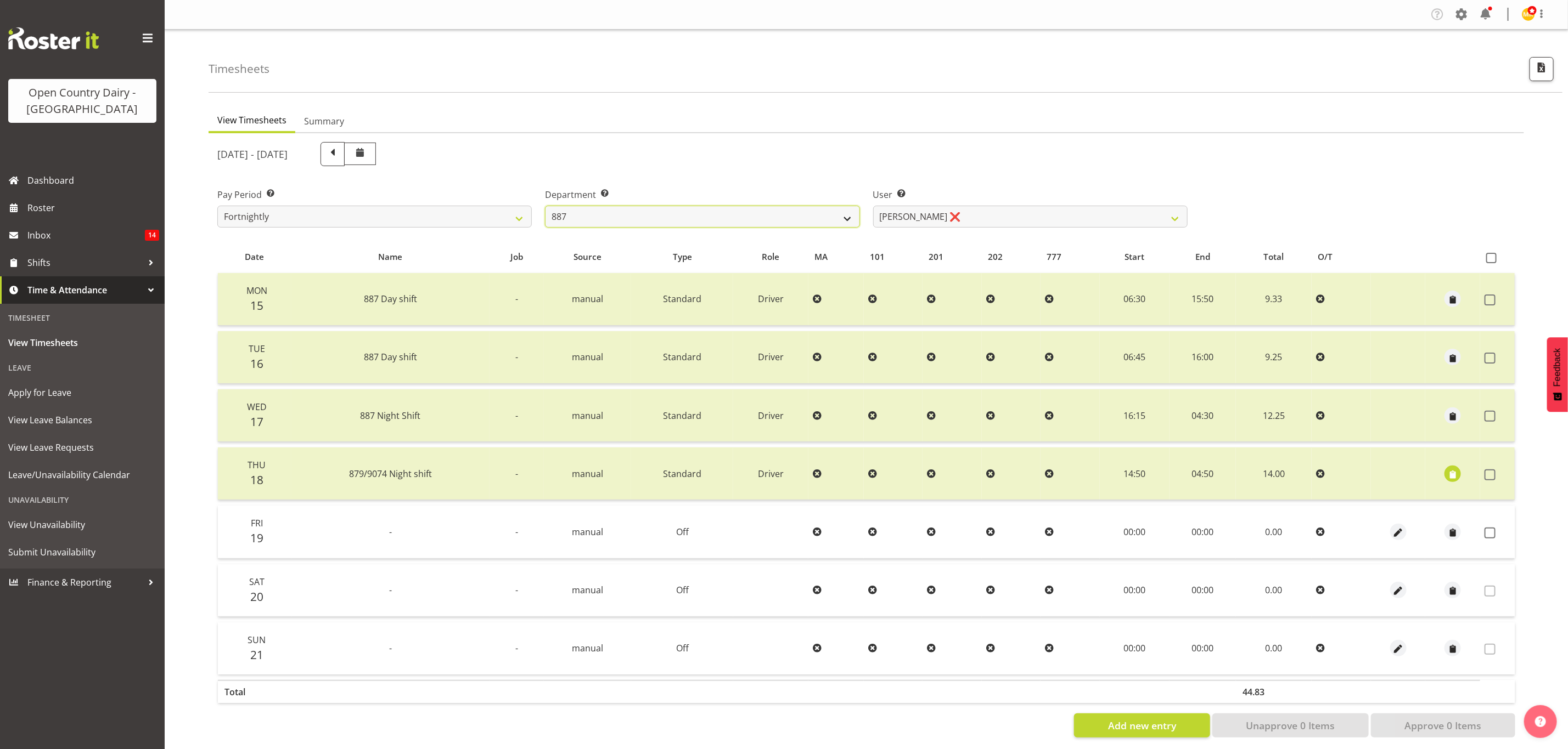
click at [784, 209] on select "734 735 736 737 738 739 851 853 854 855 856 858 861 862 865 867-9032 868 869 87…" at bounding box center [701, 217] width 314 height 22
click at [1018, 212] on select "Andrew Muir ❌ Bruce Spencer ❌ Neville Hoatten ❌ Warren Tempelman ❌" at bounding box center [1030, 217] width 314 height 22
select select "7489"
click at [873, 206] on select "Andrew Muir ❌ Bruce Spencer ❌ Neville Hoatten ❌ Warren Tempelman ❌" at bounding box center [1030, 217] width 314 height 22
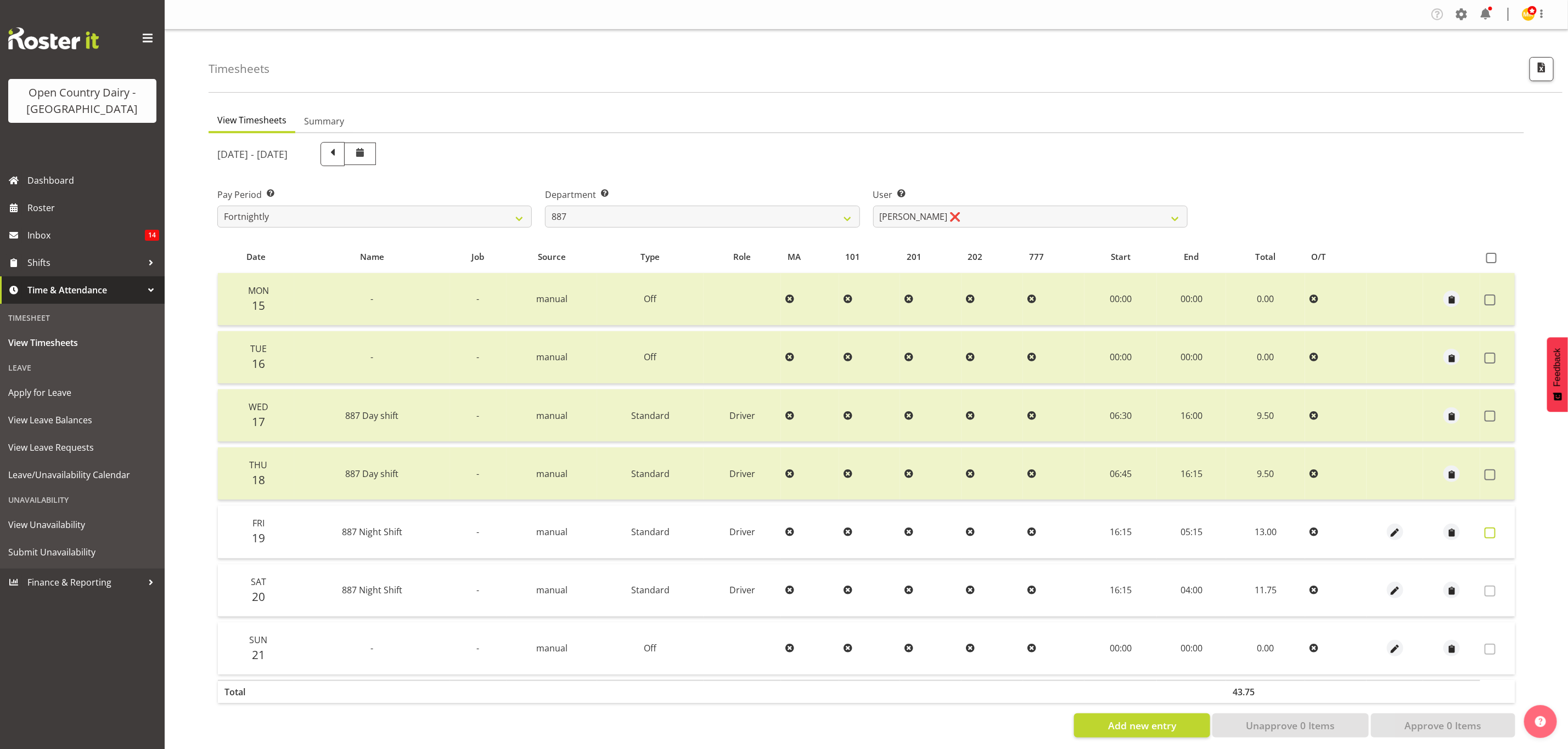
click at [1498, 530] on label at bounding box center [1493, 533] width 17 height 11
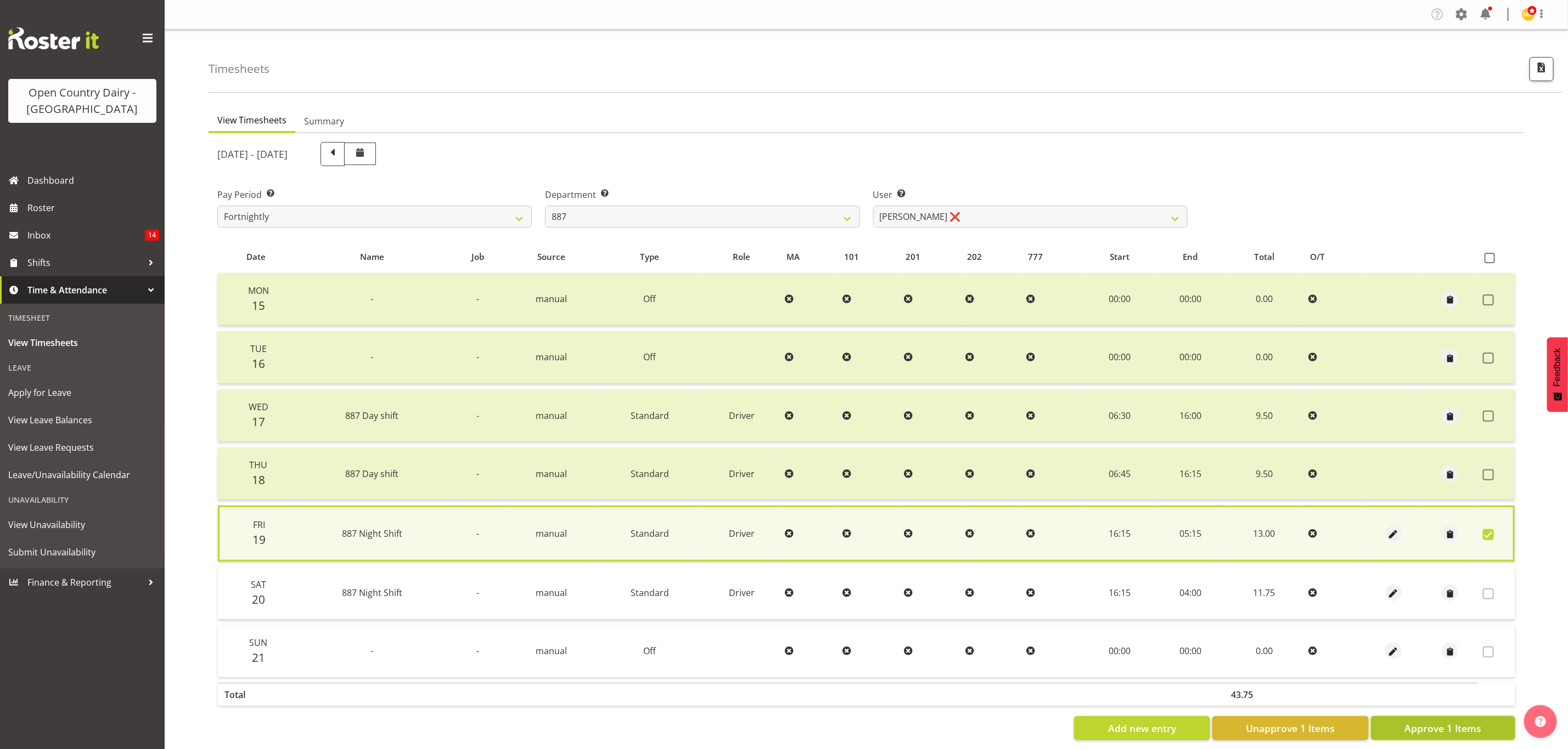
click at [1442, 721] on span "Approve 1 Items" at bounding box center [1443, 728] width 77 height 14
checkbox input "false"
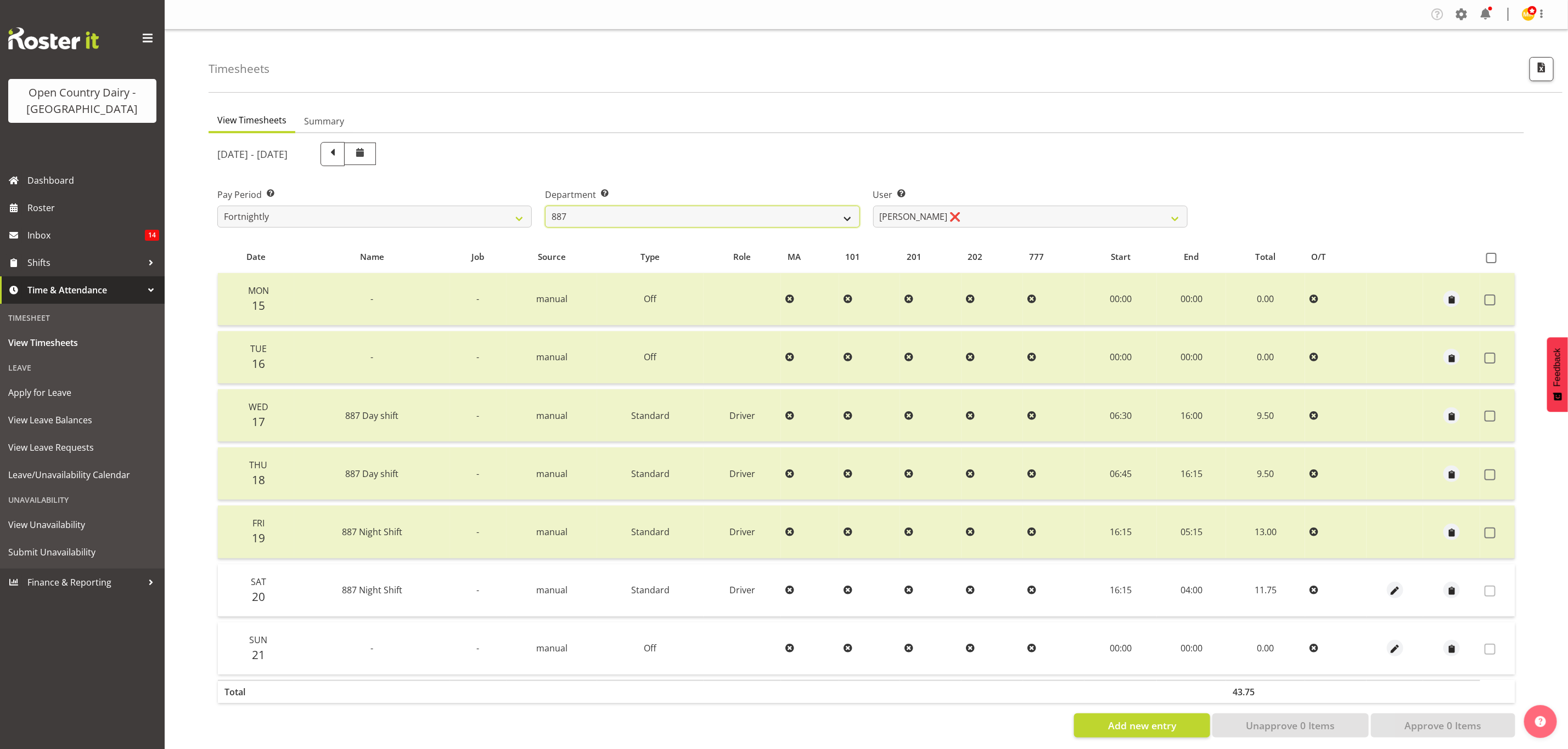
click at [696, 220] on select "734 735 736 737 738 739 851 853 854 855 856 858 861 862 865 867-9032 868 869 87…" at bounding box center [701, 217] width 314 height 22
select select "691"
click at [545, 206] on select "734 735 736 737 738 739 851 853 854 855 856 858 861 862 865 867-9032 868 869 87…" at bounding box center [701, 217] width 314 height 22
select select "7375"
click at [607, 209] on div "September 15th - September 21st 2025 Pay Period Select which pay period you wou…" at bounding box center [866, 436] width 1298 height 602
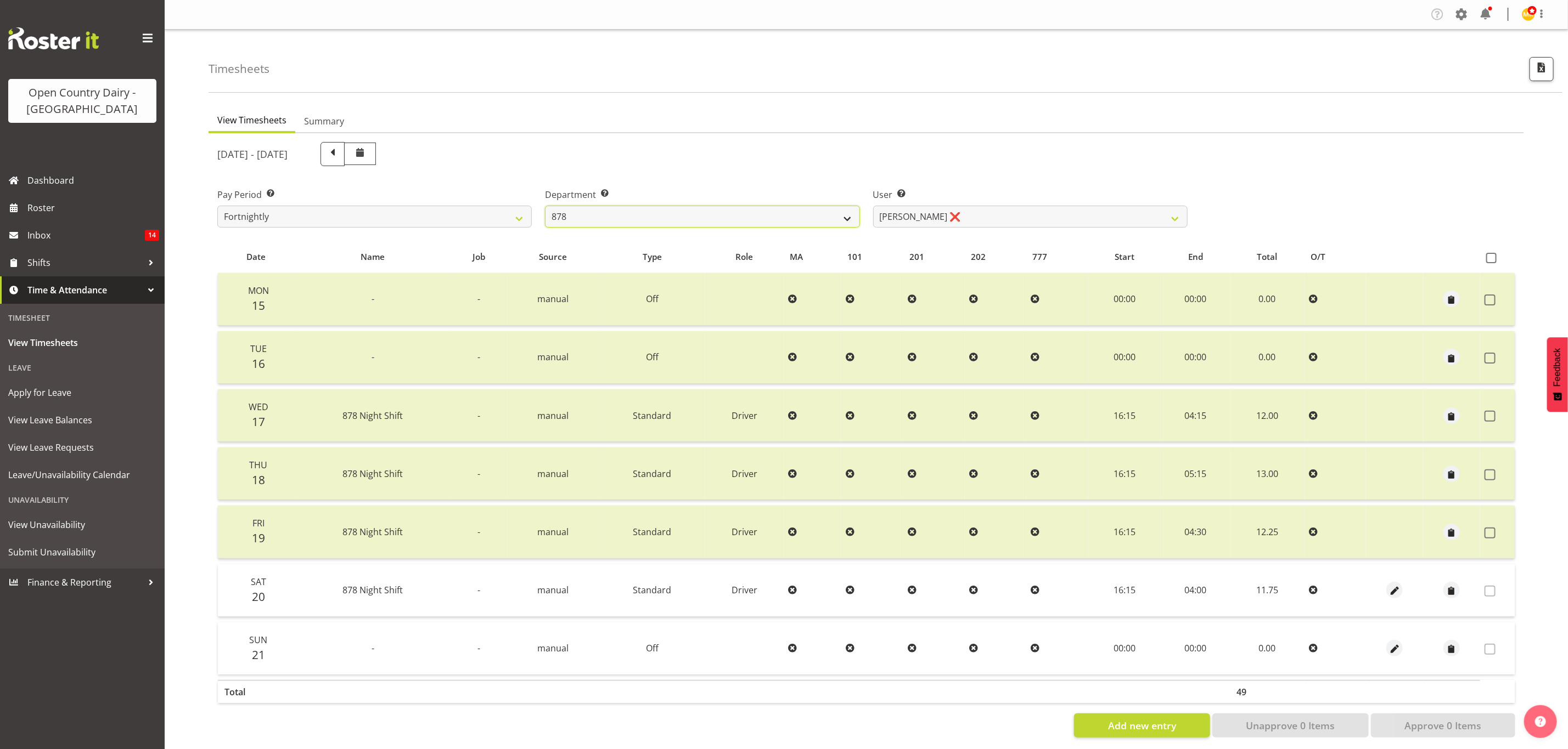
click at [607, 209] on select "734 735 736 737 738 739 851 853 854 855 856 858 861 862 865 867-9032 868 869 87…" at bounding box center [701, 217] width 314 height 22
select select "690"
click at [545, 206] on select "734 735 736 737 738 739 851 853 854 855 856 858 861 862 865 867-9032 868 869 87…" at bounding box center [701, 217] width 314 height 22
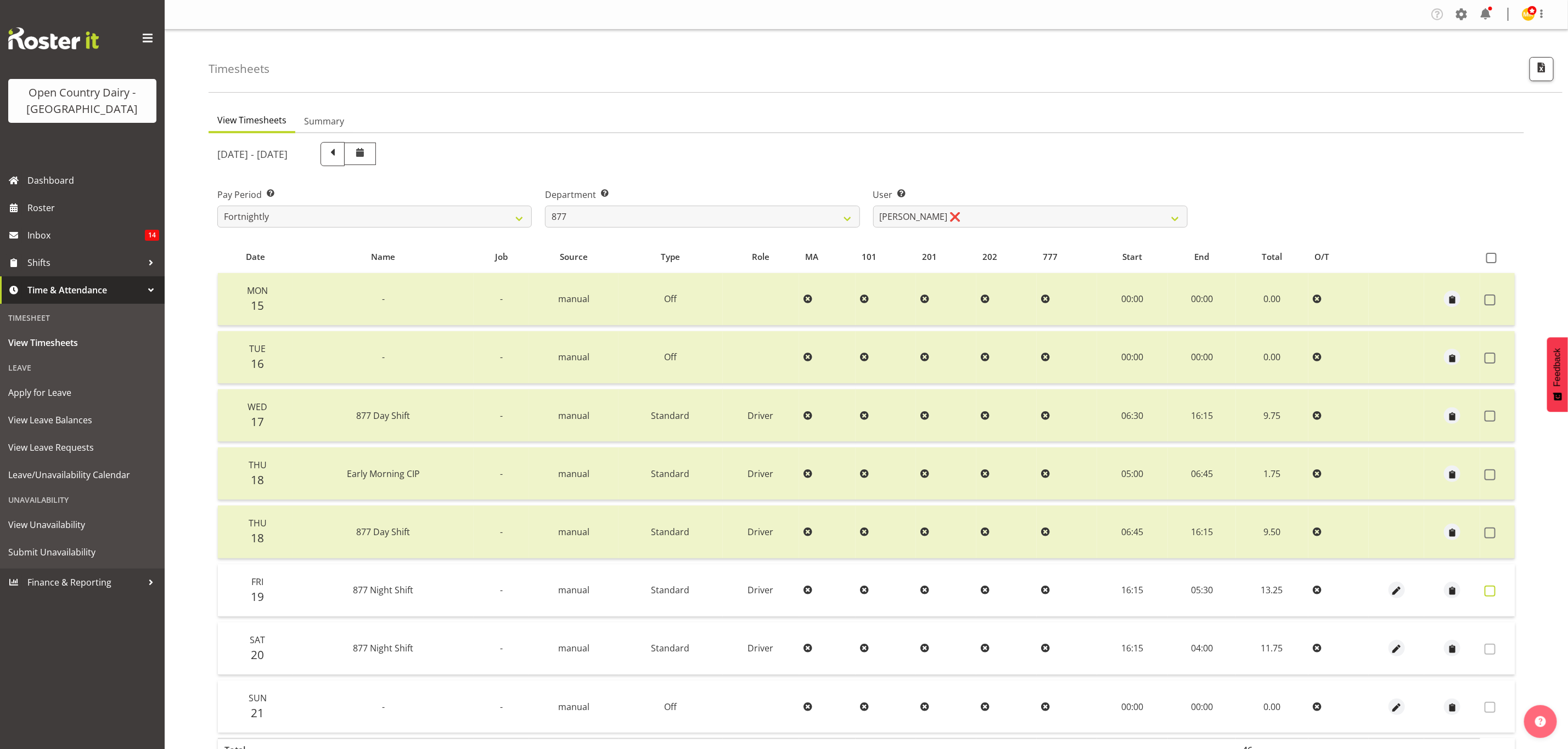
click at [1493, 591] on span at bounding box center [1489, 591] width 11 height 11
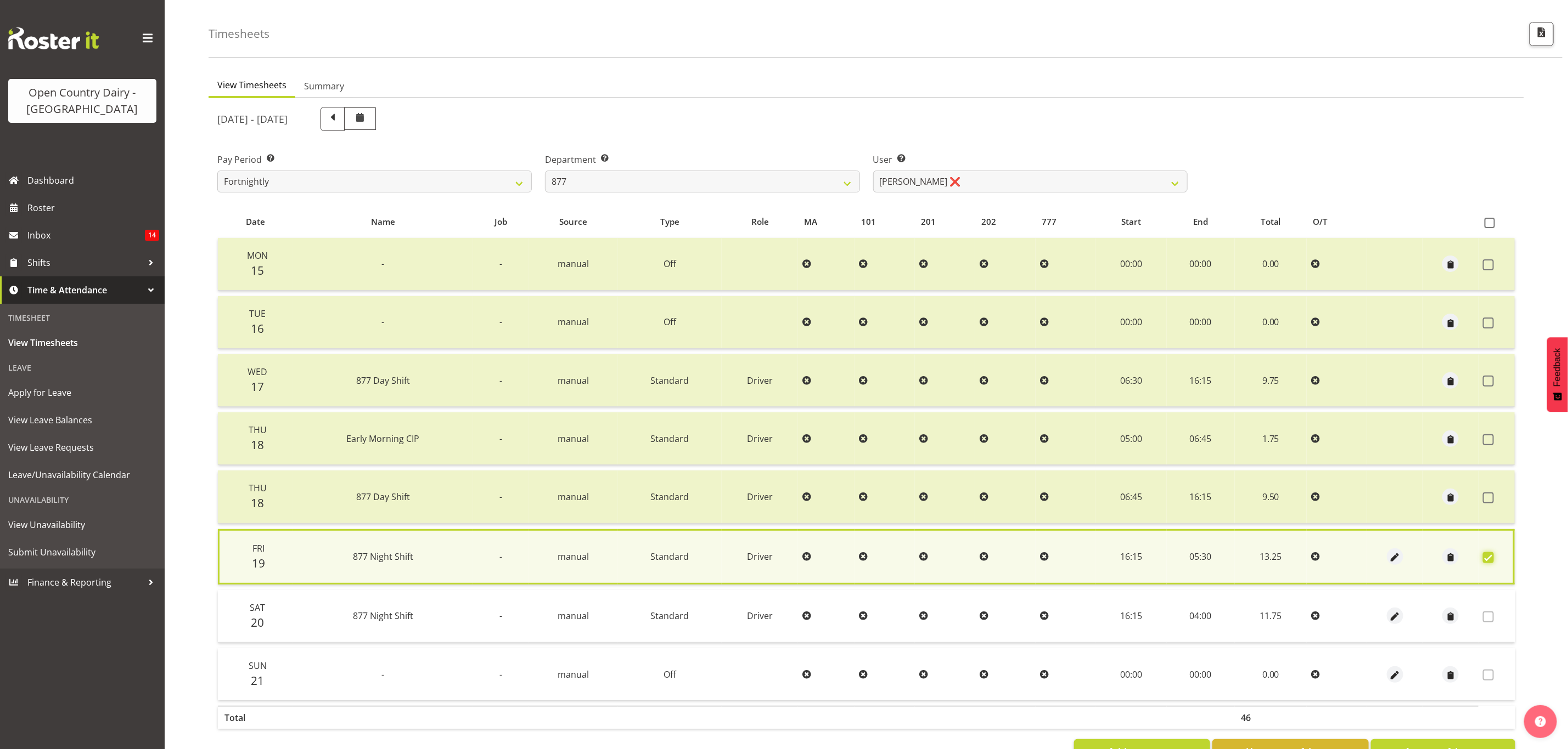
scroll to position [74, 0]
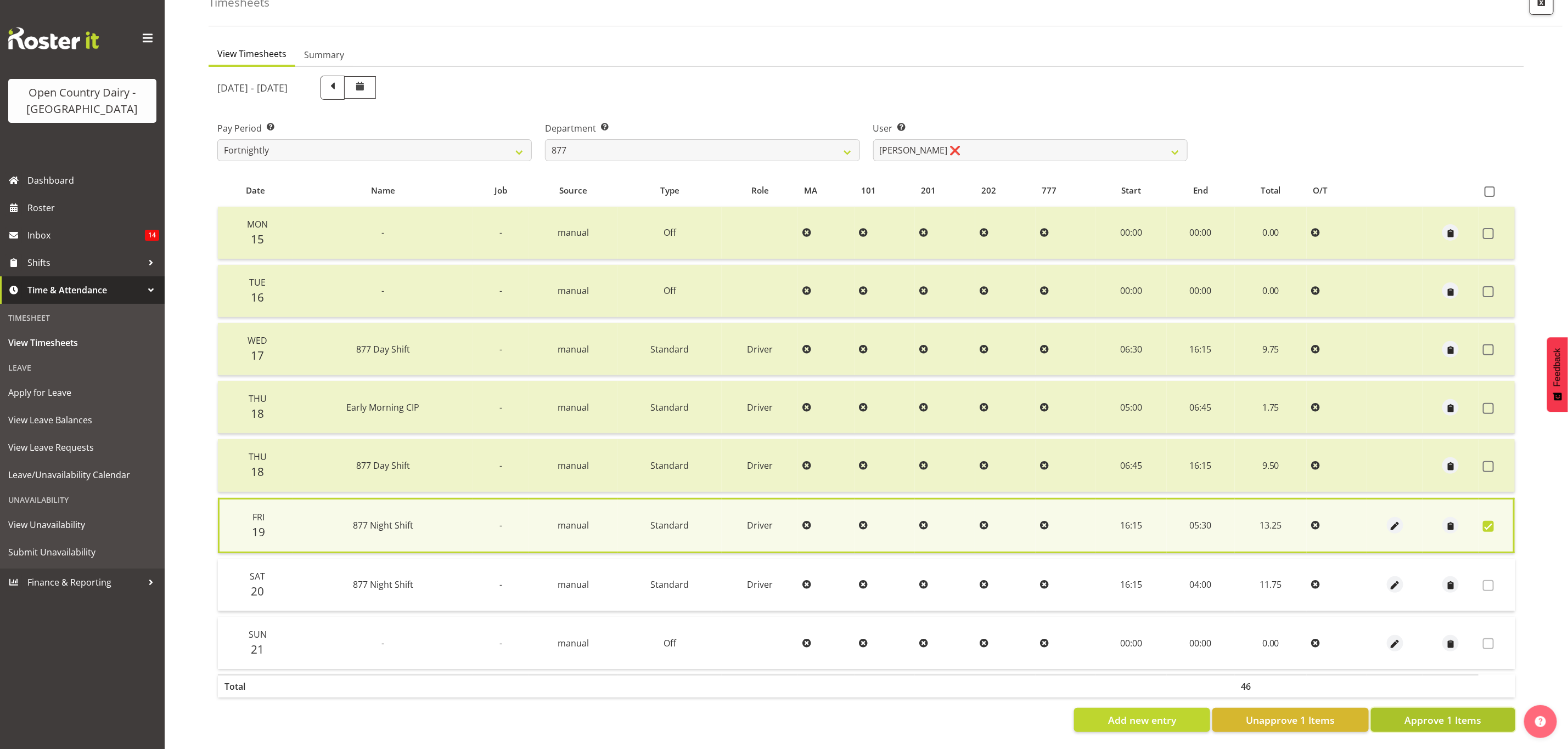
click at [1457, 713] on span "Approve 1 Items" at bounding box center [1443, 720] width 77 height 14
checkbox input "false"
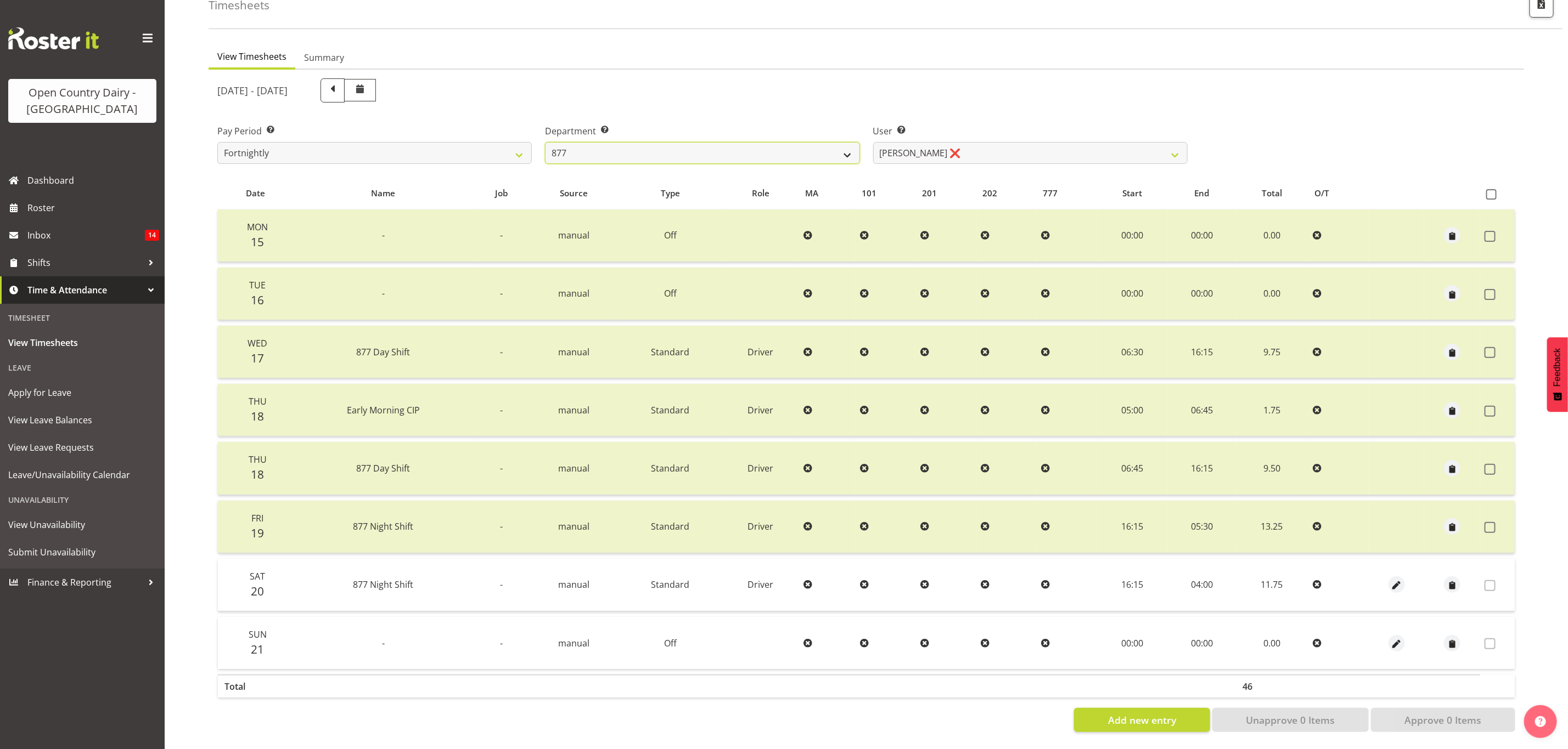
click at [649, 145] on select "734 735 736 737 738 739 851 853 854 855 856 858 861 862 865 867-9032 868 869 87…" at bounding box center [701, 153] width 314 height 22
select select "689"
click at [545, 142] on select "734 735 736 737 738 739 851 853 854 855 856 858 861 862 865 867-9032 868 869 87…" at bounding box center [701, 153] width 314 height 22
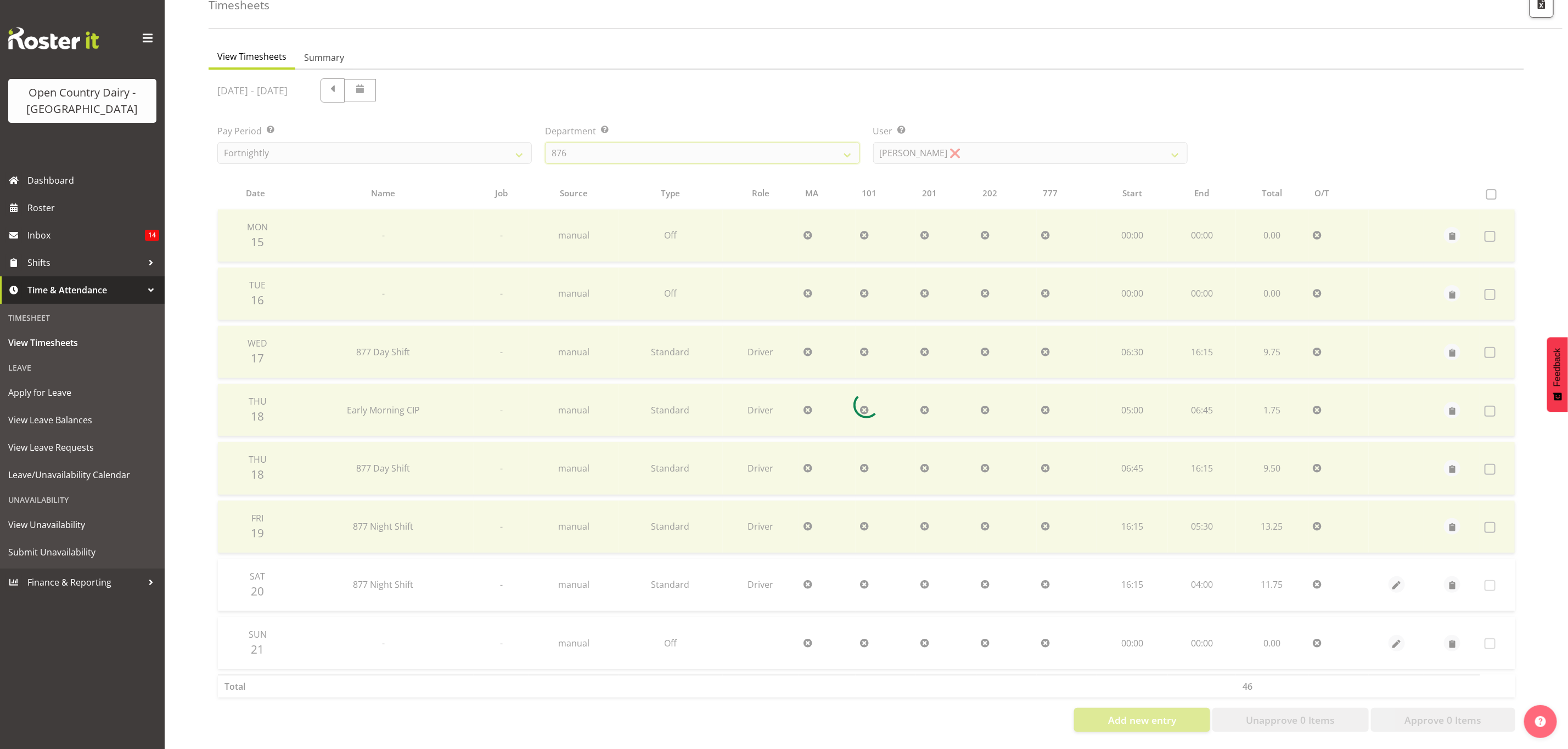
scroll to position [13, 0]
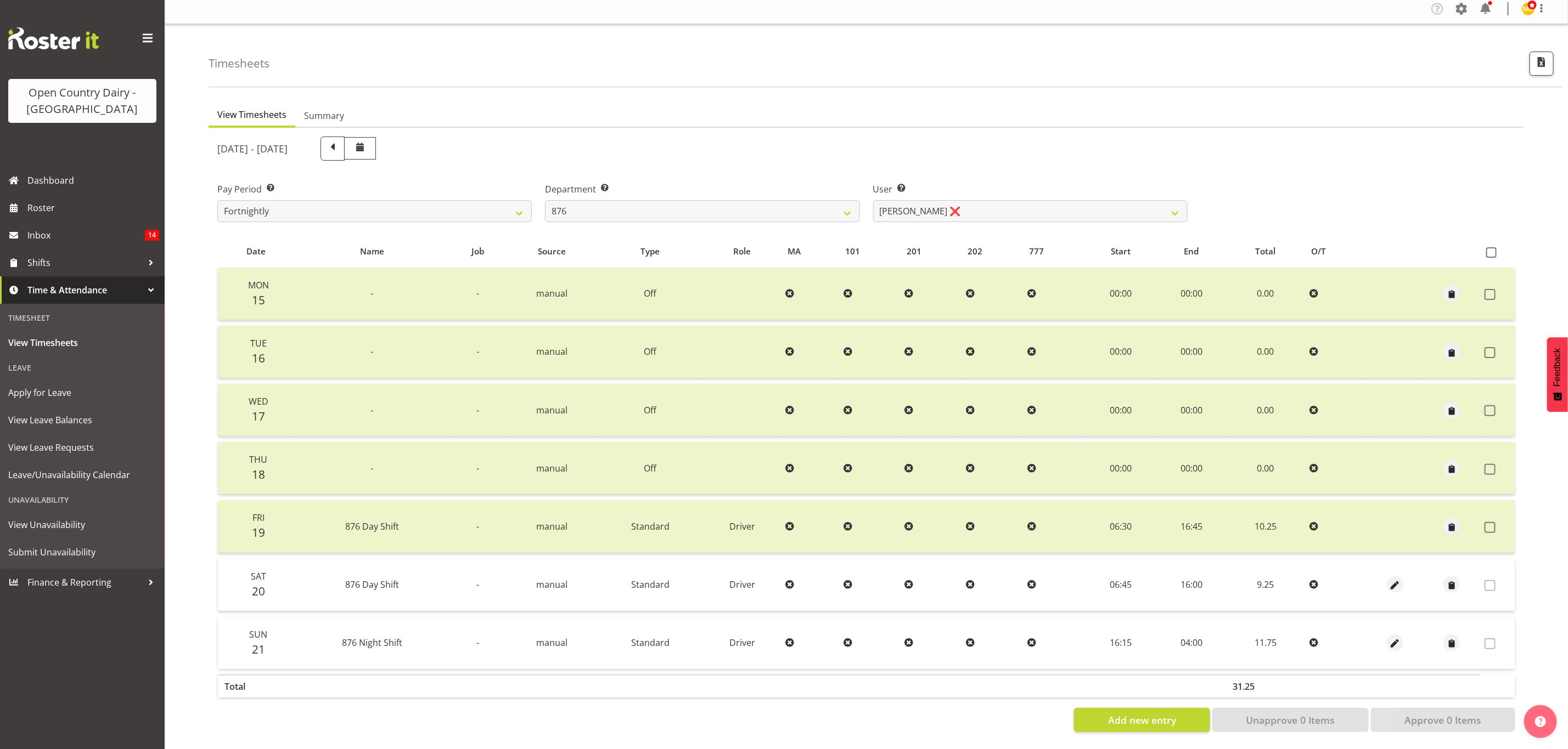
click at [932, 148] on div "September 15th - September 21st 2025" at bounding box center [702, 148] width 970 height 24
click at [934, 200] on select "Dean Henderson ❌ Ian Barbour ❌ John Graham ❌ Tom Rahl ❌" at bounding box center [1030, 211] width 314 height 22
select select "9947"
click at [873, 200] on select "Dean Henderson ❌ Ian Barbour ❌ John Graham ❌ Tom Rahl ❌" at bounding box center [1030, 211] width 314 height 22
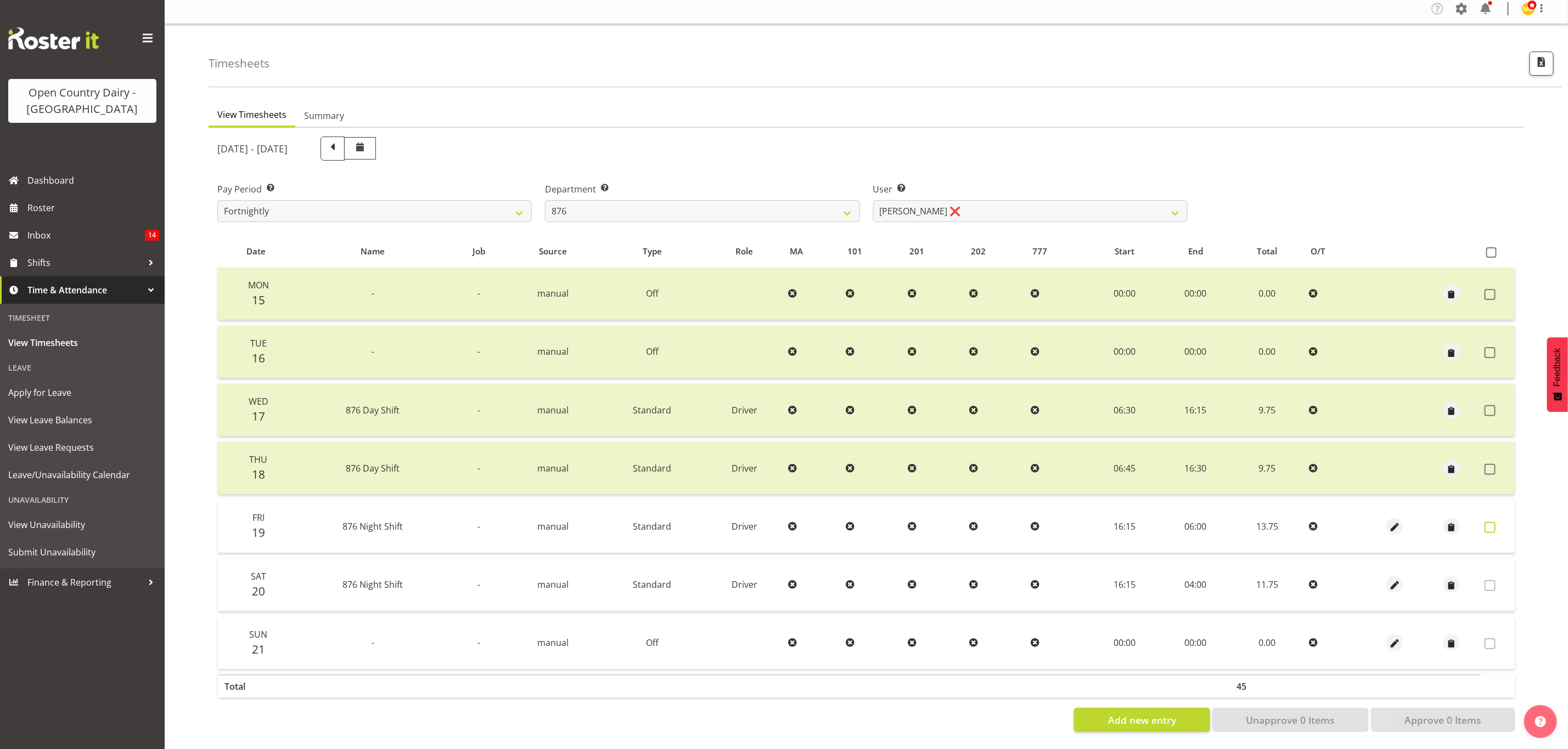
click at [1488, 522] on span at bounding box center [1489, 527] width 11 height 11
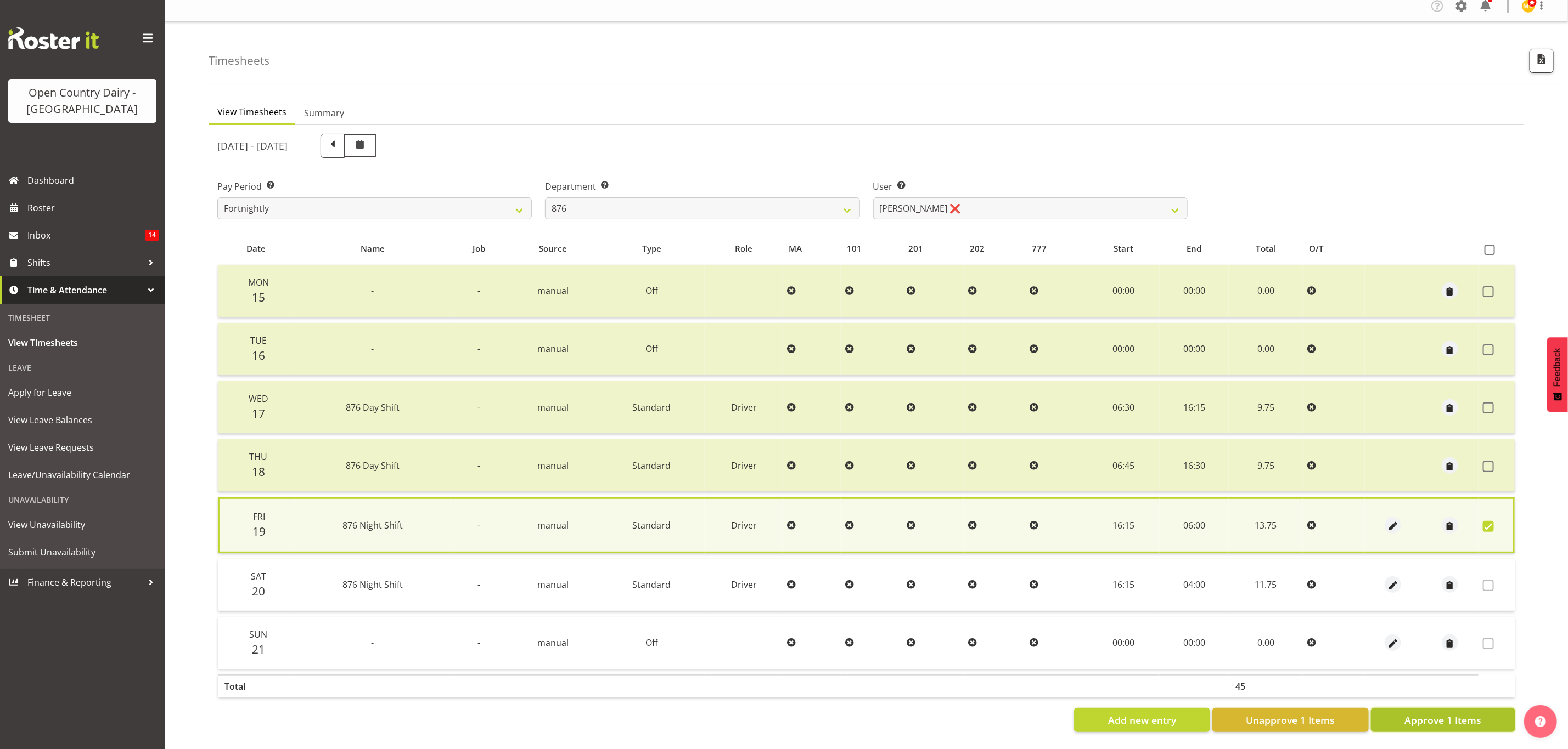
click at [1431, 713] on span "Approve 1 Items" at bounding box center [1443, 720] width 77 height 14
checkbox input "false"
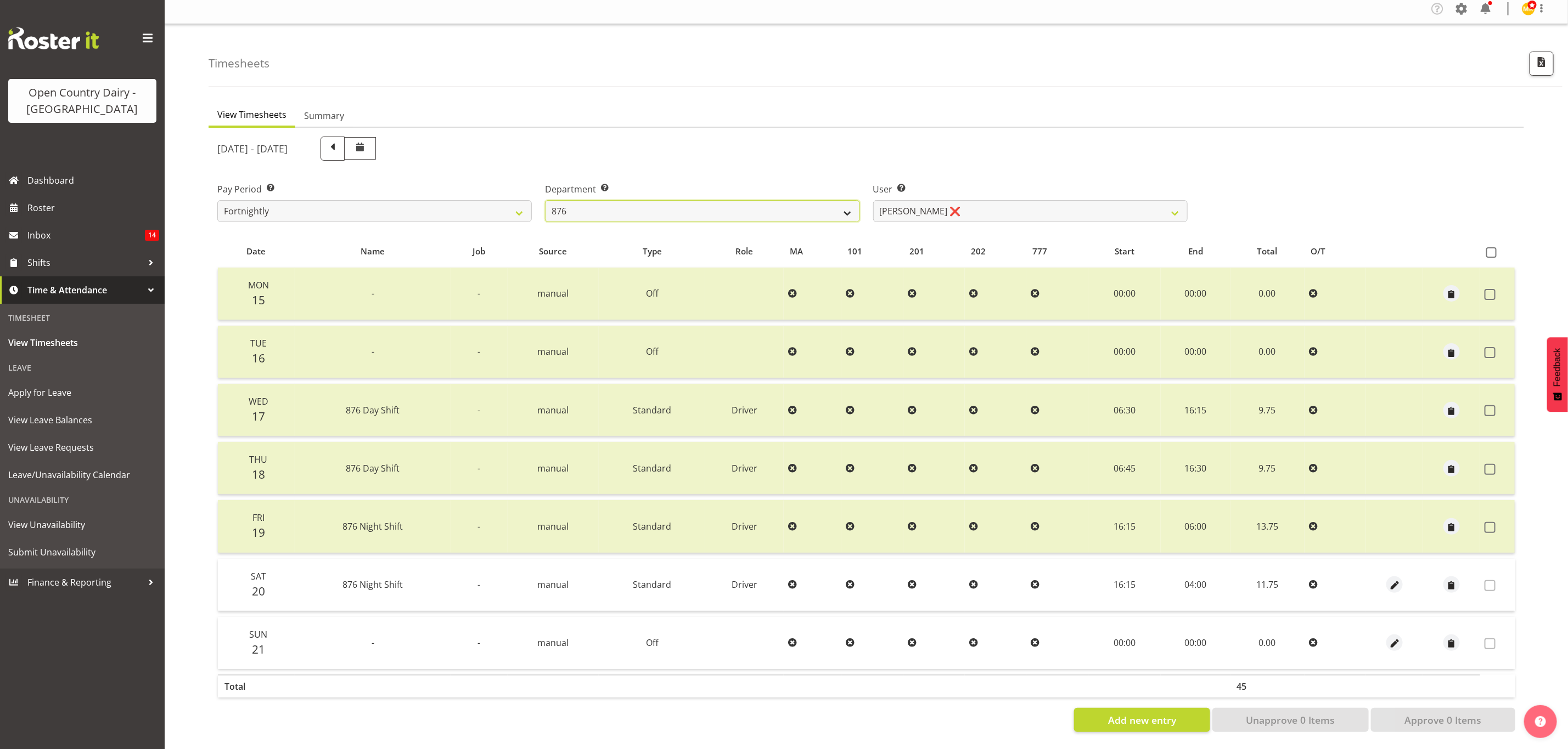
click at [741, 201] on select "734 735 736 737 738 739 851 853 854 855 856 858 861 862 865 867-9032 868 869 87…" at bounding box center [701, 211] width 314 height 22
select select "686"
click at [545, 200] on select "734 735 736 737 738 739 851 853 854 855 856 858 861 862 865 867-9032 868 869 87…" at bounding box center [701, 211] width 314 height 22
select select "7383"
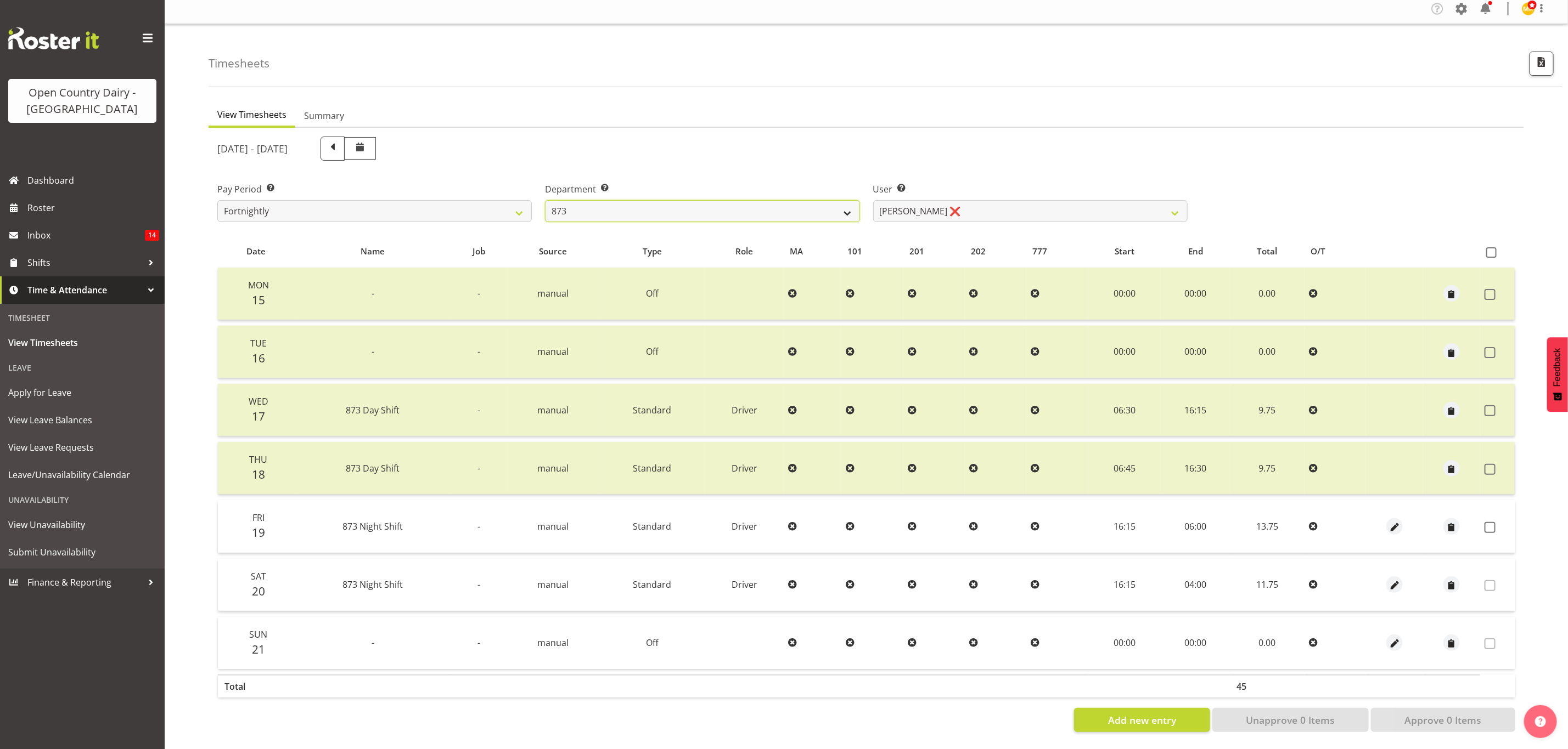
click at [655, 203] on select "734 735 736 737 738 739 851 853 854 855 856 858 861 862 865 867-9032 868 869 87…" at bounding box center [701, 211] width 314 height 22
click at [545, 200] on select "734 735 736 737 738 739 851 853 854 855 856 858 861 862 865 867-9032 868 869 87…" at bounding box center [701, 211] width 314 height 22
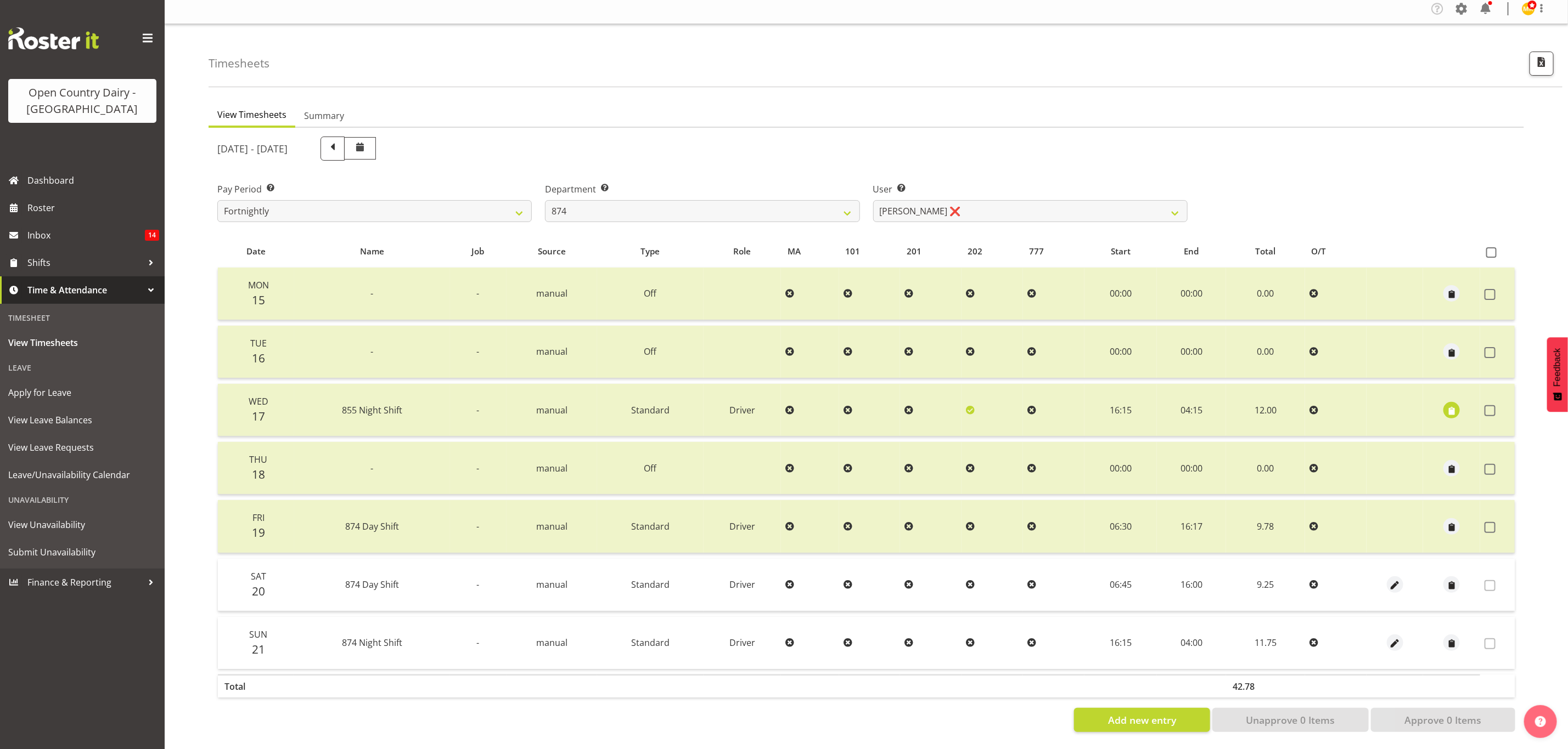
click at [960, 194] on div "September 15th - September 21st 2025 Pay Period Select which pay period you wou…" at bounding box center [866, 431] width 1298 height 602
click at [960, 200] on select "Annette Parker ❌ Christopher McRae ❌ Patrick Stenton ❌ Rachel Carpenter ❌" at bounding box center [1030, 211] width 314 height 22
click at [988, 153] on div "September 15th - September 21st 2025" at bounding box center [701, 148] width 983 height 38
click at [981, 204] on select "Annette Parker ❌ Christopher McRae ❌ Patrick Stenton ❌ Rachel Carpenter ❌" at bounding box center [1030, 211] width 314 height 22
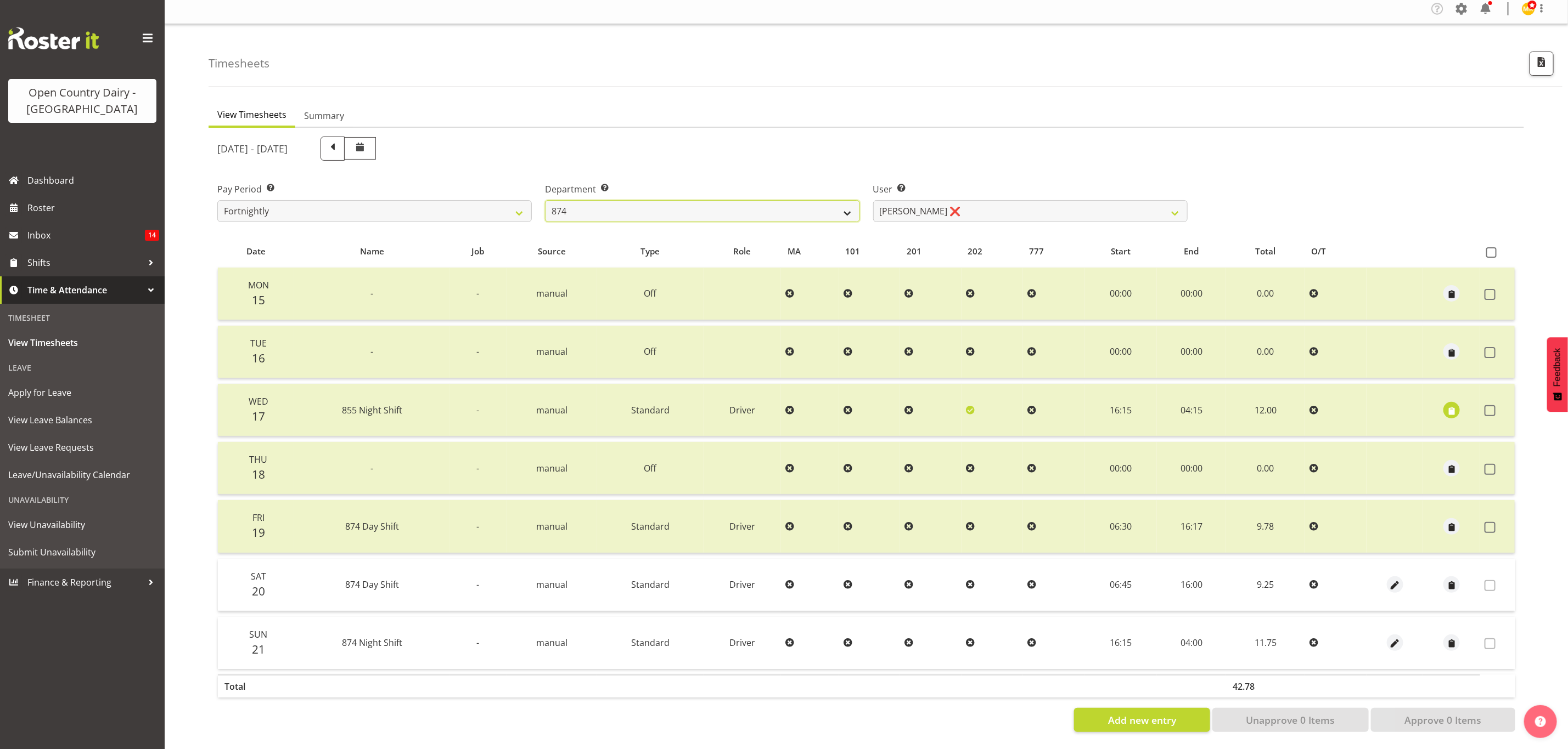
click at [800, 200] on select "734 735 736 737 738 739 851 853 854 855 856 858 861 862 865 867-9032 868 869 87…" at bounding box center [701, 211] width 314 height 22
click at [545, 200] on select "734 735 736 737 738 739 851 853 854 855 856 858 861 862 865 867-9032 868 869 87…" at bounding box center [701, 211] width 314 height 22
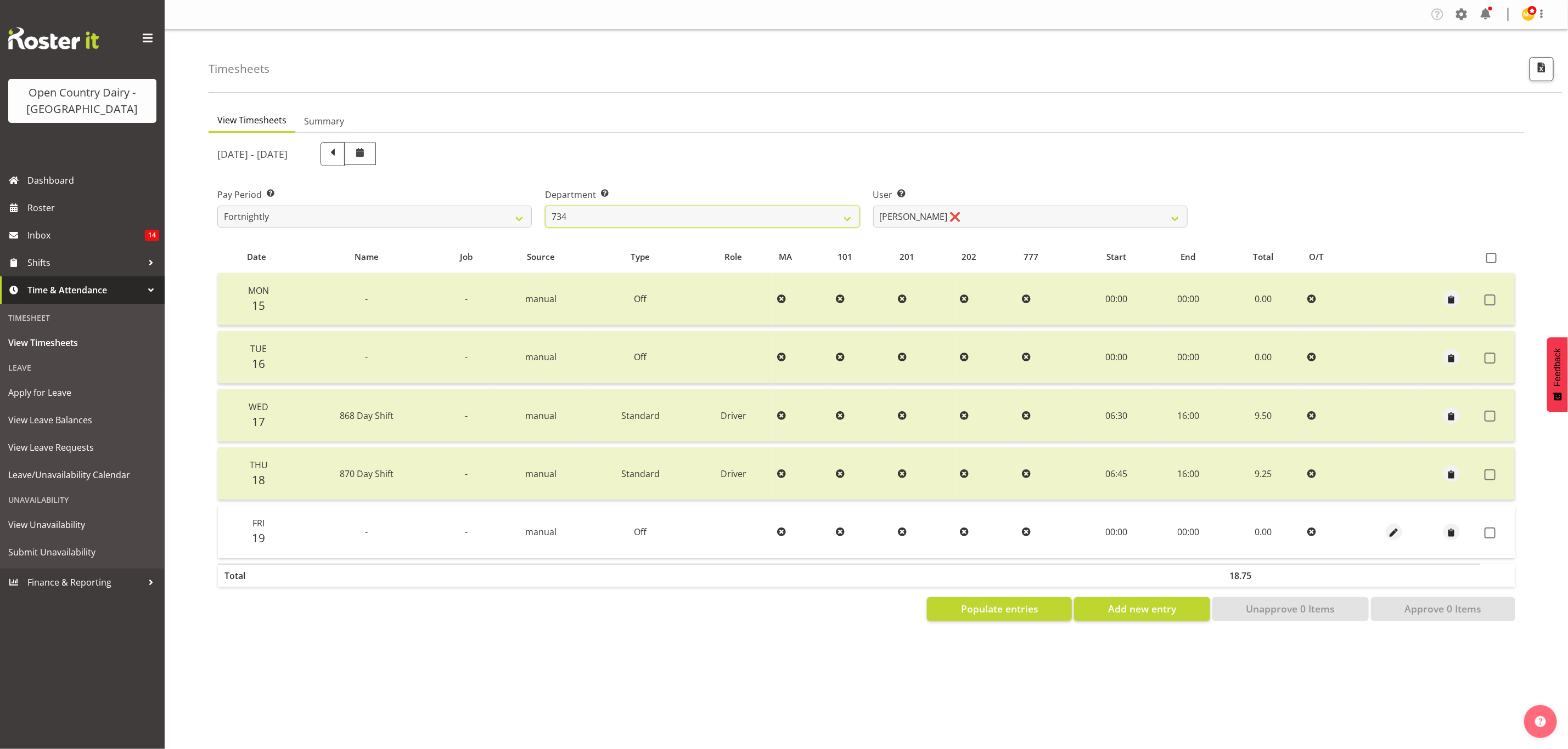
scroll to position [0, 0]
click at [930, 213] on select "Justin Spicer ❌ Ryan Thompson ❌ Tracey Chittock ❌ Zachary Shanks ❌" at bounding box center [1030, 217] width 314 height 22
drag, startPoint x: 736, startPoint y: 209, endPoint x: 705, endPoint y: 225, distance: 34.9
click at [735, 209] on select "734 735 736 737 738 739 851 853 854 855 856 858 861 862 865 867-9032 868 869 87…" at bounding box center [701, 217] width 314 height 22
click at [545, 206] on select "734 735 736 737 738 739 851 853 854 855 856 858 861 862 865 867-9032 868 869 87…" at bounding box center [701, 217] width 314 height 22
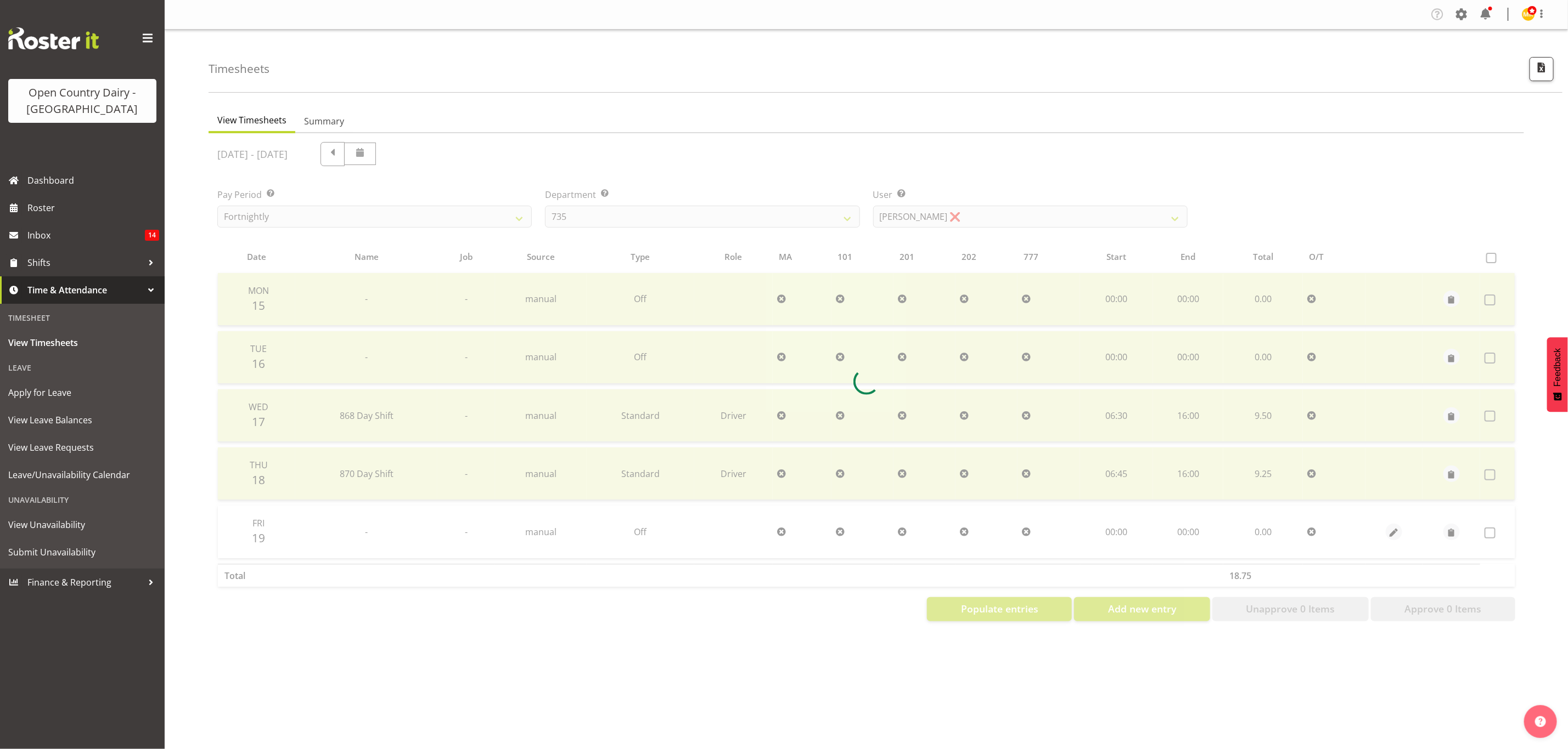
click at [929, 209] on div at bounding box center [866, 381] width 1315 height 497
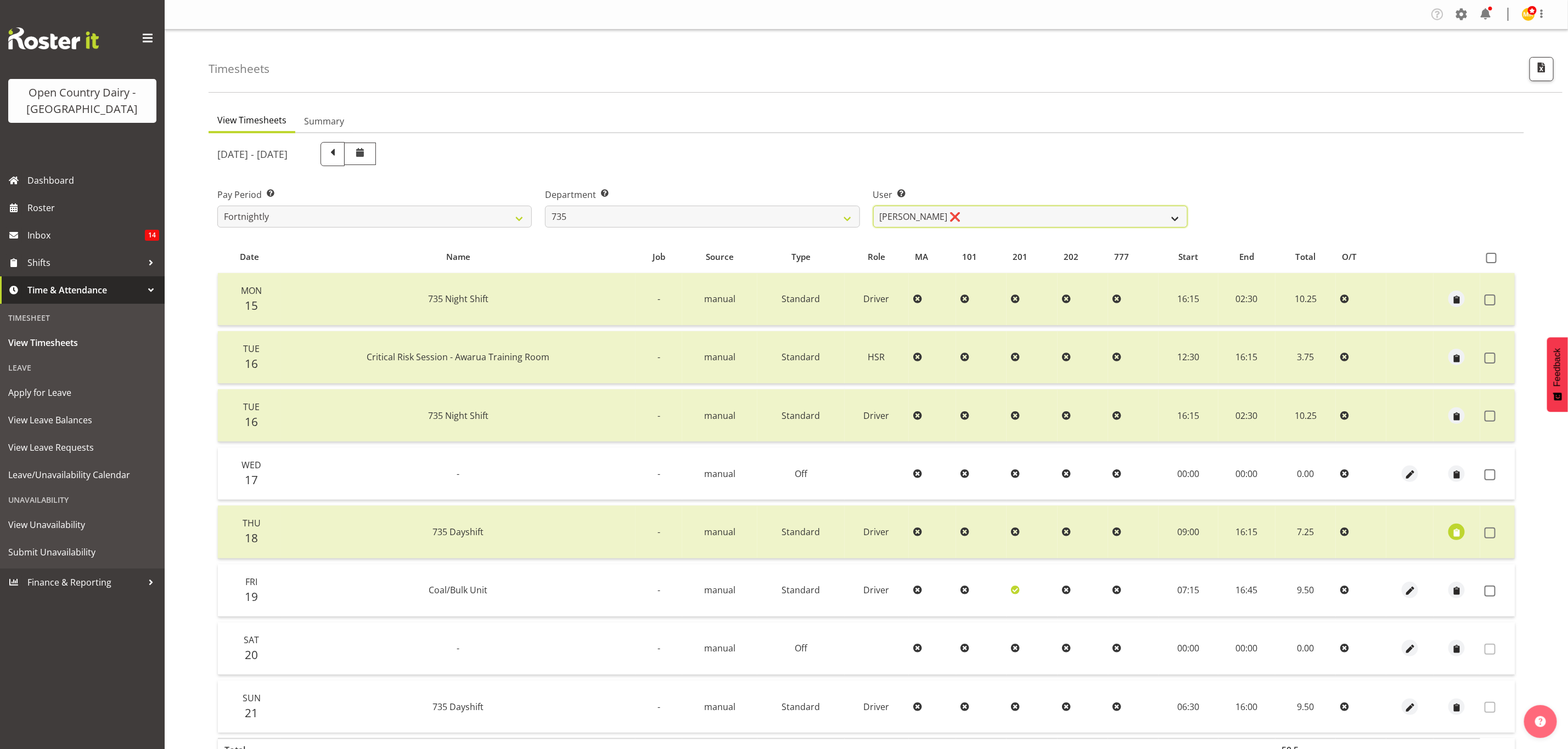
click at [929, 209] on select "Brian Neas ❌ Cherie Williams ❌ Christopher Sutherland ❌ Stuart Craig ❌" at bounding box center [1030, 217] width 314 height 22
click at [761, 212] on select "734 735 736 737 738 739 851 853 854 855 856 858 861 862 865 867-9032 868 869 87…" at bounding box center [701, 217] width 314 height 22
click at [545, 206] on select "734 735 736 737 738 739 851 853 854 855 856 858 861 862 865 867-9032 868 869 87…" at bounding box center [701, 217] width 314 height 22
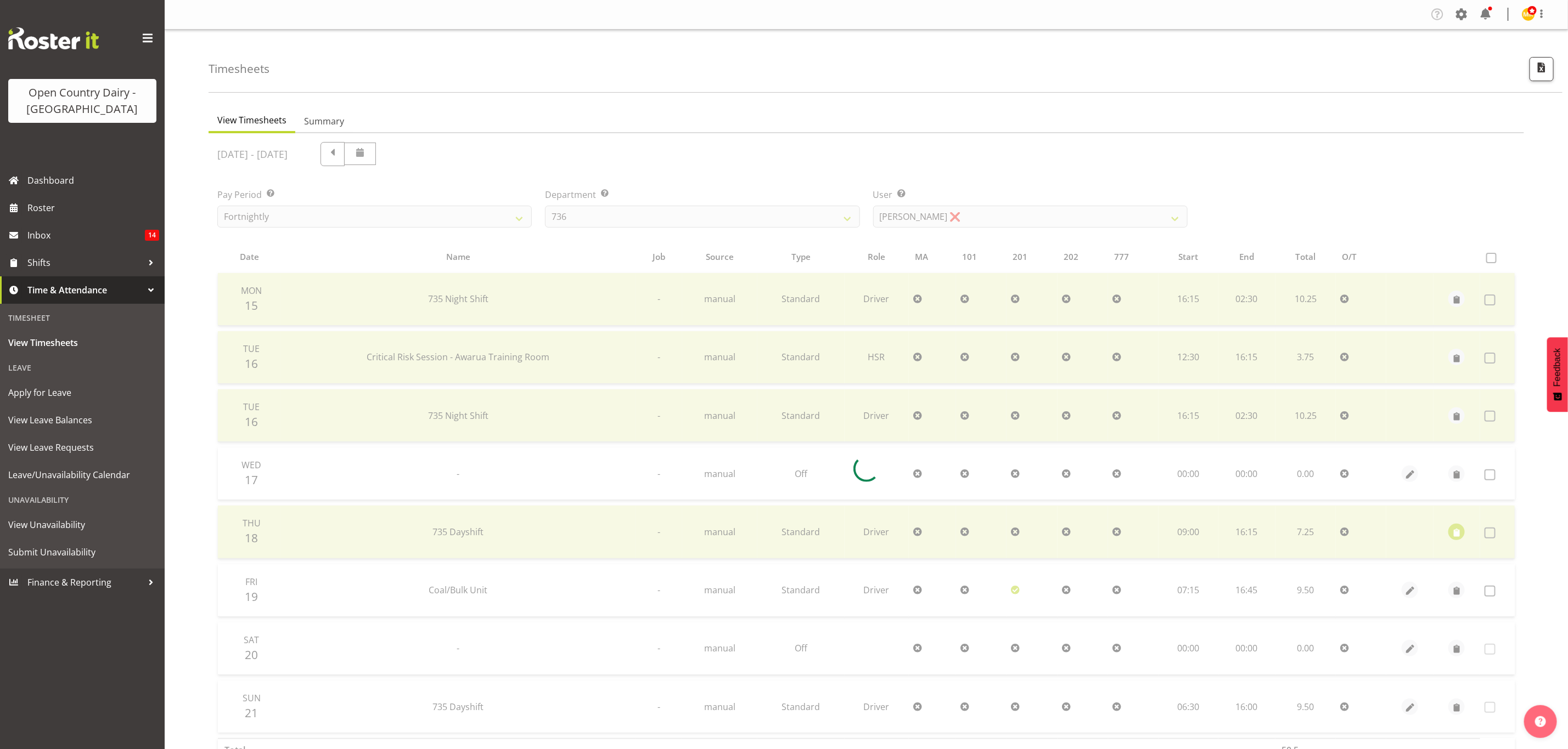
click at [974, 218] on div at bounding box center [866, 468] width 1315 height 671
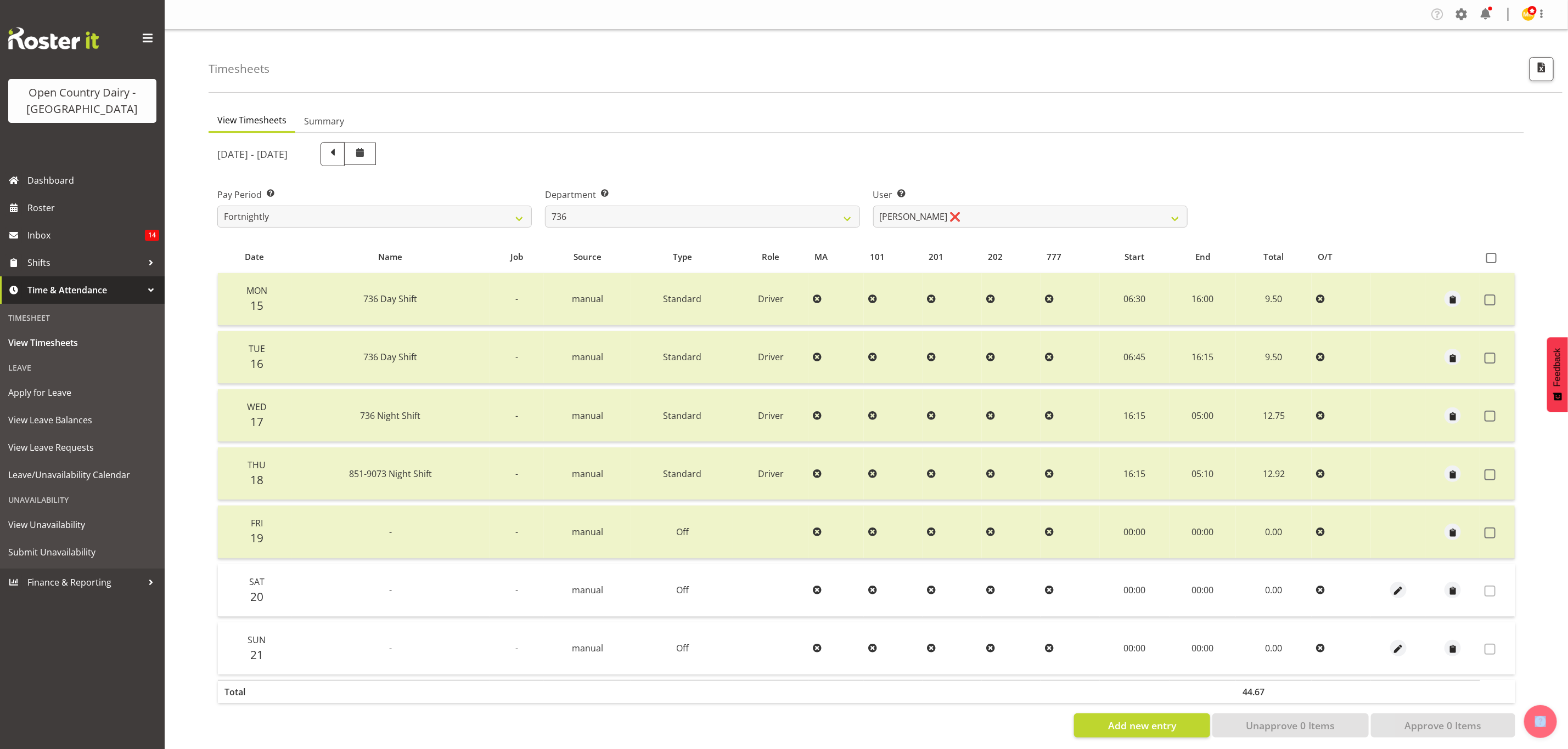
click at [974, 218] on div "September 15th - September 21st 2025 Pay Period Select which pay period you wou…" at bounding box center [866, 436] width 1298 height 602
click at [974, 218] on select "Andy Van Brecht ❌ Gavin Hamilton ❌ Jamie Seaton ❌ Kerrod Ward ❌" at bounding box center [1030, 217] width 314 height 22
click at [754, 219] on select "734 735 736 737 738 739 851 853 854 855 856 858 861 862 865 867-9032 868 869 87…" at bounding box center [701, 217] width 314 height 22
click at [545, 206] on select "734 735 736 737 738 739 851 853 854 855 856 858 861 862 865 867-9032 868 869 87…" at bounding box center [701, 217] width 314 height 22
click at [659, 225] on select "734 735 736 737 738 739 851 853 854 855 856 858 861 862 865 867-9032 868 869 87…" at bounding box center [701, 217] width 314 height 22
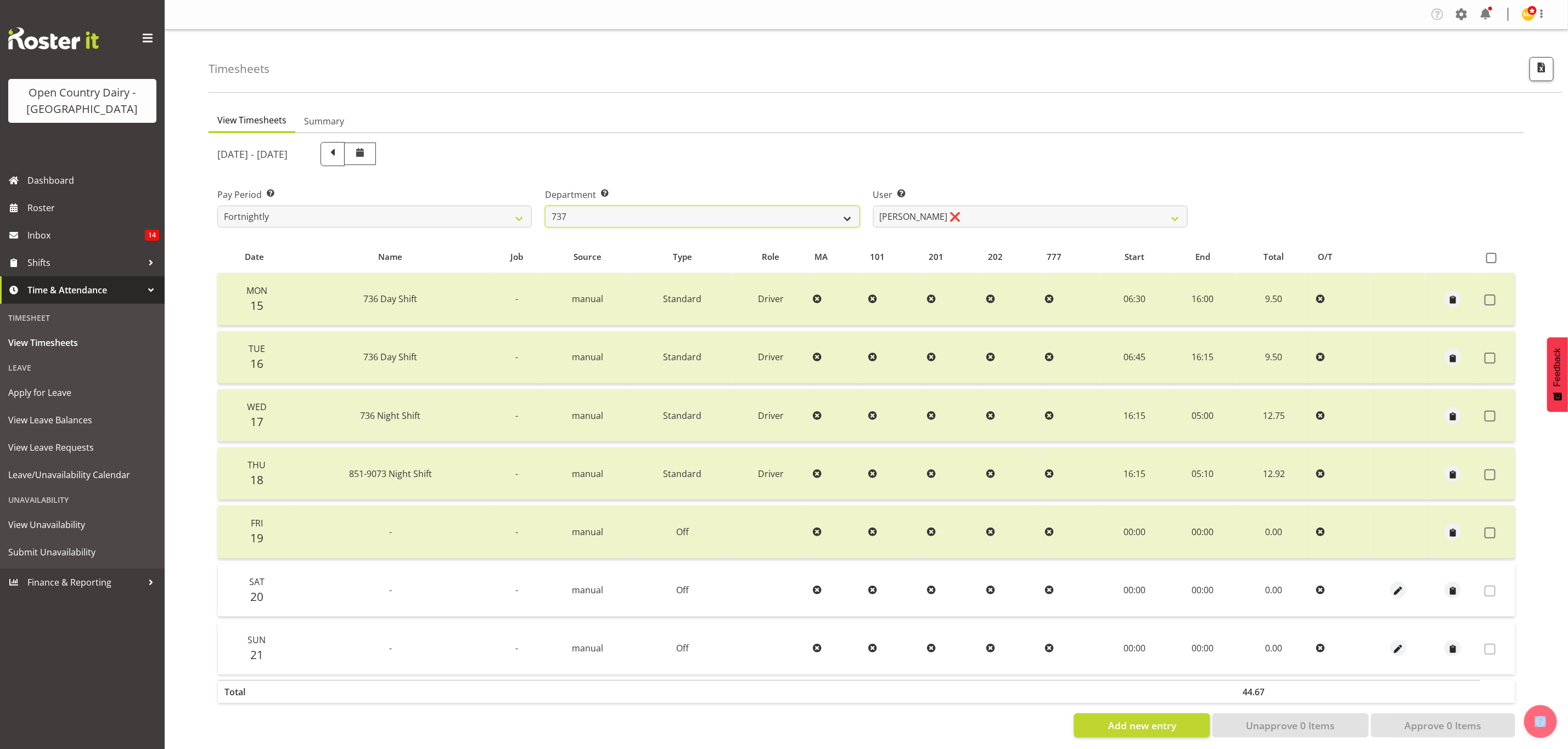
click at [545, 206] on select "734 735 736 737 738 739 851 853 854 855 856 858 861 862 865 867-9032 868 869 87…" at bounding box center [701, 217] width 314 height 22
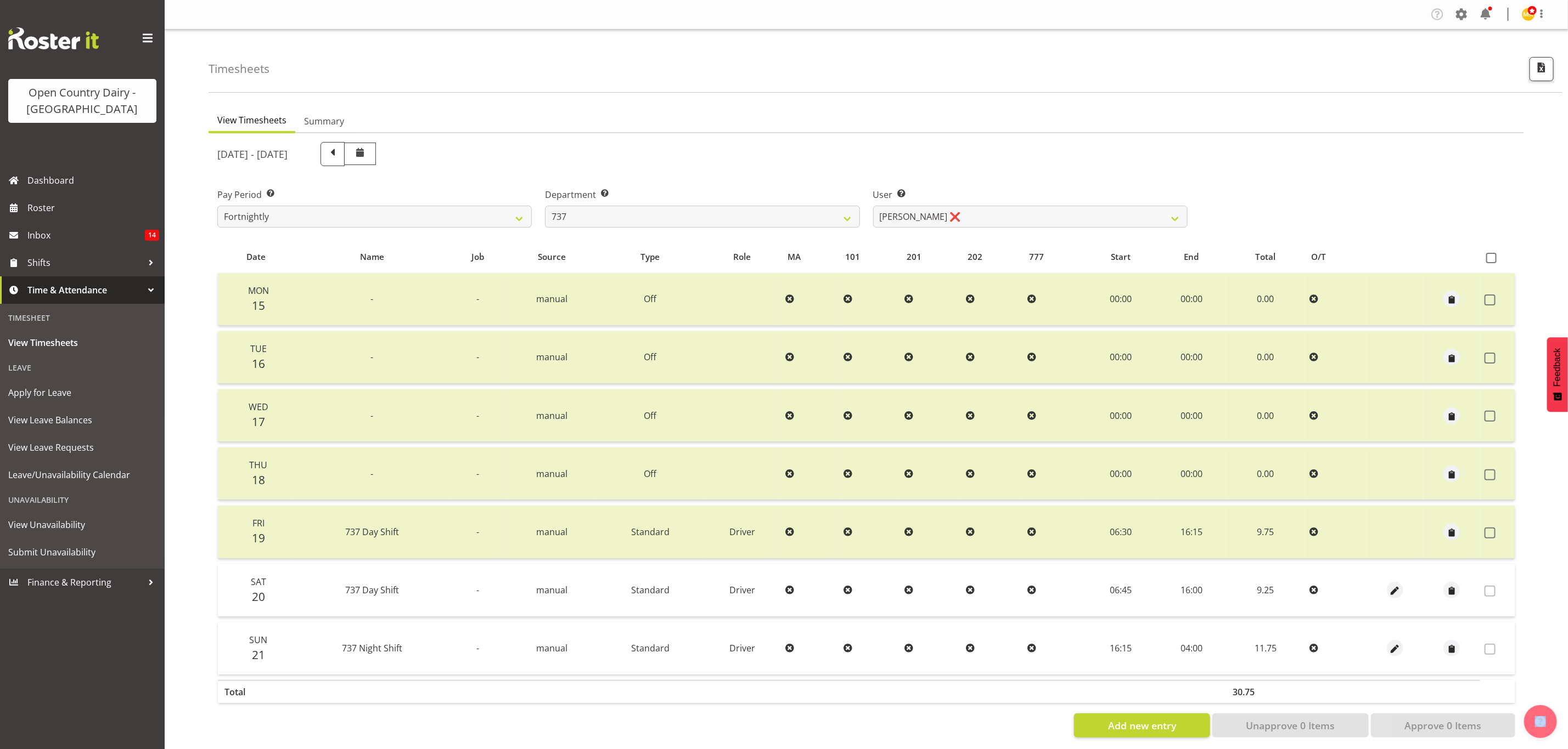
click at [978, 214] on div "September 15th - September 21st 2025 Pay Period Select which pay period you wou…" at bounding box center [866, 436] width 1298 height 602
click at [978, 214] on select "Andrew Crawford ❌ Ashley Bragg ❌ Jack Townley ❌ Richard Turnbull ❌" at bounding box center [1030, 217] width 314 height 22
click at [889, 168] on div "September 15th - September 21st 2025" at bounding box center [701, 154] width 983 height 38
click at [733, 223] on select "734 735 736 737 738 739 851 853 854 855 856 858 861 862 865 867-9032 868 869 87…" at bounding box center [701, 217] width 314 height 22
click at [545, 206] on select "734 735 736 737 738 739 851 853 854 855 856 858 861 862 865 867-9032 868 869 87…" at bounding box center [701, 217] width 314 height 22
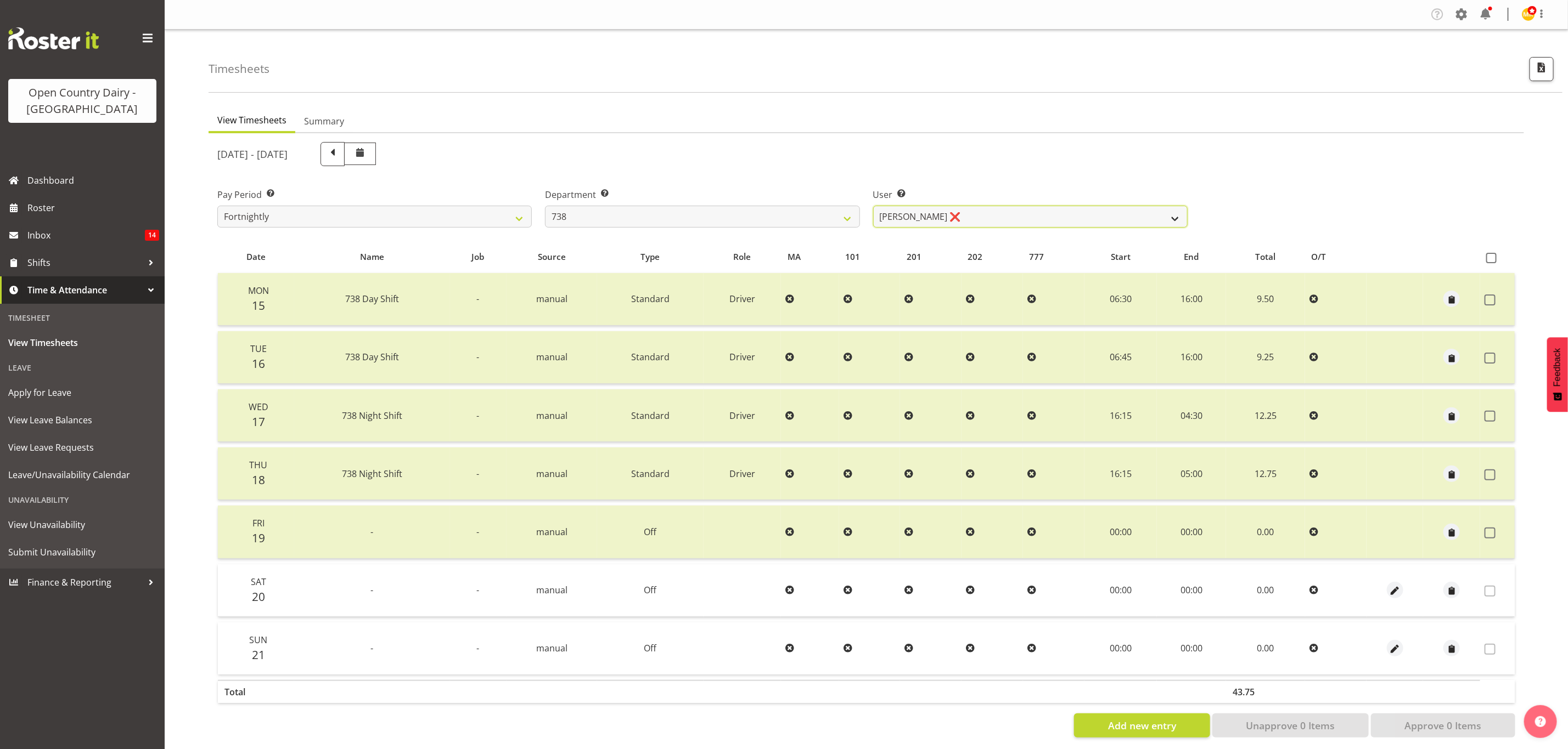
click at [929, 212] on select "Christopher Gamble ❌ Marcy Tuuta ❌ Raymond Campbell ❌ Tama Irvine ❌" at bounding box center [1030, 217] width 314 height 22
click at [723, 173] on div "Department Select which department you would like to view. 734 735 736 737 738 …" at bounding box center [701, 203] width 328 height 61
click at [690, 203] on div "Department Select which department you would like to view. 734 735 736 737 738 …" at bounding box center [701, 208] width 314 height 39
click at [686, 212] on select "734 735 736 737 738 739 851 853 854 855 856 858 861 862 865 867-9032 868 869 87…" at bounding box center [701, 217] width 314 height 22
click at [545, 206] on select "734 735 736 737 738 739 851 853 854 855 856 858 861 862 865 867-9032 868 869 87…" at bounding box center [701, 217] width 314 height 22
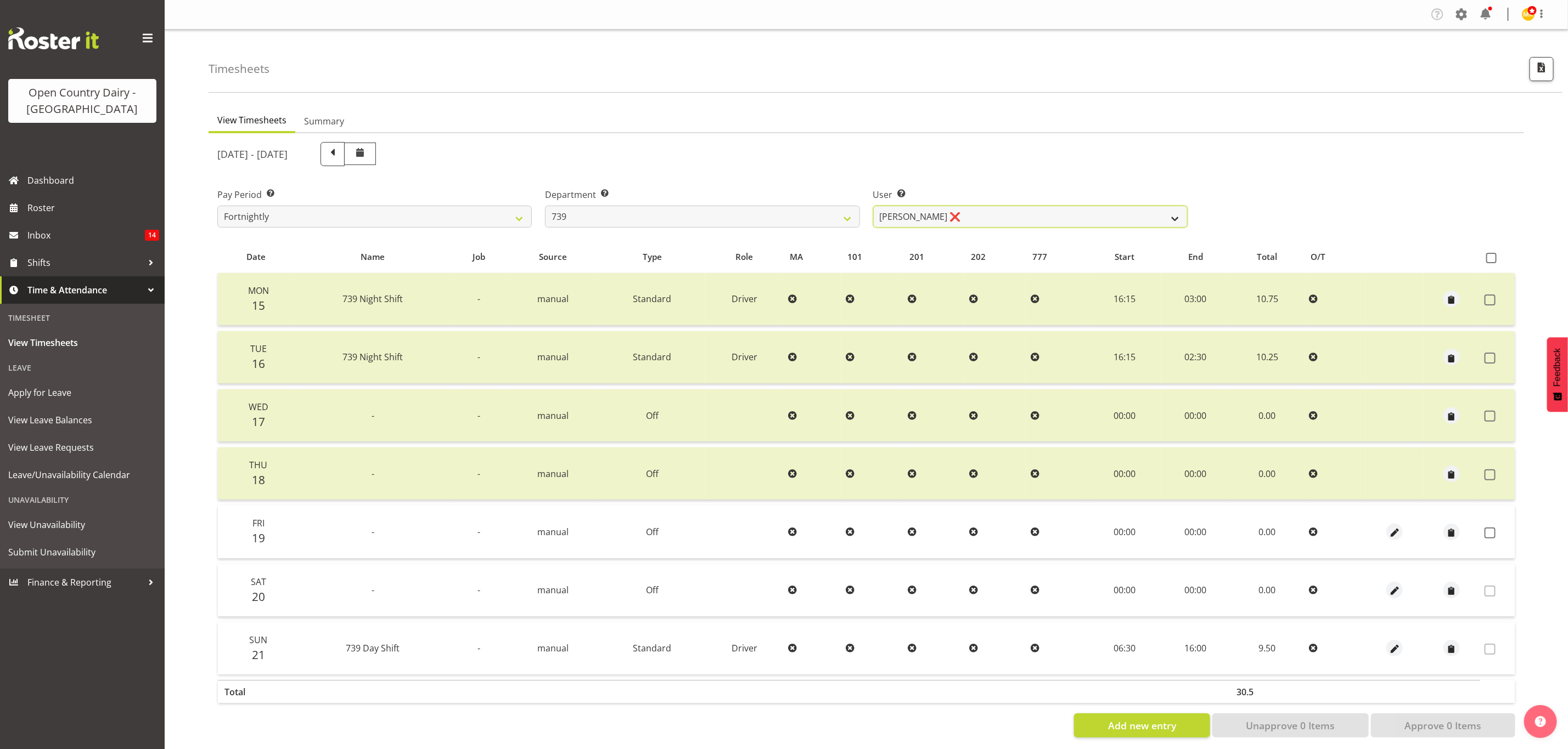
click at [916, 209] on select "Erika McNaught ❌ Rachel Fletcher ❌ Rick Murphy ❌ Tish Veint ❌" at bounding box center [1030, 217] width 314 height 22
click at [896, 179] on div "User Select user. Note: This is filtered down by the previous two drop-down ite…" at bounding box center [1030, 203] width 328 height 61
click at [699, 217] on select "734 735 736 737 738 739 851 853 854 855 856 858 861 862 865 867-9032 868 869 87…" at bounding box center [701, 217] width 314 height 22
click at [545, 206] on select "734 735 736 737 738 739 851 853 854 855 856 858 861 862 865 867-9032 868 869 87…" at bounding box center [701, 217] width 314 height 22
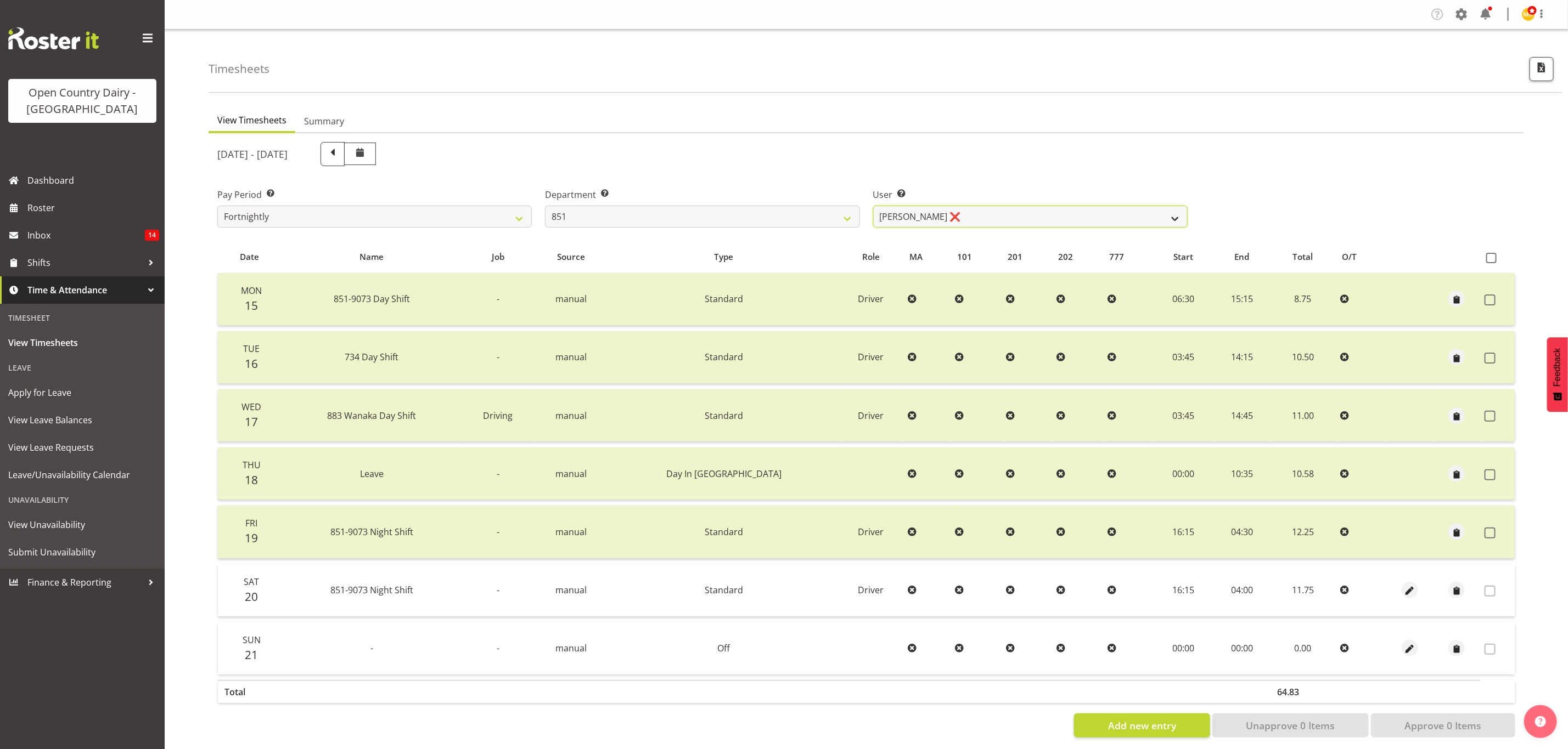
click at [930, 214] on select "Hayden Batt ❌ Martin Black ❌ Stacey Wilson ❌" at bounding box center [1030, 217] width 314 height 22
click at [805, 148] on div "September 15th - September 21st 2025" at bounding box center [702, 154] width 970 height 24
drag, startPoint x: 619, startPoint y: 223, endPoint x: 613, endPoint y: 214, distance: 10.8
click at [619, 223] on select "734 735 736 737 738 739 851 853 854 855 856 858 861 862 865 867-9032 868 869 87…" at bounding box center [701, 217] width 314 height 22
click at [545, 206] on select "734 735 736 737 738 739 851 853 854 855 856 858 861 862 865 867-9032 868 869 87…" at bounding box center [701, 217] width 314 height 22
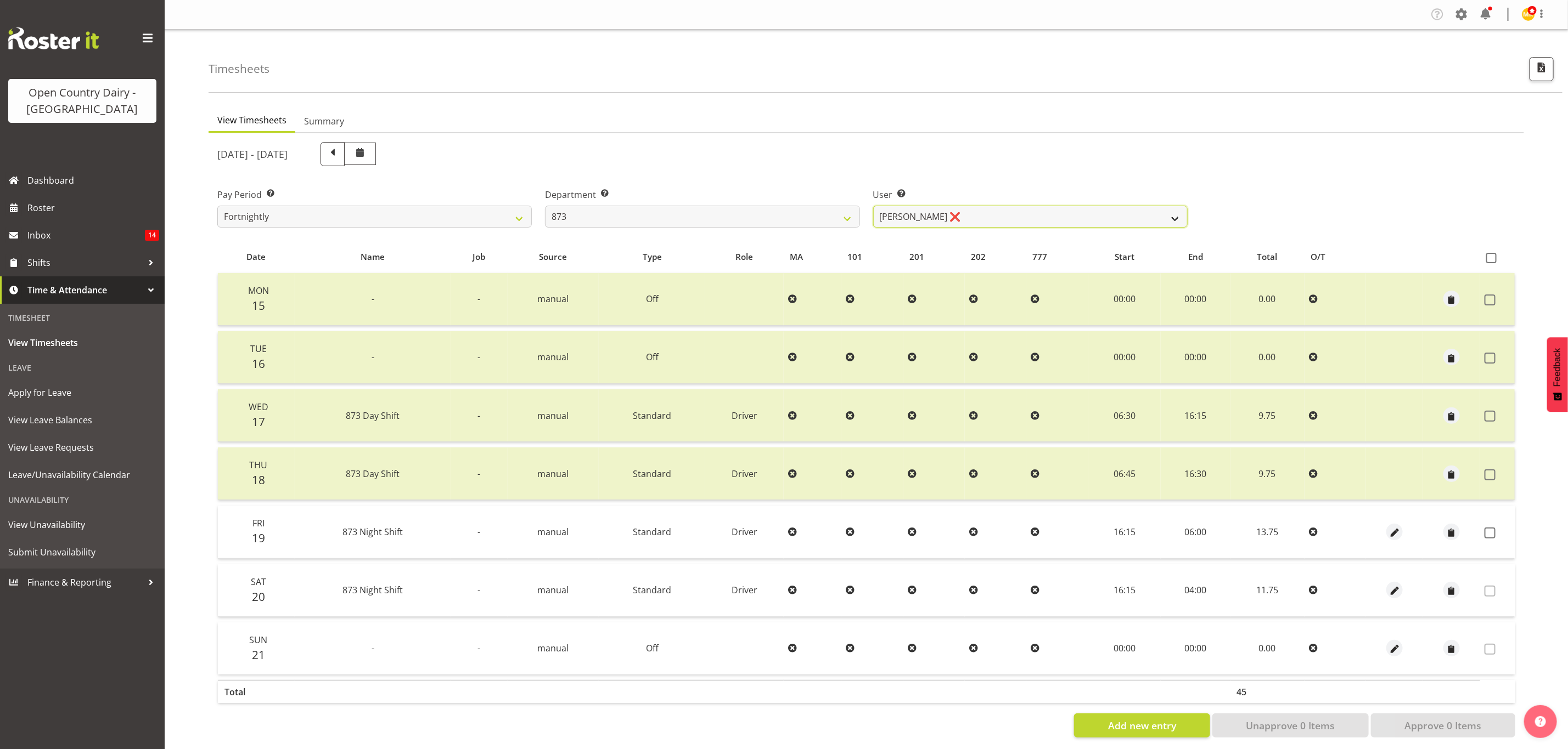
click at [916, 214] on select "Andrew Henderson ❌ Ricky Popham ❌ Stacy MacAskill ❌ Trish Nicol ❌" at bounding box center [1030, 217] width 314 height 22
click at [691, 203] on div "Department Select which department you would like to view. 734 735 736 737 738 …" at bounding box center [701, 208] width 314 height 39
click at [657, 214] on select "734 735 736 737 738 739 851 853 854 855 856 858 861 862 865 867-9032 868 869 87…" at bounding box center [701, 217] width 314 height 22
select select "687"
click at [545, 206] on select "734 735 736 737 738 739 851 853 854 855 856 858 861 862 865 867-9032 868 869 87…" at bounding box center [701, 217] width 314 height 22
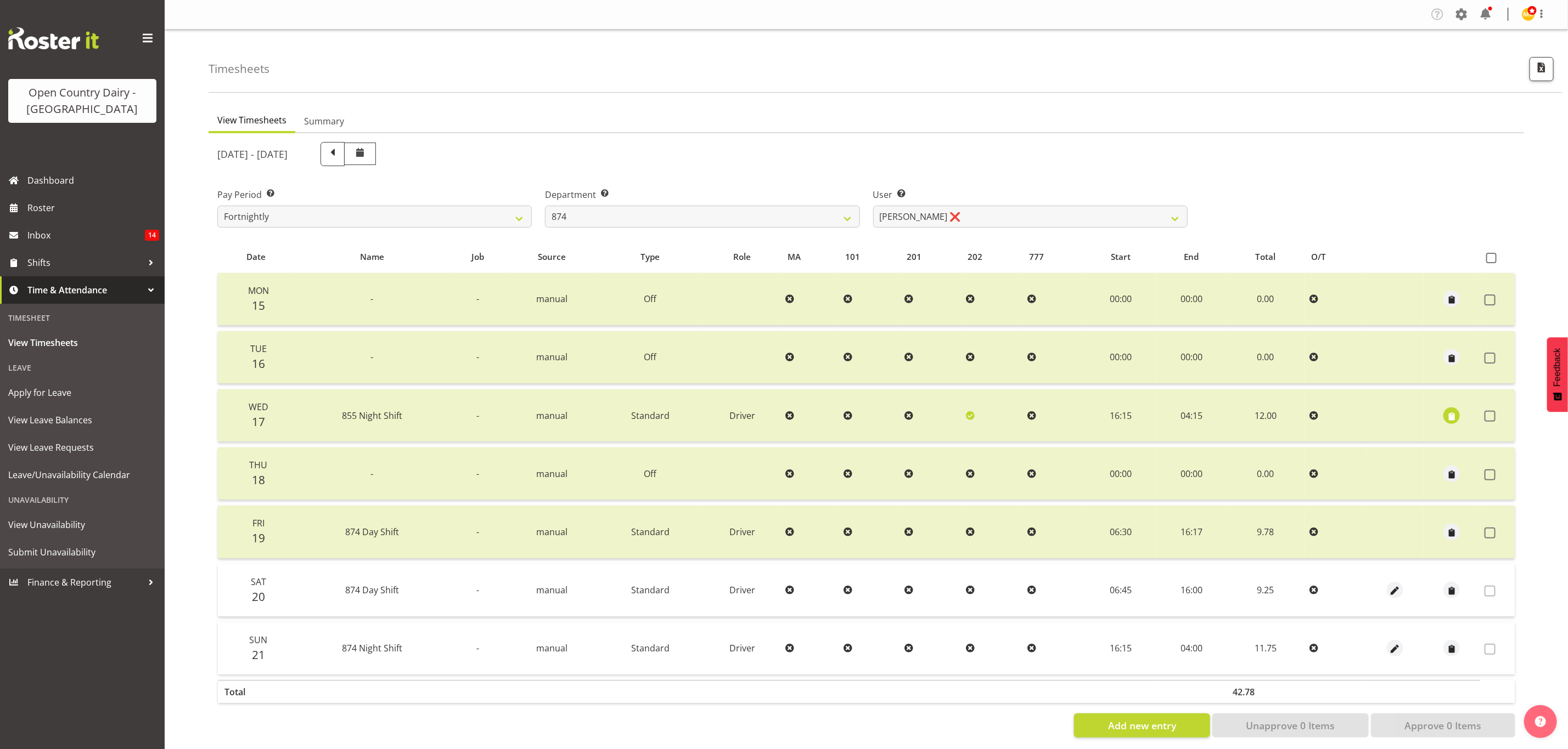
click at [995, 220] on div "September 15th - September 21st 2025 Pay Period Select which pay period you wou…" at bounding box center [866, 436] width 1298 height 602
click at [995, 220] on select "Annette Parker ❌ Christopher McRae ❌ Patrick Stenton ❌ Rachel Carpenter ❌" at bounding box center [1030, 217] width 314 height 22
select select "10920"
click at [873, 206] on select "Annette Parker ❌ Christopher McRae ❌ Patrick Stenton ❌ Rachel Carpenter ❌" at bounding box center [1030, 217] width 314 height 22
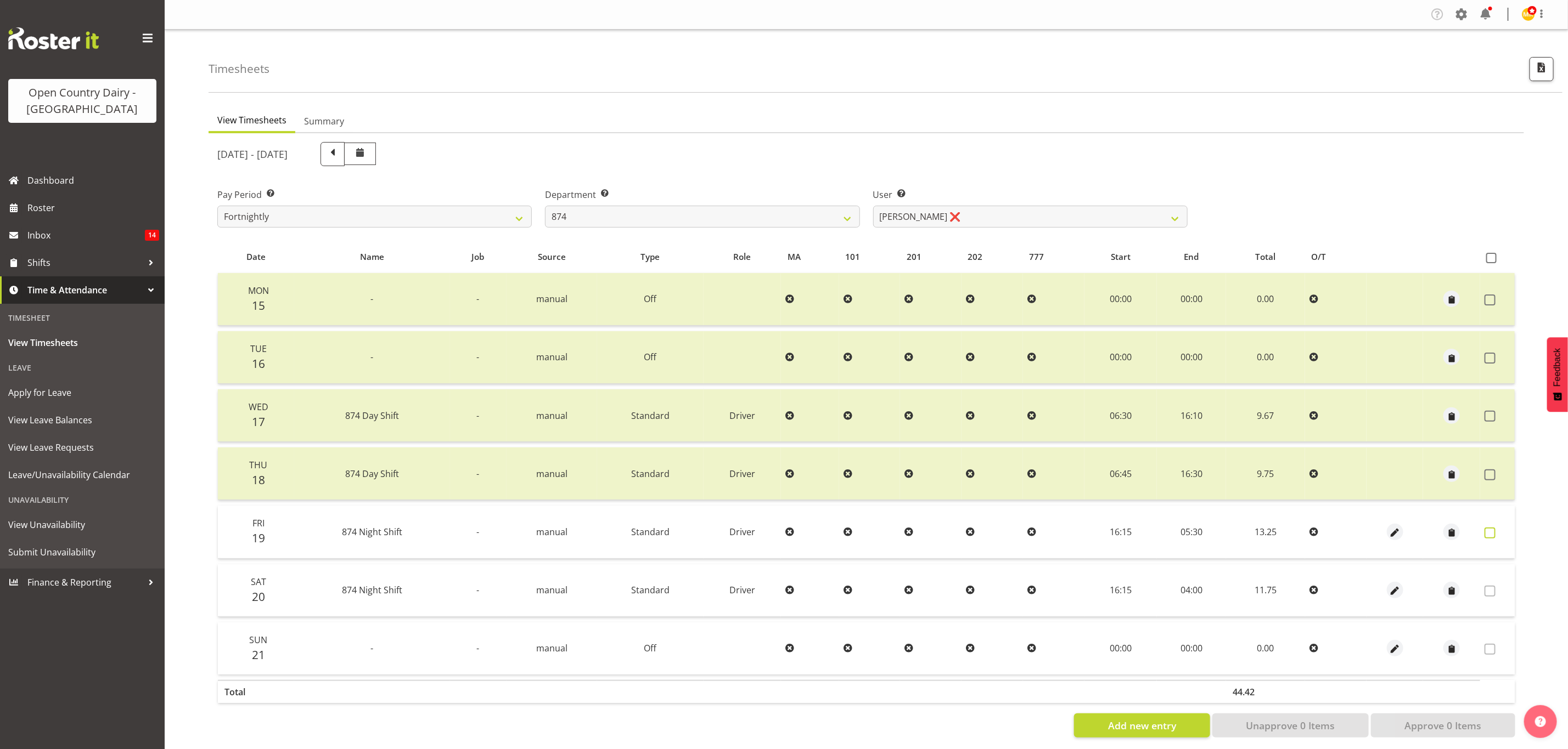
click at [1488, 529] on span at bounding box center [1489, 533] width 11 height 11
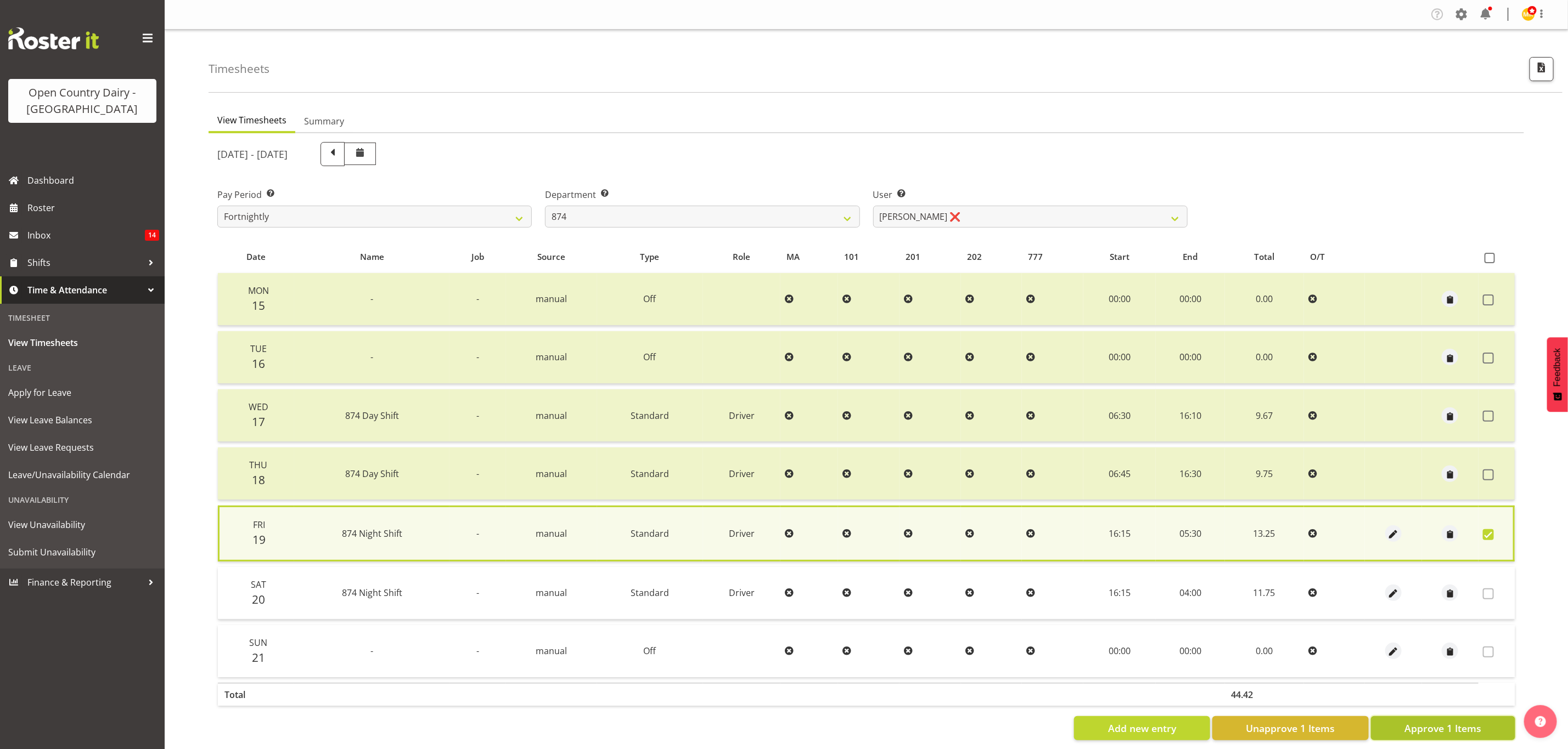
click at [1386, 725] on button "Approve 1 Items" at bounding box center [1443, 728] width 144 height 24
checkbox input "false"
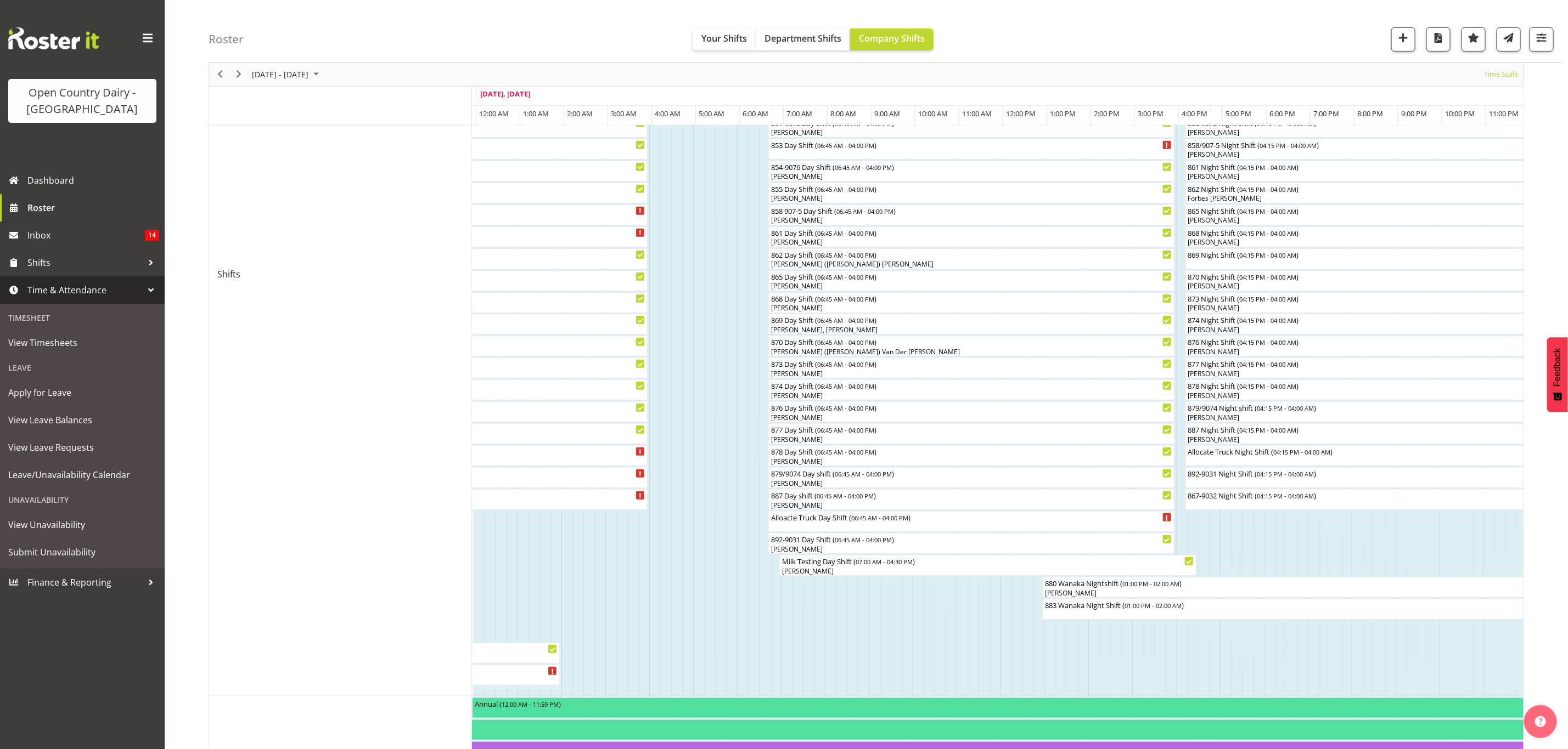
scroll to position [247, 0]
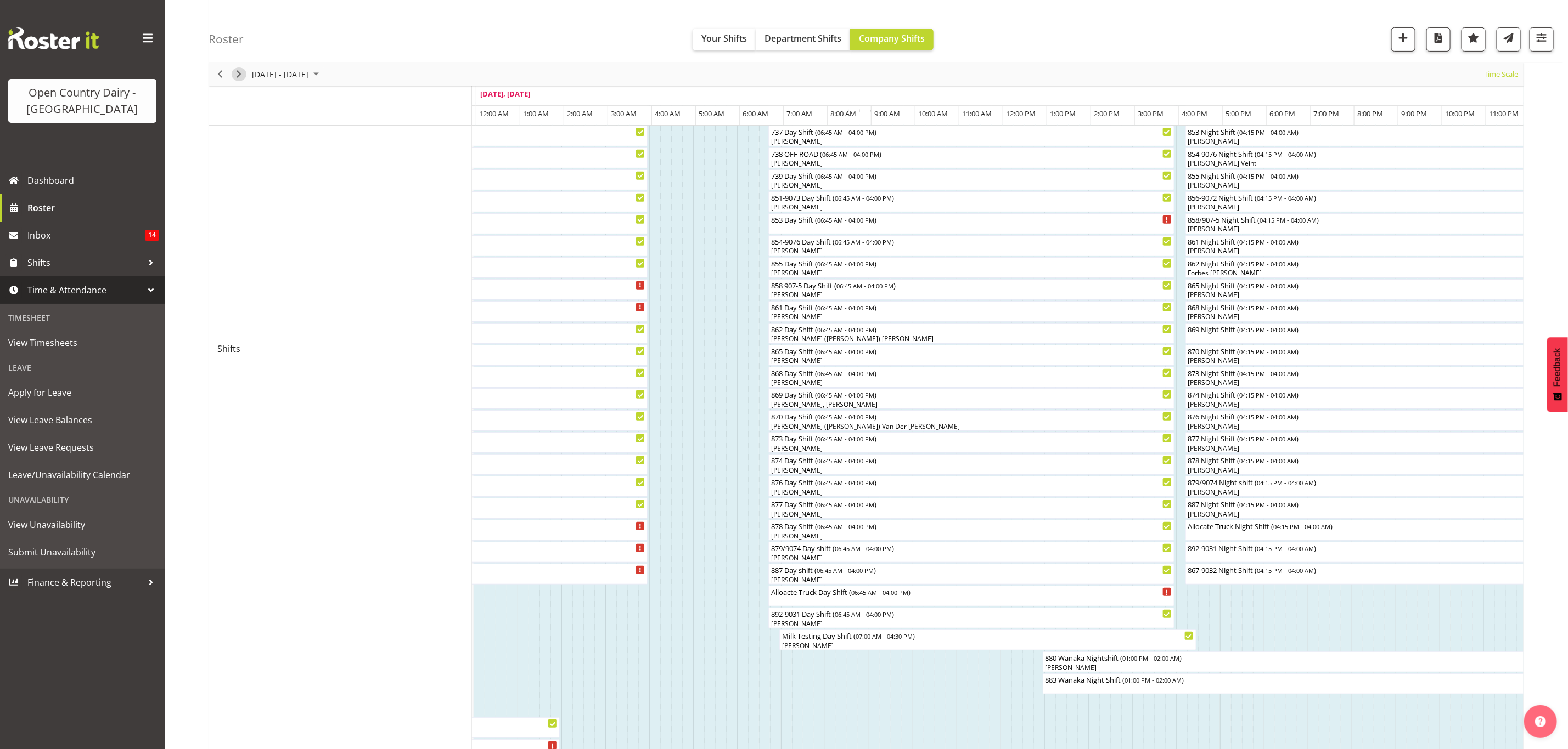
click at [235, 71] on span "Next" at bounding box center [239, 75] width 13 height 13
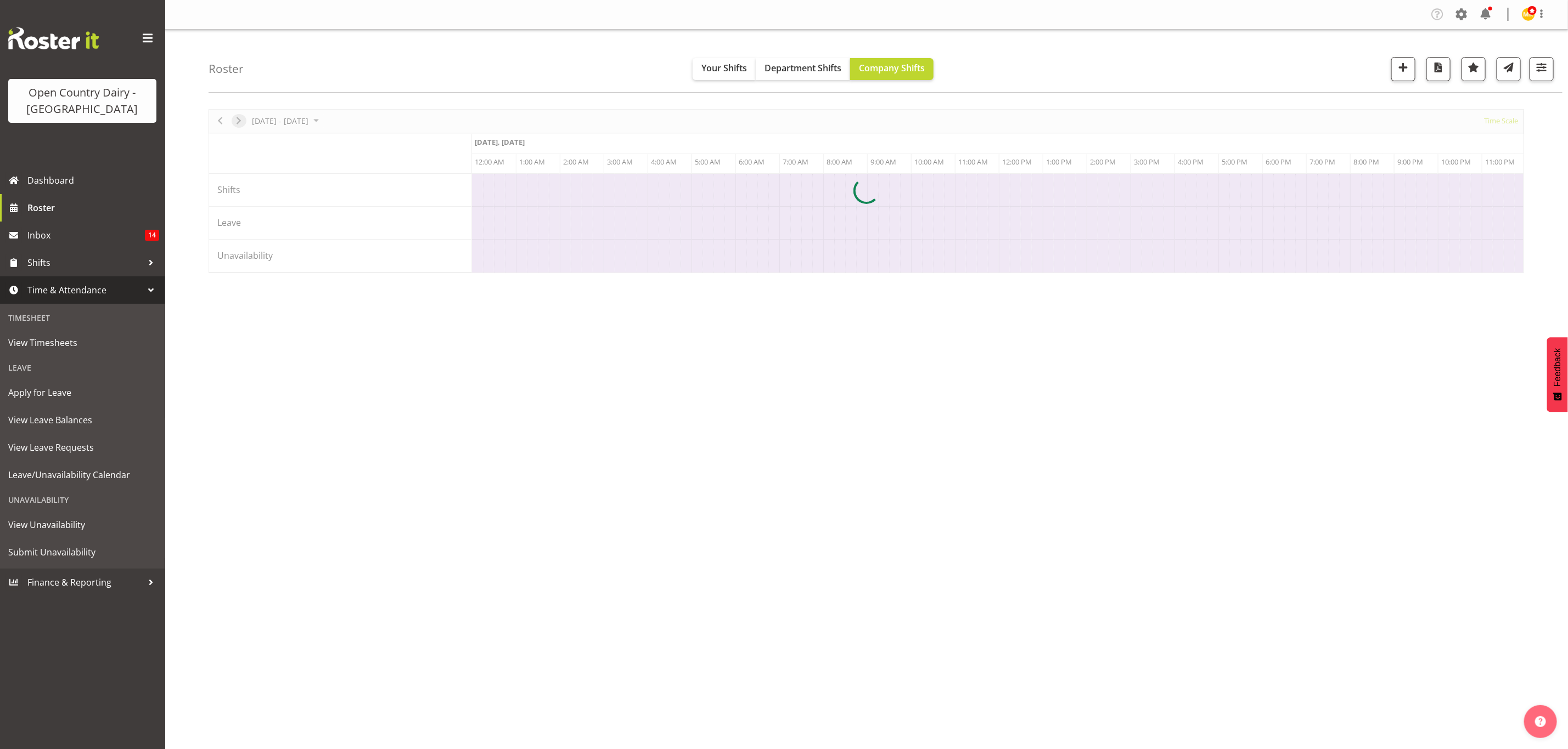
scroll to position [0, 0]
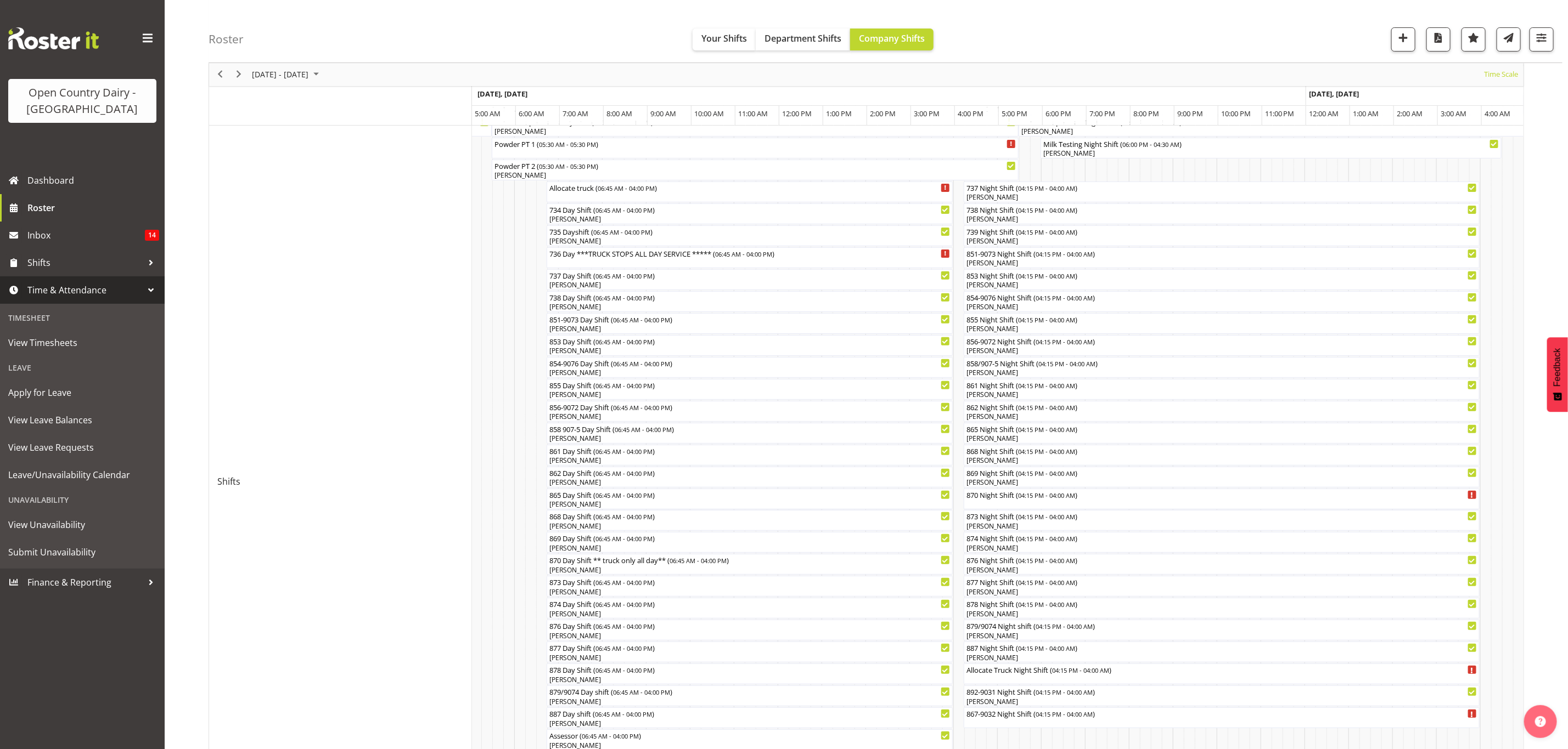
scroll to position [329, 0]
